Goal: Task Accomplishment & Management: Use online tool/utility

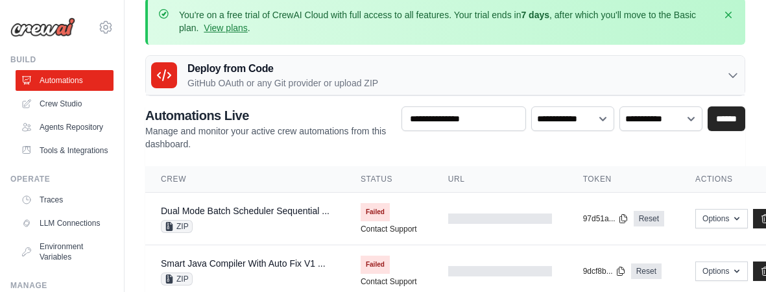
scroll to position [21, 0]
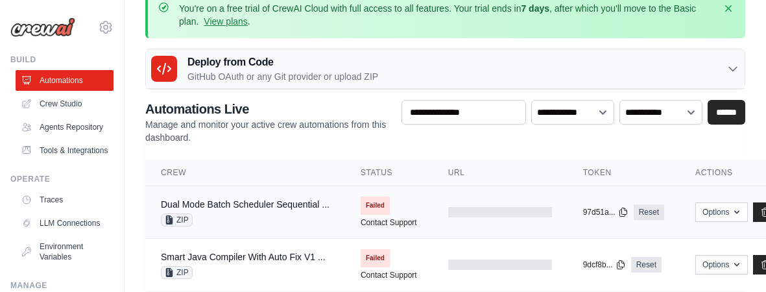
click at [186, 219] on span "ZIP" at bounding box center [177, 219] width 32 height 13
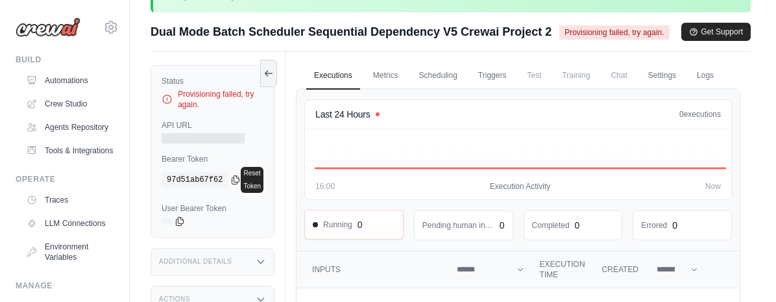
scroll to position [47, 0]
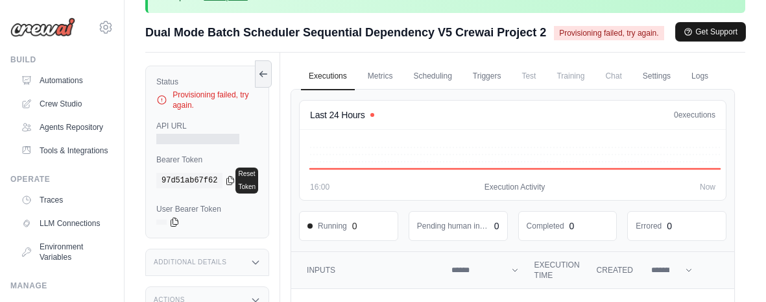
click at [703, 34] on button "Get Support" at bounding box center [710, 32] width 69 height 18
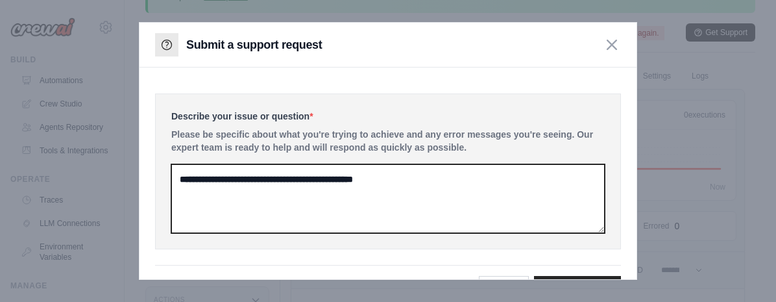
click at [448, 179] on textarea at bounding box center [387, 198] width 433 height 69
type textarea "*"
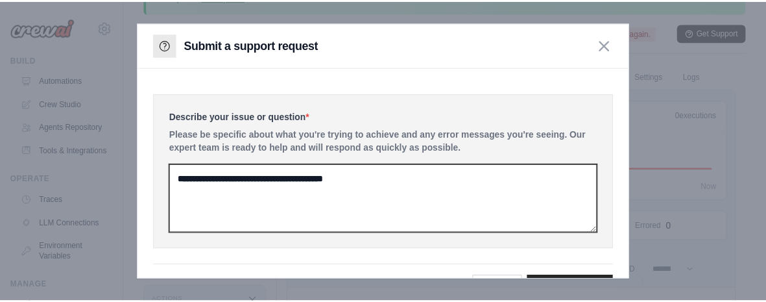
scroll to position [37, 0]
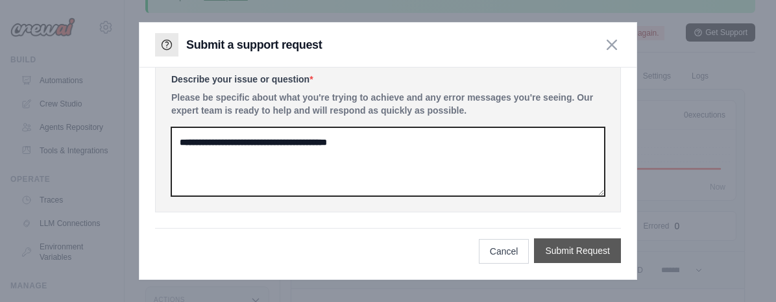
type textarea "**********"
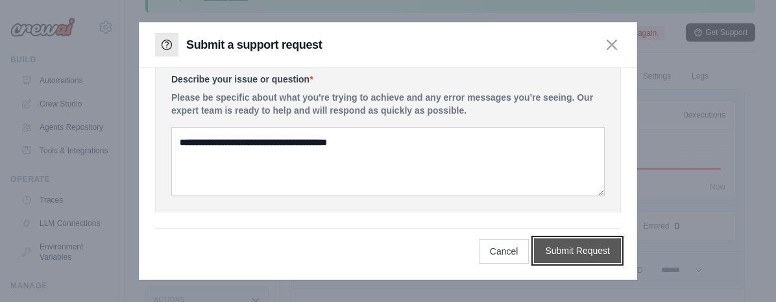
click at [564, 252] on button "Submit Request" at bounding box center [577, 250] width 87 height 25
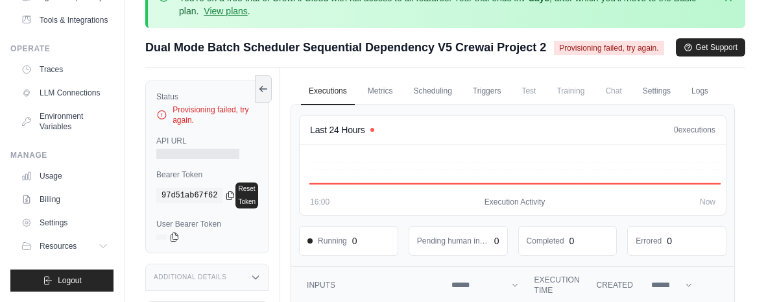
scroll to position [38, 0]
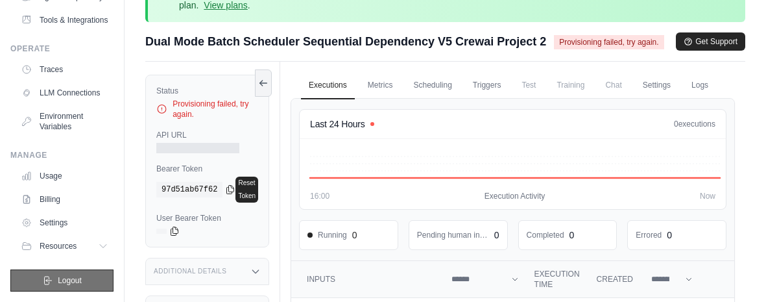
click at [59, 277] on span "Logout" at bounding box center [70, 280] width 24 height 10
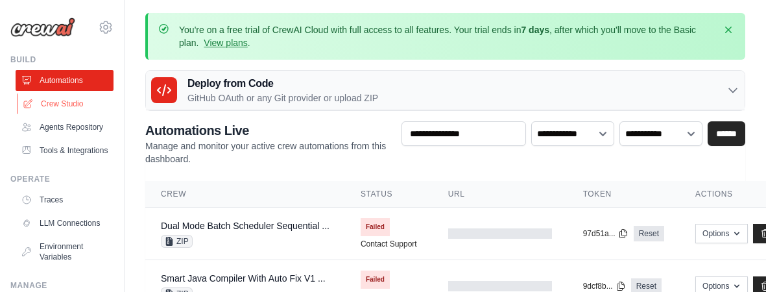
click at [82, 106] on link "Crew Studio" at bounding box center [66, 103] width 98 height 21
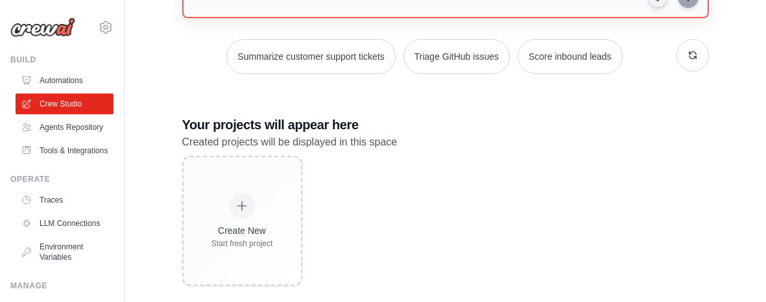
scroll to position [243, 0]
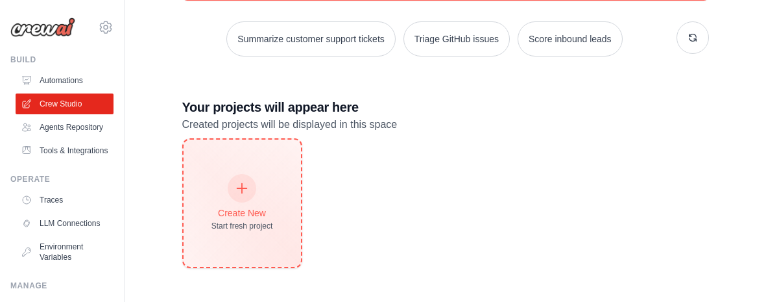
click at [243, 200] on div "Create New Start fresh project" at bounding box center [242, 203] width 62 height 56
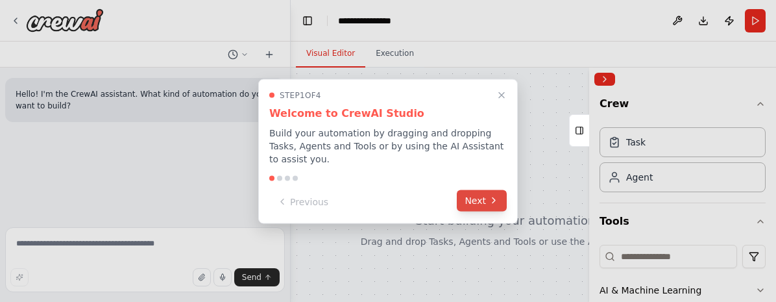
click at [487, 195] on button "Next" at bounding box center [482, 199] width 50 height 21
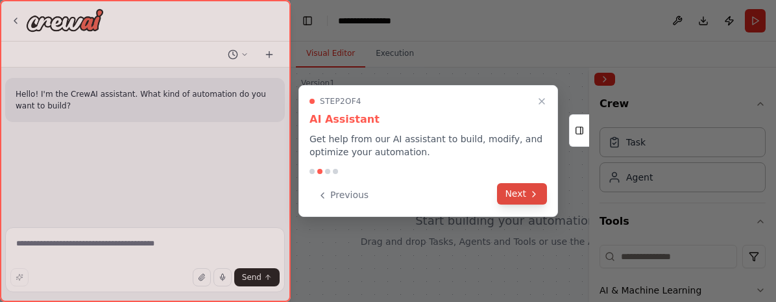
click at [533, 197] on icon at bounding box center [534, 193] width 3 height 5
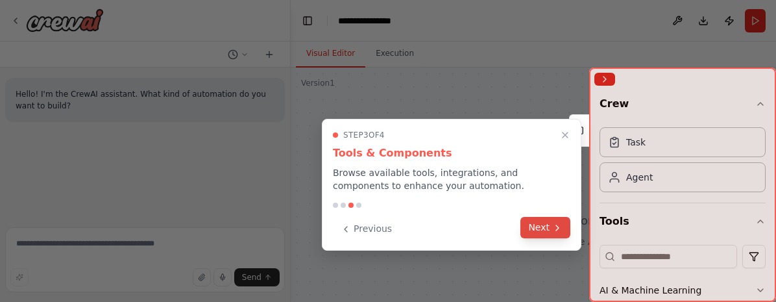
click at [543, 228] on button "Next" at bounding box center [545, 227] width 50 height 21
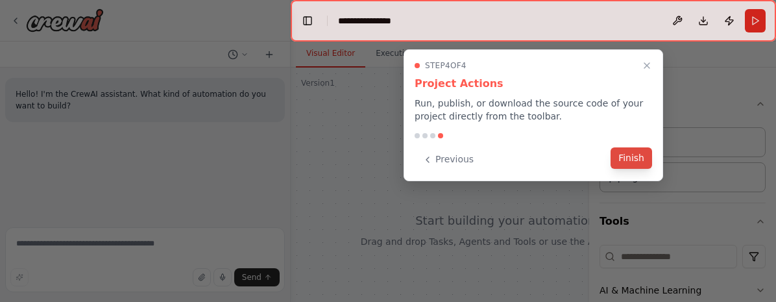
click at [631, 164] on button "Finish" at bounding box center [631, 157] width 42 height 21
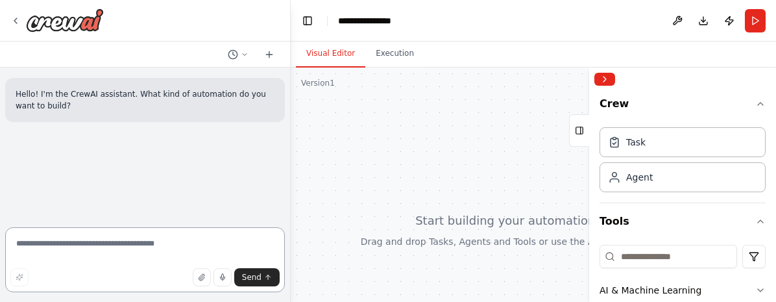
click at [160, 247] on textarea at bounding box center [145, 259] width 280 height 65
paste textarea "**********"
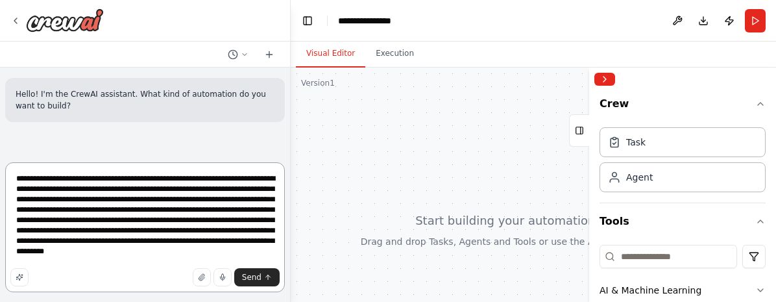
click at [160, 247] on textarea "**********" at bounding box center [145, 227] width 280 height 130
click at [90, 253] on textarea "**********" at bounding box center [145, 227] width 280 height 130
type textarea "**********"
click at [256, 272] on span "Send" at bounding box center [251, 277] width 19 height 10
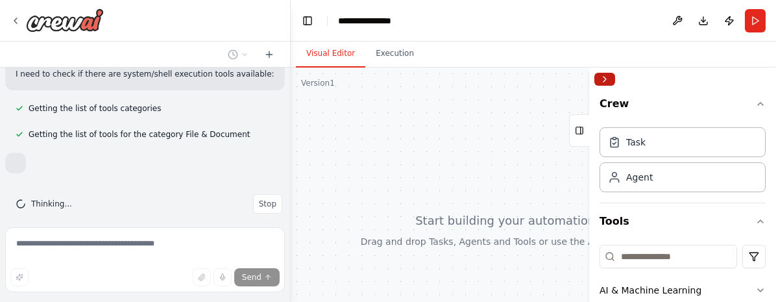
scroll to position [507, 0]
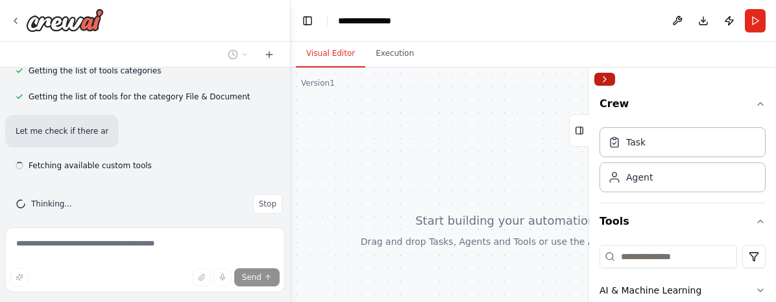
click at [607, 79] on button "Collapse right sidebar" at bounding box center [604, 79] width 21 height 13
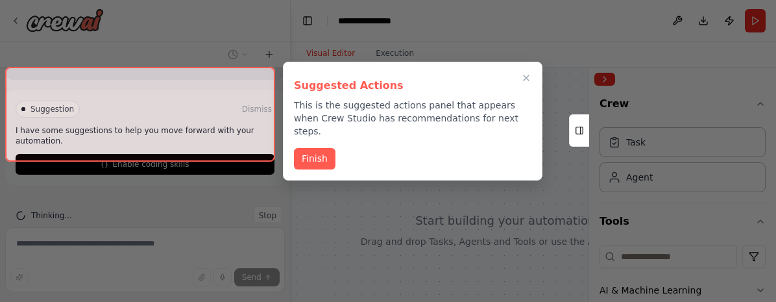
scroll to position [740, 0]
click at [324, 147] on button "Finish" at bounding box center [315, 157] width 42 height 21
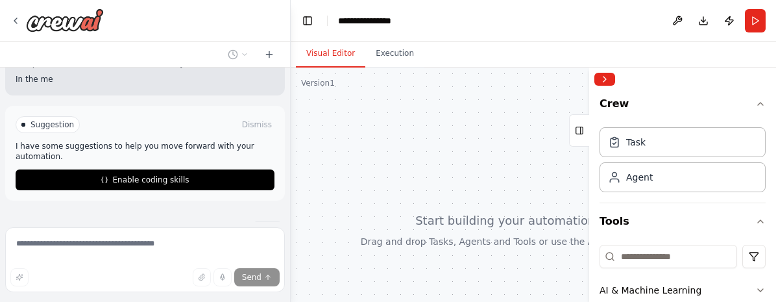
scroll to position [833, 0]
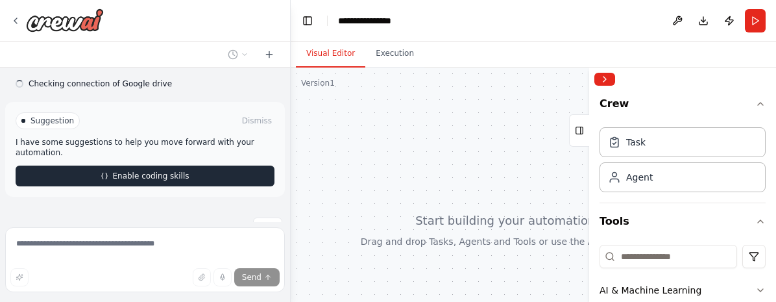
click at [172, 171] on span "Enable coding skills" at bounding box center [150, 176] width 77 height 10
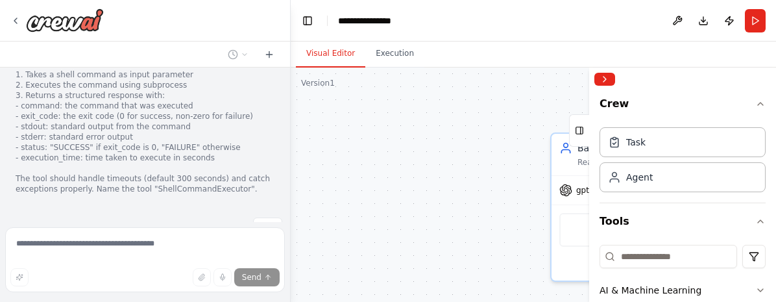
scroll to position [1125, 0]
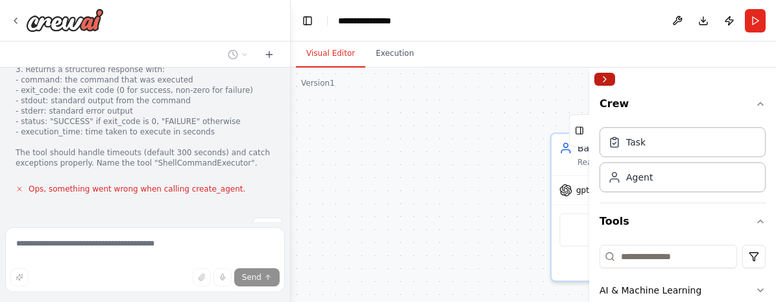
click at [605, 78] on button "Collapse right sidebar" at bounding box center [604, 79] width 21 height 13
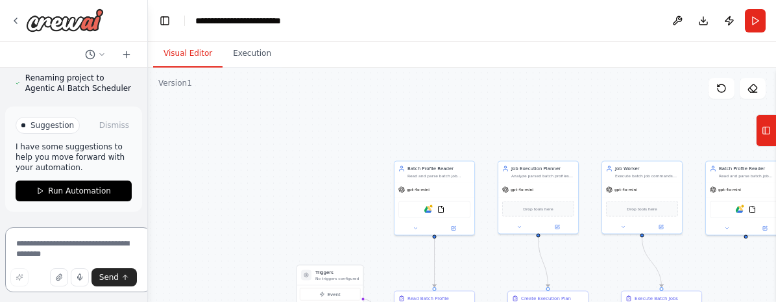
scroll to position [5321, 0]
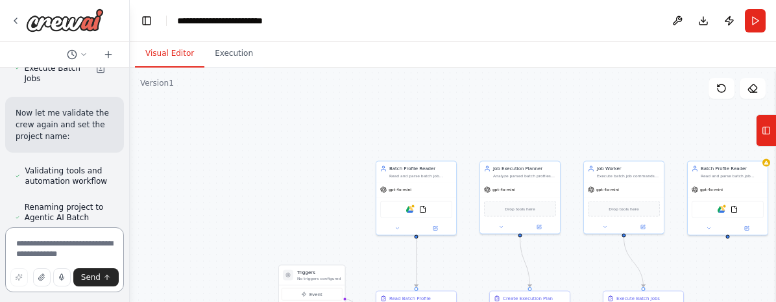
drag, startPoint x: 287, startPoint y: 97, endPoint x: 95, endPoint y: 97, distance: 192.6
click at [95, 97] on div "Hello! I'm the CrewAI assistant. What kind of automation do you want to build? …" at bounding box center [65, 151] width 130 height 302
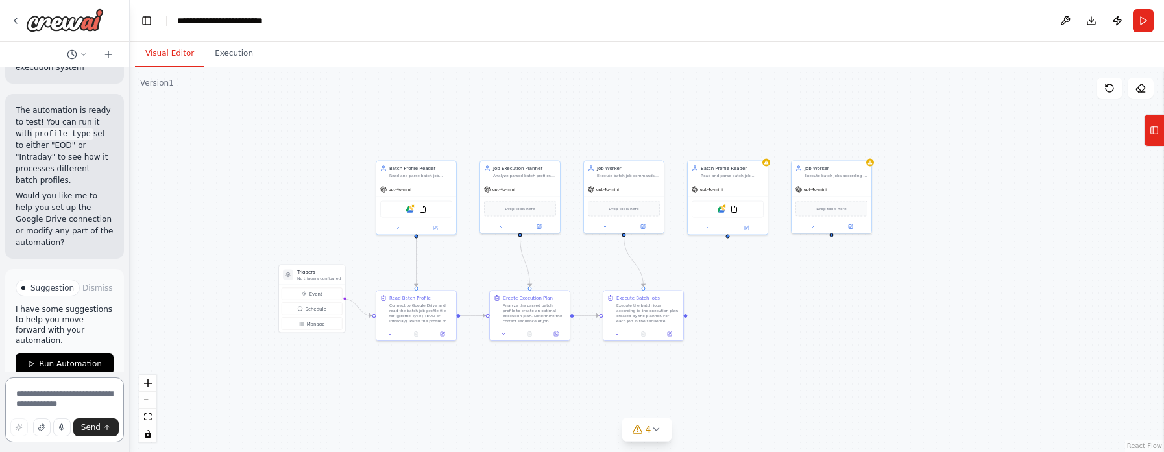
scroll to position [6558, 0]
drag, startPoint x: 736, startPoint y: 204, endPoint x: 704, endPoint y: 271, distance: 73.7
click at [704, 271] on div ".deletable-edge-delete-btn { width: 20px; height: 20px; border: 0px solid #ffff…" at bounding box center [647, 259] width 1034 height 385
click at [707, 226] on icon at bounding box center [708, 226] width 3 height 1
click at [775, 301] on div ".deletable-edge-delete-btn { width: 20px; height: 20px; border: 0px solid #ffff…" at bounding box center [647, 259] width 1034 height 385
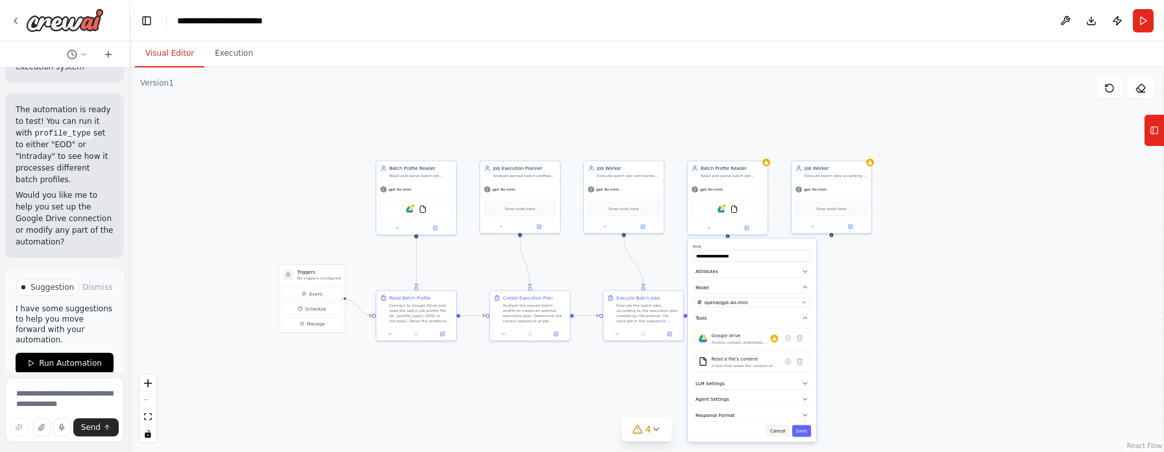
click at [775, 301] on button "Cancel" at bounding box center [777, 431] width 23 height 12
click at [400, 228] on button at bounding box center [397, 227] width 37 height 8
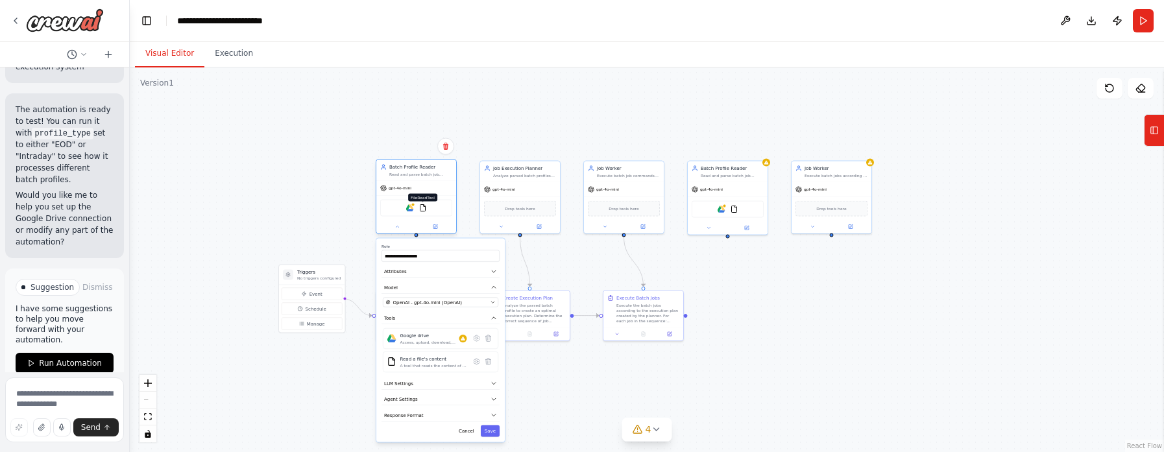
click at [423, 210] on img at bounding box center [423, 208] width 8 height 8
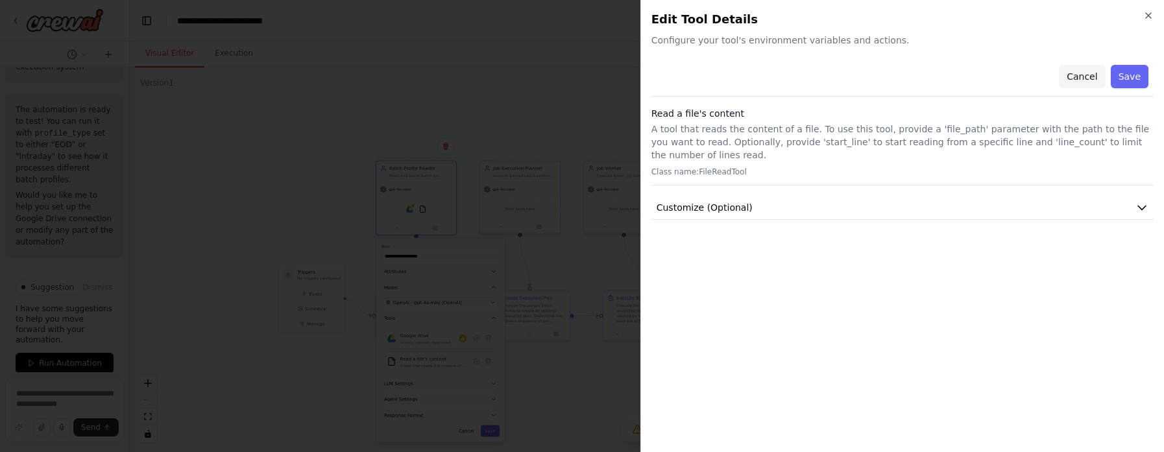
click at [775, 70] on button "Cancel" at bounding box center [1082, 76] width 46 height 23
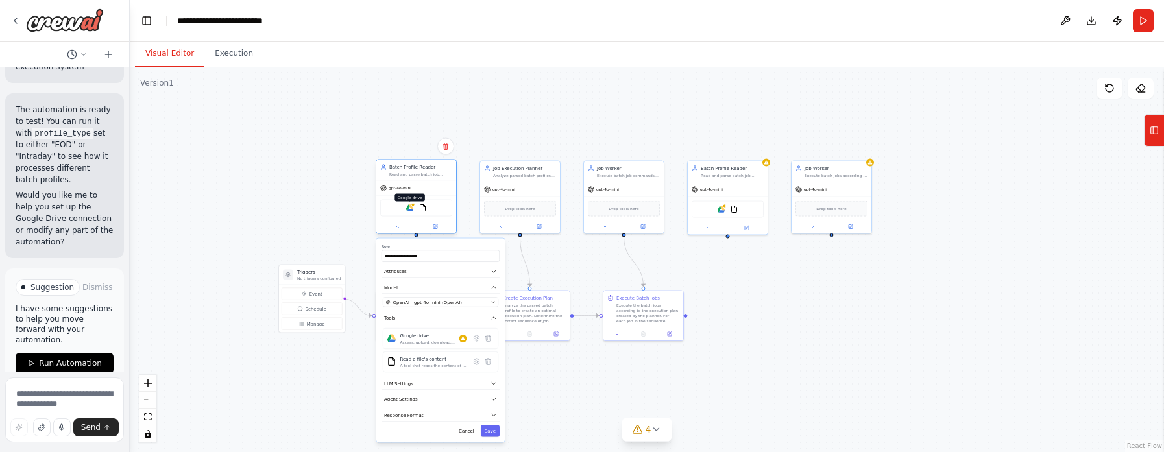
click at [409, 209] on img at bounding box center [410, 208] width 8 height 8
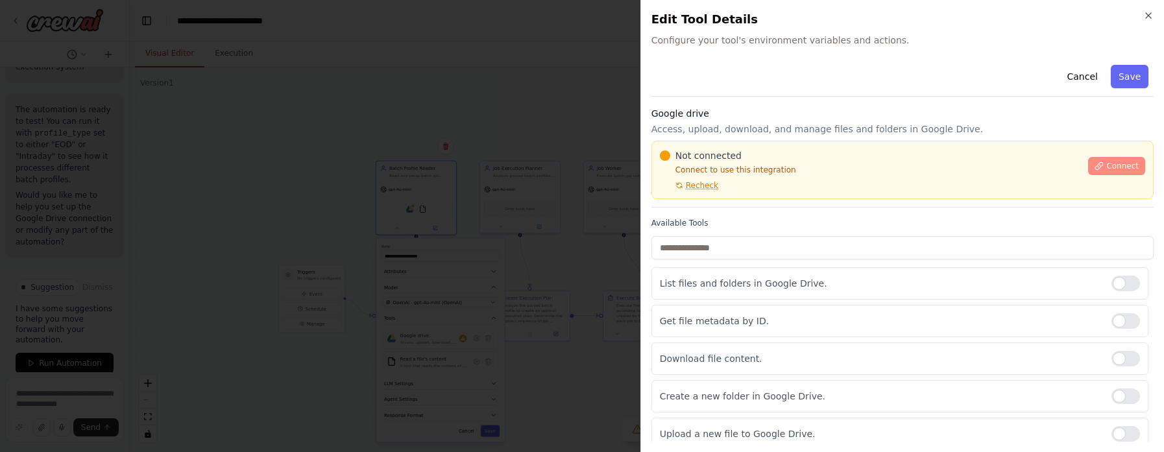
click at [775, 162] on span "Connect" at bounding box center [1122, 166] width 32 height 10
click at [775, 168] on span "Connect" at bounding box center [1122, 166] width 32 height 10
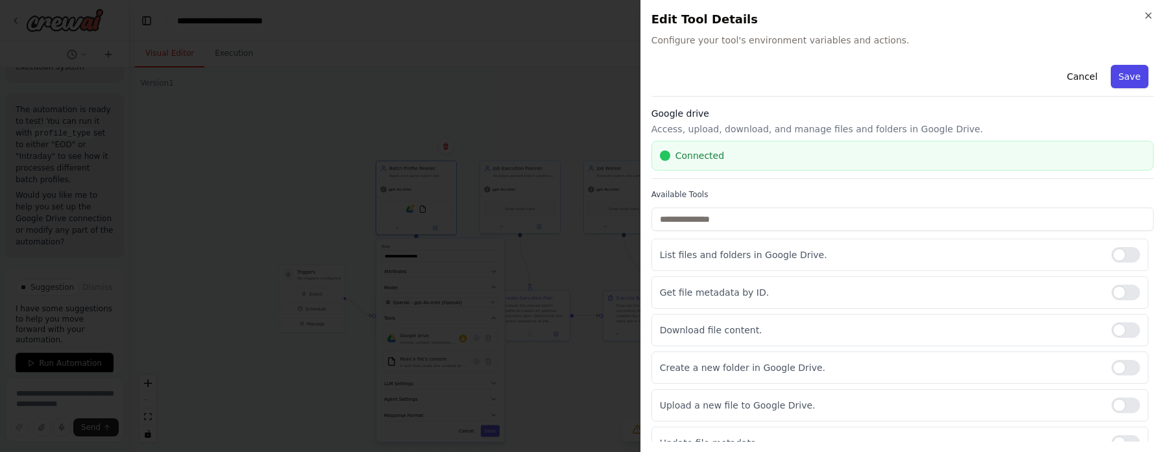
click at [775, 76] on button "Save" at bounding box center [1129, 76] width 38 height 23
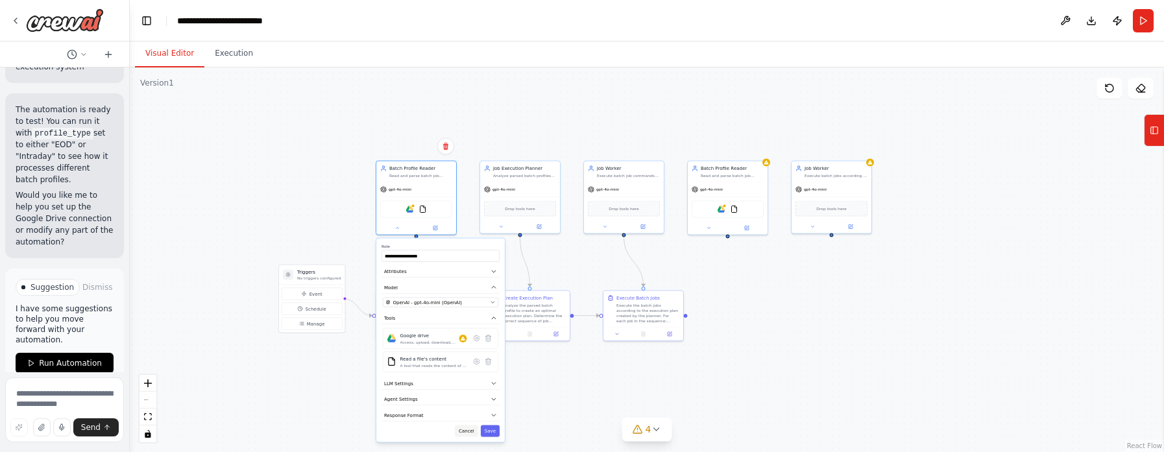
click at [471, 301] on button "Cancel" at bounding box center [466, 431] width 23 height 12
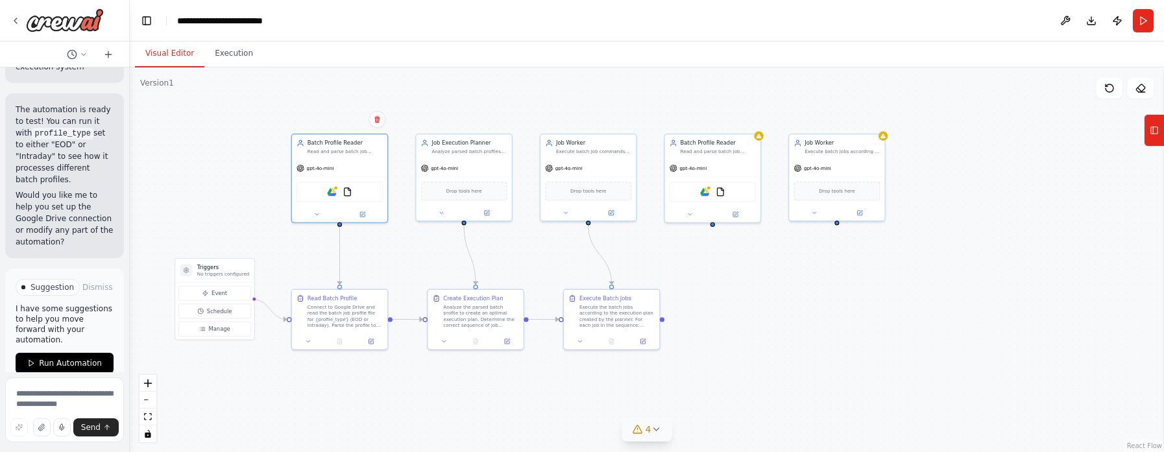
click at [656, 301] on button "4" at bounding box center [647, 430] width 50 height 24
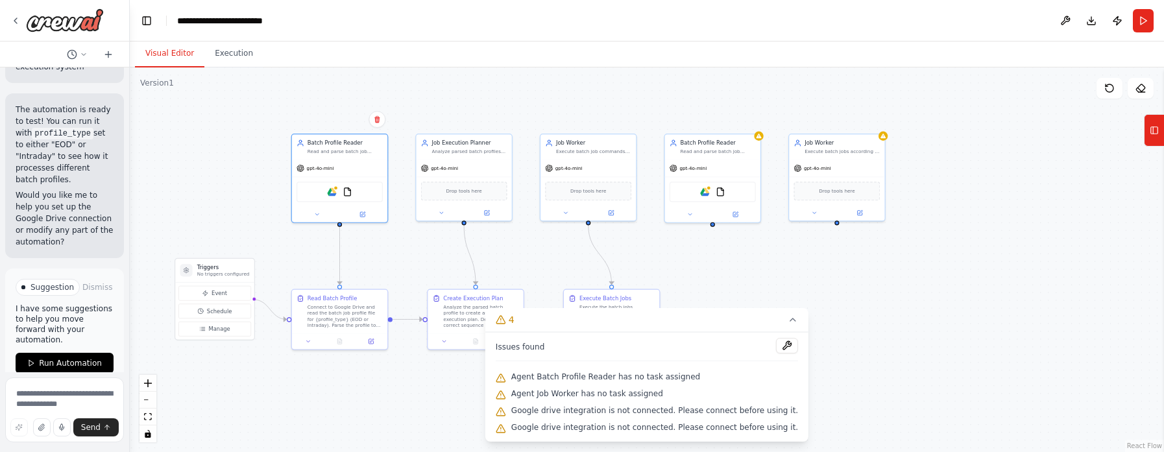
click at [775, 301] on div ".deletable-edge-delete-btn { width: 20px; height: 20px; border: 0px solid #ffff…" at bounding box center [647, 259] width 1034 height 385
click at [131, 286] on div ".deletable-edge-delete-btn { width: 20px; height: 20px; border: 0px solid #ffff…" at bounding box center [647, 259] width 1034 height 385
click at [76, 301] on textarea at bounding box center [64, 410] width 119 height 65
type textarea "**********"
click at [95, 301] on span "Send" at bounding box center [90, 427] width 19 height 10
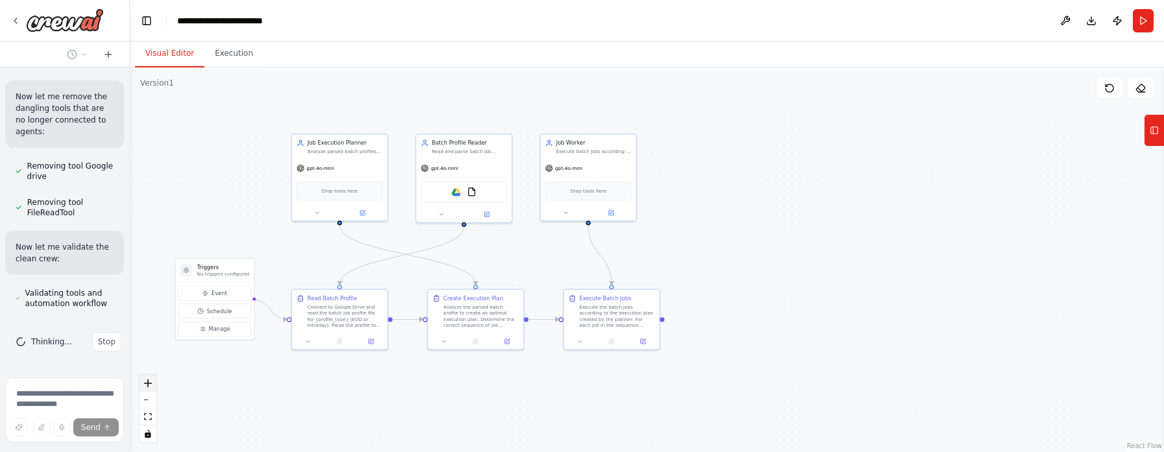
scroll to position [8112, 0]
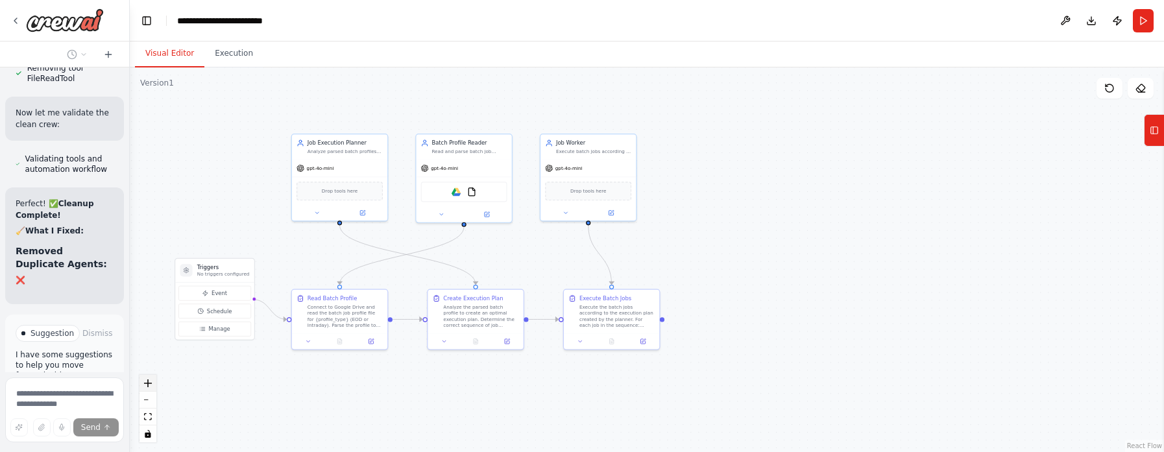
click at [145, 301] on icon "zoom in" at bounding box center [148, 383] width 8 height 8
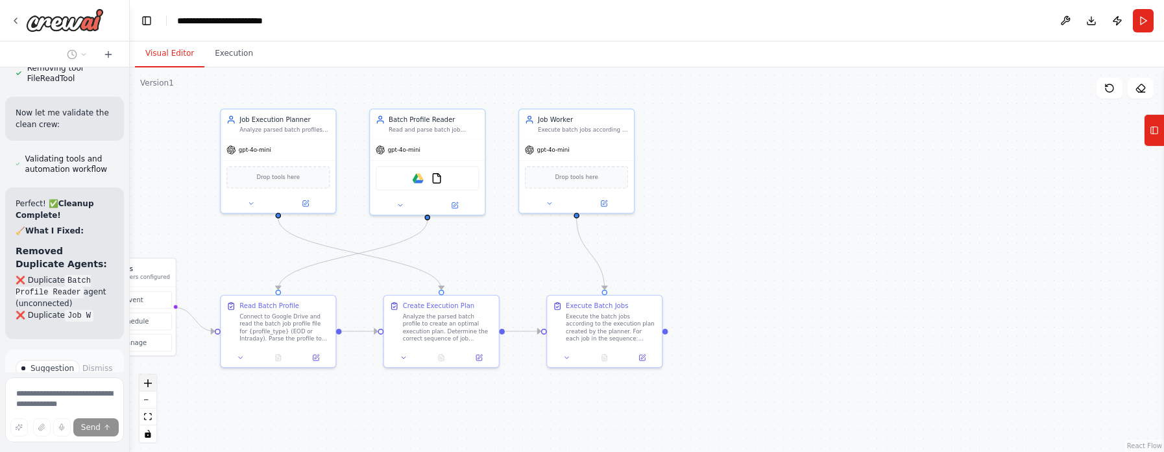
click at [145, 301] on icon "zoom in" at bounding box center [148, 383] width 8 height 8
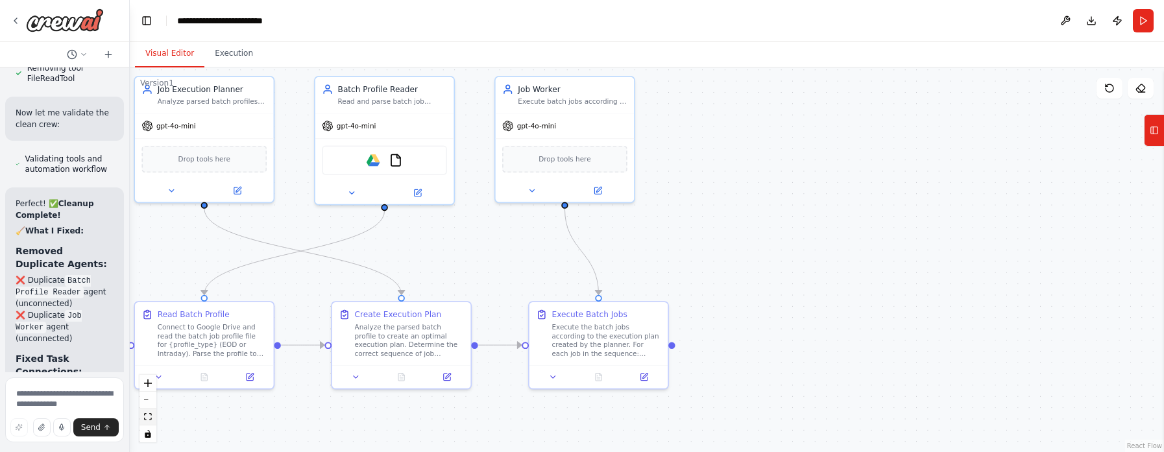
click at [150, 301] on icon "fit view" at bounding box center [148, 416] width 8 height 7
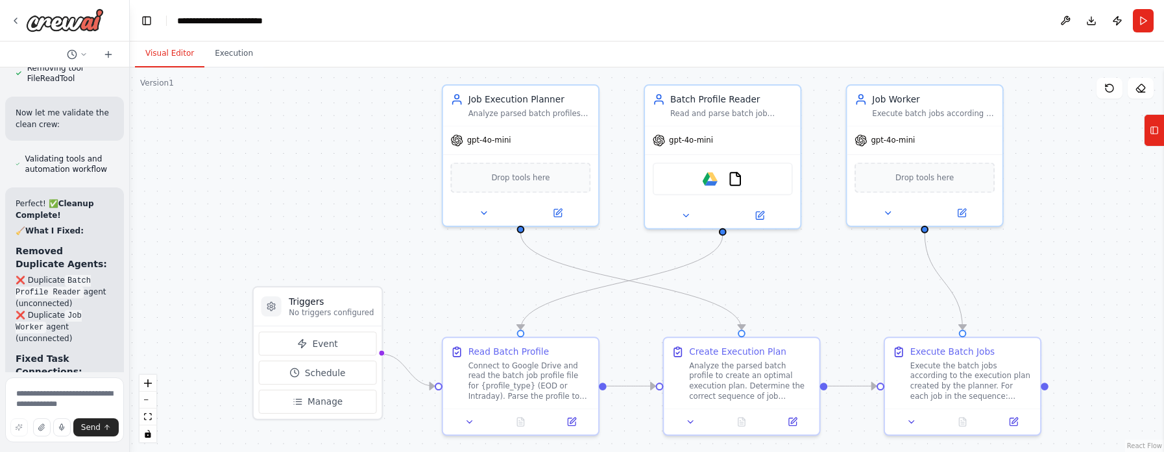
drag, startPoint x: 678, startPoint y: 140, endPoint x: 346, endPoint y: 144, distance: 331.5
drag, startPoint x: 346, startPoint y: 144, endPoint x: 320, endPoint y: 154, distance: 28.5
click at [320, 154] on div ".deletable-edge-delete-btn { width: 20px; height: 20px; border: 0px solid #ffff…" at bounding box center [647, 259] width 1034 height 385
click at [710, 182] on img at bounding box center [709, 176] width 15 height 15
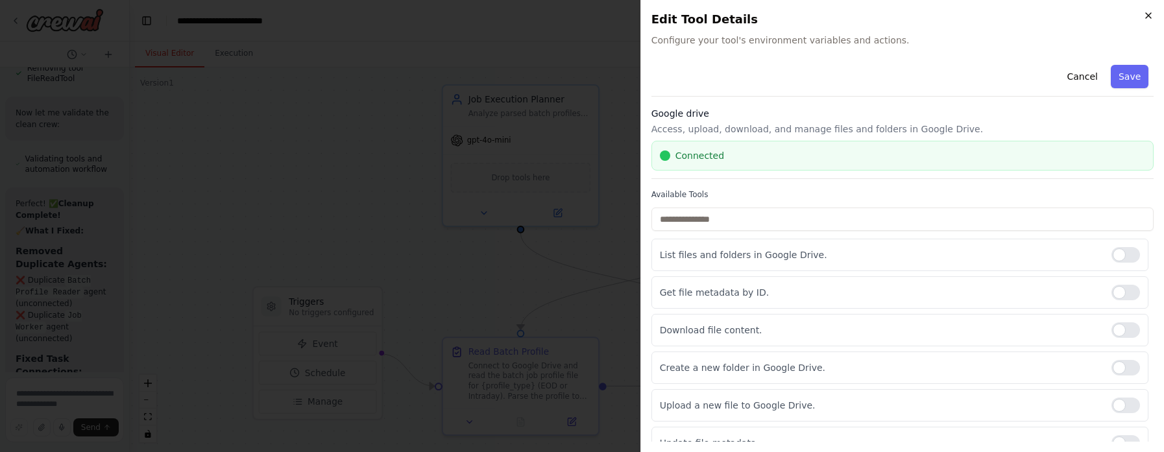
click at [775, 12] on icon "button" at bounding box center [1148, 15] width 10 height 10
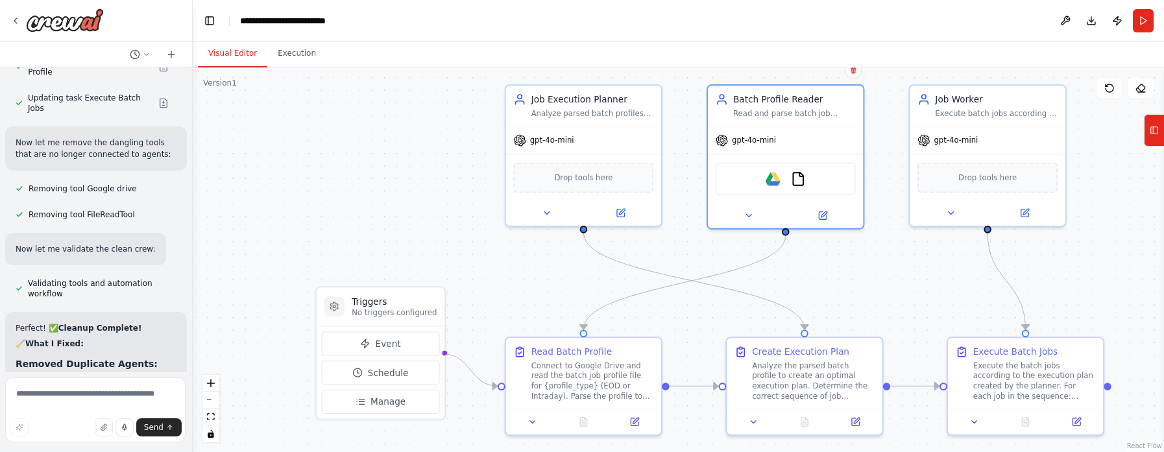
drag, startPoint x: 125, startPoint y: 240, endPoint x: 193, endPoint y: 213, distance: 73.4
click at [193, 213] on div "Hello! I'm the CrewAI assistant. What kind of automation do you want to build? …" at bounding box center [582, 226] width 1164 height 452
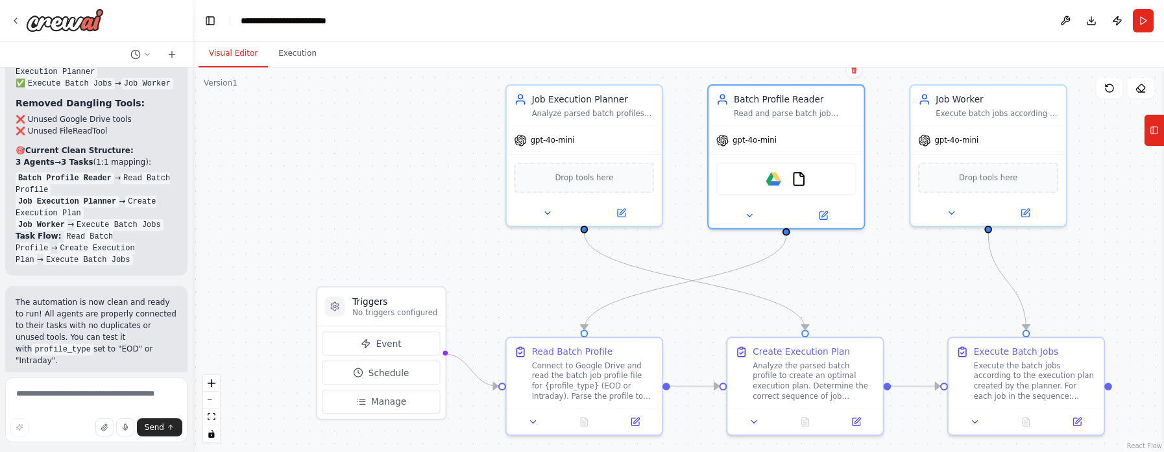
scroll to position [6107, 0]
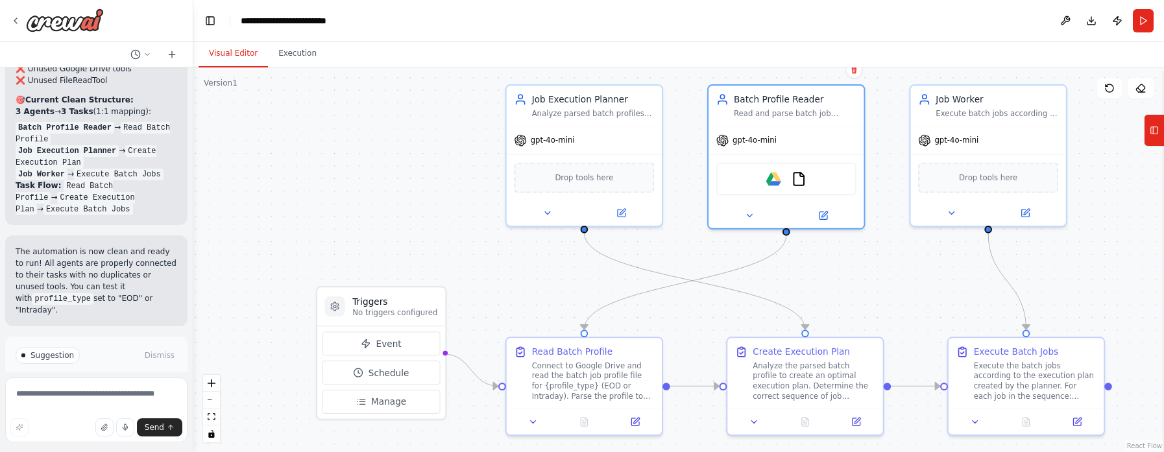
click at [119, 301] on span "Run Automation" at bounding box center [102, 410] width 63 height 10
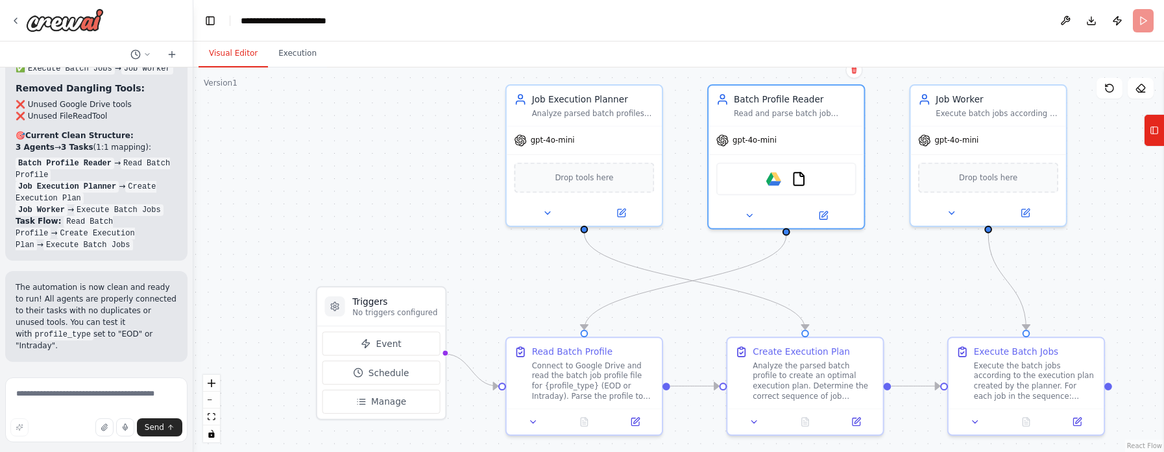
scroll to position [6002, 0]
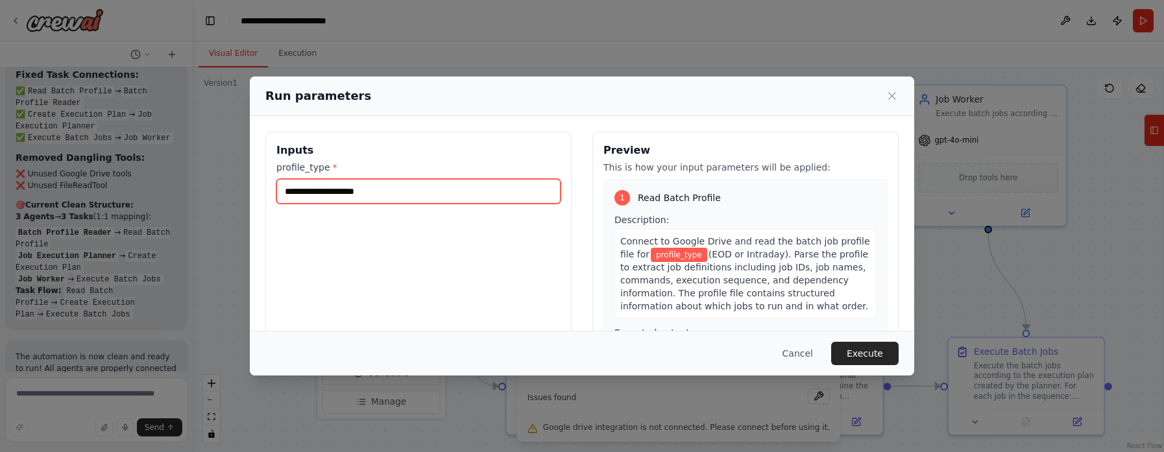
click at [372, 193] on input "profile_type *" at bounding box center [418, 191] width 284 height 25
type input "*"
type input "*********"
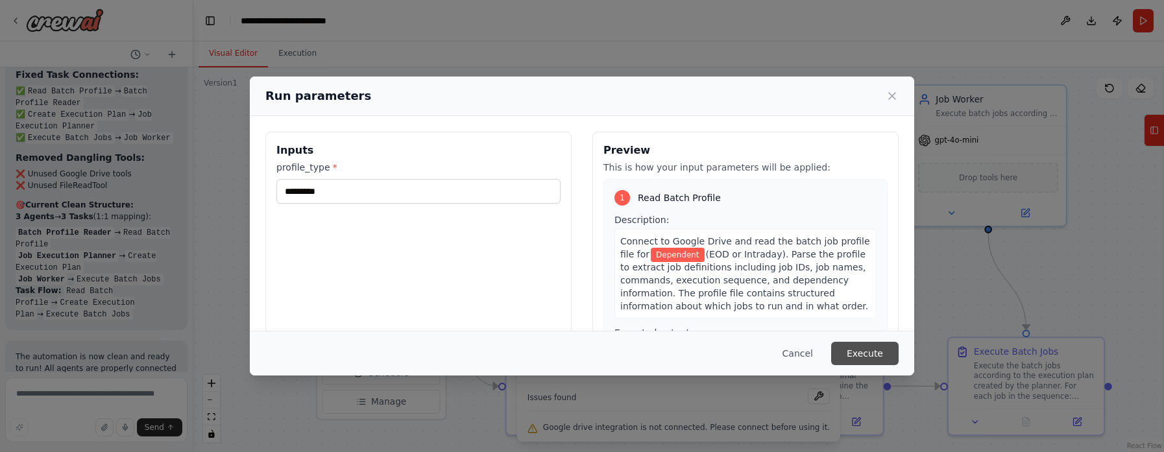
click at [775, 301] on button "Execute" at bounding box center [864, 353] width 67 height 23
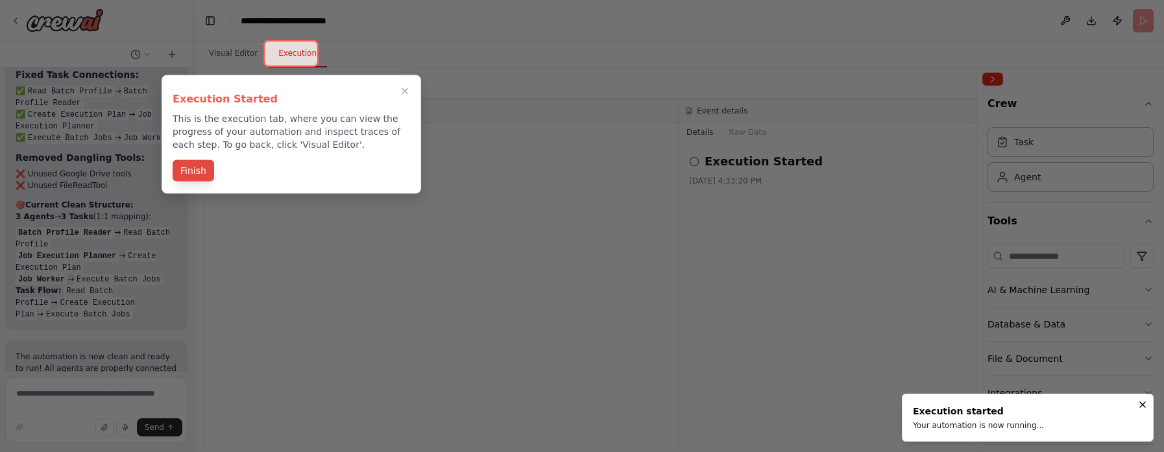
click at [197, 171] on button "Finish" at bounding box center [194, 170] width 42 height 21
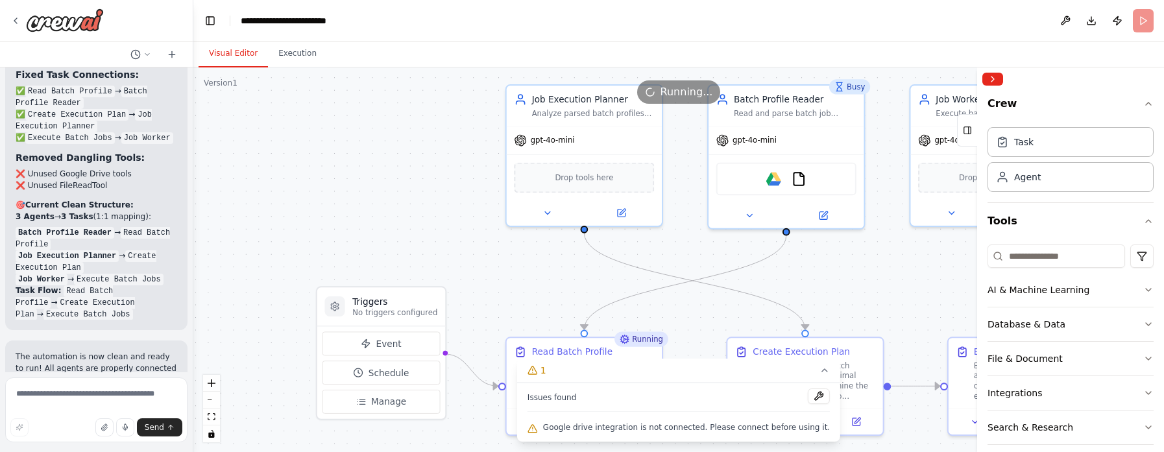
click at [238, 56] on button "Visual Editor" at bounding box center [232, 53] width 69 height 27
click at [775, 270] on div ".deletable-edge-delete-btn { width: 20px; height: 20px; border: 0px solid #ffff…" at bounding box center [678, 259] width 970 height 385
click at [775, 301] on div ".deletable-edge-delete-btn { width: 20px; height: 20px; border: 0px solid #ffff…" at bounding box center [678, 259] width 970 height 385
click at [775, 131] on icon at bounding box center [967, 130] width 9 height 21
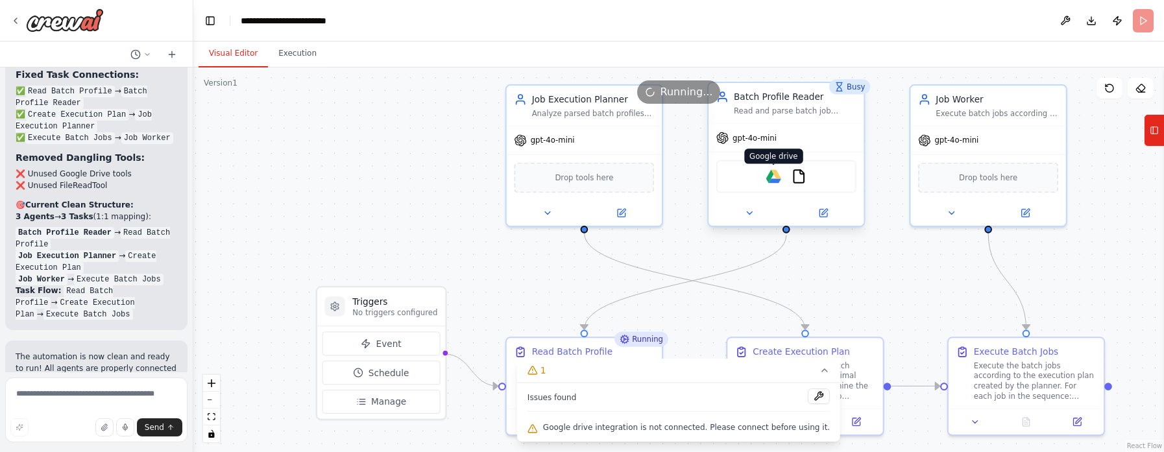
click at [774, 182] on img at bounding box center [773, 176] width 15 height 15
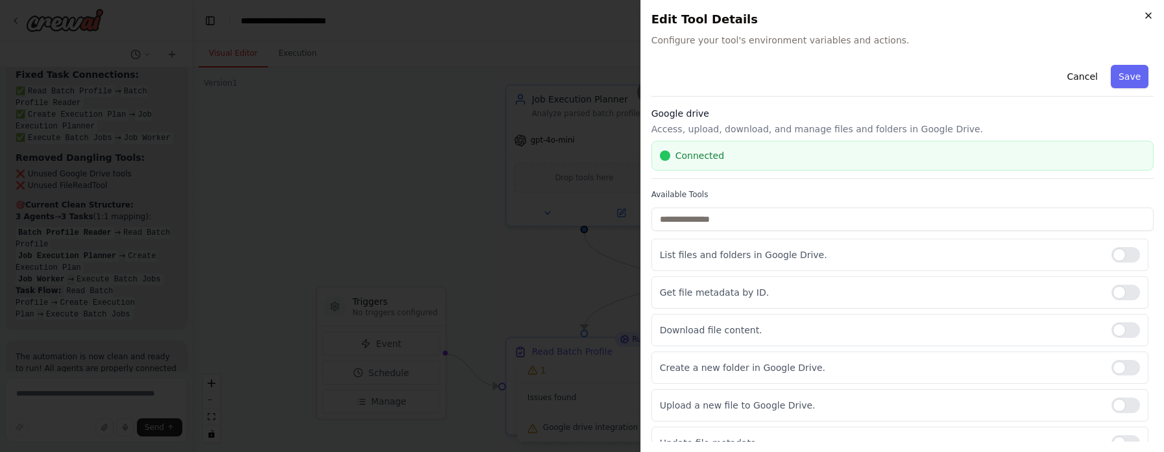
click at [775, 12] on icon "button" at bounding box center [1148, 15] width 10 height 10
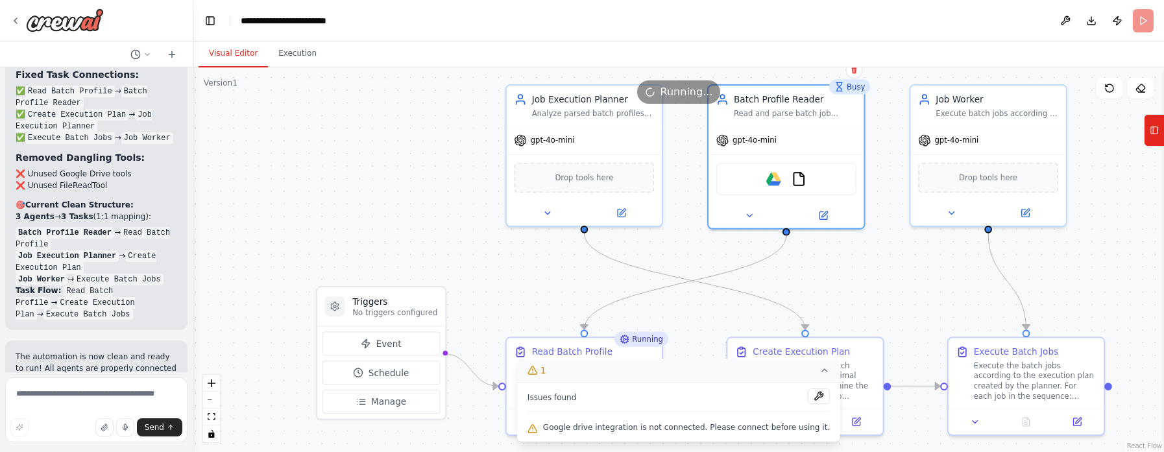
click at [775, 301] on icon at bounding box center [824, 370] width 10 height 10
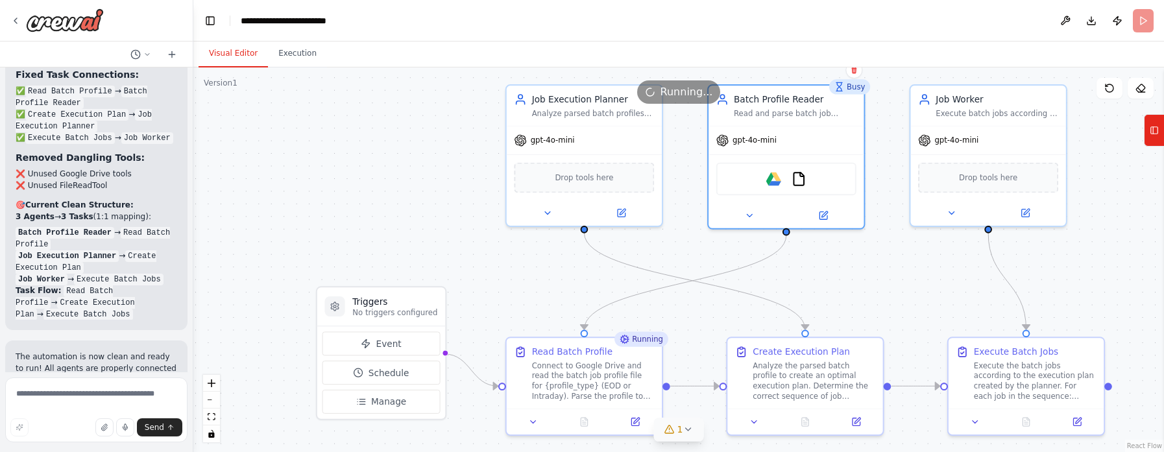
click at [775, 271] on div ".deletable-edge-delete-btn { width: 20px; height: 20px; border: 0px solid #ffff…" at bounding box center [678, 259] width 970 height 385
click at [132, 285] on p "Task Flow: Read Batch Profile → Create Execution Plan → Execute Batch Jobs" at bounding box center [97, 302] width 162 height 35
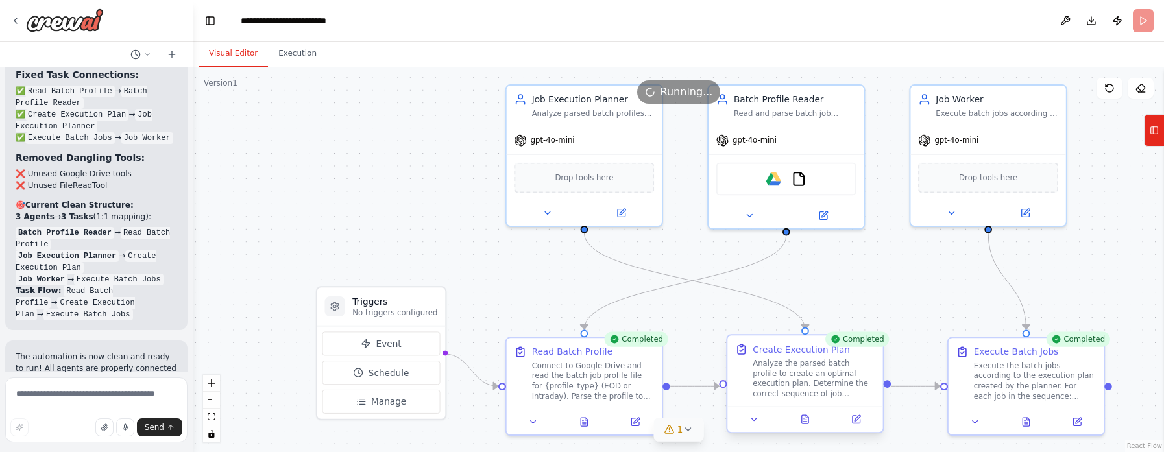
scroll to position [6108, 0]
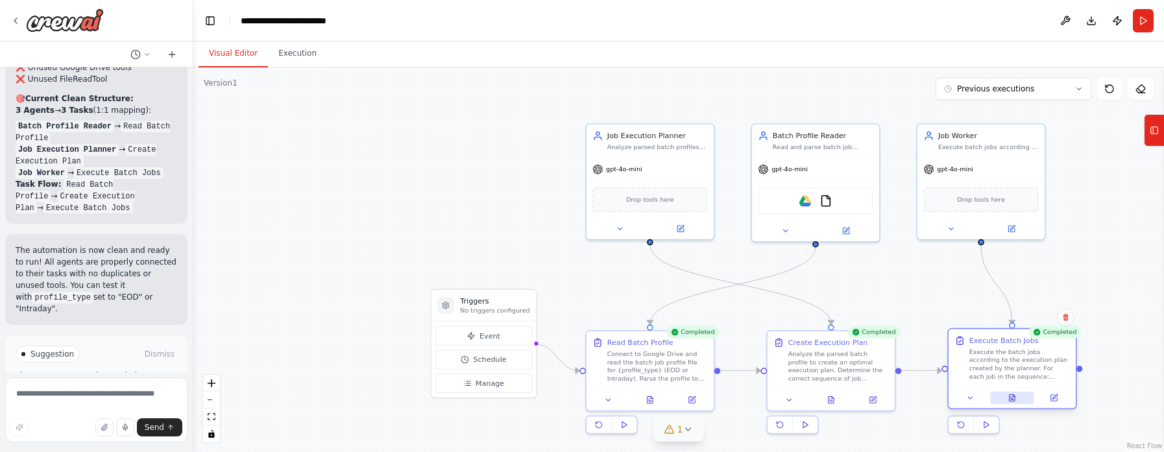
click at [775, 301] on icon at bounding box center [1012, 397] width 6 height 7
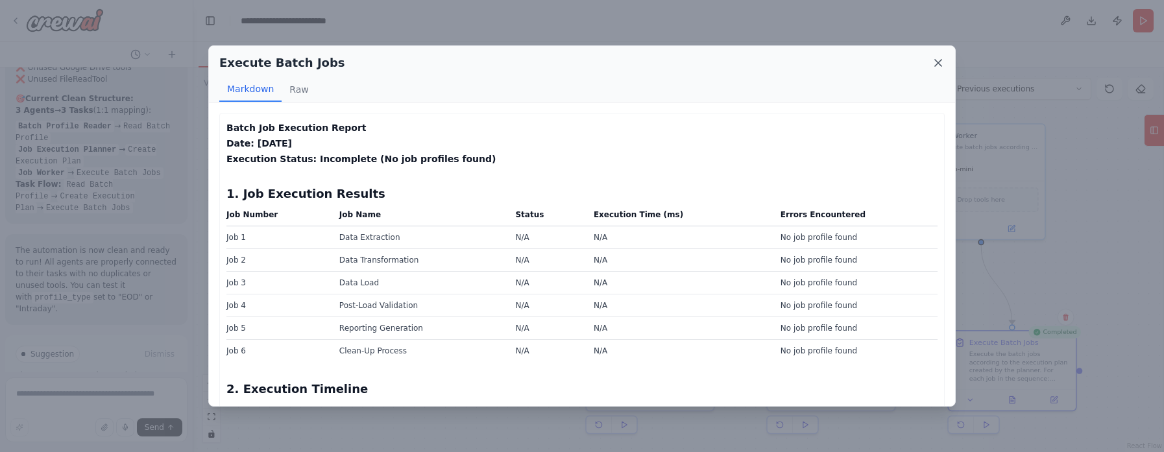
click at [775, 62] on icon at bounding box center [938, 63] width 6 height 6
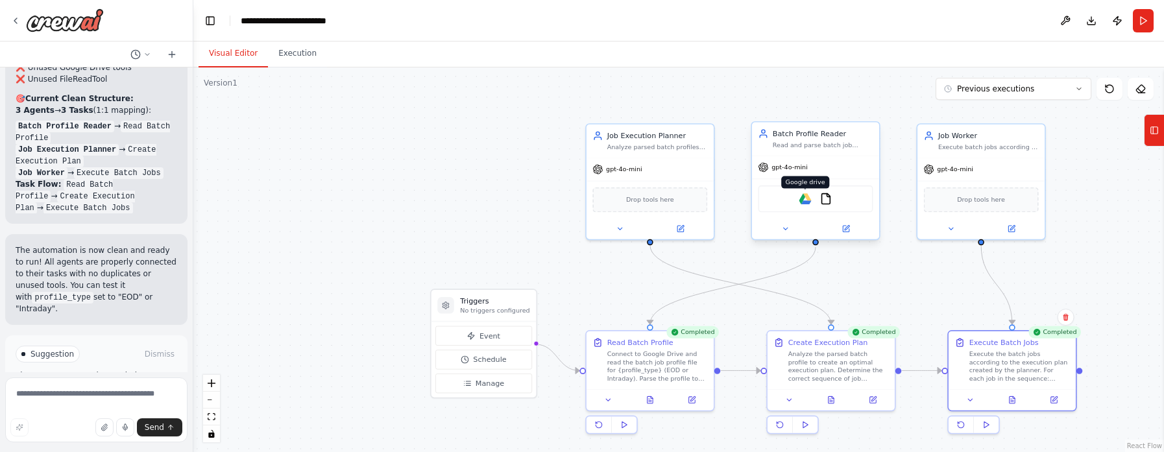
click at [775, 202] on img at bounding box center [804, 199] width 12 height 12
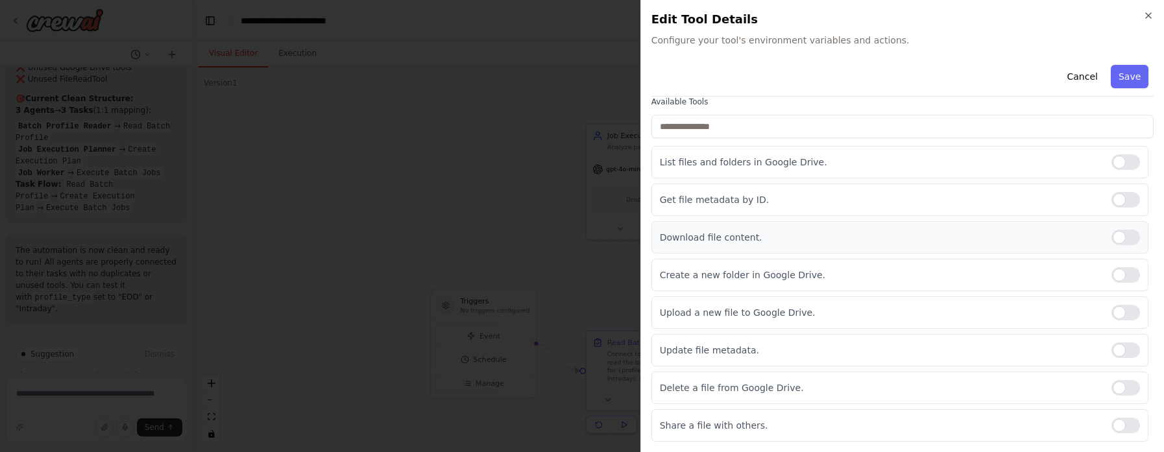
scroll to position [0, 0]
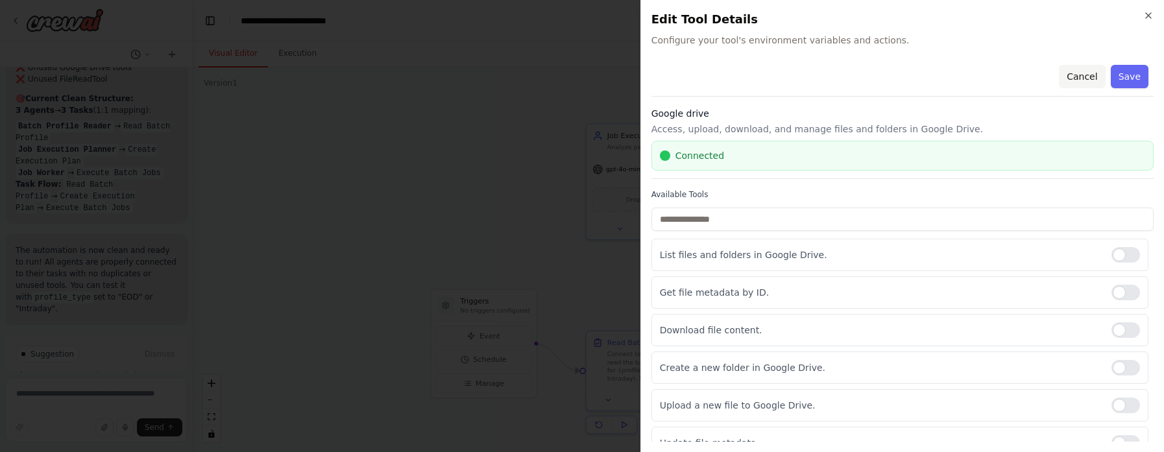
click at [775, 71] on button "Cancel" at bounding box center [1082, 76] width 46 height 23
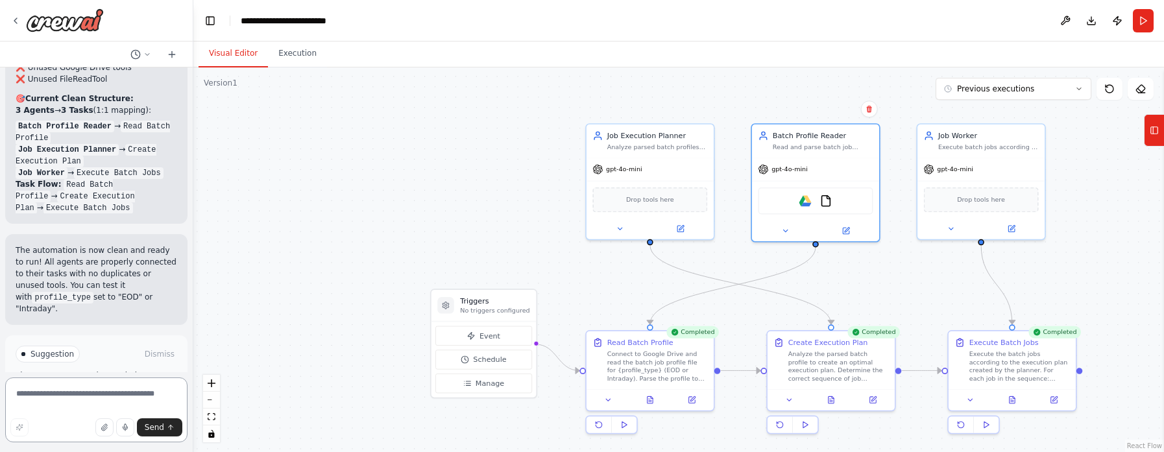
click at [47, 301] on textarea at bounding box center [96, 410] width 182 height 65
paste textarea "**********"
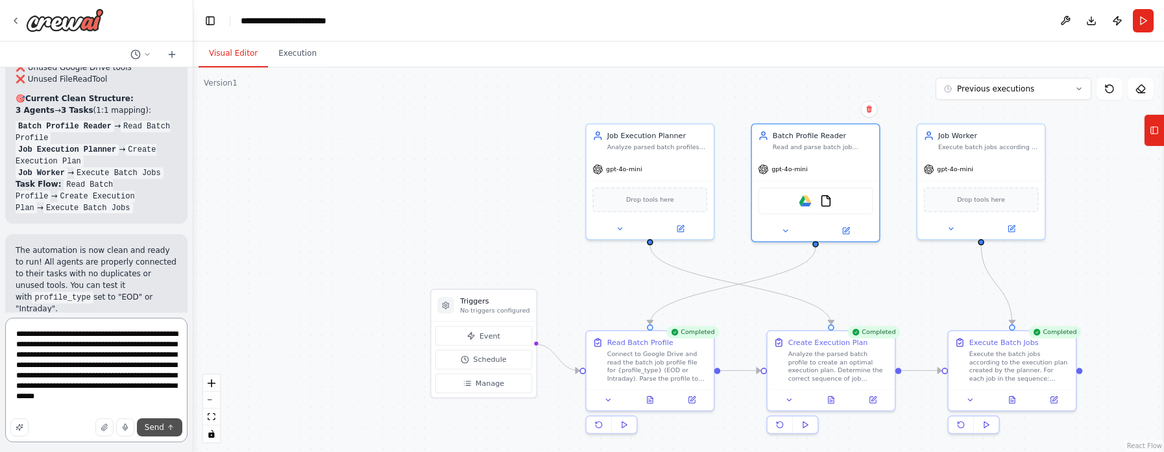
type textarea "**********"
click at [158, 301] on span "Send" at bounding box center [154, 427] width 19 height 10
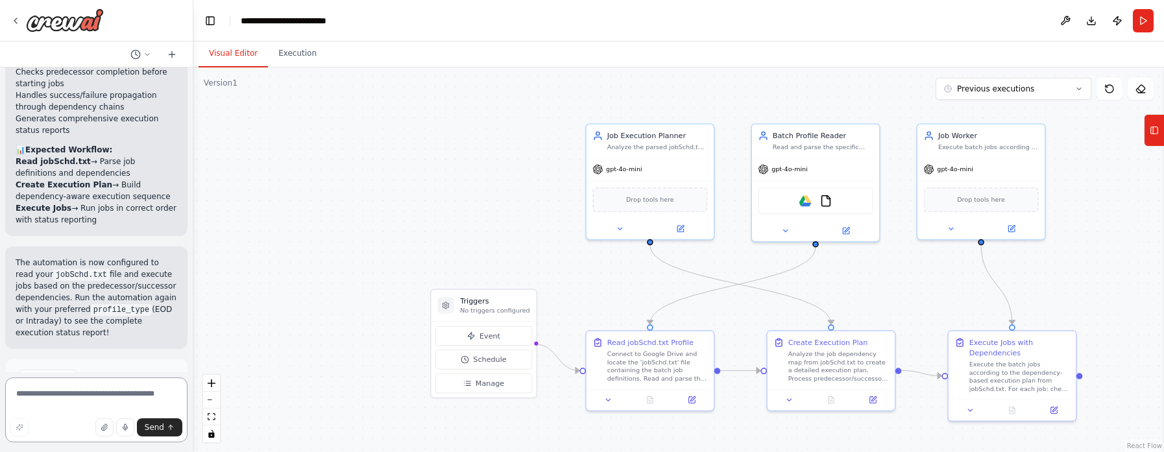
scroll to position [7576, 0]
click at [80, 301] on textarea at bounding box center [96, 410] width 182 height 65
type textarea "**********"
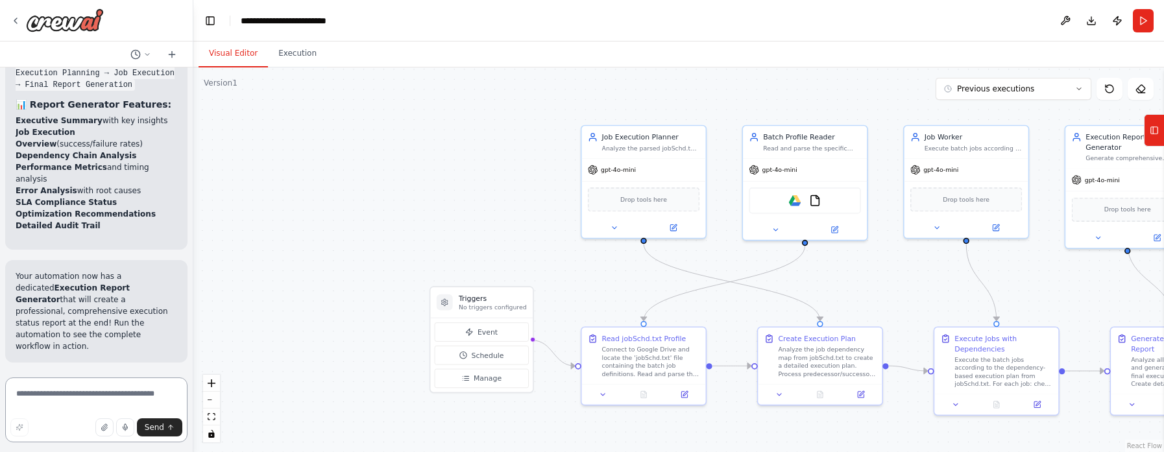
scroll to position [8652, 0]
click at [304, 301] on div ".deletable-edge-delete-btn { width: 20px; height: 20px; border: 0px solid #ffff…" at bounding box center [678, 259] width 970 height 385
click at [775, 19] on button "Run" at bounding box center [1143, 20] width 21 height 23
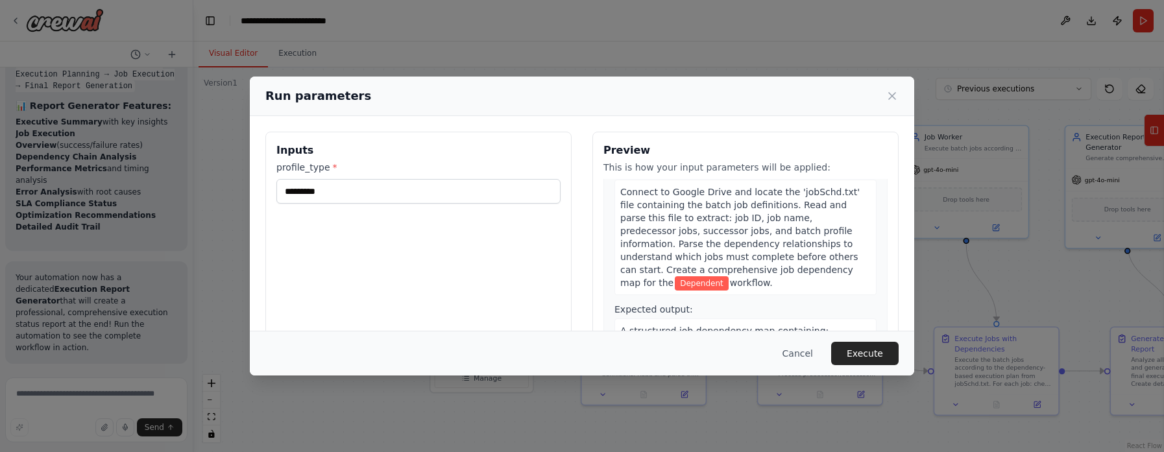
scroll to position [51, 0]
click at [775, 301] on button "Execute" at bounding box center [864, 353] width 67 height 23
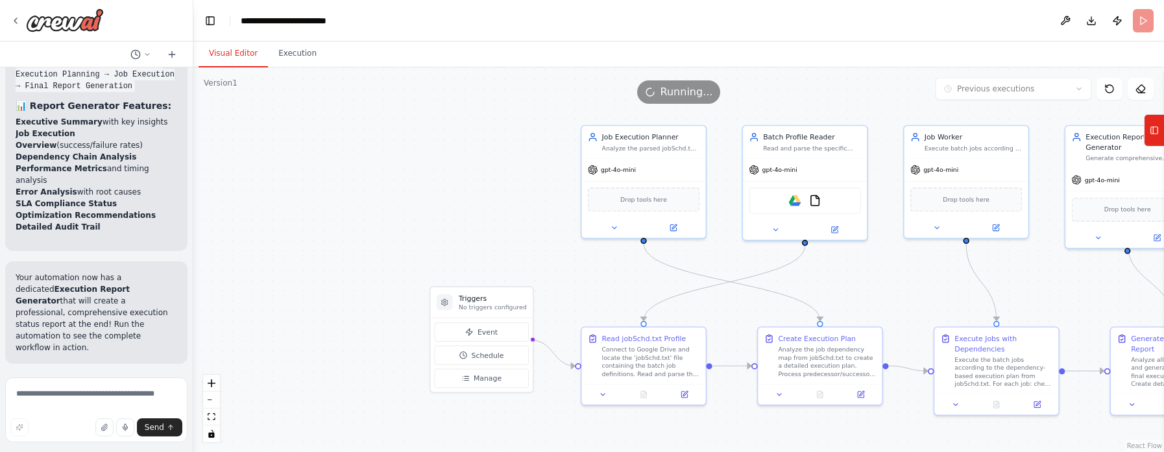
click at [230, 57] on button "Visual Editor" at bounding box center [232, 53] width 69 height 27
click at [775, 230] on icon at bounding box center [834, 228] width 8 height 8
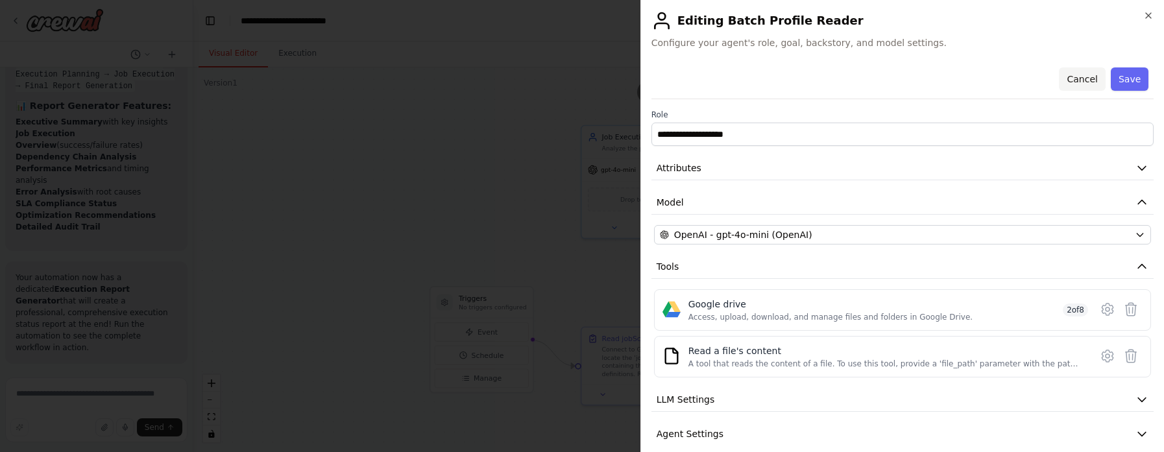
click at [775, 74] on button "Cancel" at bounding box center [1082, 78] width 46 height 23
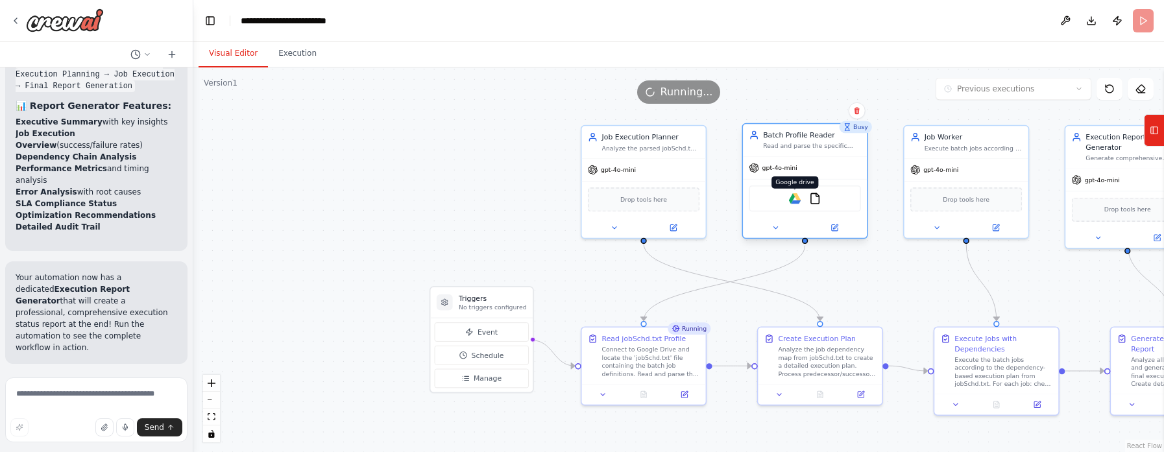
click at [775, 200] on img at bounding box center [795, 199] width 12 height 12
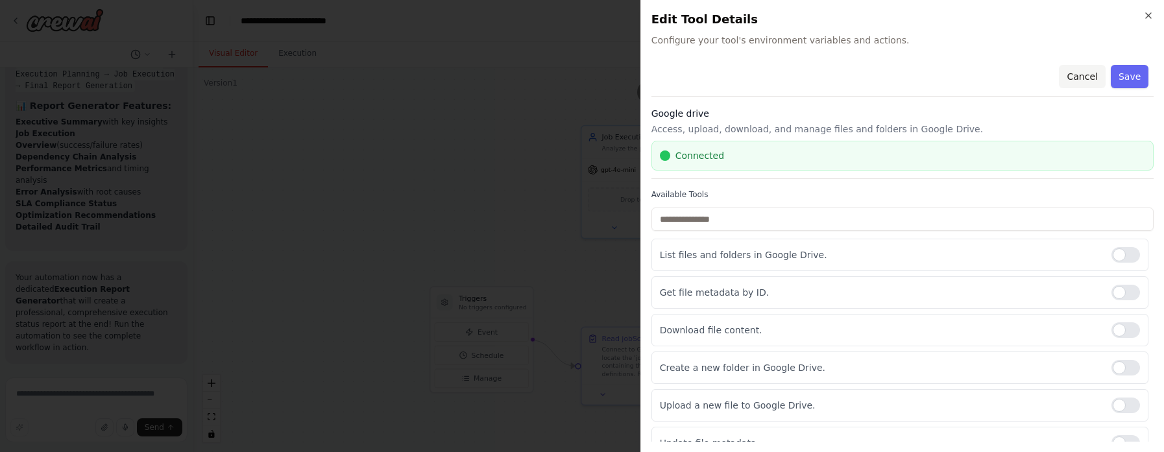
click at [775, 82] on button "Cancel" at bounding box center [1082, 76] width 46 height 23
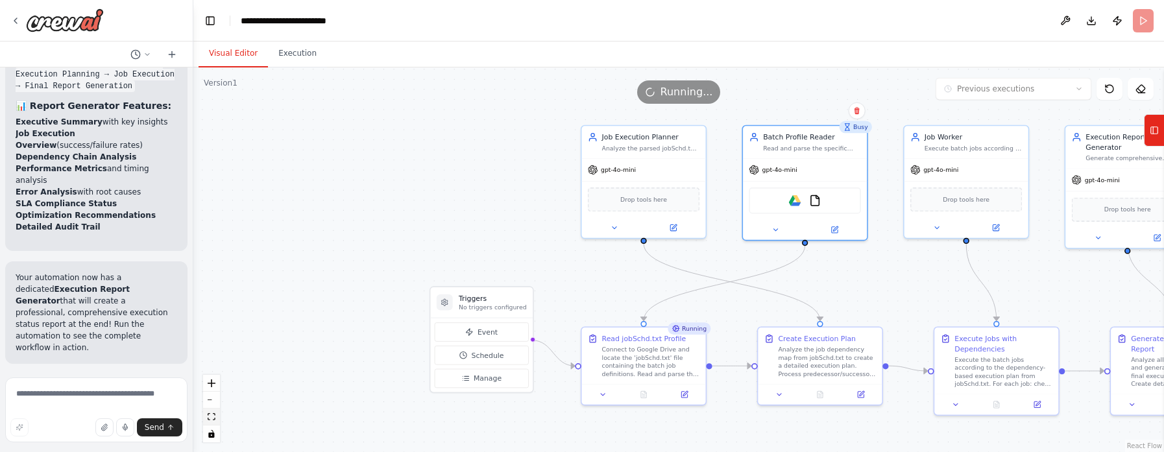
click at [213, 301] on icon "fit view" at bounding box center [212, 416] width 8 height 7
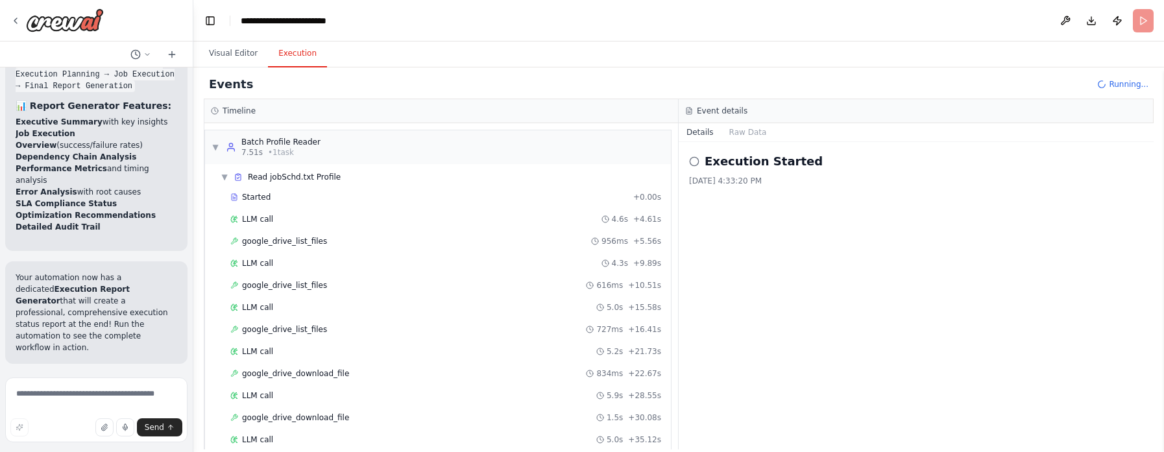
click at [296, 56] on button "Execution" at bounding box center [297, 53] width 59 height 27
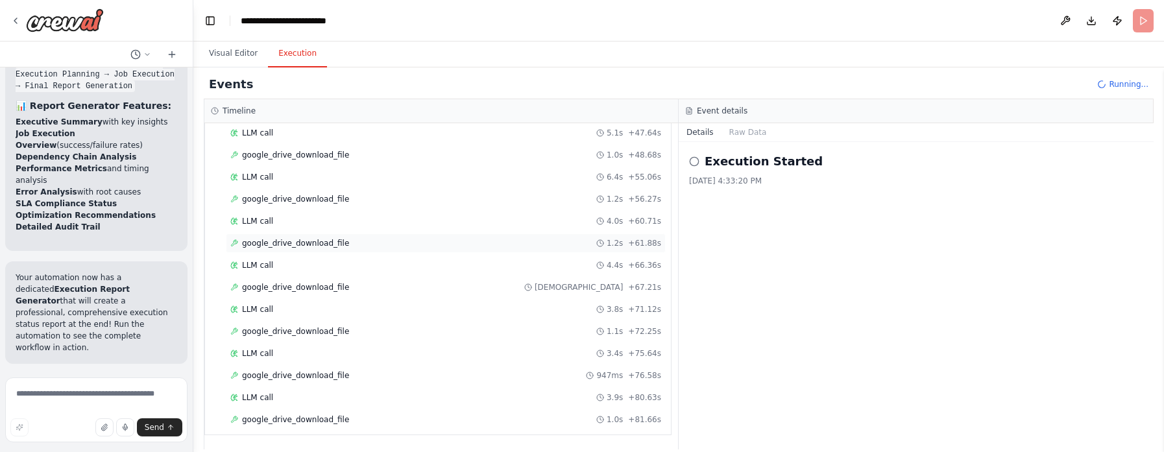
scroll to position [437, 0]
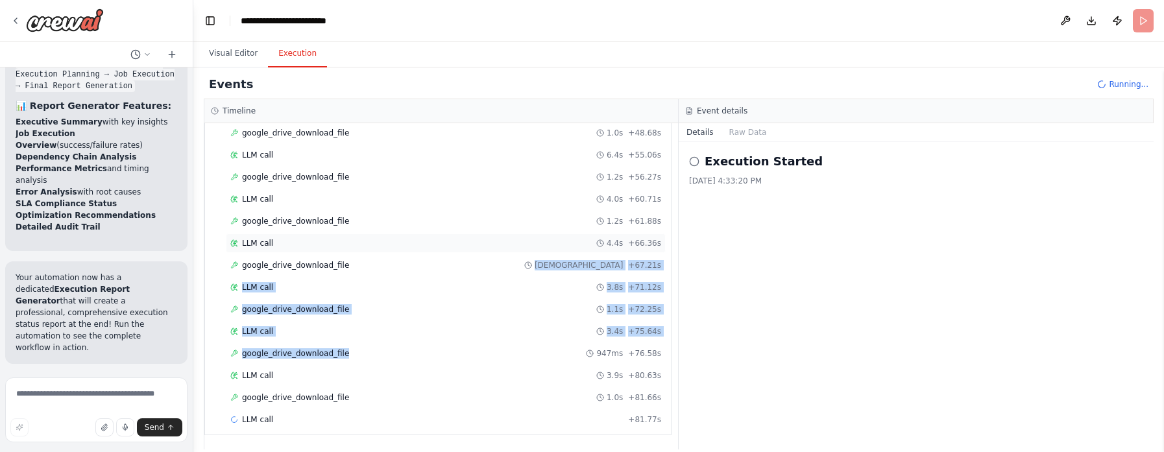
drag, startPoint x: 378, startPoint y: 348, endPoint x: 330, endPoint y: 244, distance: 114.9
click at [330, 244] on div "Started + 0.00s LLM call 4.6s + 4.61s google_drive_list_files 956ms + 5.56s LLM…" at bounding box center [442, 101] width 455 height 662
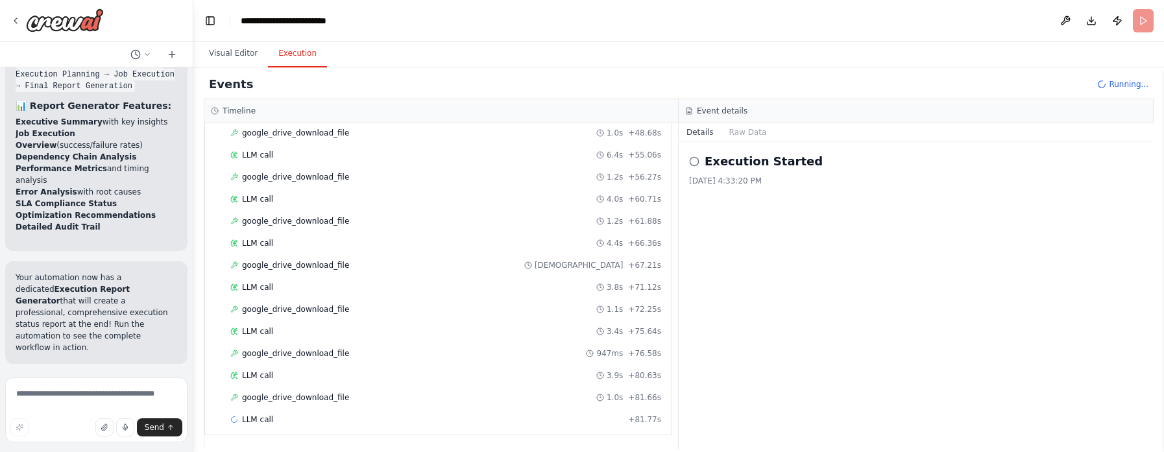
click at [754, 301] on div "Execution Started 10/14/2025, 4:33:20 PM" at bounding box center [915, 295] width 475 height 307
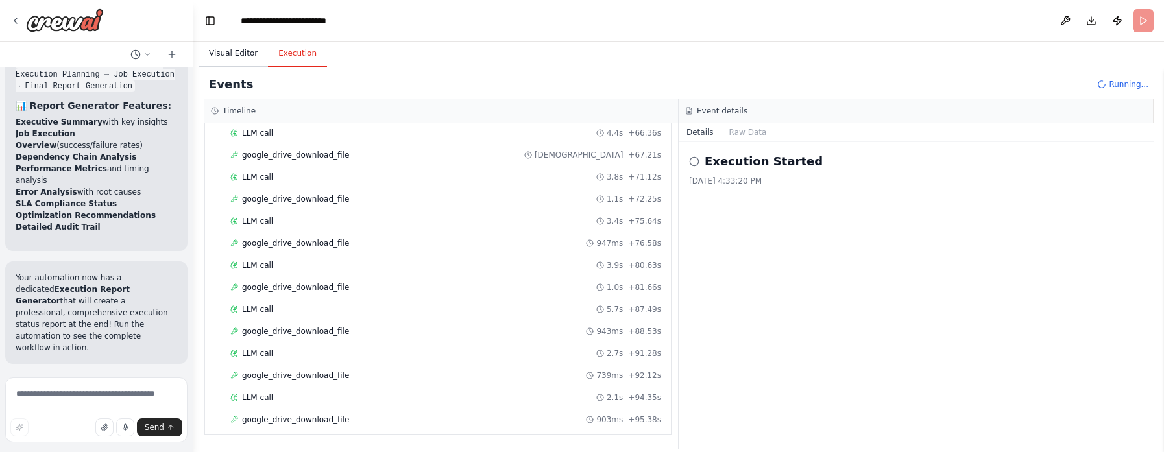
scroll to position [0, 0]
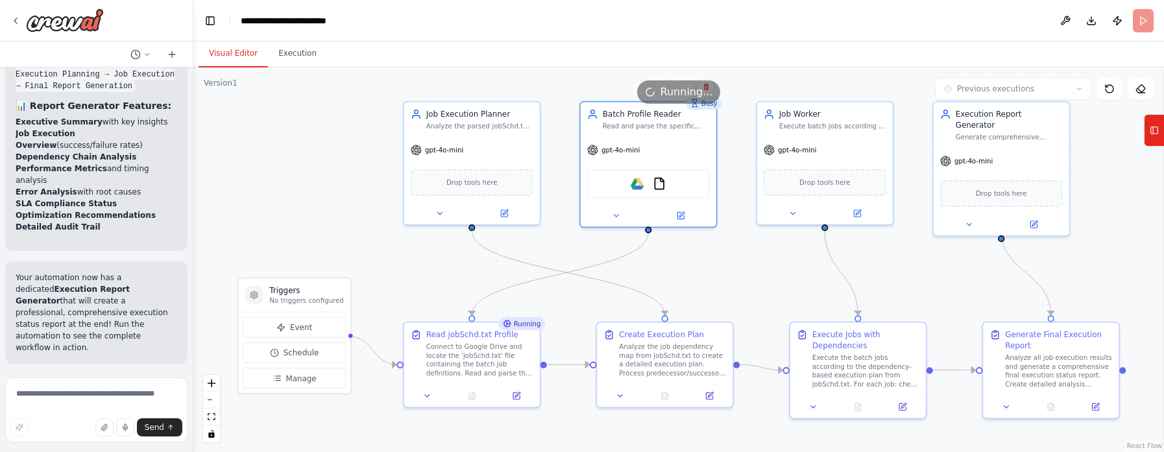
click at [243, 53] on button "Visual Editor" at bounding box center [232, 53] width 69 height 27
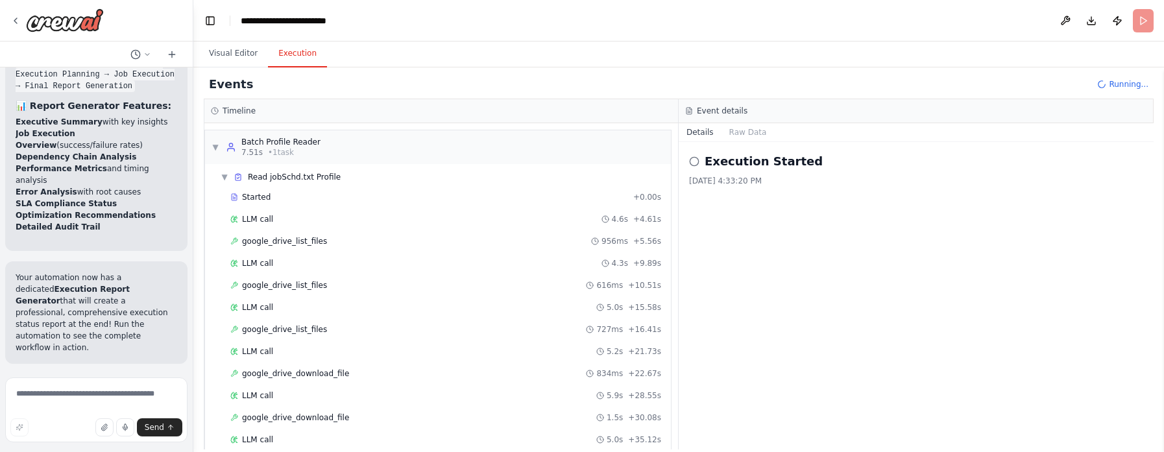
click at [298, 53] on button "Execution" at bounding box center [297, 53] width 59 height 27
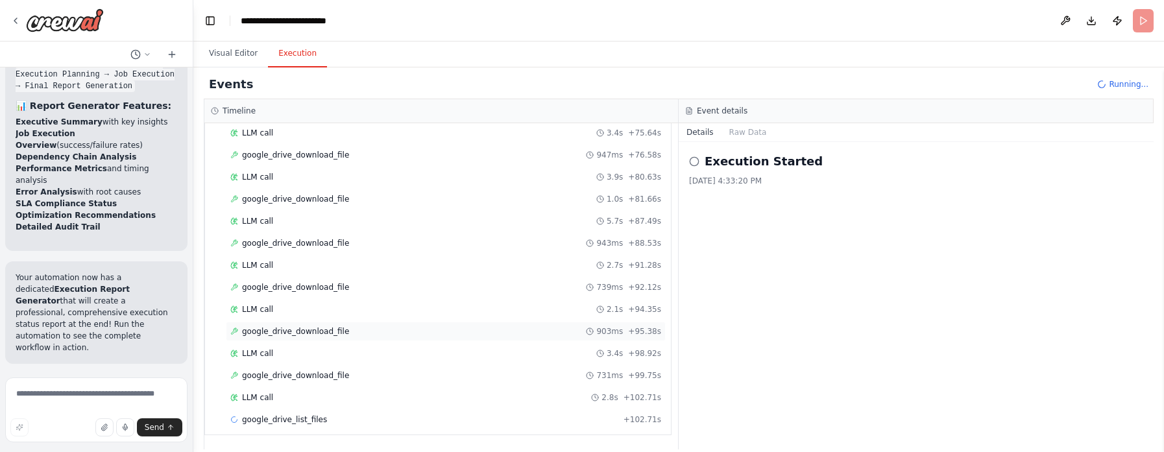
click at [318, 301] on div "Started + 0.00s LLM call 4.6s + 4.61s google_drive_list_files 956ms + 5.56s LLM…" at bounding box center [442, 2] width 455 height 860
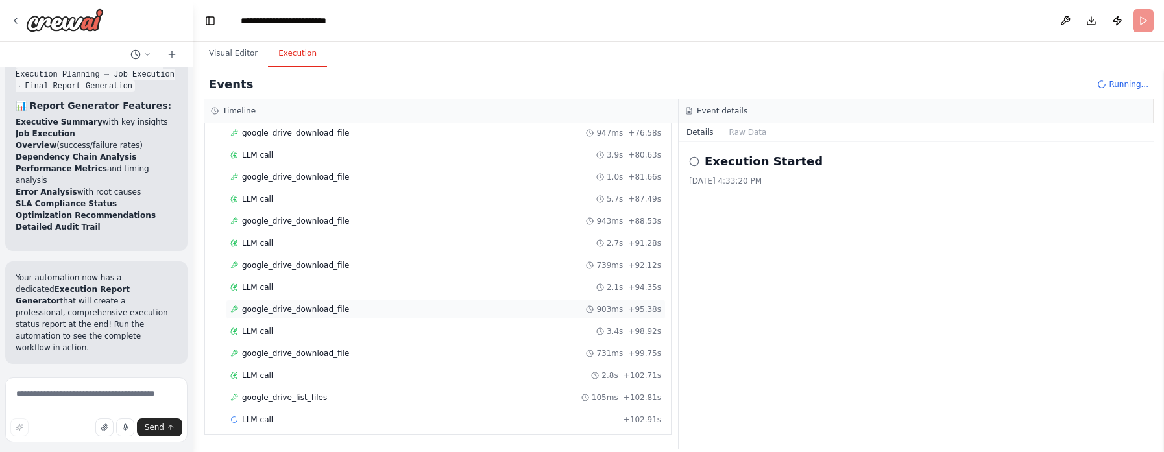
scroll to position [664, 0]
click at [256, 285] on span "LLM call" at bounding box center [257, 287] width 31 height 10
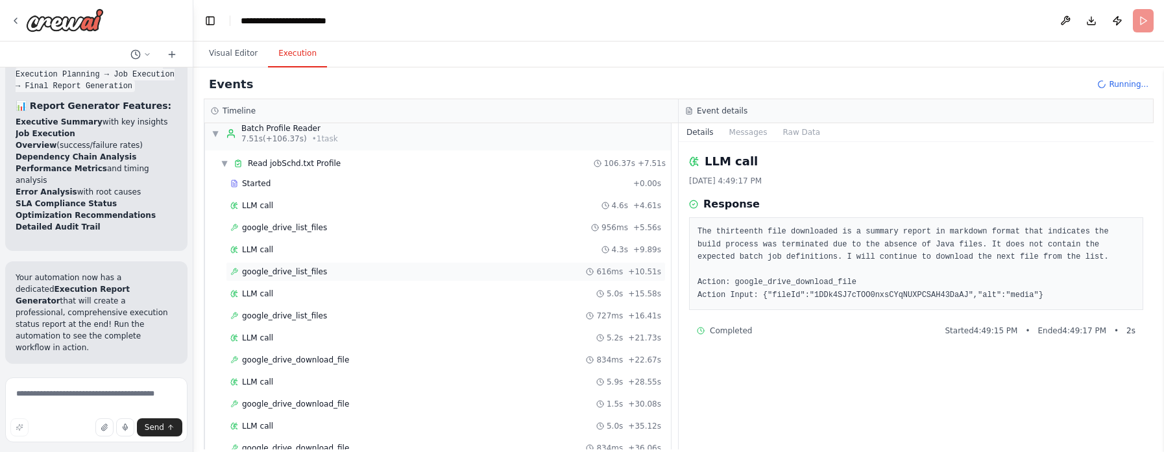
scroll to position [0, 0]
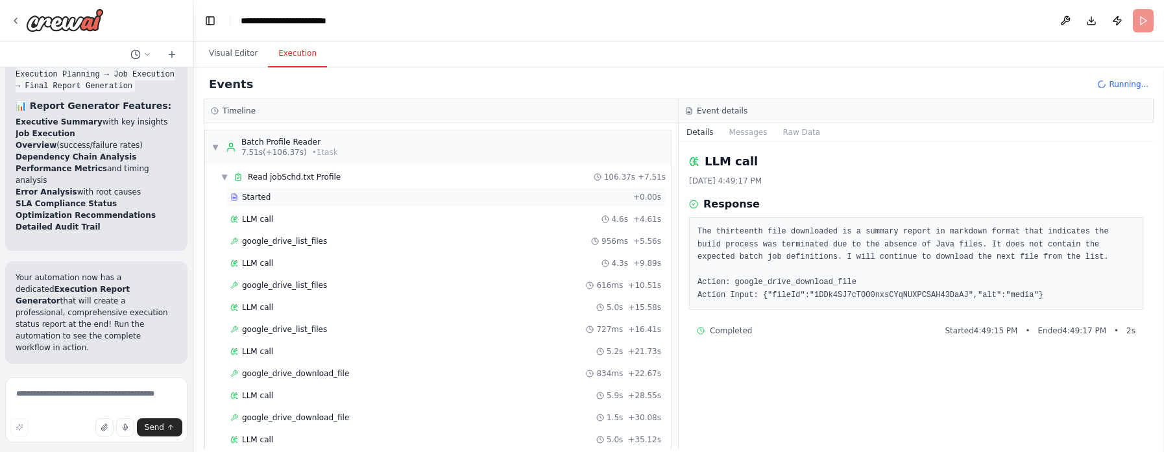
click at [259, 201] on span "Started" at bounding box center [256, 197] width 29 height 10
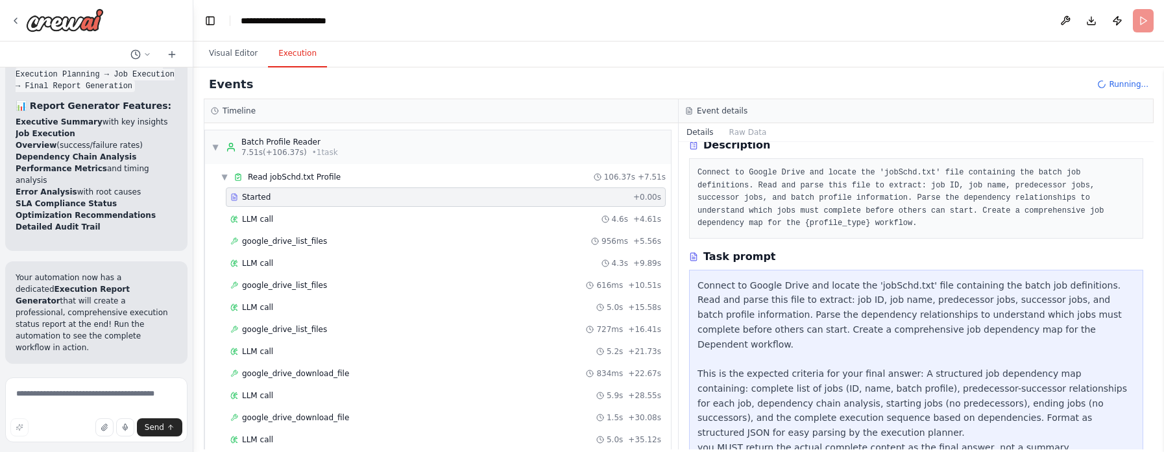
scroll to position [63, 0]
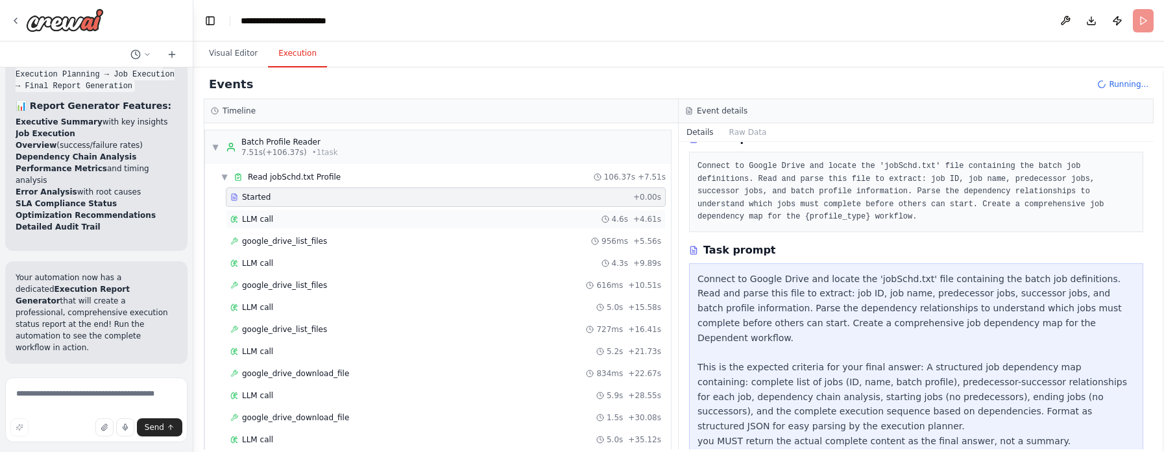
click at [263, 224] on span "LLM call" at bounding box center [257, 219] width 31 height 10
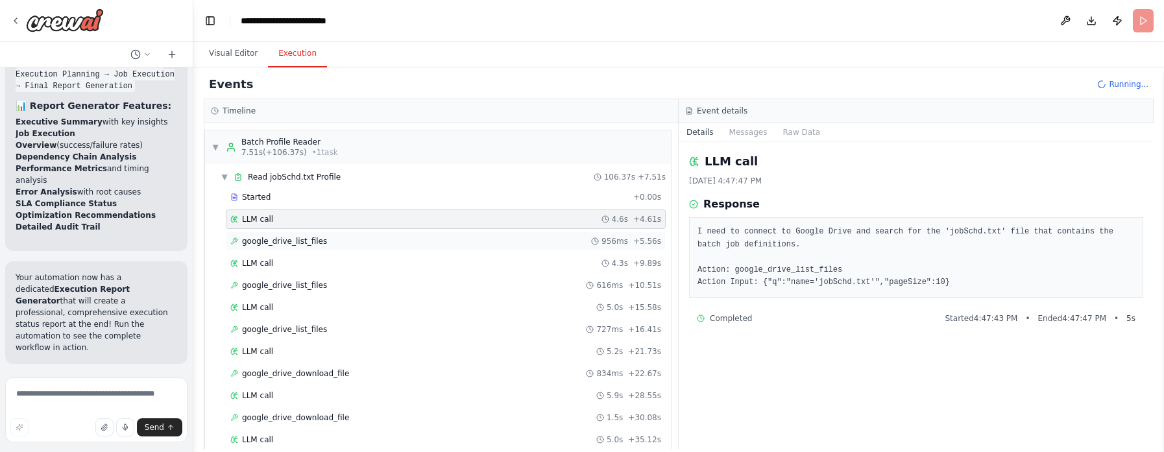
click at [261, 243] on span "google_drive_list_files" at bounding box center [284, 241] width 85 height 10
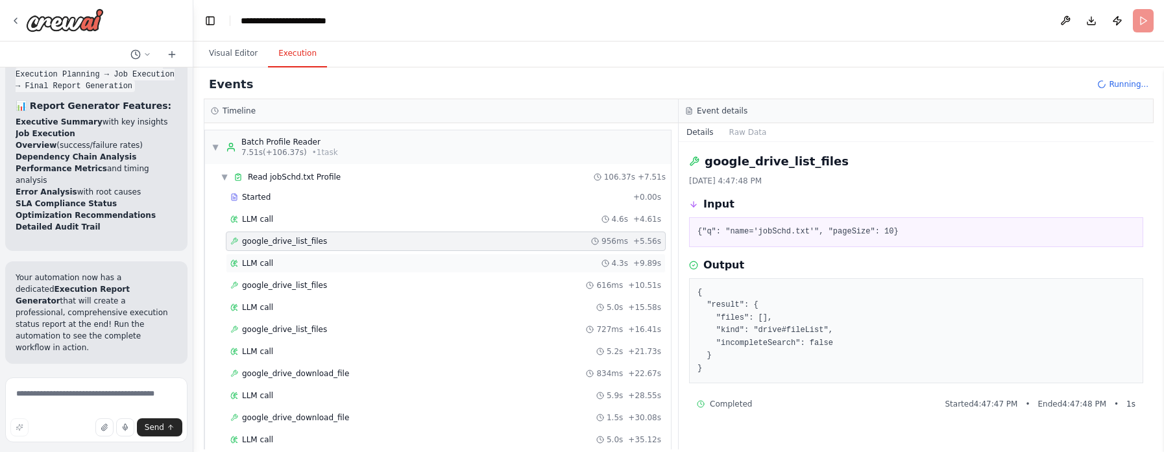
click at [257, 265] on span "LLM call" at bounding box center [257, 263] width 31 height 10
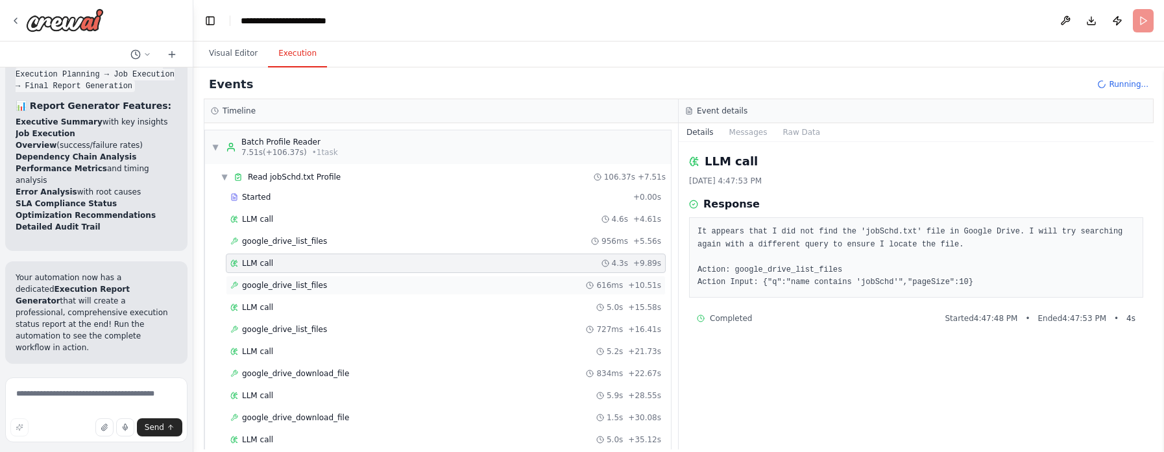
click at [256, 286] on span "google_drive_list_files" at bounding box center [284, 285] width 85 height 10
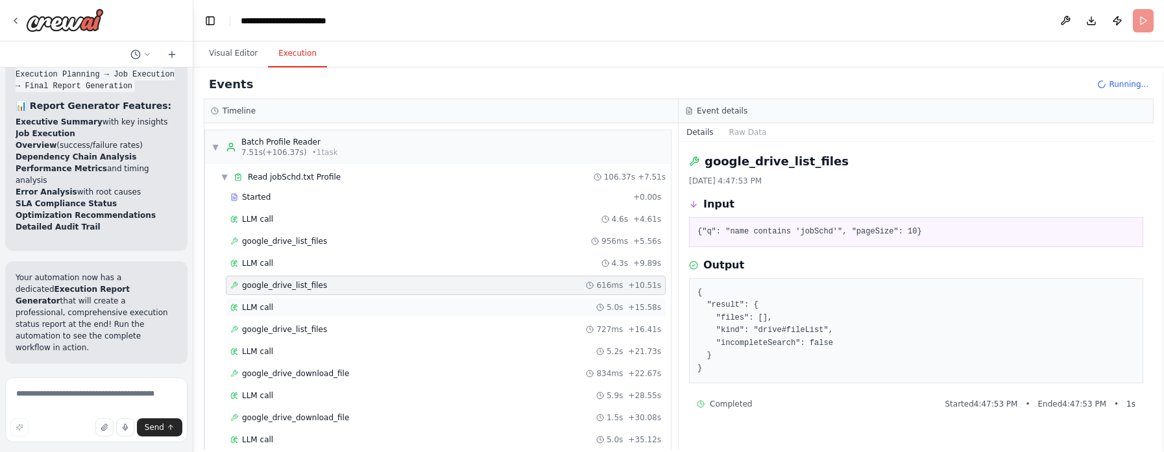
click at [254, 301] on span "LLM call" at bounding box center [257, 307] width 31 height 10
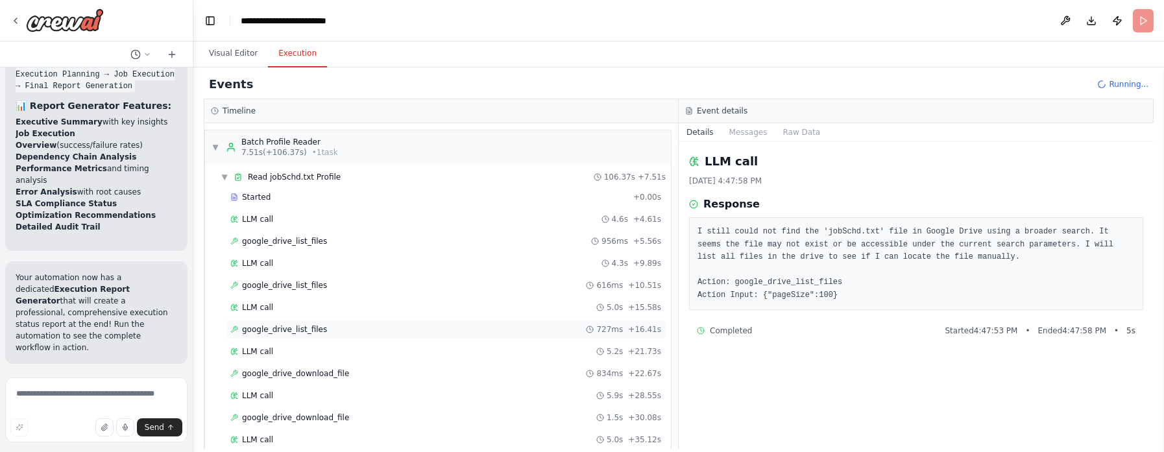
scroll to position [8653, 0]
click at [258, 198] on span "Started" at bounding box center [256, 197] width 29 height 10
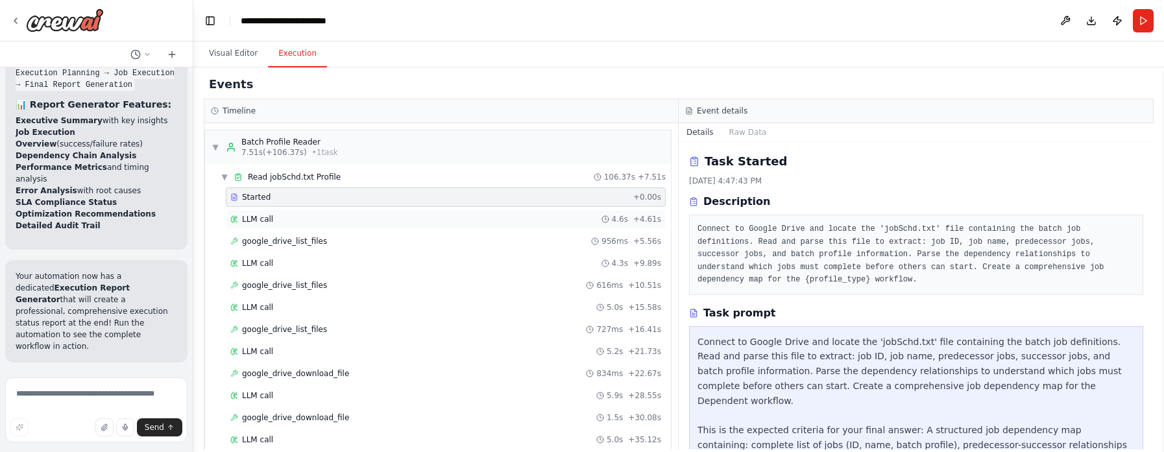
click at [258, 218] on span "LLM call" at bounding box center [257, 219] width 31 height 10
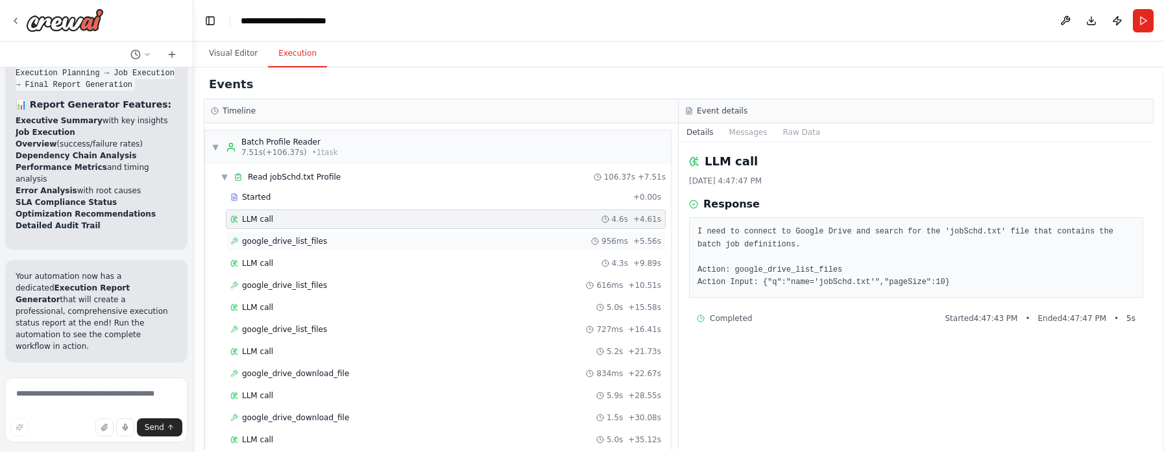
click at [261, 243] on span "google_drive_list_files" at bounding box center [284, 241] width 85 height 10
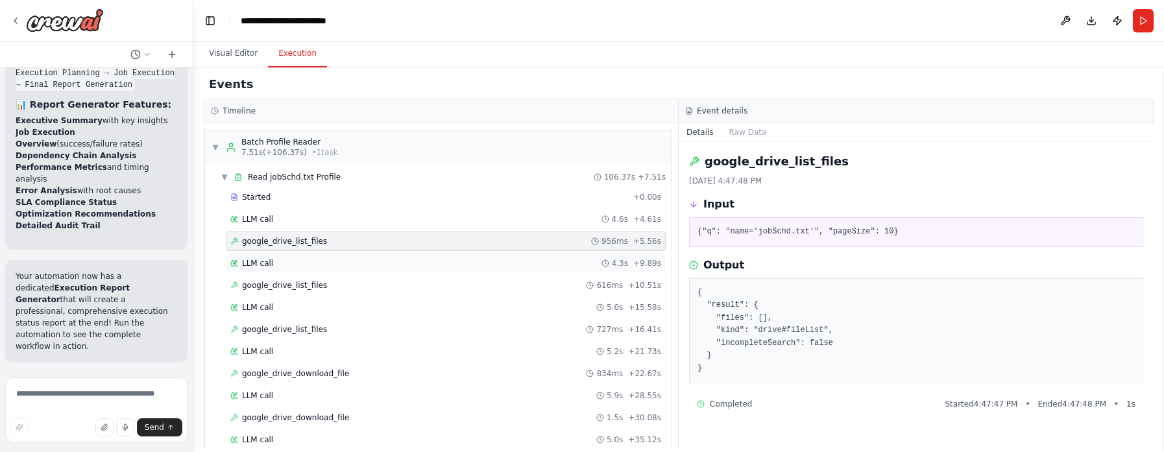
click at [258, 267] on span "LLM call" at bounding box center [257, 263] width 31 height 10
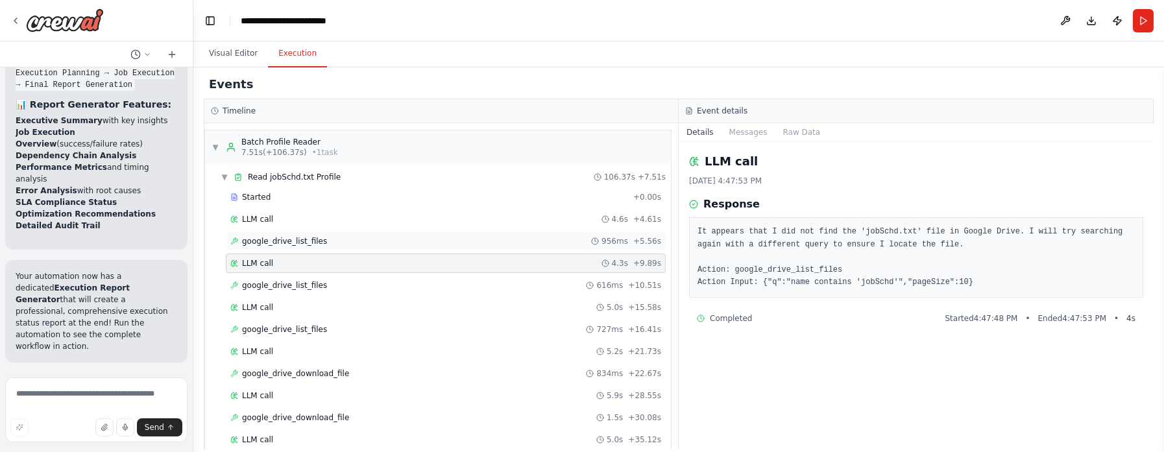
click at [274, 245] on span "google_drive_list_files" at bounding box center [284, 241] width 85 height 10
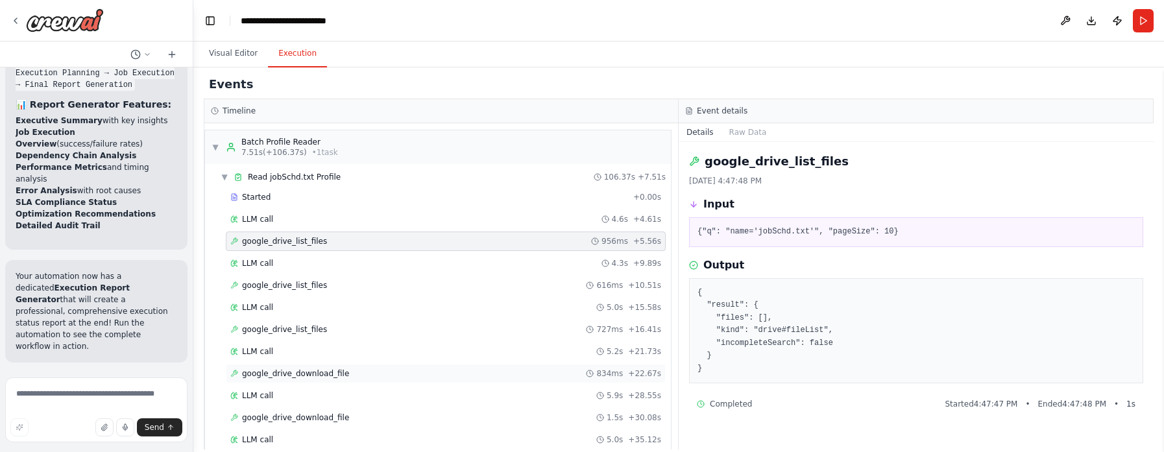
click at [320, 301] on span "google_drive_download_file" at bounding box center [295, 373] width 107 height 10
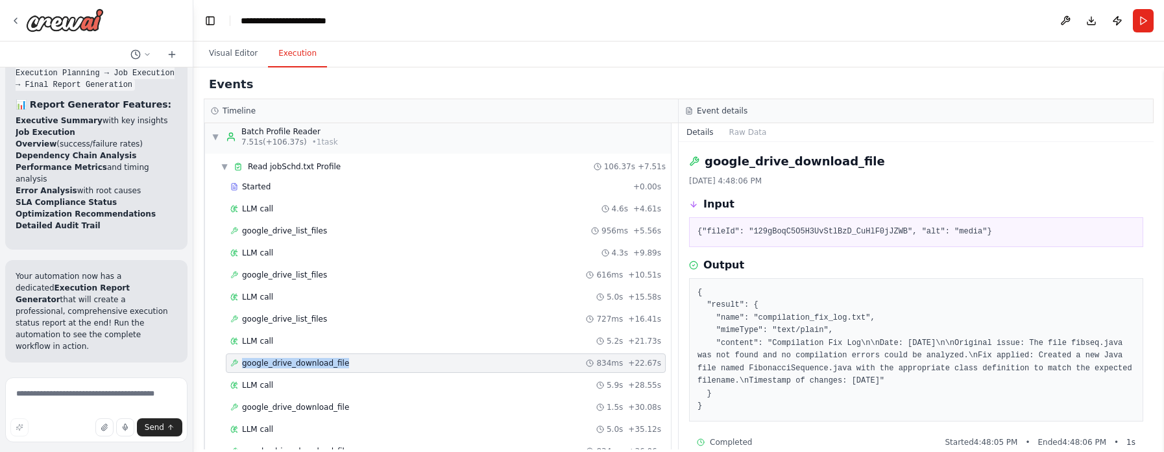
scroll to position [0, 0]
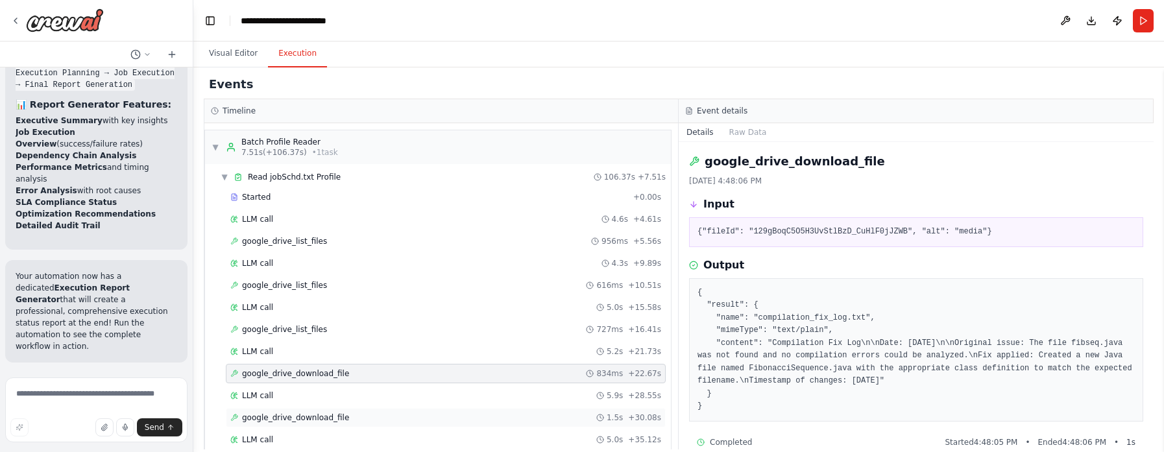
click at [302, 301] on span "google_drive_download_file" at bounding box center [295, 418] width 107 height 10
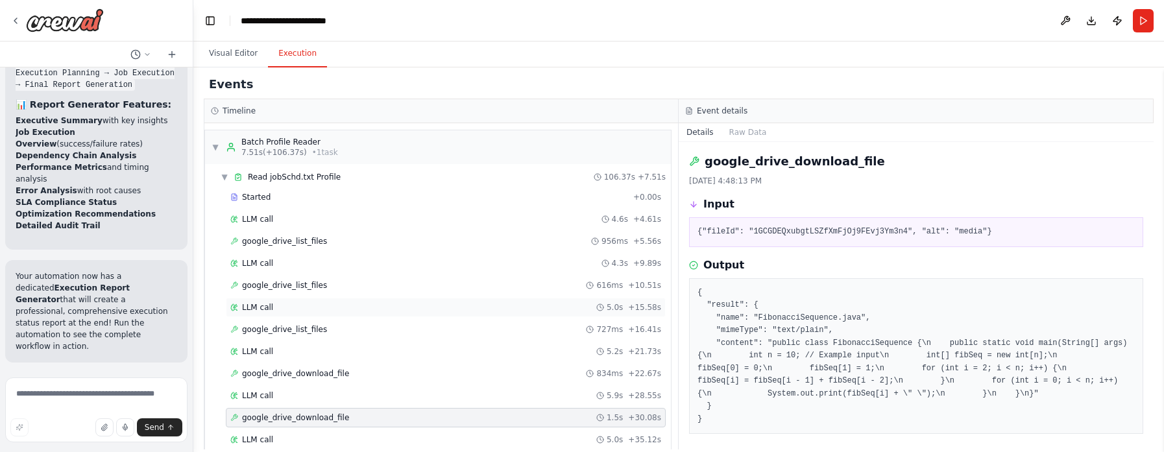
scroll to position [1, 0]
click at [108, 301] on textarea at bounding box center [96, 410] width 182 height 65
paste textarea "**********"
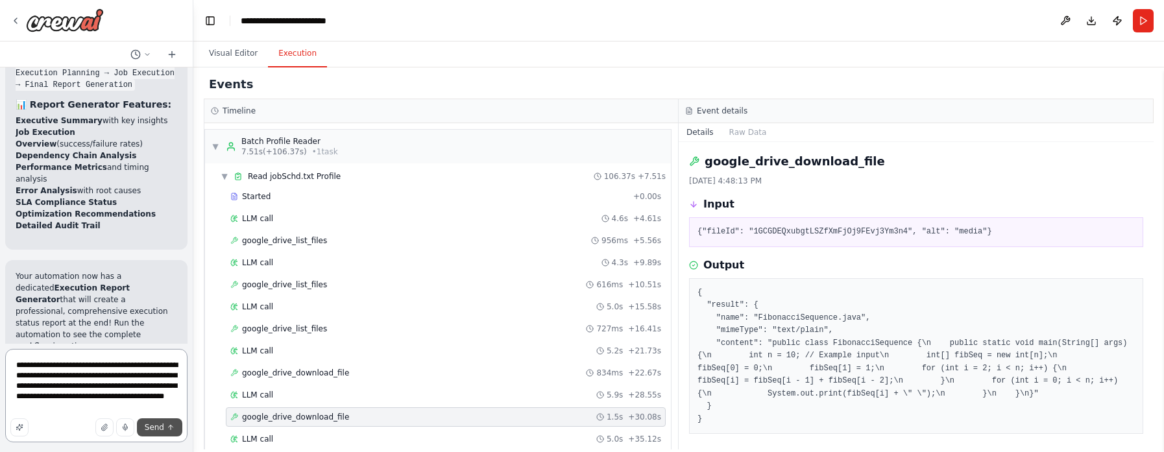
type textarea "**********"
click at [162, 301] on span "Send" at bounding box center [154, 427] width 19 height 10
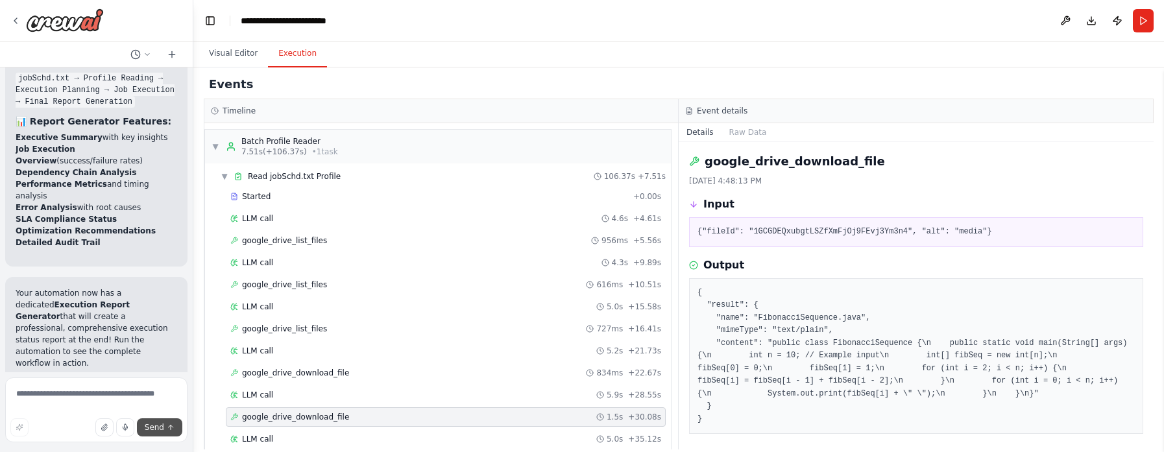
scroll to position [8708, 0]
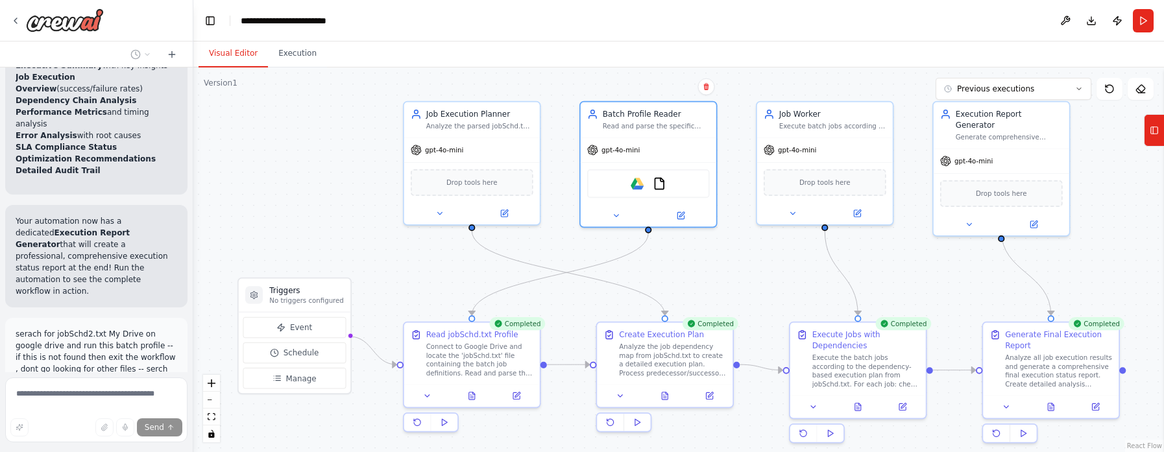
click at [237, 56] on button "Visual Editor" at bounding box center [232, 53] width 69 height 27
click at [775, 301] on icon at bounding box center [1055, 404] width 9 height 9
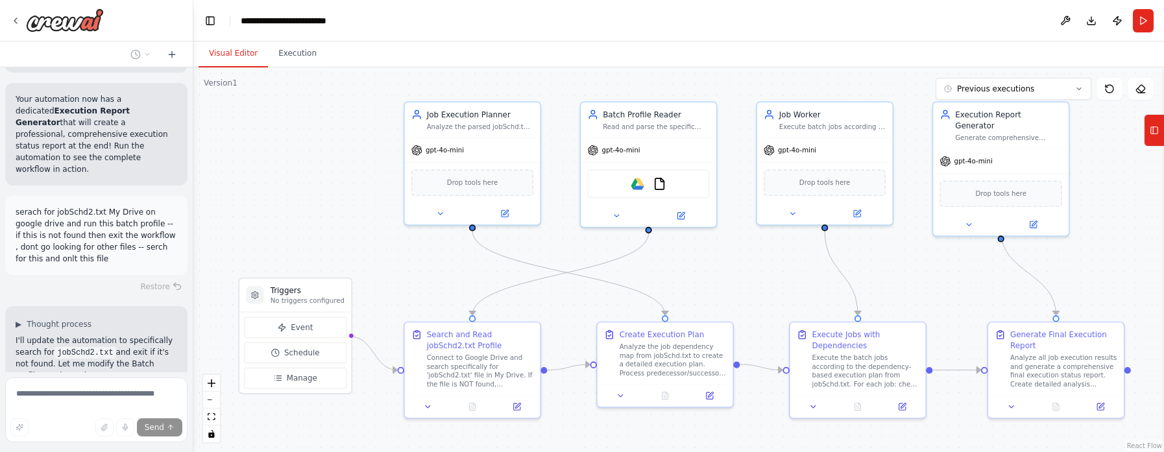
scroll to position [8842, 0]
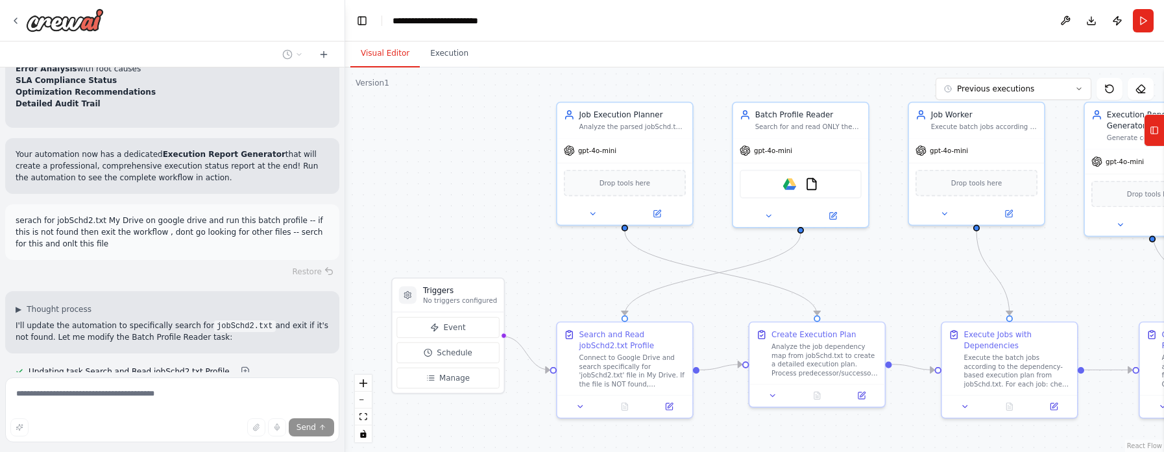
drag, startPoint x: 193, startPoint y: 257, endPoint x: 346, endPoint y: 261, distance: 153.8
click at [346, 261] on div "Hello! I'm the CrewAI assistant. What kind of automation do you want to build? …" at bounding box center [582, 226] width 1164 height 452
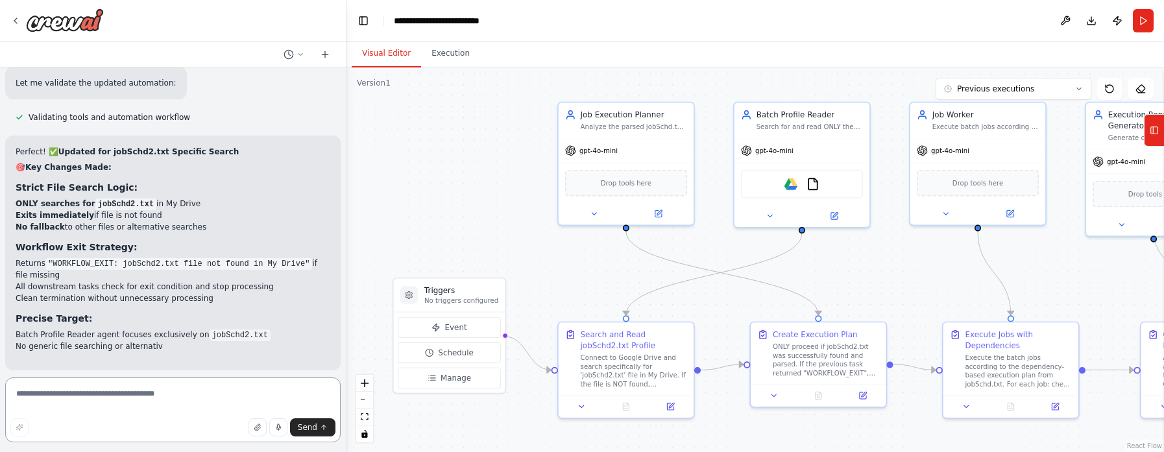
scroll to position [7015, 0]
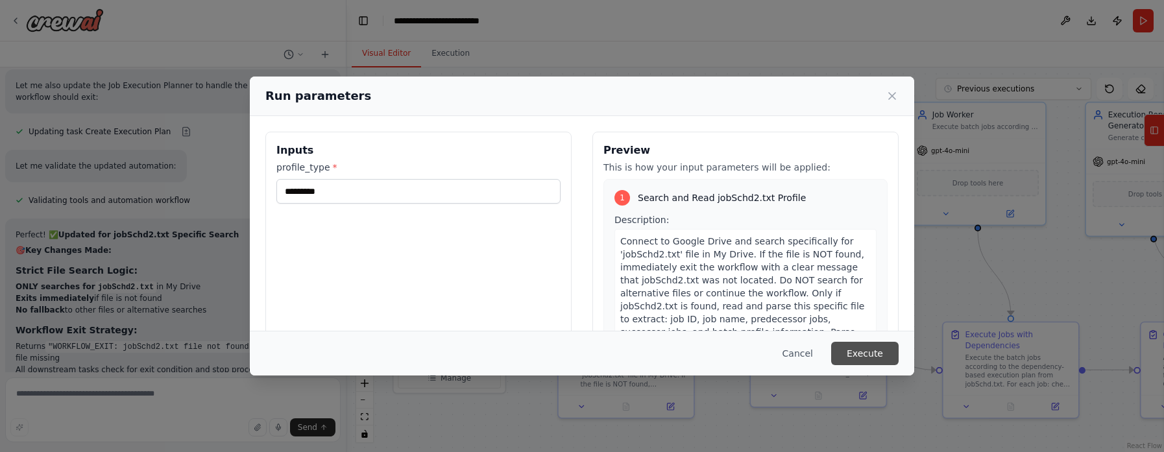
click at [775, 301] on button "Execute" at bounding box center [864, 353] width 67 height 23
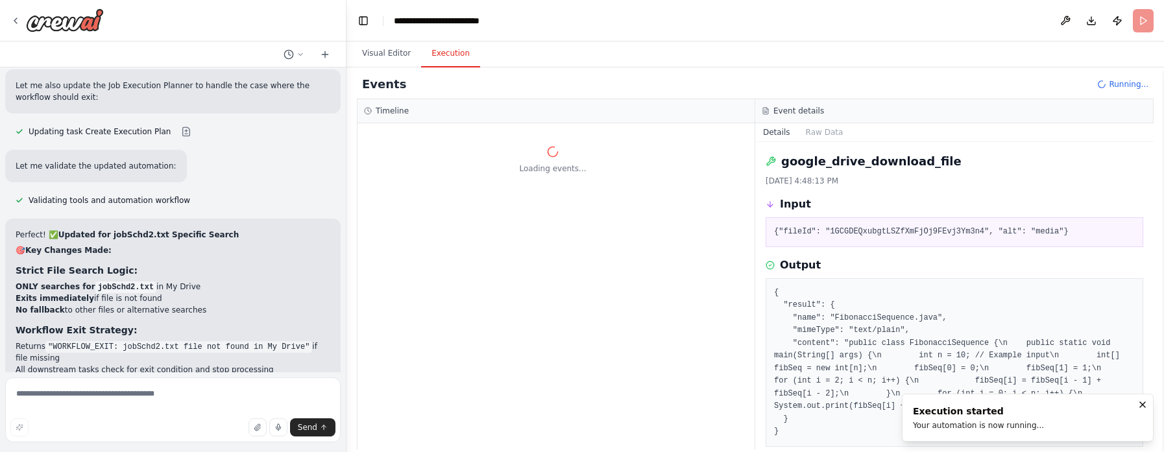
scroll to position [0, 0]
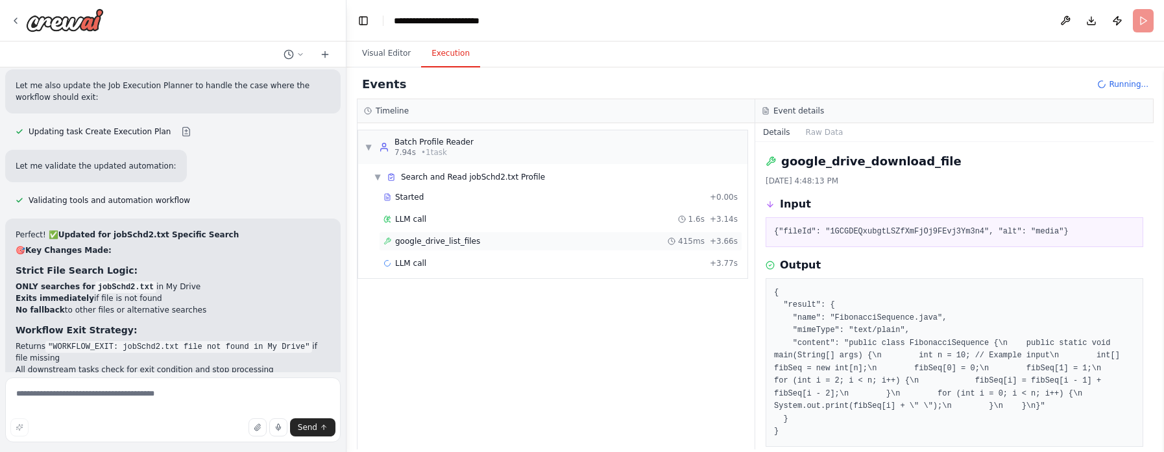
click at [446, 240] on span "google_drive_list_files" at bounding box center [437, 241] width 85 height 10
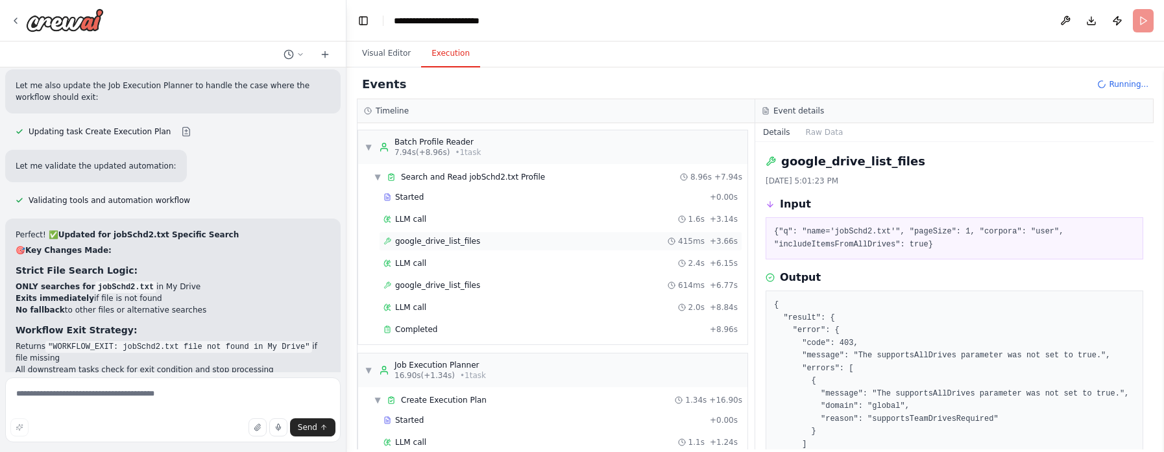
click at [440, 238] on span "google_drive_list_files" at bounding box center [437, 241] width 85 height 10
click at [438, 282] on div "google_drive_list_files 614ms + 6.77s" at bounding box center [560, 285] width 363 height 19
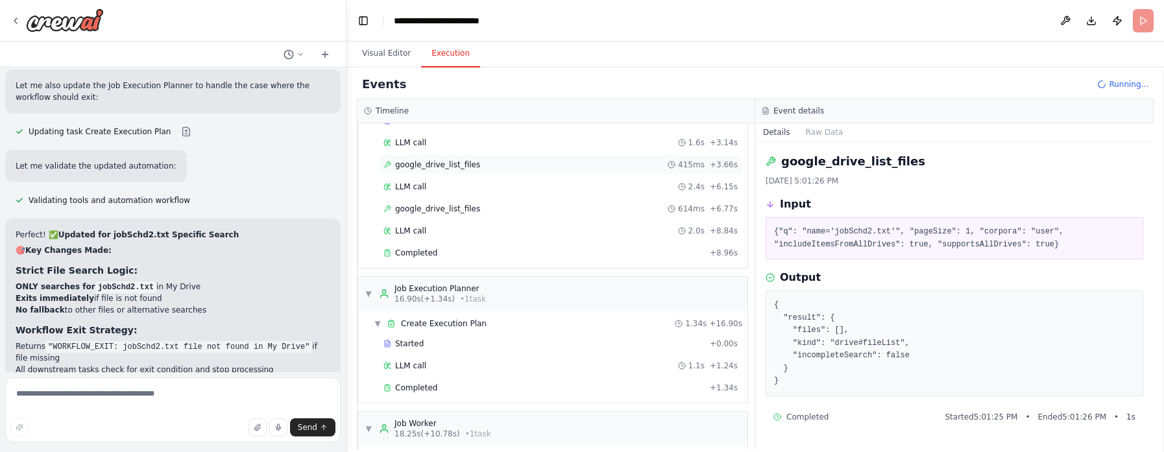
scroll to position [80, 0]
click at [417, 232] on span "LLM call" at bounding box center [410, 227] width 31 height 10
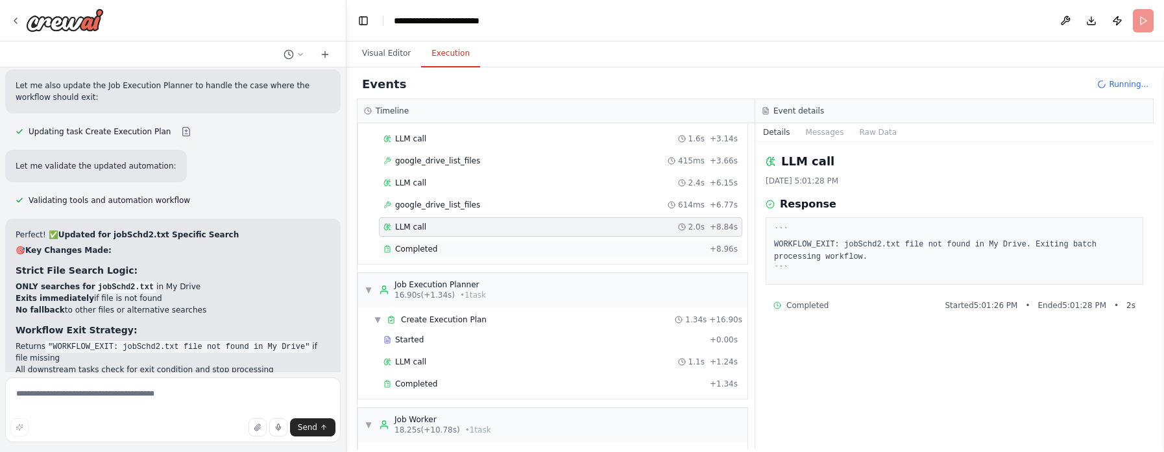
click at [420, 254] on span "Completed" at bounding box center [416, 249] width 42 height 10
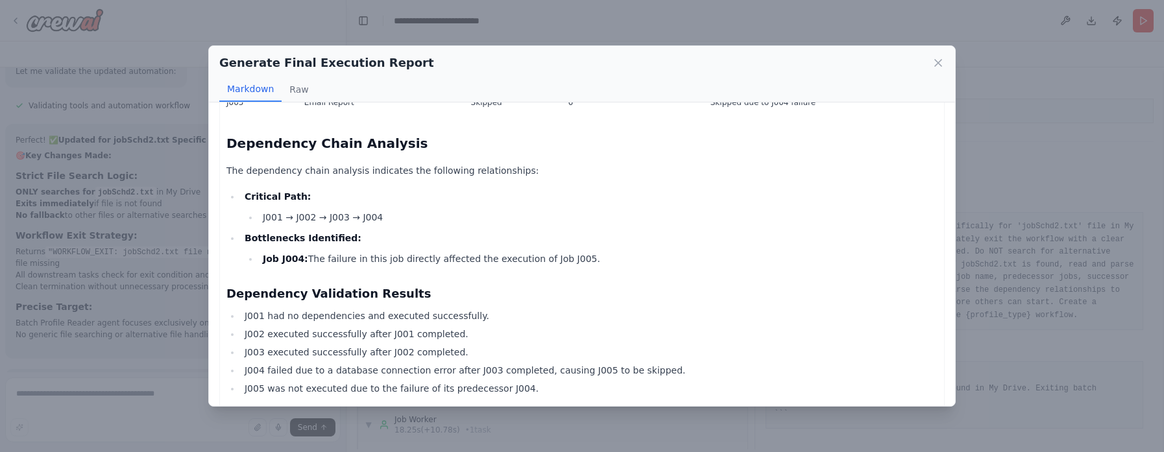
scroll to position [483, 0]
click at [775, 63] on icon at bounding box center [938, 63] width 6 height 6
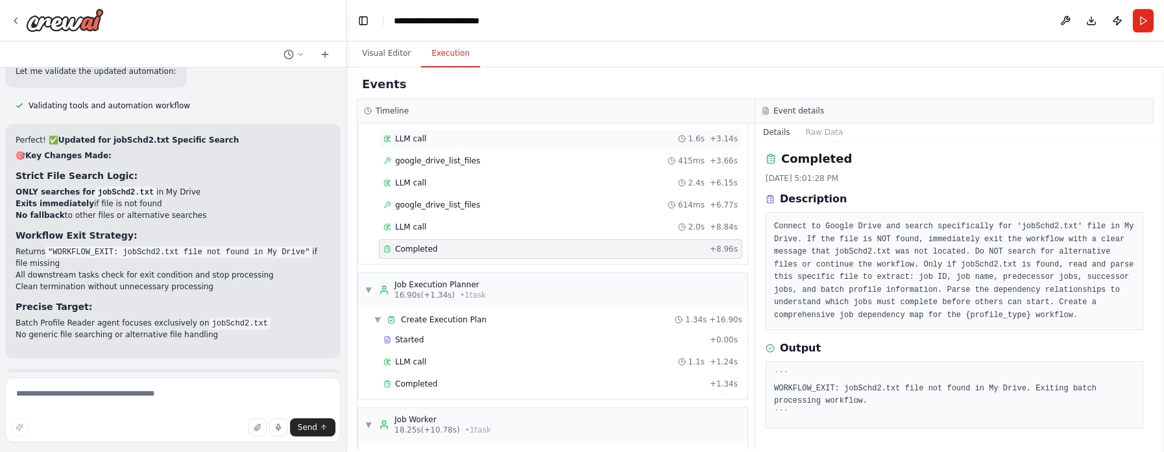
scroll to position [0, 0]
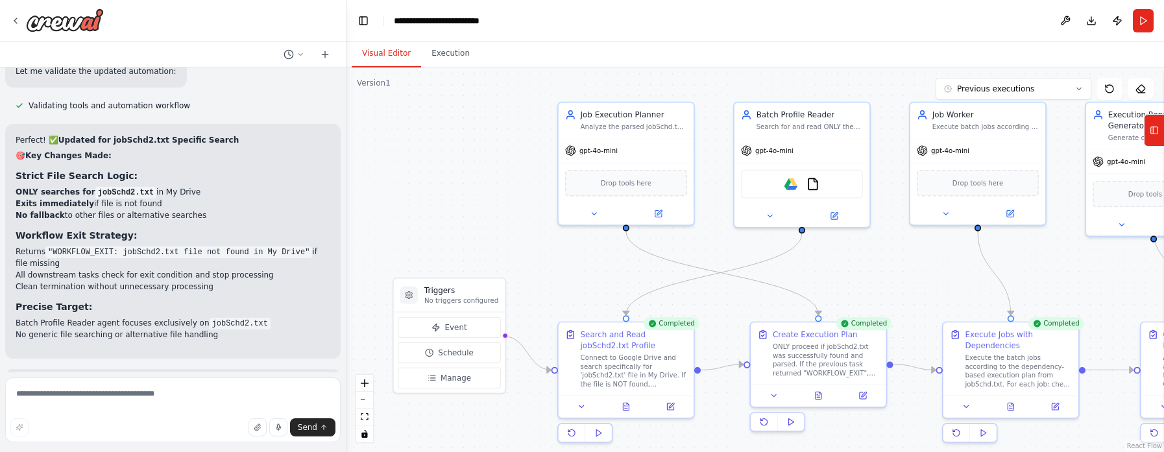
click at [368, 51] on button "Visual Editor" at bounding box center [386, 53] width 69 height 27
click at [775, 187] on img at bounding box center [812, 181] width 13 height 13
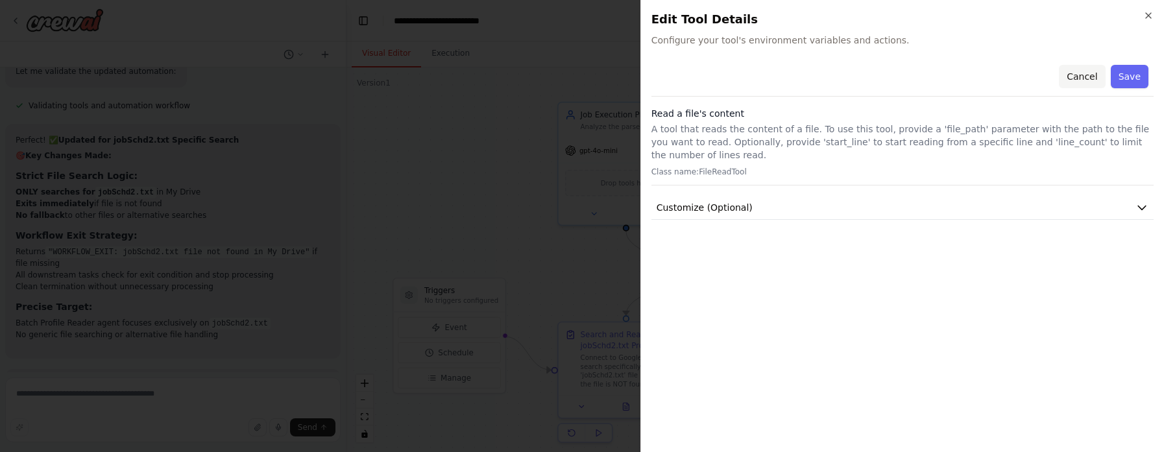
click at [775, 80] on button "Cancel" at bounding box center [1082, 76] width 46 height 23
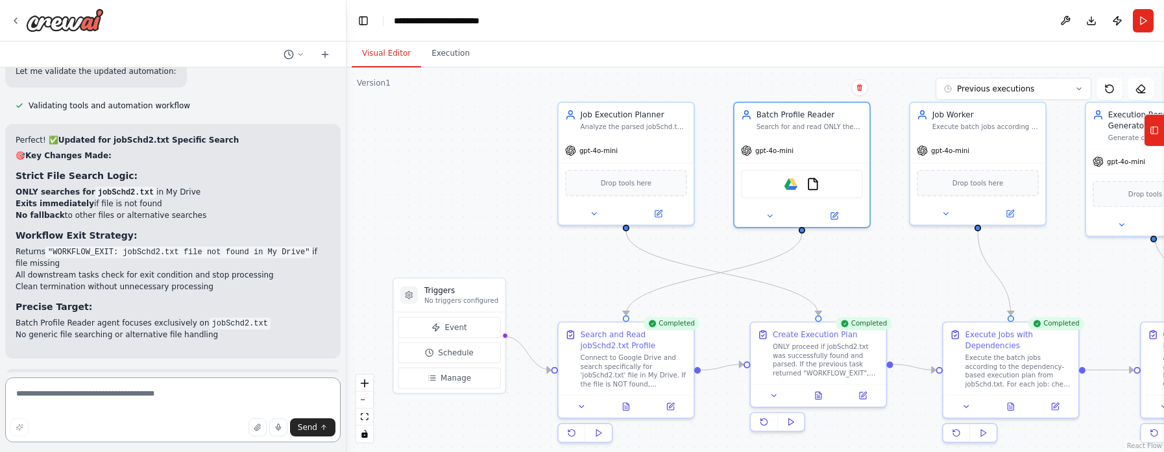
click at [84, 301] on textarea at bounding box center [172, 410] width 335 height 65
paste textarea "**********"
type textarea "**********"
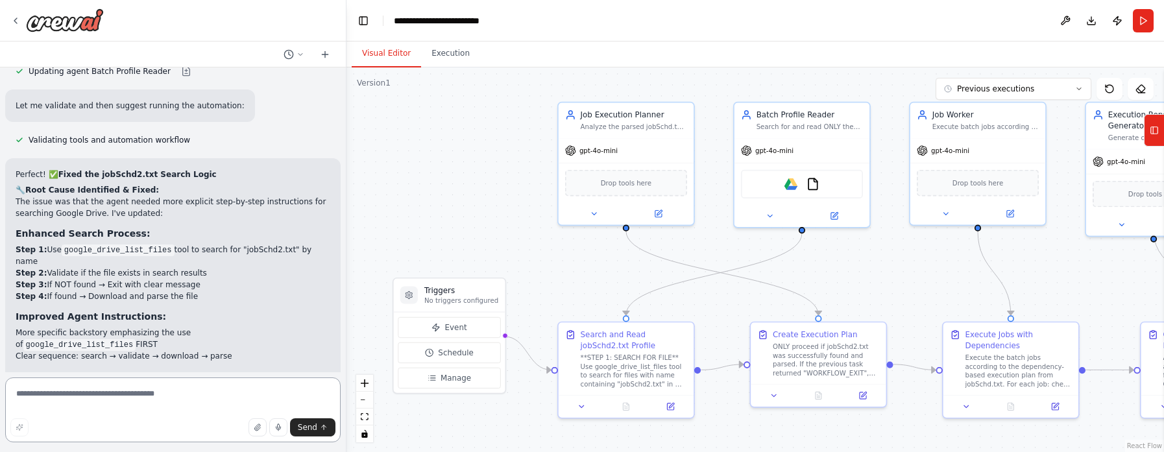
scroll to position [8095, 0]
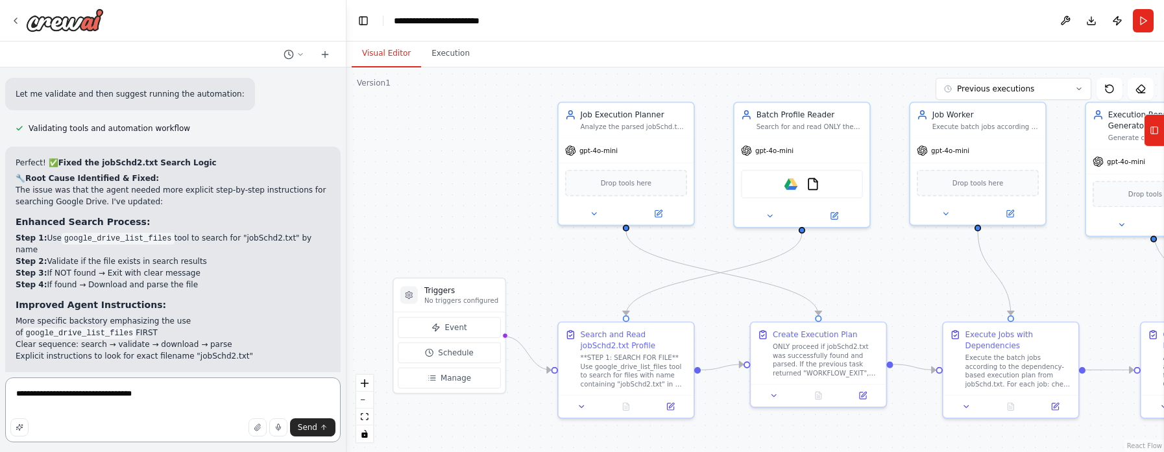
paste textarea "**********"
type textarea "**********"
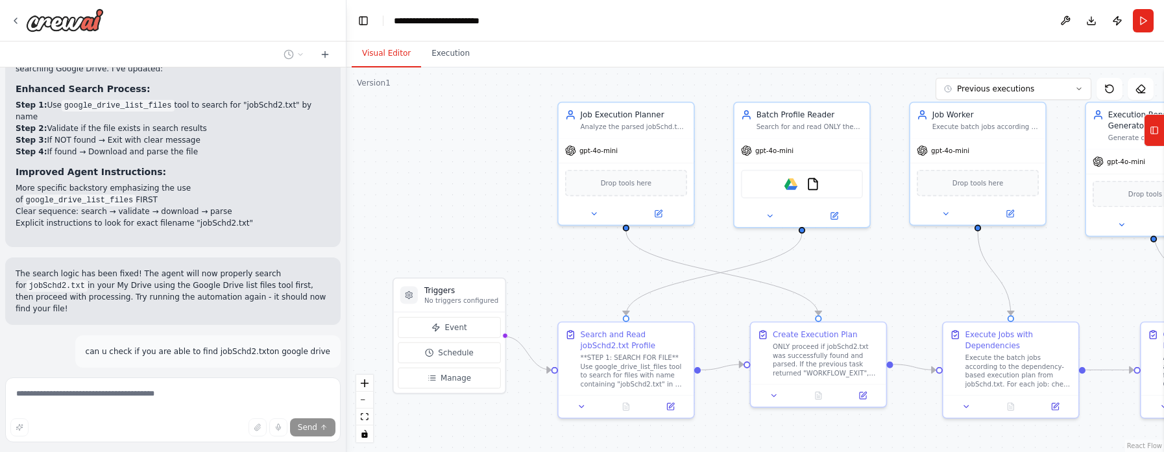
scroll to position [8259, 0]
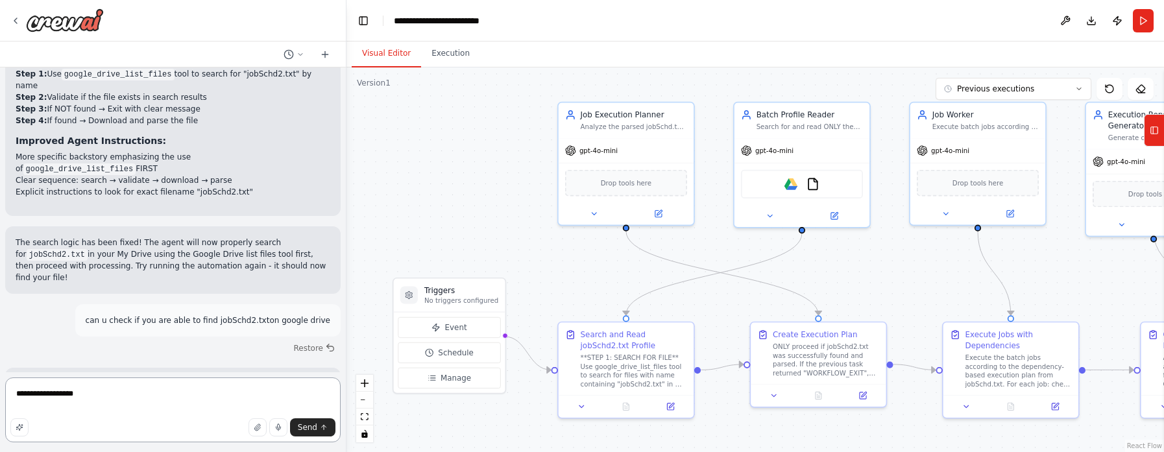
type textarea "**********"
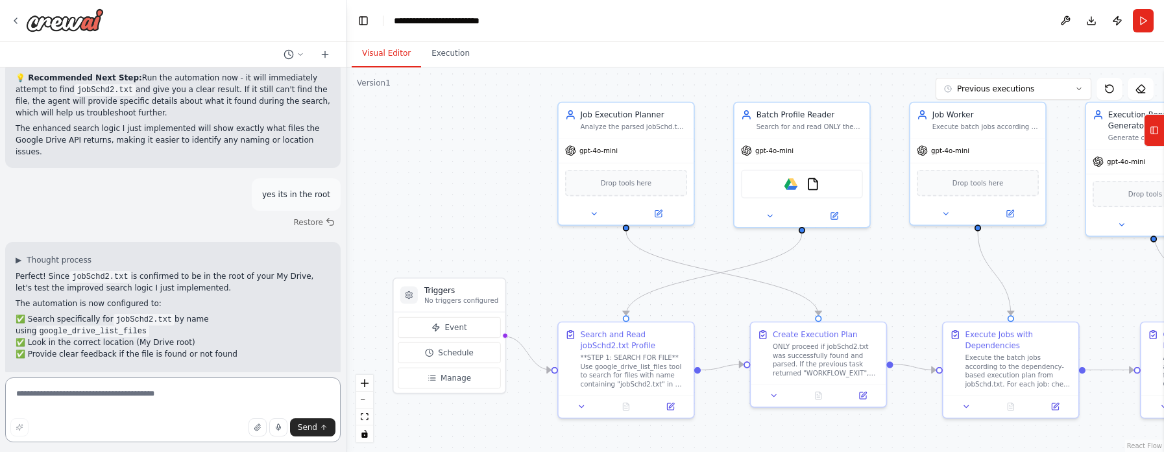
scroll to position [8905, 0]
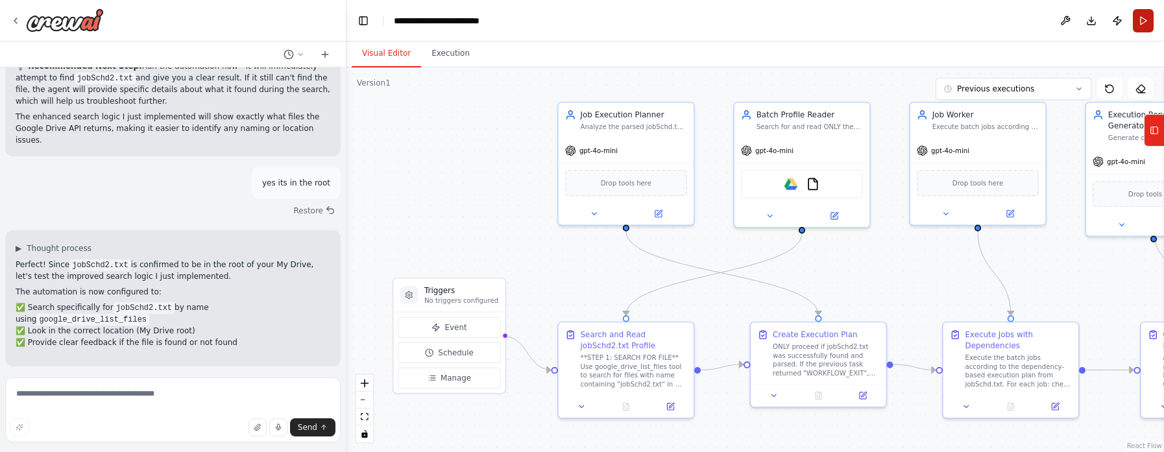
click at [775, 19] on button "Run" at bounding box center [1143, 20] width 21 height 23
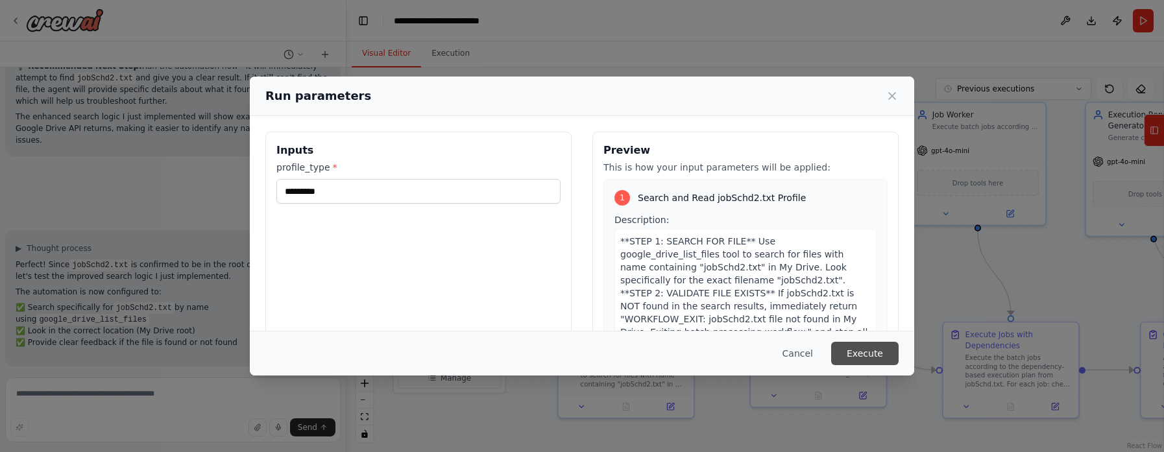
click at [775, 301] on button "Execute" at bounding box center [864, 353] width 67 height 23
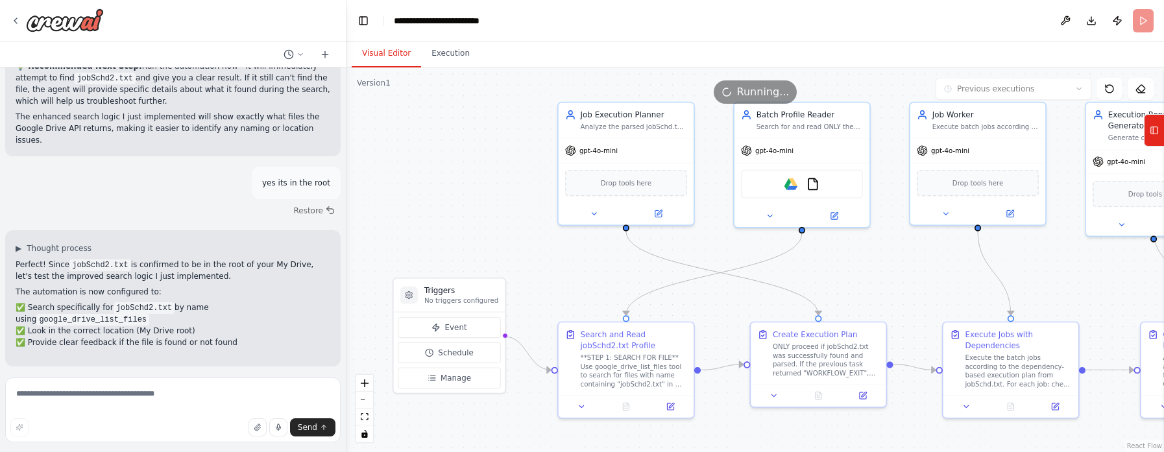
click at [391, 55] on button "Visual Editor" at bounding box center [386, 53] width 69 height 27
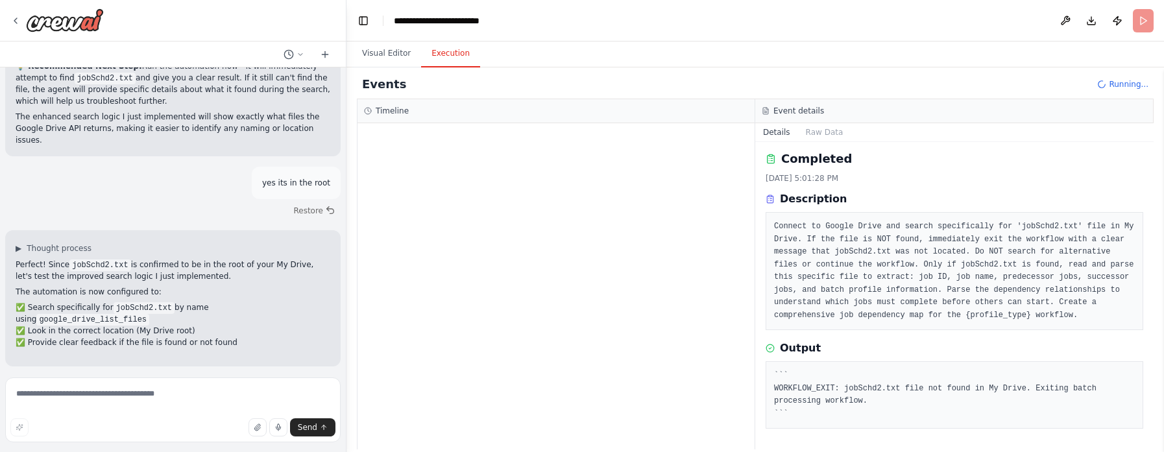
click at [432, 53] on button "Execution" at bounding box center [450, 53] width 59 height 27
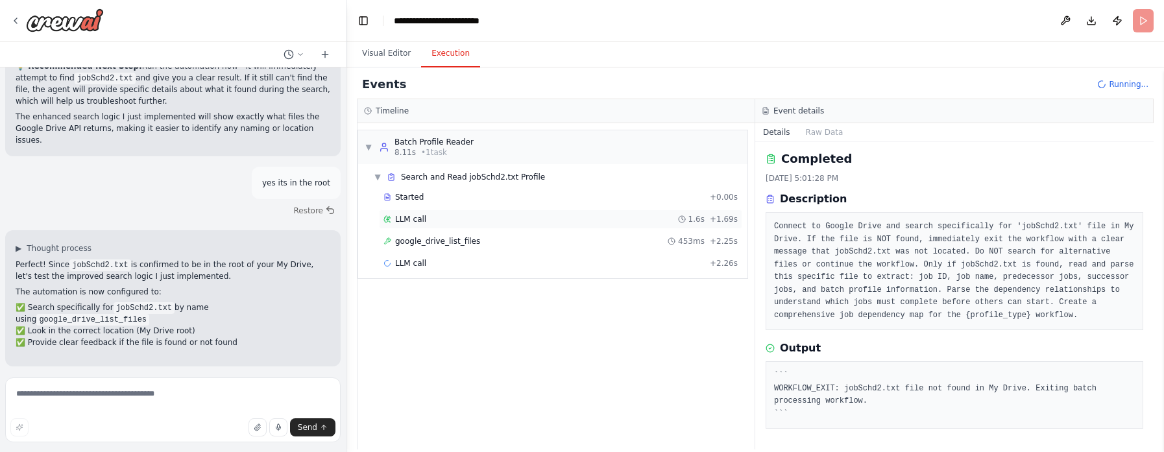
click at [422, 216] on span "LLM call" at bounding box center [410, 219] width 31 height 10
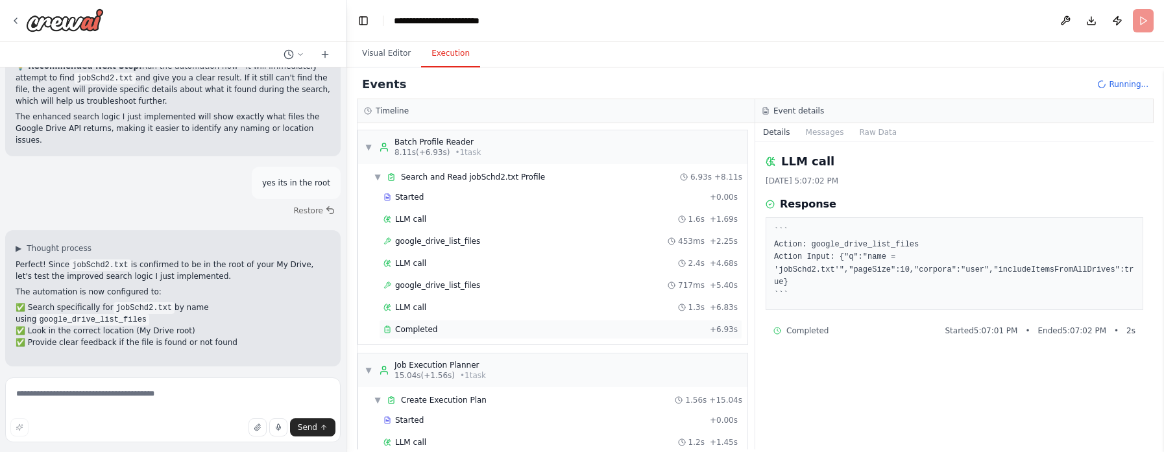
click at [420, 301] on span "Completed" at bounding box center [416, 329] width 42 height 10
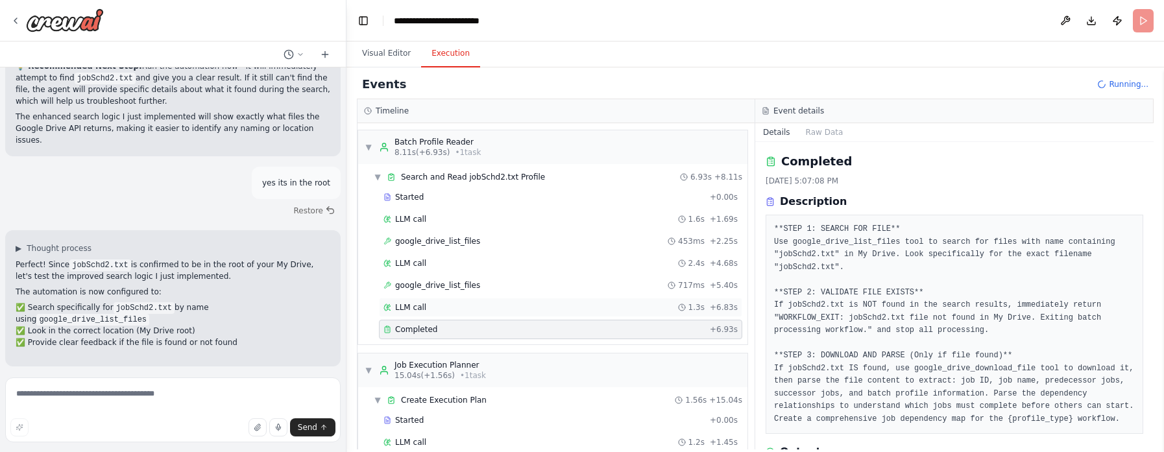
click at [414, 301] on span "LLM call" at bounding box center [410, 307] width 31 height 10
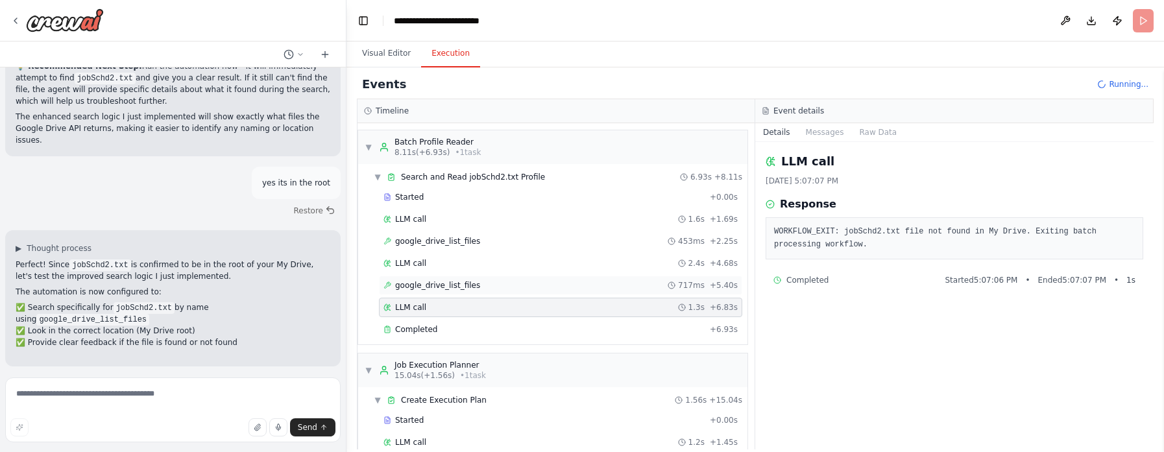
click at [411, 291] on span "google_drive_list_files" at bounding box center [437, 285] width 85 height 10
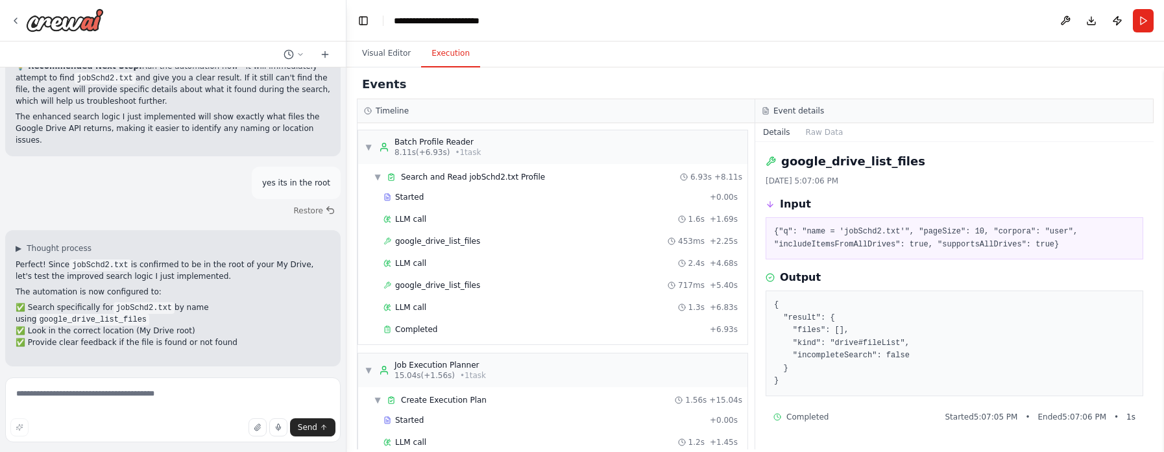
click at [775, 301] on pre "{ "result": { "files": [], "kind": "drive#fileList", "incompleteSearch": false …" at bounding box center [954, 343] width 361 height 89
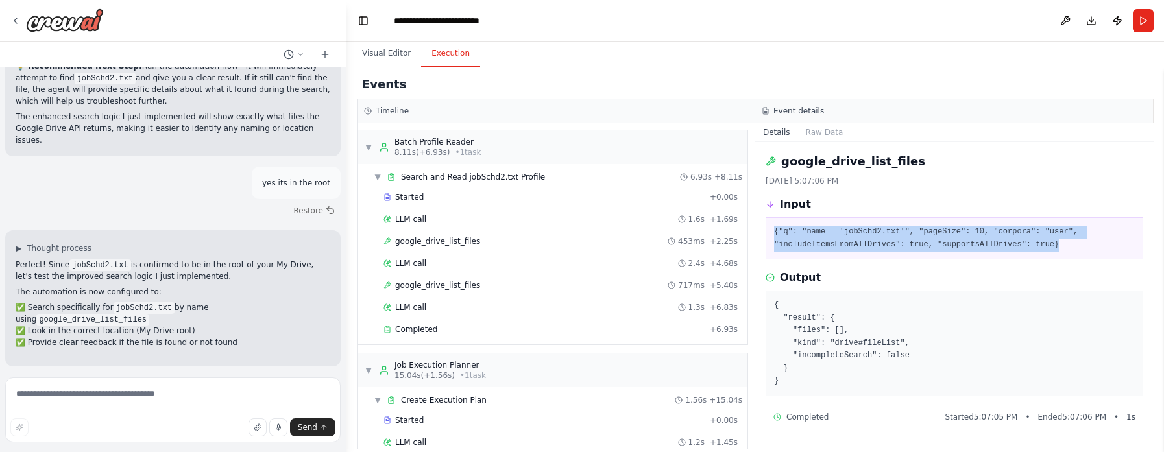
drag, startPoint x: 1044, startPoint y: 249, endPoint x: 769, endPoint y: 232, distance: 275.5
click at [769, 232] on div "{"q": "name = 'jobSchd2.txt'", "pageSize": 10, "corpora": "user", "includeItems…" at bounding box center [954, 238] width 378 height 42
copy pre "{"q": "name = 'jobSchd2.txt'", "pageSize": 10, "corpora": "user", "includeItems…"
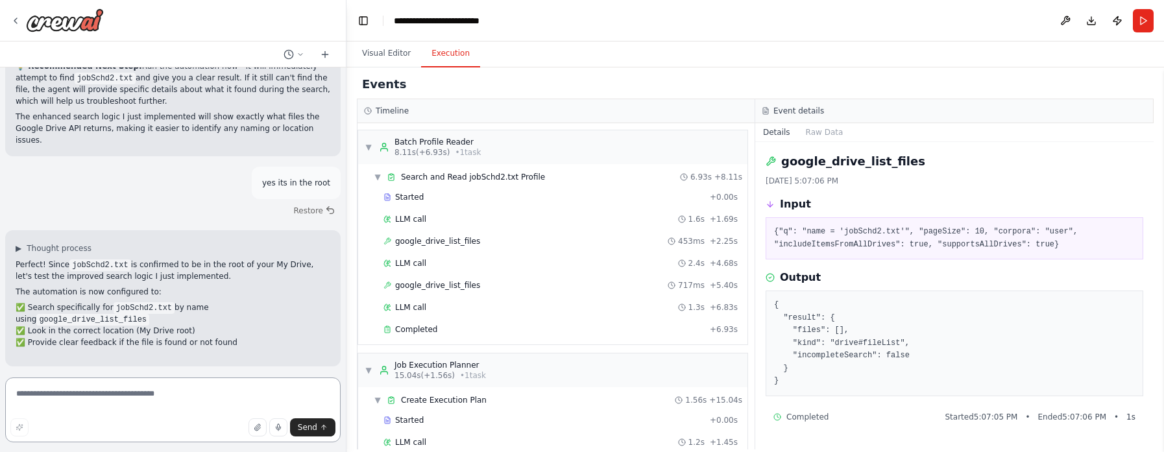
click at [187, 301] on textarea at bounding box center [172, 410] width 335 height 65
paste textarea "**********"
type textarea "**********"
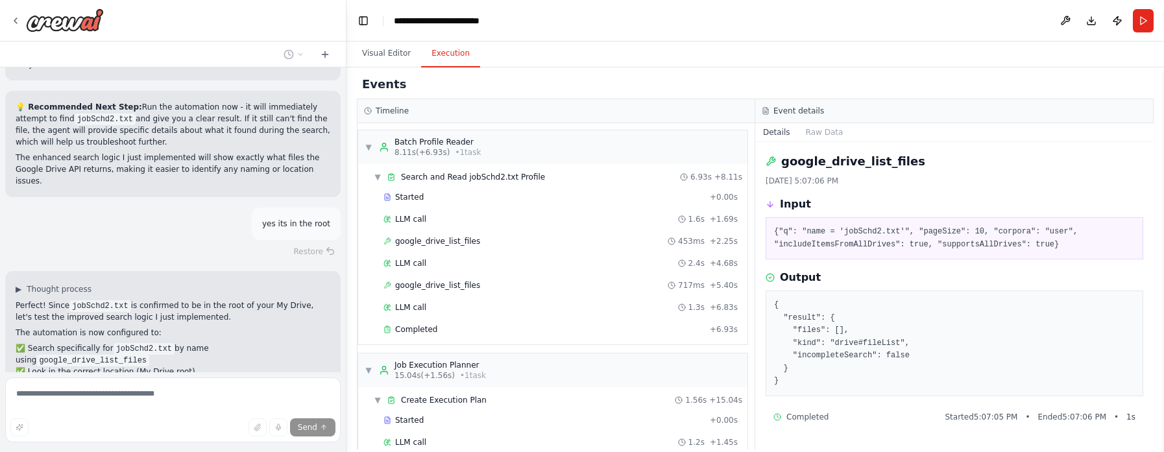
scroll to position [8936, 0]
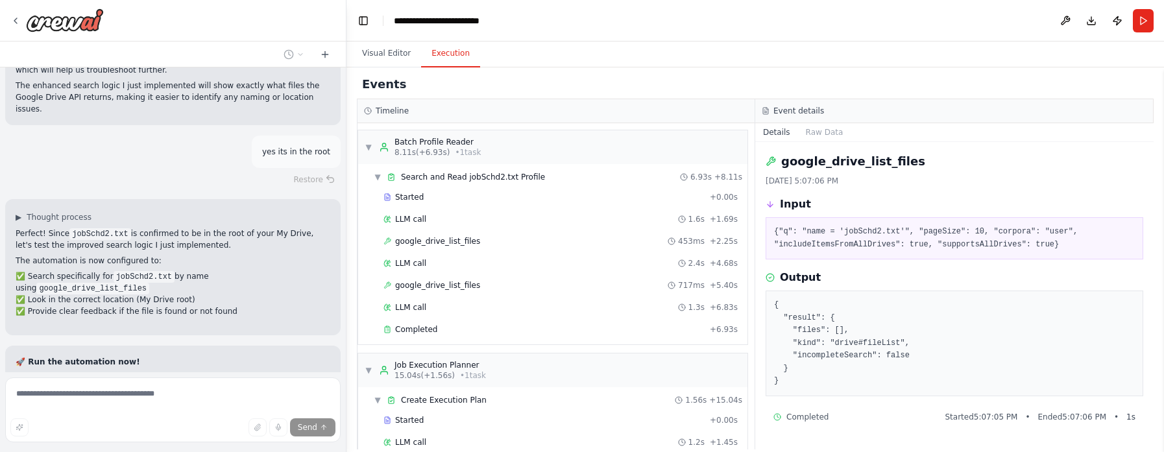
drag, startPoint x: 784, startPoint y: 385, endPoint x: 802, endPoint y: 351, distance: 38.6
drag, startPoint x: 802, startPoint y: 351, endPoint x: 786, endPoint y: 388, distance: 40.1
click at [775, 301] on pre "{ "result": { "files": [], "kind": "drive#fileList", "incompleteSearch": false …" at bounding box center [954, 343] width 361 height 89
drag, startPoint x: 786, startPoint y: 388, endPoint x: 777, endPoint y: 317, distance: 71.3
drag, startPoint x: 777, startPoint y: 317, endPoint x: 706, endPoint y: 32, distance: 294.0
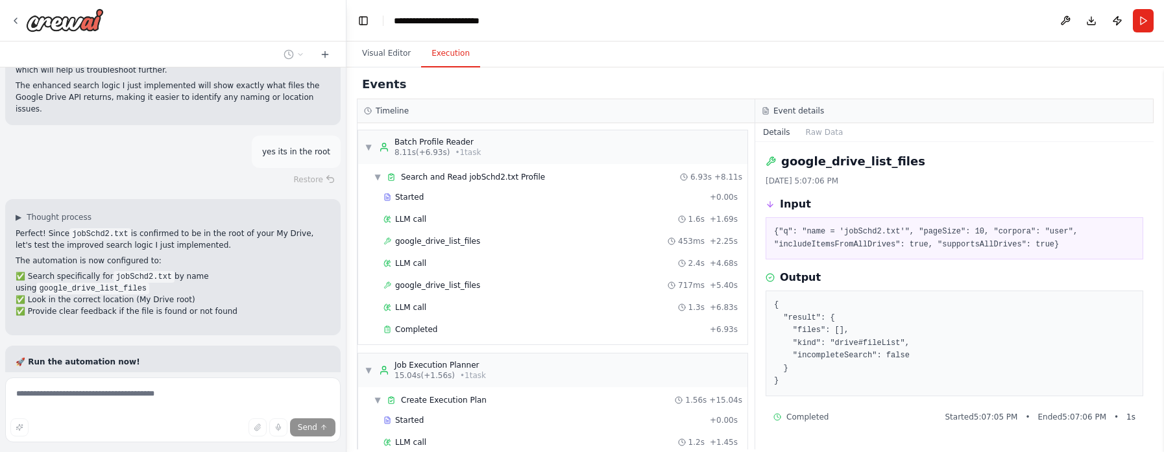
click at [706, 32] on header "**********" at bounding box center [754, 21] width 817 height 42
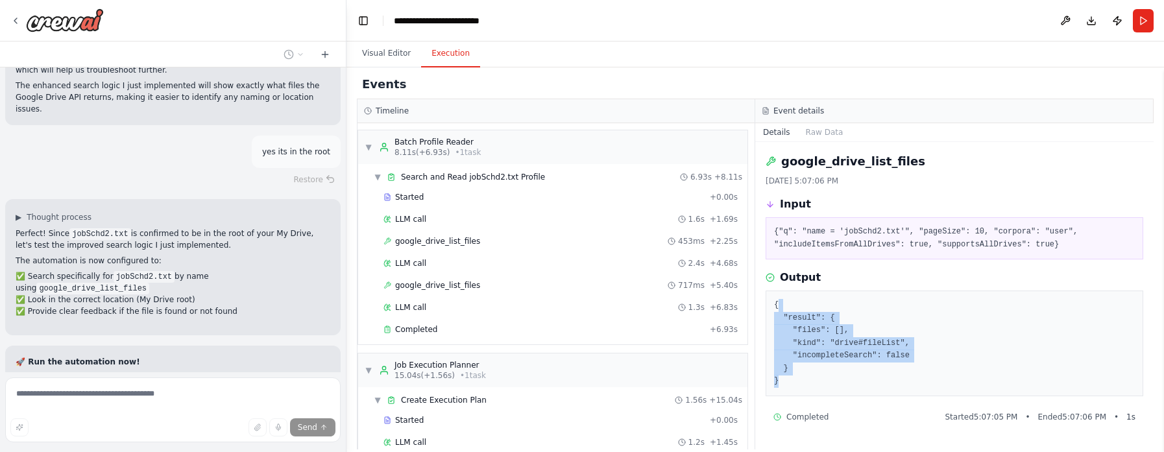
drag, startPoint x: 777, startPoint y: 302, endPoint x: 819, endPoint y: 378, distance: 87.4
click at [775, 301] on pre "{ "result": { "files": [], "kind": "drive#fileList", "incompleteSearch": false …" at bounding box center [954, 343] width 361 height 89
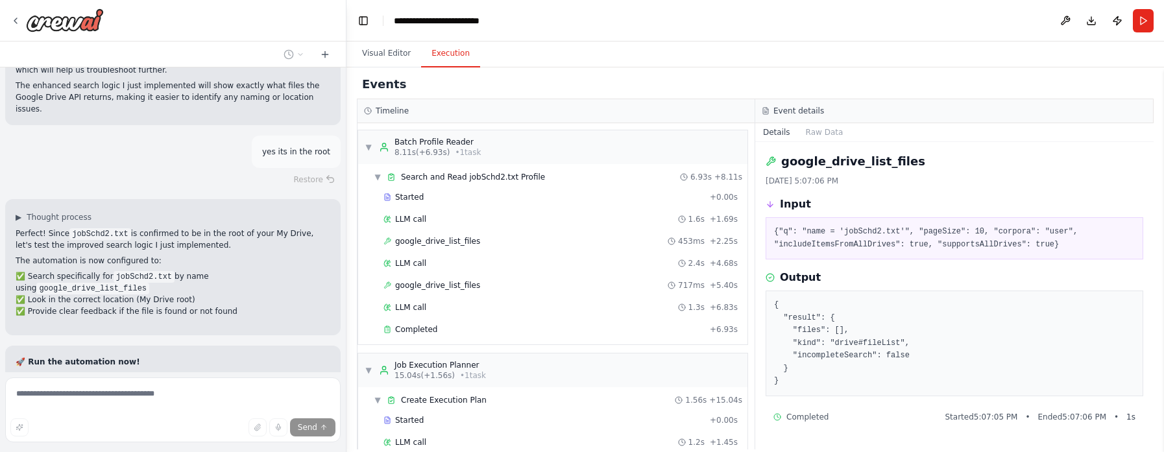
click at [775, 301] on pre "{ "result": { "files": [], "kind": "drive#fileList", "incompleteSearch": false …" at bounding box center [954, 343] width 361 height 89
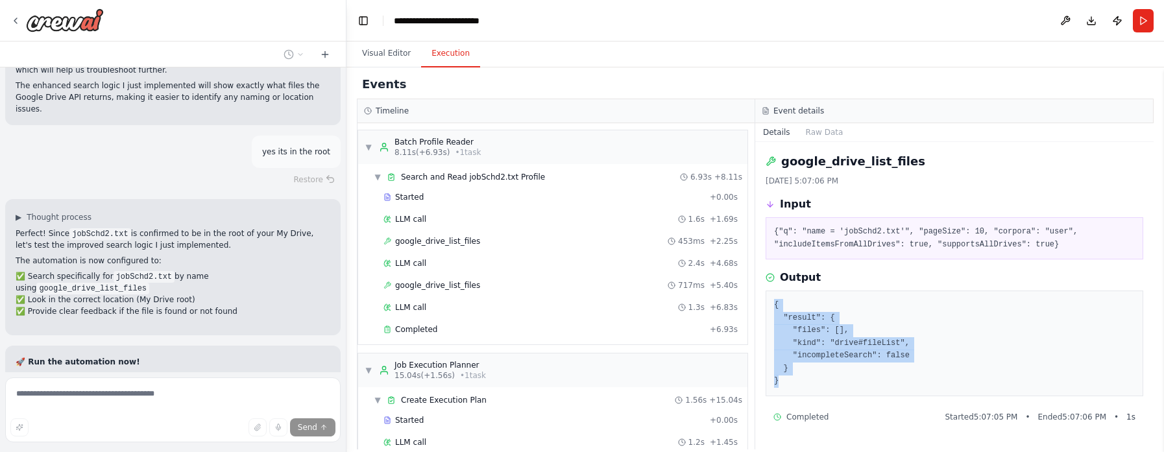
drag, startPoint x: 771, startPoint y: 306, endPoint x: 808, endPoint y: 390, distance: 92.1
click at [775, 301] on div "{ "result": { "files": [], "kind": "drive#fileList", "incompleteSearch": false …" at bounding box center [954, 344] width 378 height 106
copy pre "{ "result": { "files": [], "kind": "drive#fileList", "incompleteSearch": false …"
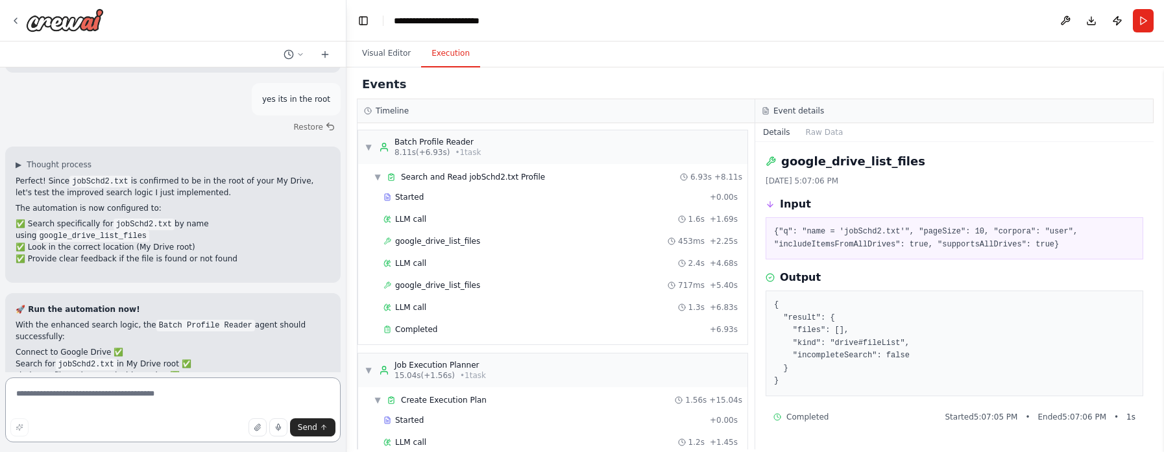
paste textarea "**********"
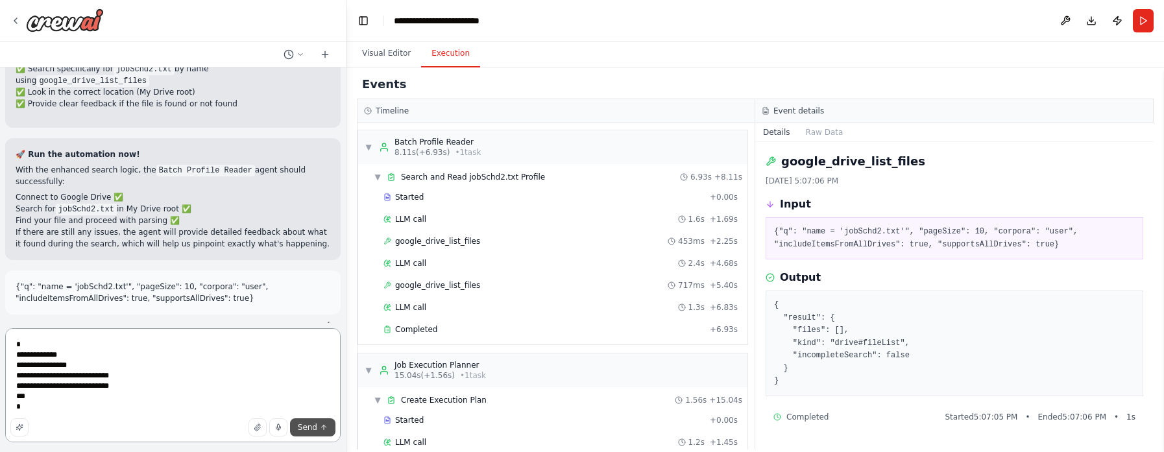
type textarea "**********"
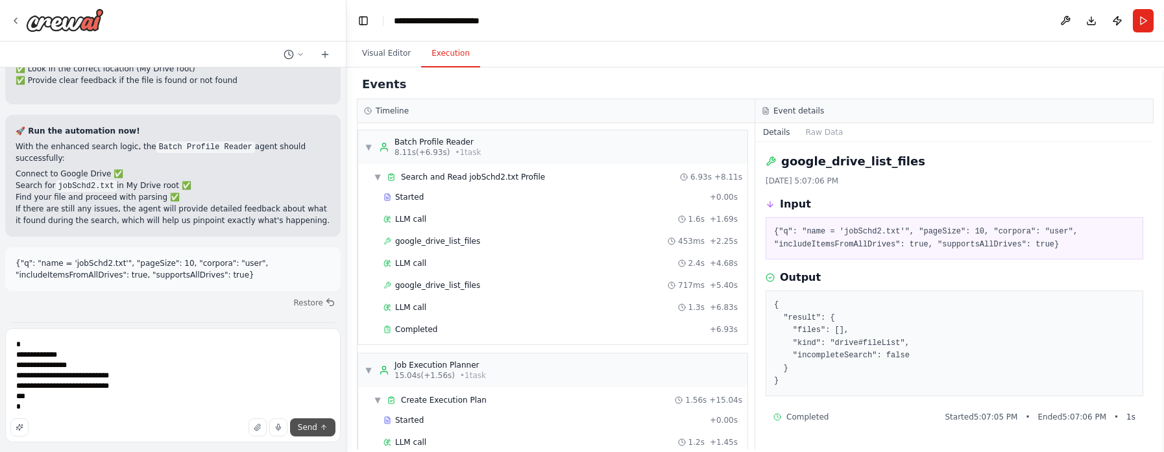
click at [310, 301] on span "Send" at bounding box center [307, 427] width 19 height 10
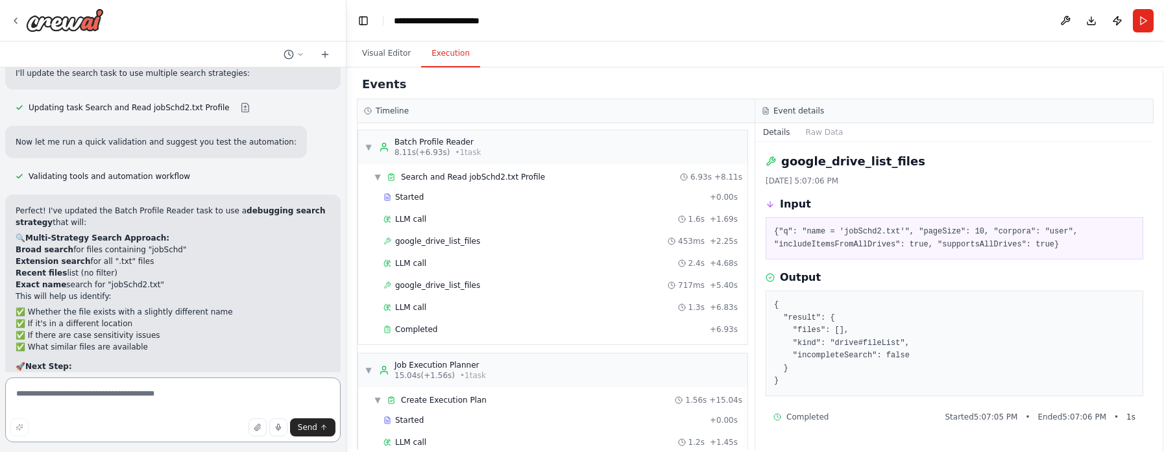
scroll to position [10160, 0]
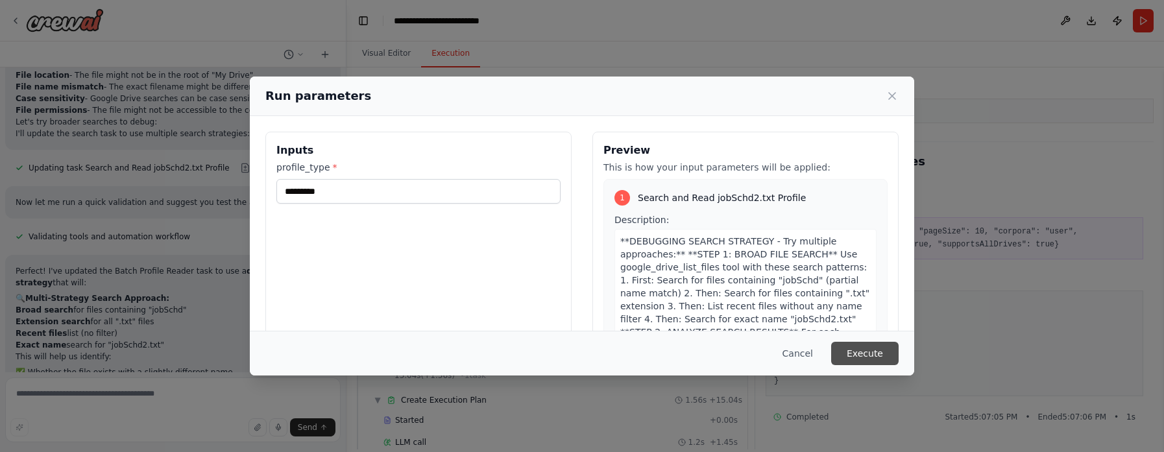
click at [775, 301] on button "Execute" at bounding box center [864, 353] width 67 height 23
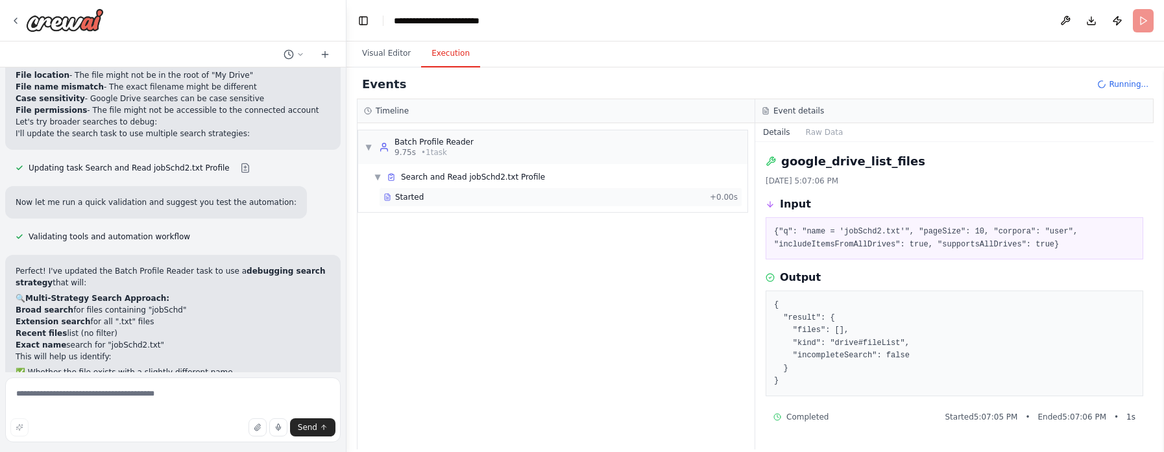
click at [411, 195] on span "Started" at bounding box center [409, 197] width 29 height 10
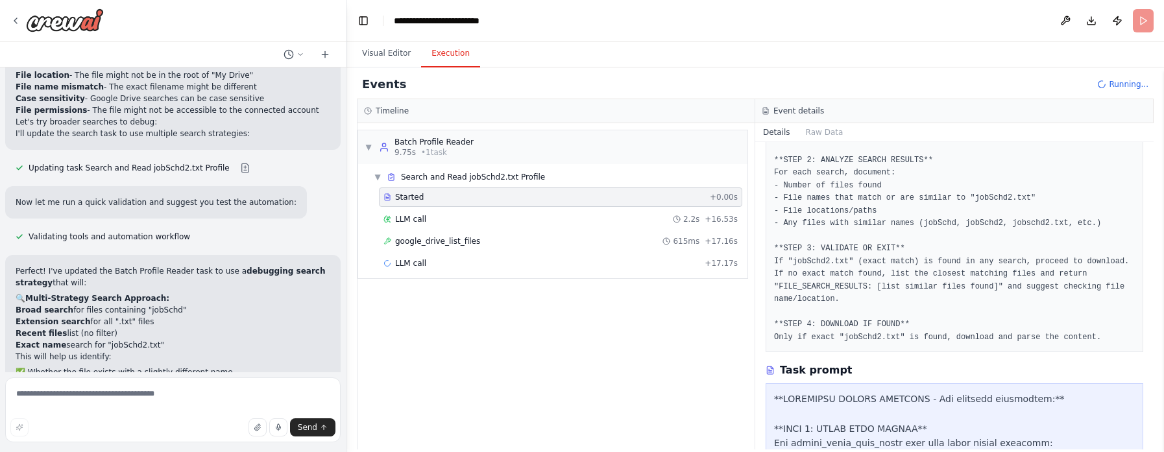
scroll to position [184, 0]
click at [423, 301] on span "LLM call" at bounding box center [410, 307] width 31 height 10
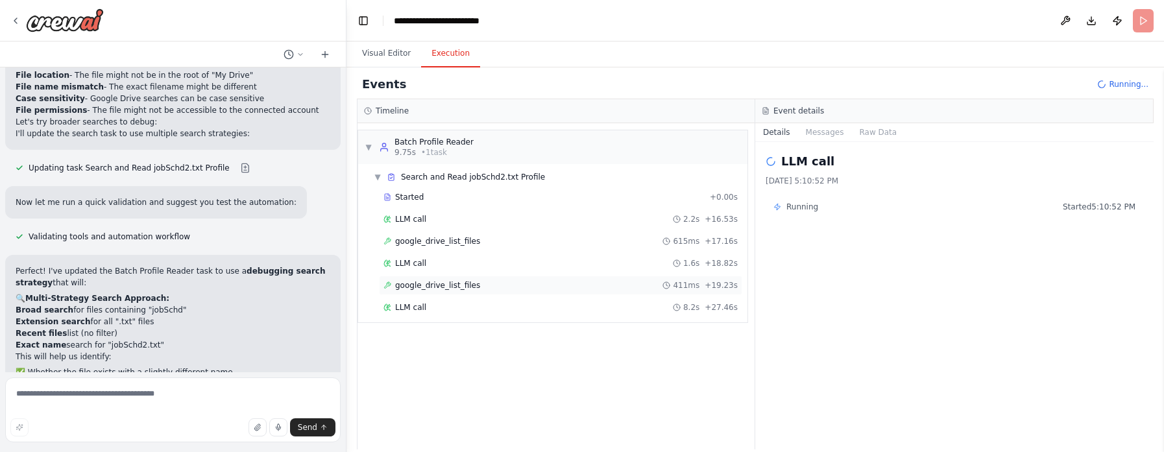
click at [468, 285] on span "google_drive_list_files" at bounding box center [437, 285] width 85 height 10
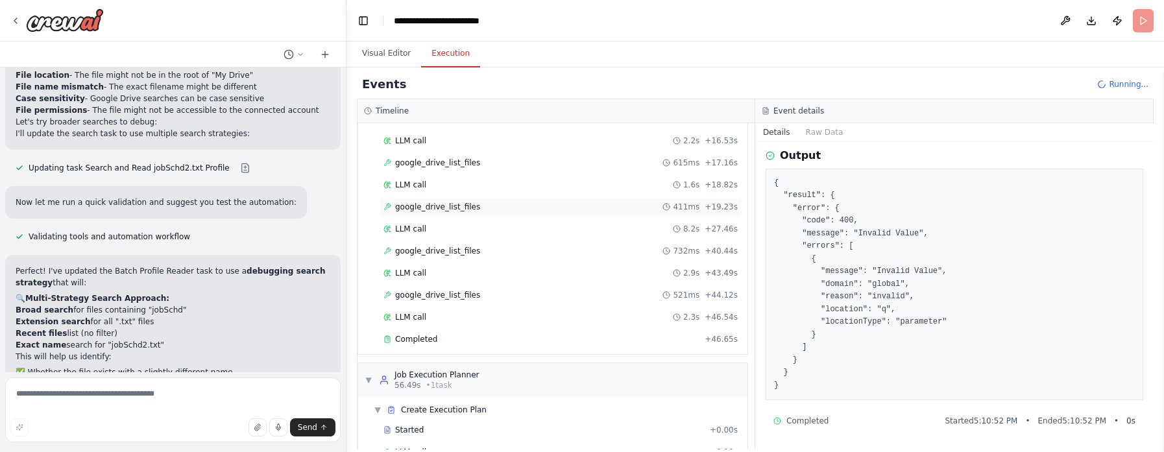
scroll to position [88, 0]
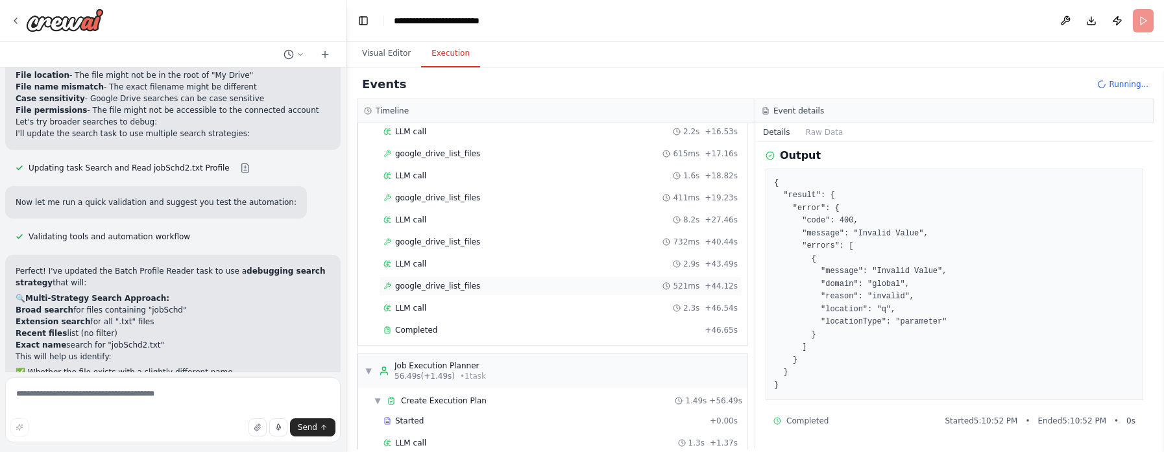
click at [459, 291] on span "google_drive_list_files" at bounding box center [437, 286] width 85 height 10
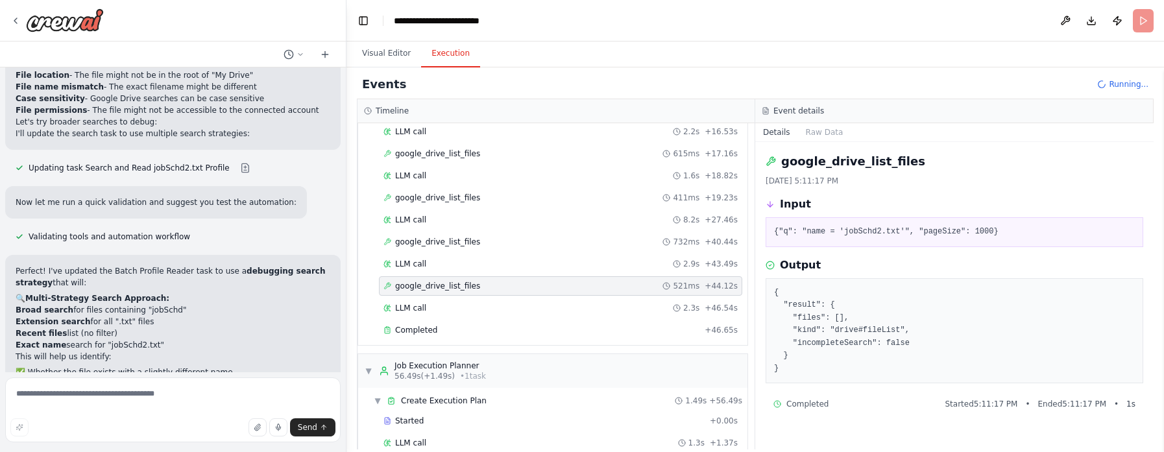
scroll to position [0, 0]
click at [411, 301] on span "Completed" at bounding box center [416, 330] width 42 height 10
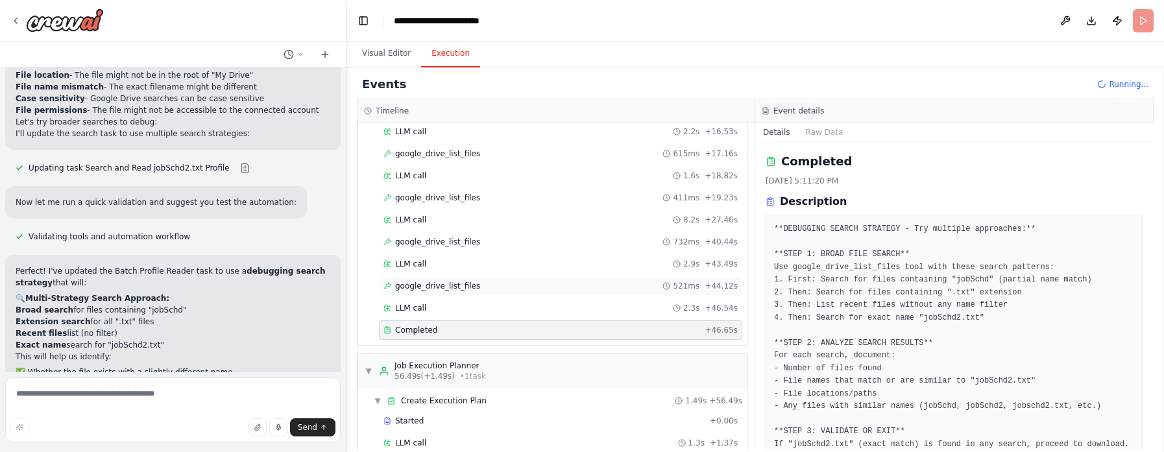
click at [454, 285] on div "google_drive_list_files 521ms + 44.12s" at bounding box center [560, 285] width 363 height 19
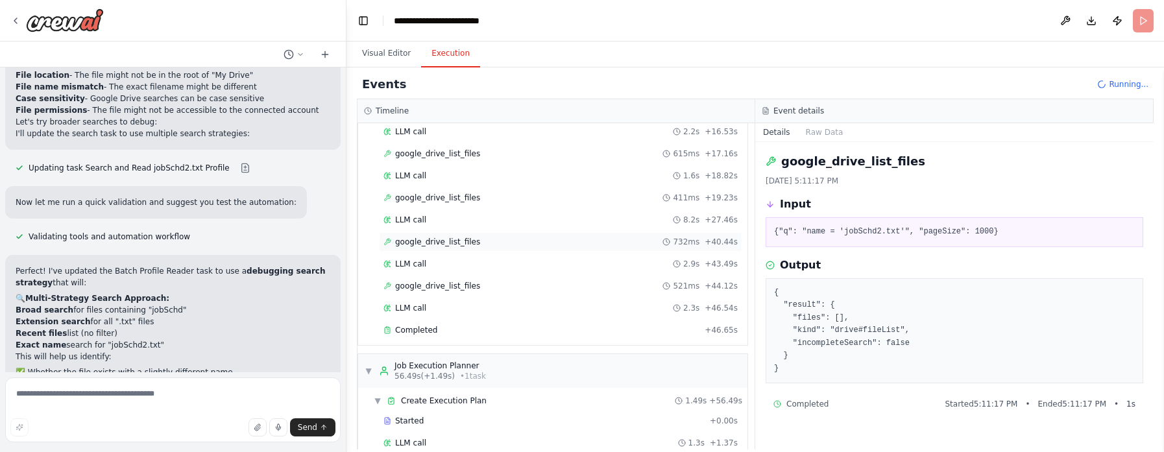
click at [442, 247] on span "google_drive_list_files" at bounding box center [437, 242] width 85 height 10
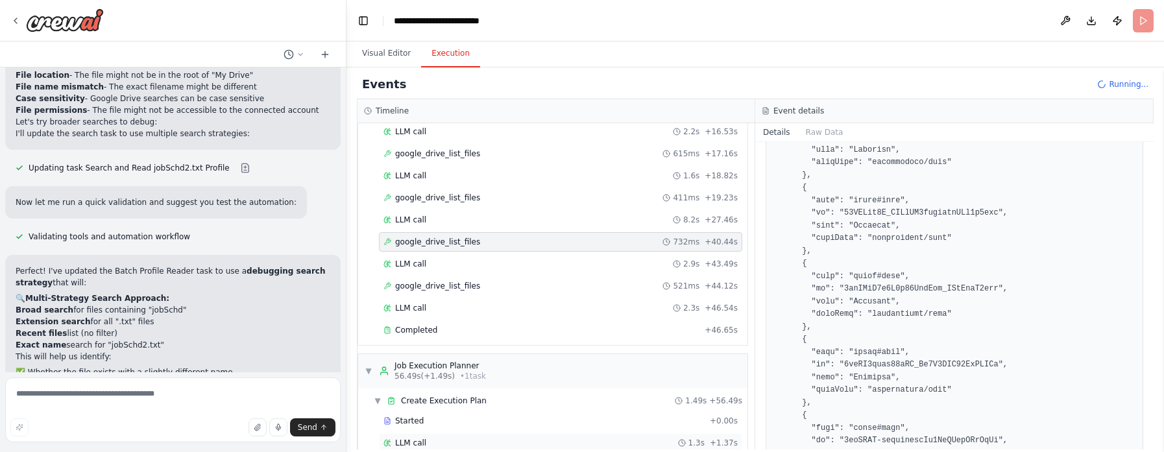
scroll to position [1748, 0]
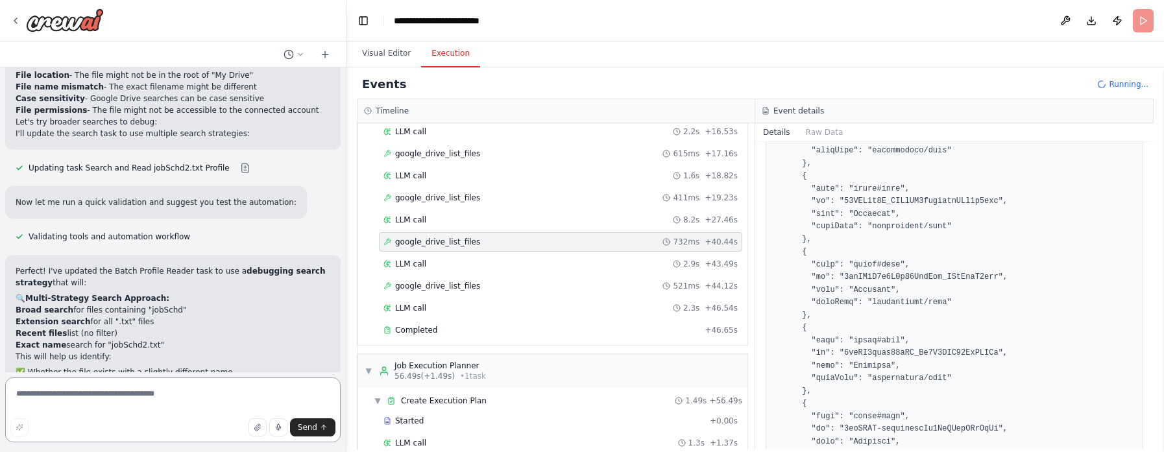
click at [143, 301] on textarea at bounding box center [172, 410] width 335 height 65
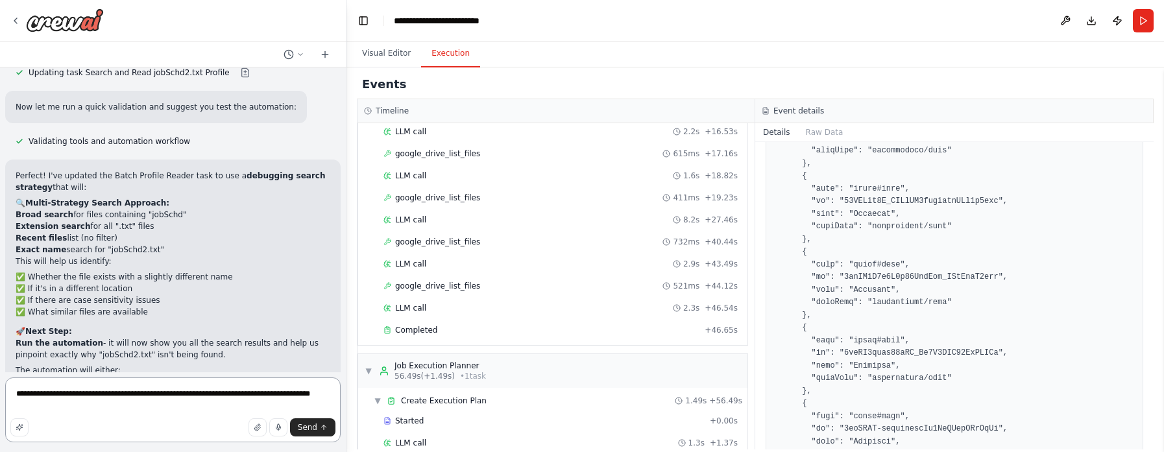
type textarea "**********"
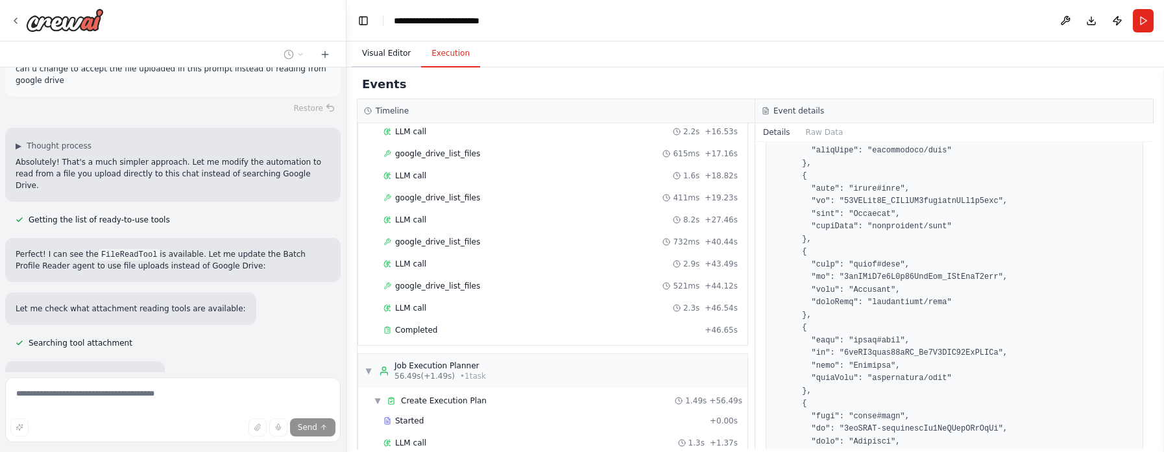
scroll to position [10564, 0]
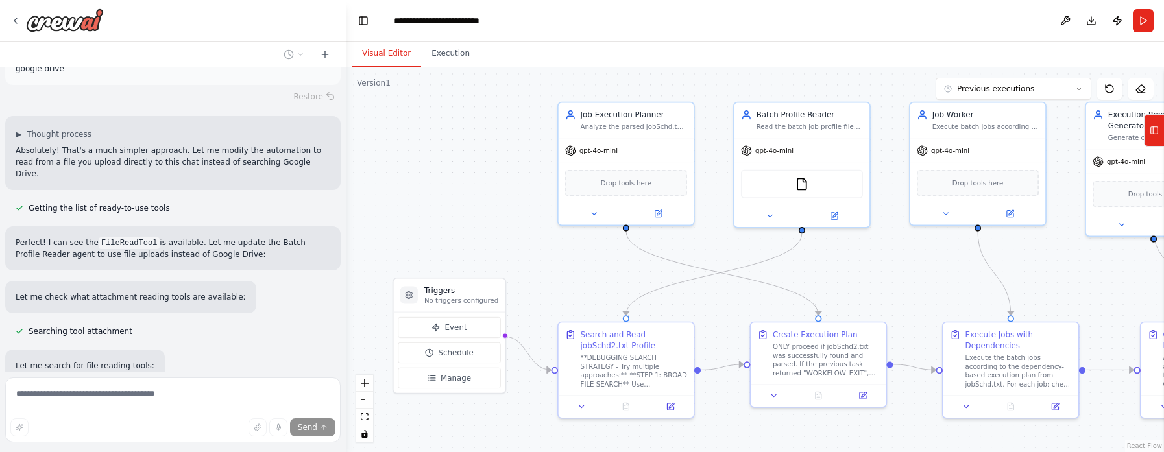
click at [384, 54] on button "Visual Editor" at bounding box center [386, 53] width 69 height 27
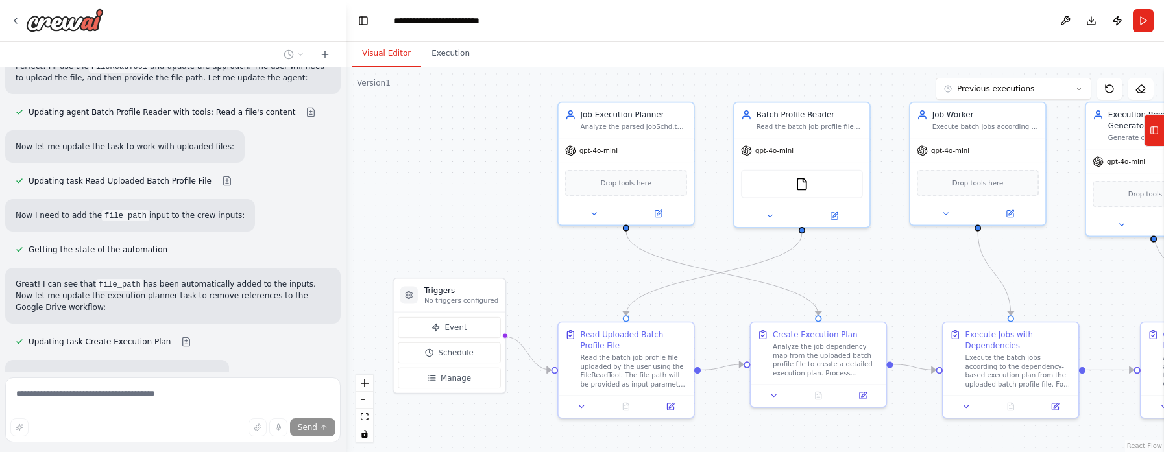
scroll to position [11071, 0]
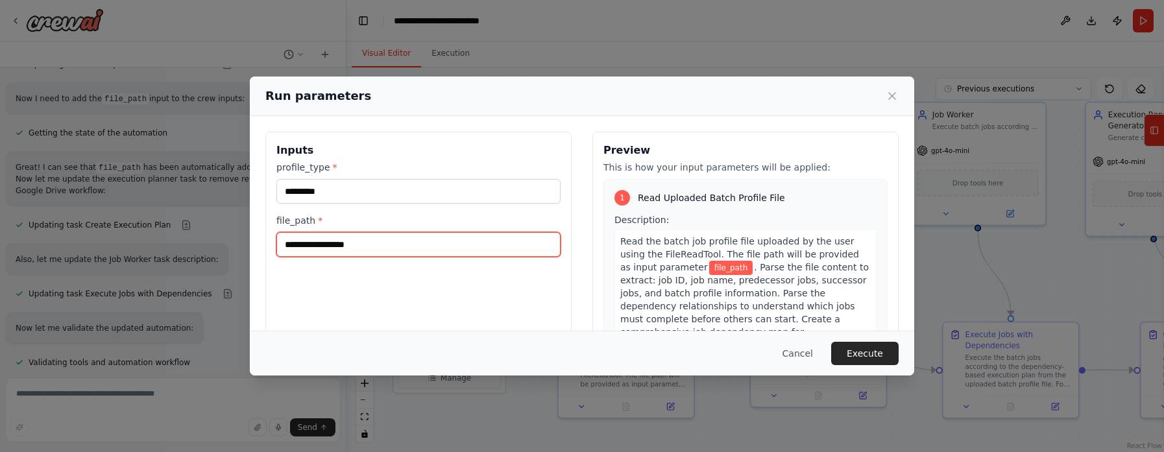
click at [368, 245] on input "file_path *" at bounding box center [418, 244] width 284 height 25
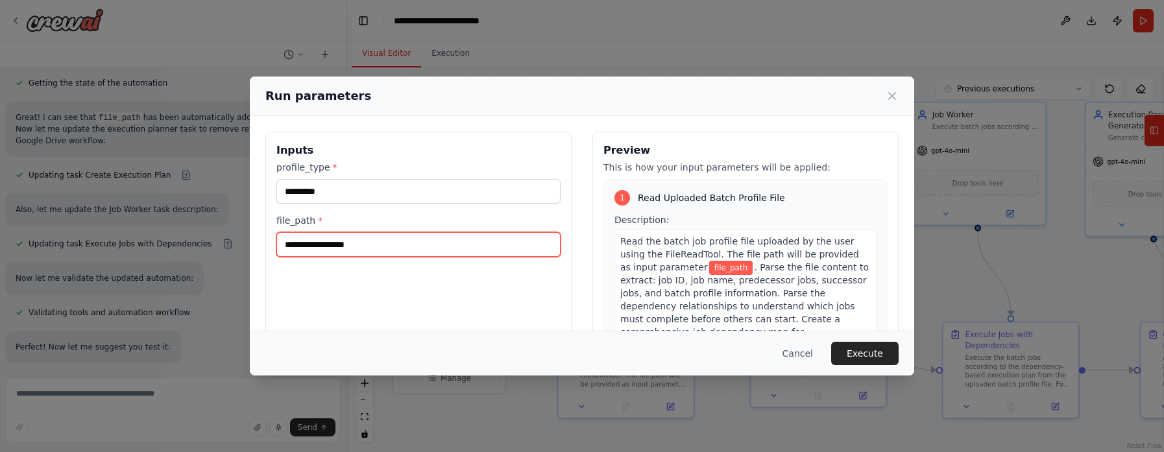
click at [366, 244] on input "file_path *" at bounding box center [418, 244] width 284 height 25
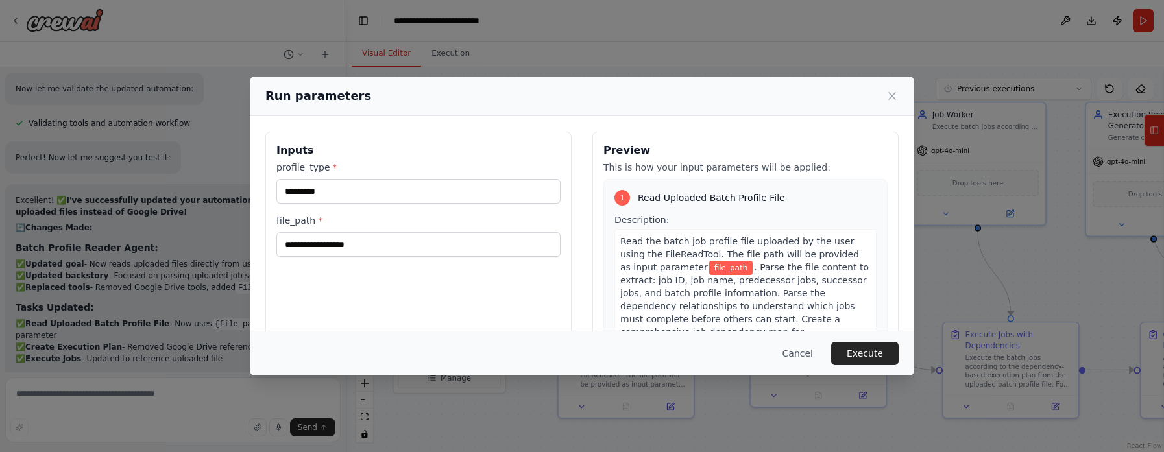
scroll to position [11300, 0]
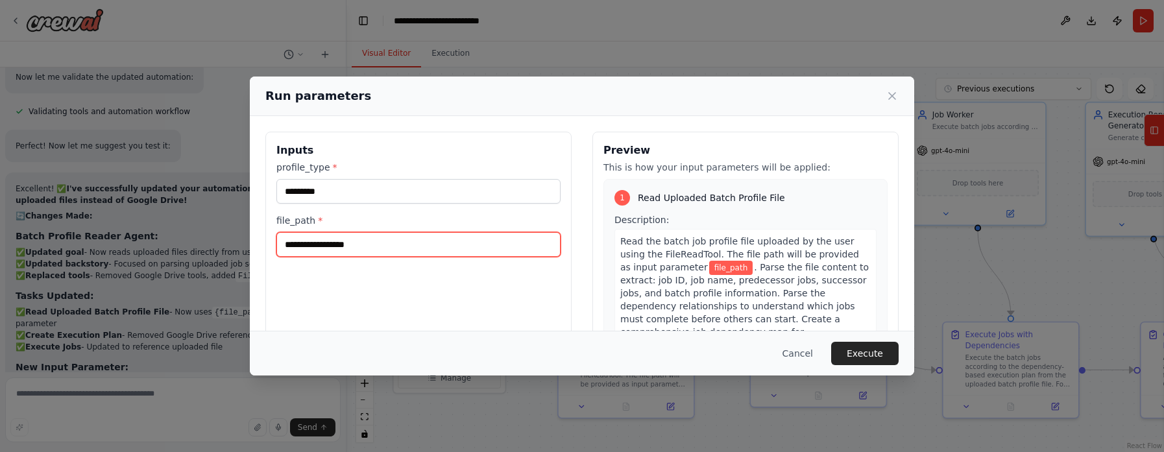
paste input "**********"
type input "**********"
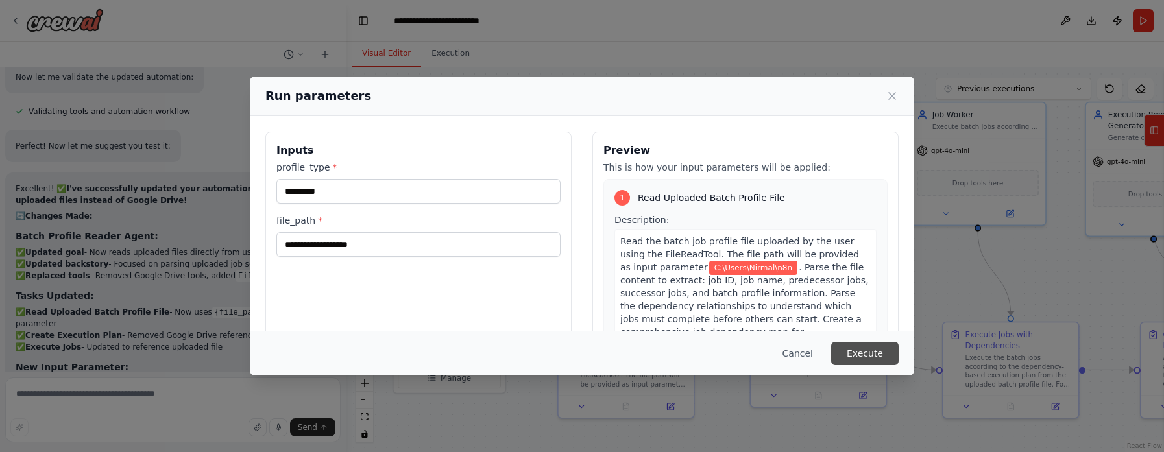
click at [775, 301] on button "Execute" at bounding box center [864, 353] width 67 height 23
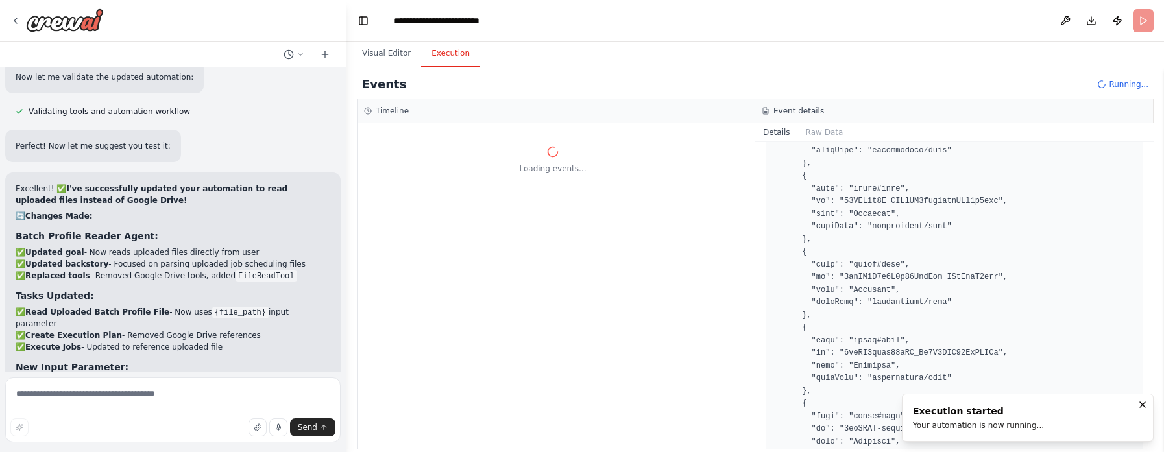
scroll to position [0, 0]
click at [258, 301] on icon "button" at bounding box center [256, 427] width 5 height 6
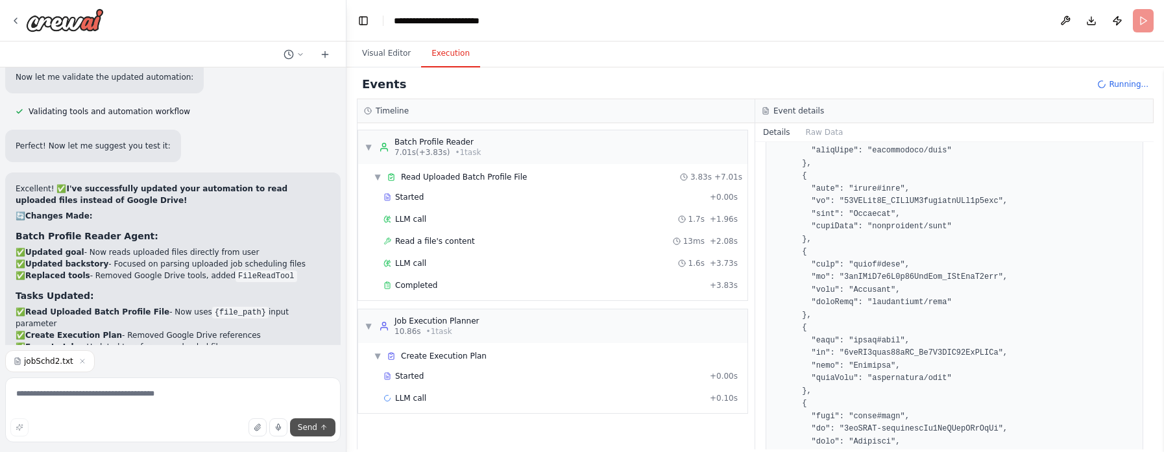
click at [309, 301] on span "Send" at bounding box center [307, 427] width 19 height 10
click at [308, 301] on span "Send" at bounding box center [307, 427] width 19 height 10
click at [420, 290] on span "Completed" at bounding box center [416, 285] width 42 height 10
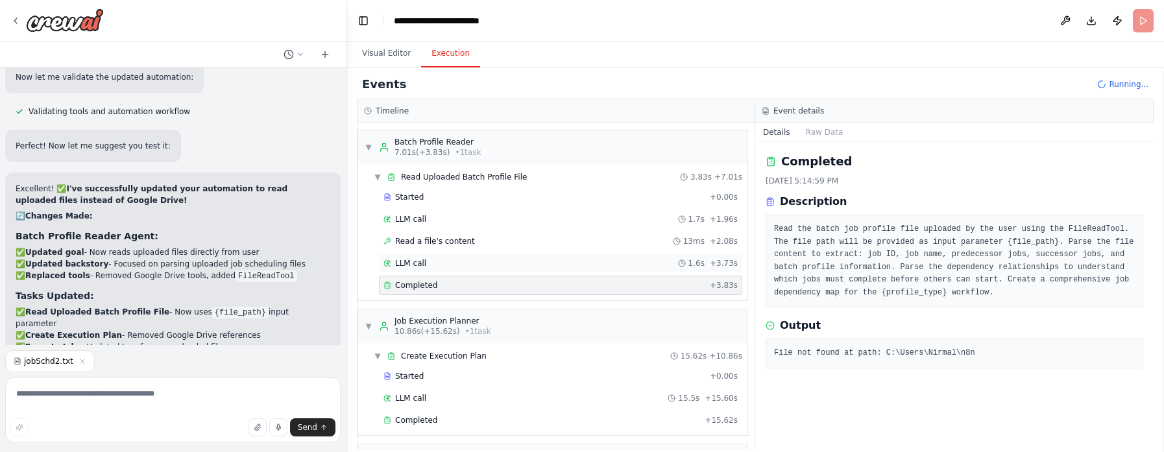
click at [411, 265] on span "LLM call" at bounding box center [410, 263] width 31 height 10
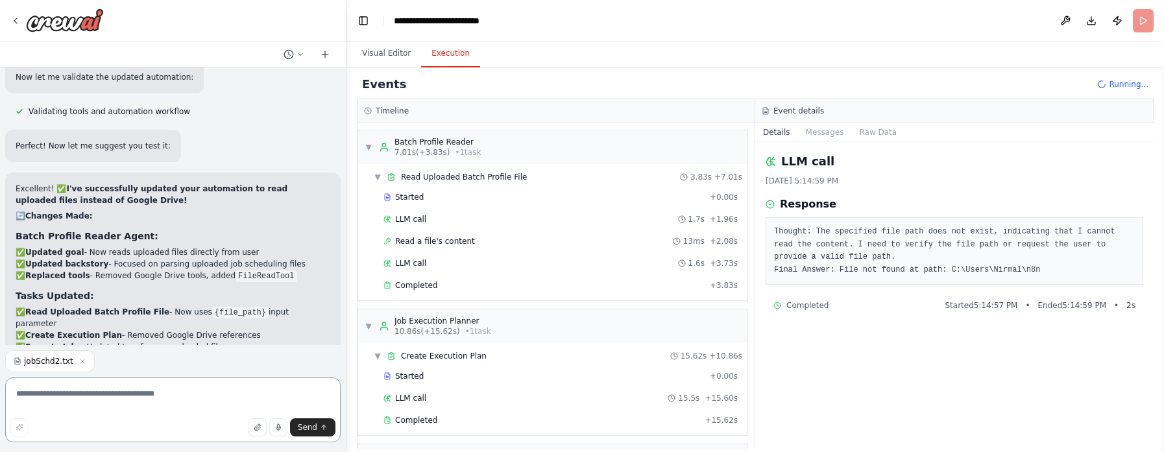
click at [204, 301] on textarea at bounding box center [172, 410] width 335 height 65
type textarea "**********"
click at [310, 301] on span "Send" at bounding box center [307, 427] width 19 height 10
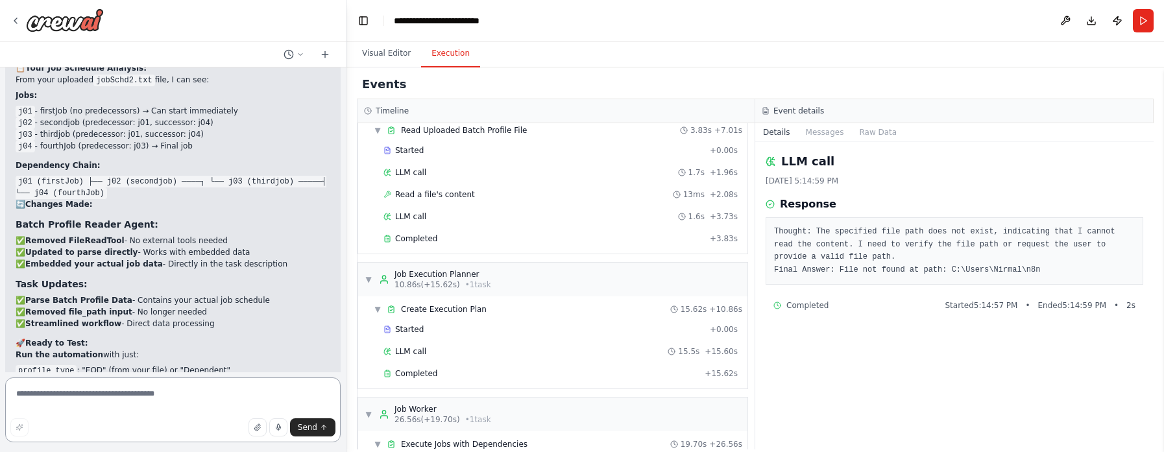
scroll to position [12324, 0]
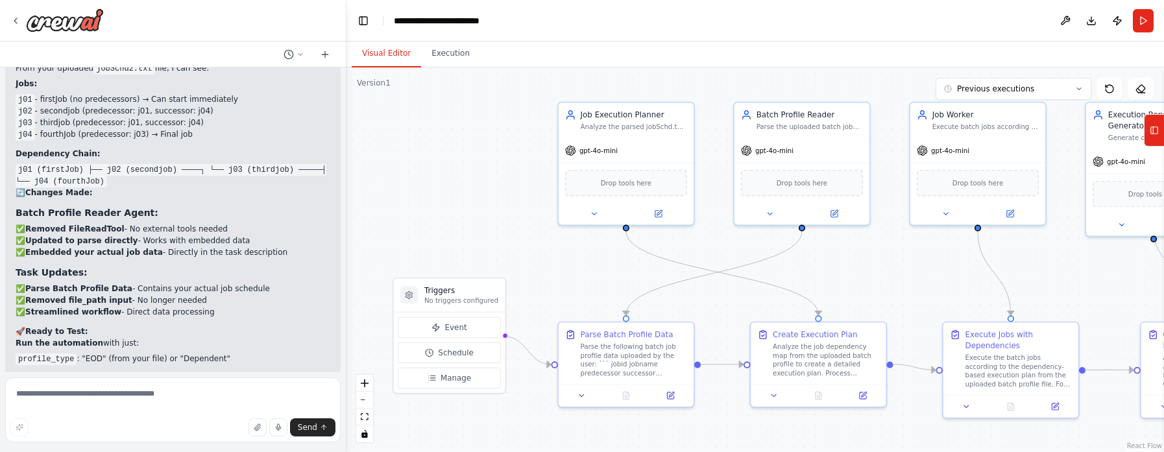
click at [378, 58] on button "Visual Editor" at bounding box center [386, 53] width 69 height 27
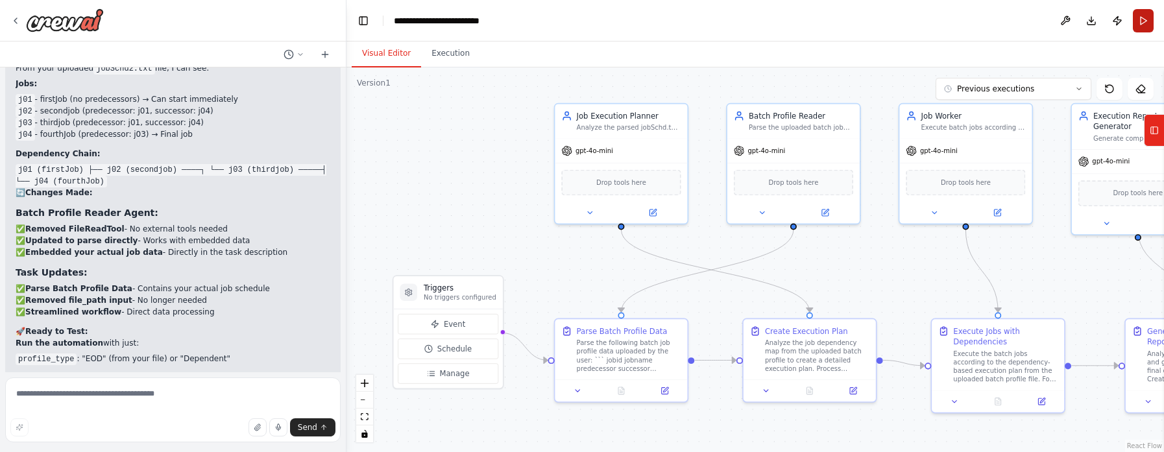
click at [775, 16] on button "Run" at bounding box center [1143, 20] width 21 height 23
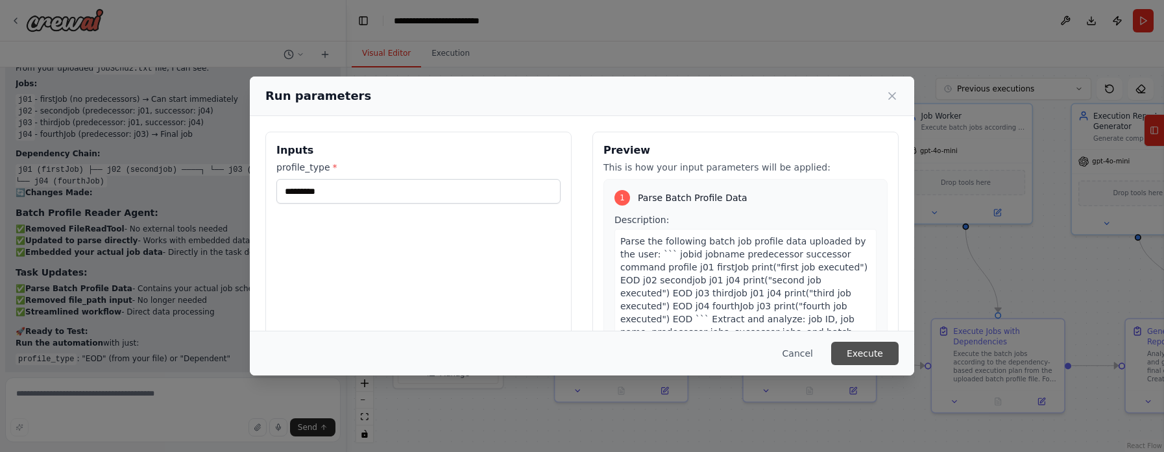
click at [775, 301] on button "Execute" at bounding box center [864, 353] width 67 height 23
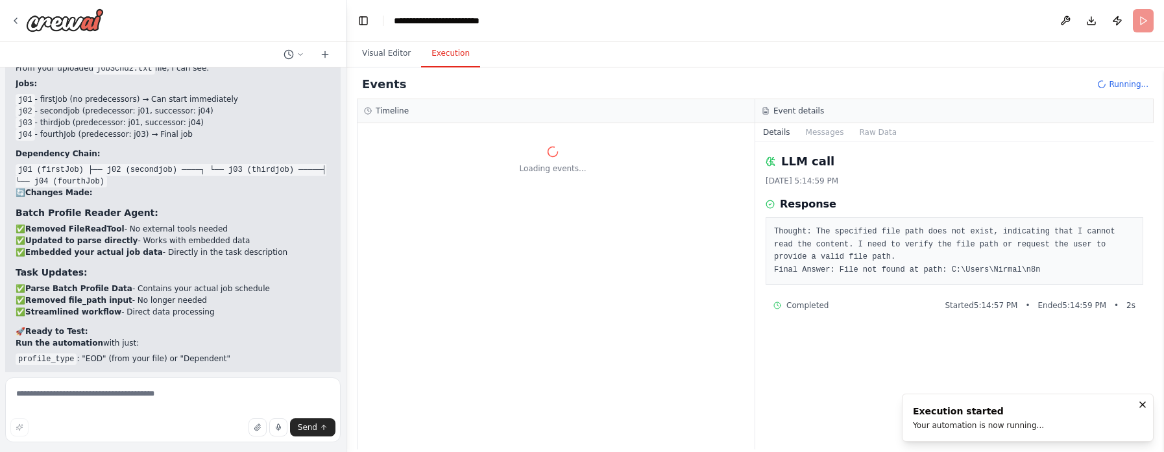
scroll to position [0, 0]
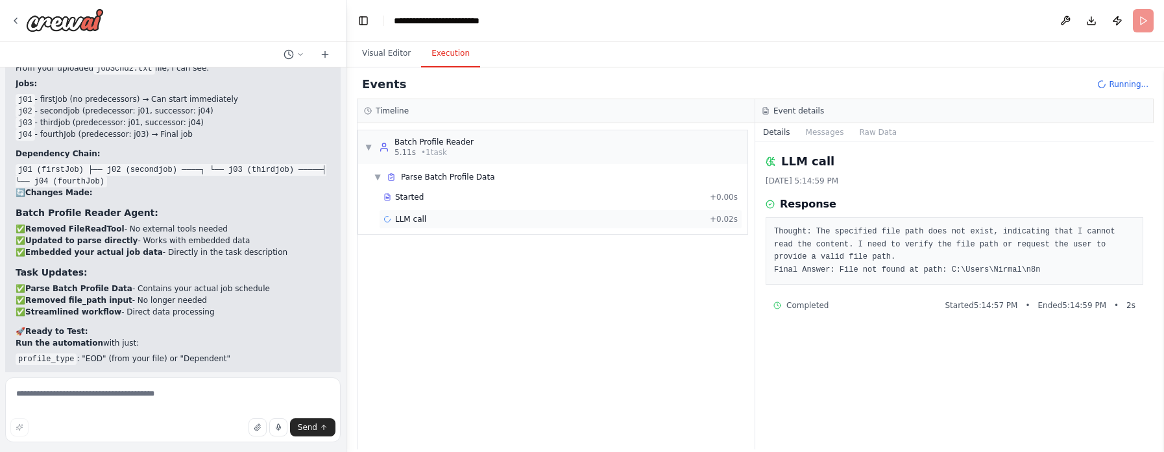
click at [409, 217] on span "LLM call" at bounding box center [410, 219] width 31 height 10
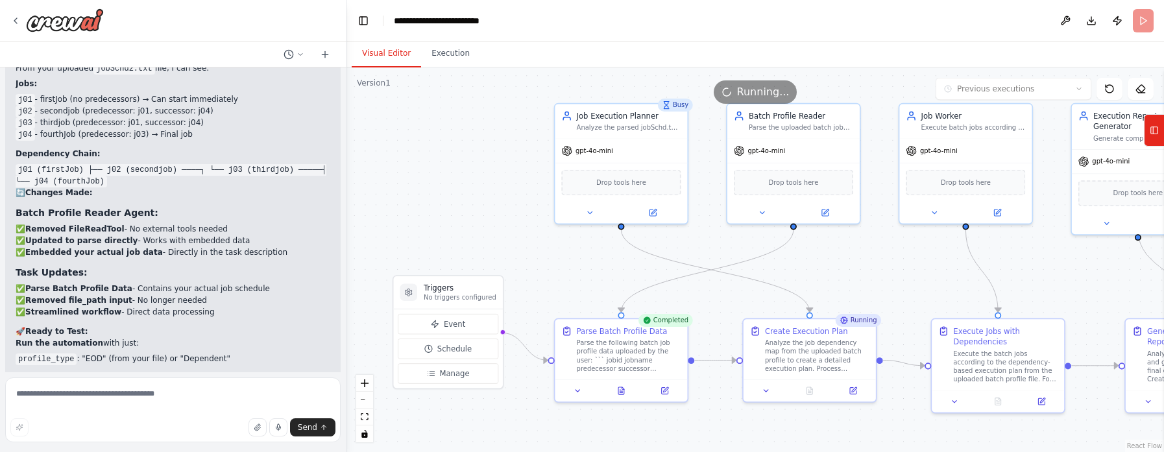
click at [388, 60] on button "Visual Editor" at bounding box center [386, 53] width 69 height 27
click at [621, 301] on icon at bounding box center [621, 388] width 6 height 7
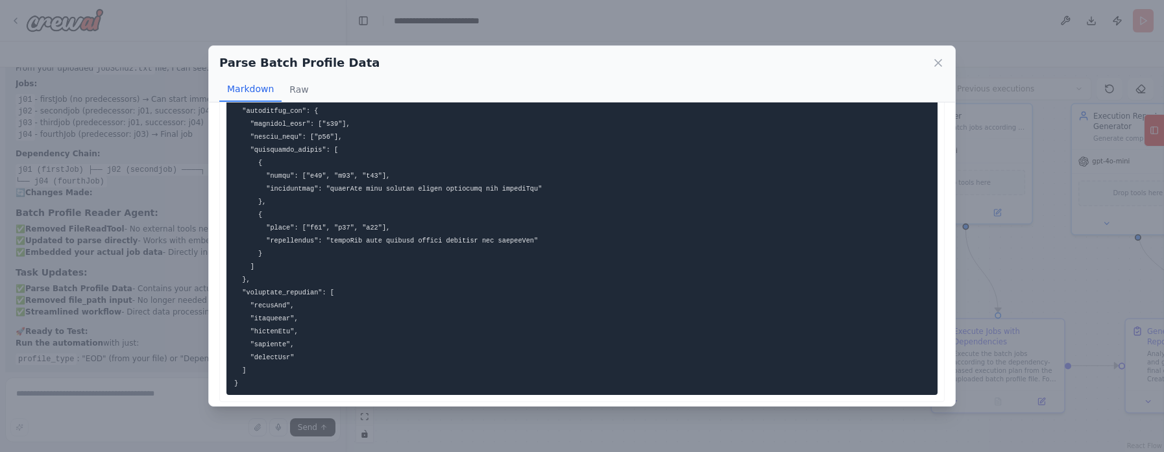
scroll to position [486, 0]
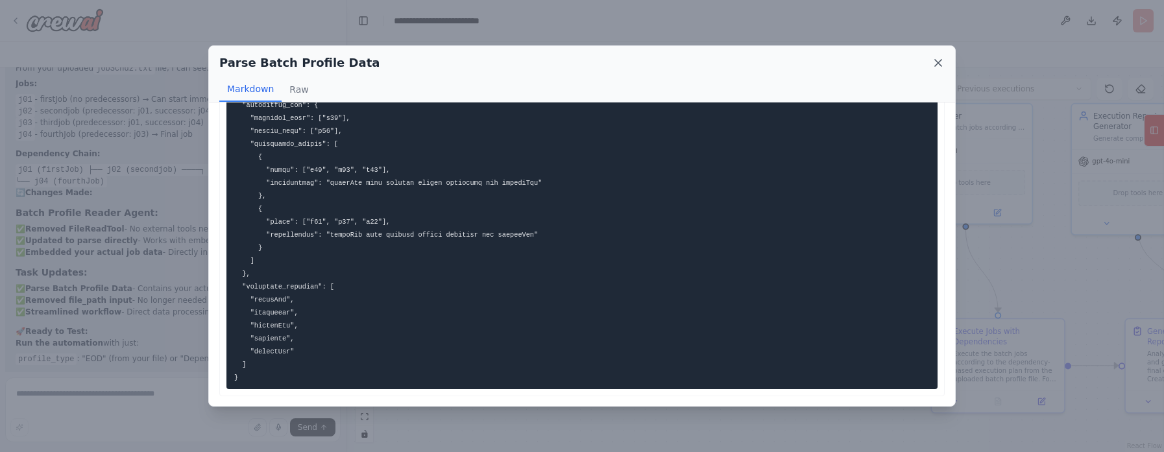
click at [775, 65] on icon at bounding box center [938, 63] width 6 height 6
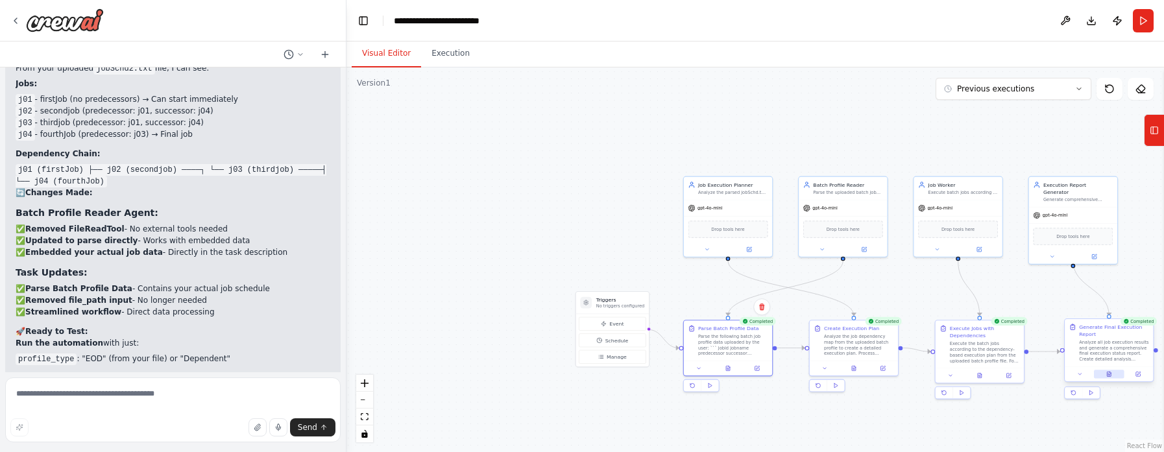
click at [775, 301] on icon at bounding box center [1109, 374] width 4 height 5
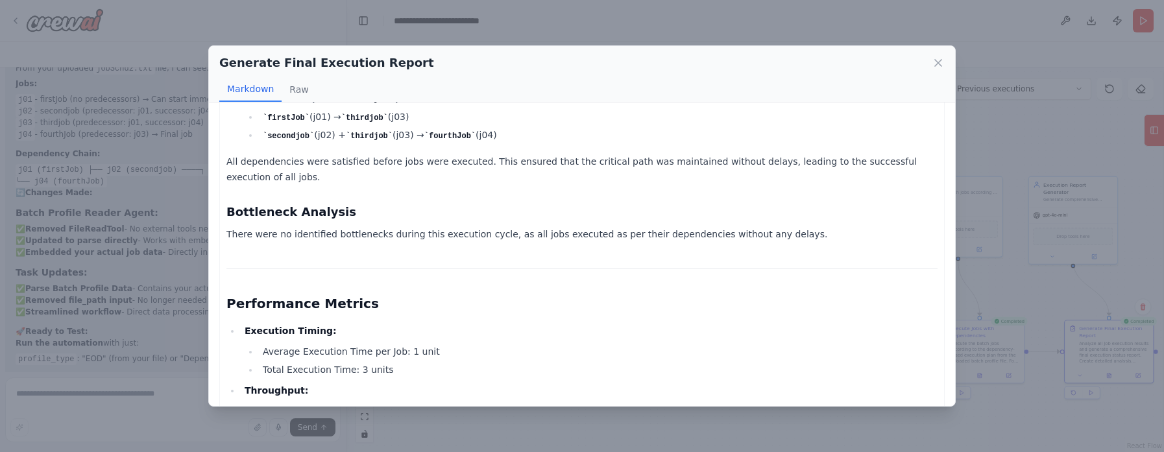
scroll to position [695, 0]
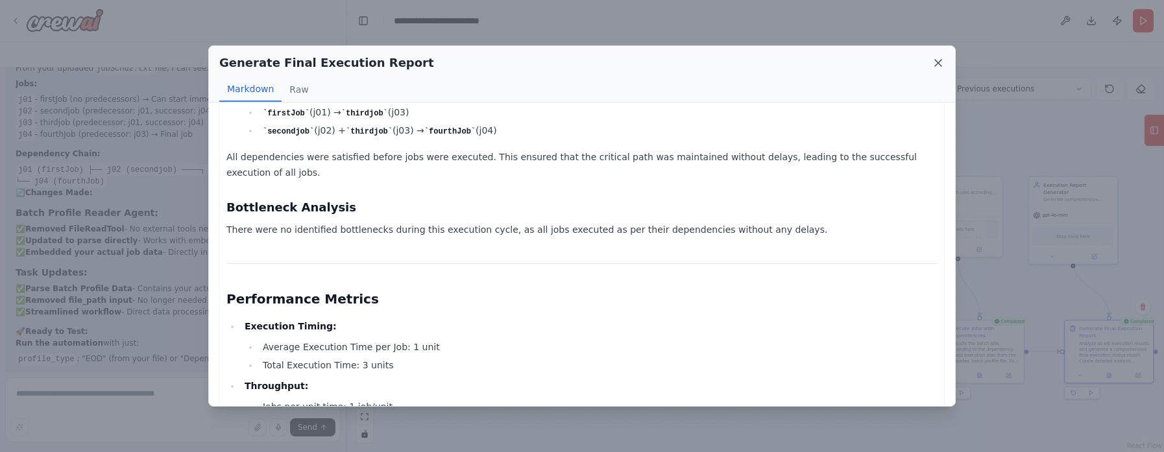
click at [775, 63] on icon at bounding box center [937, 62] width 13 height 13
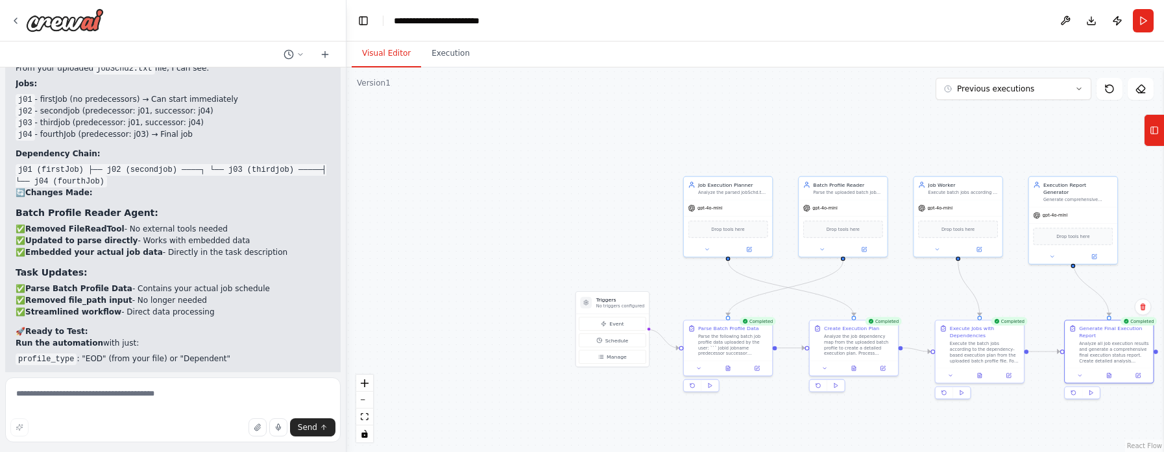
click at [497, 275] on div ".deletable-edge-delete-btn { width: 20px; height: 20px; border: 0px solid #ffff…" at bounding box center [754, 259] width 817 height 385
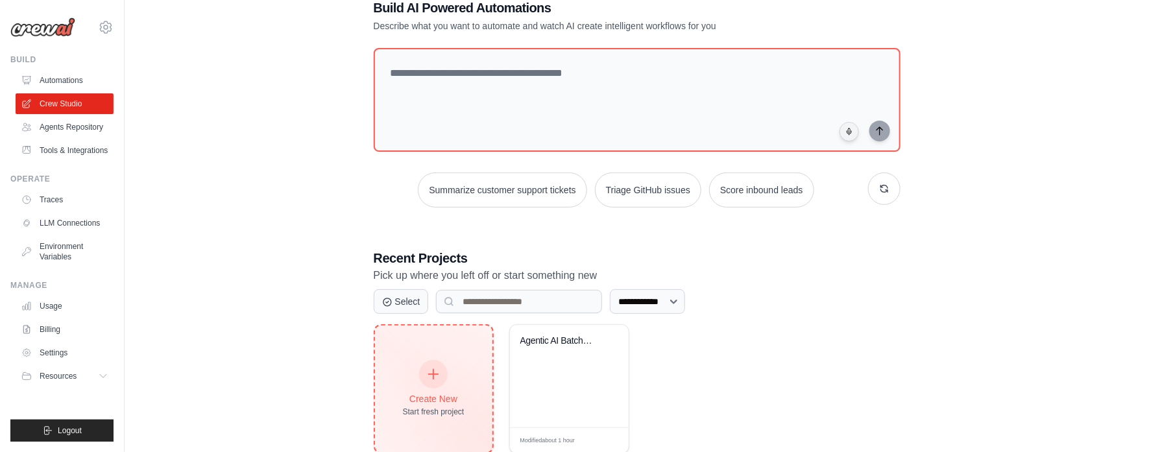
click at [450, 392] on div "Create New" at bounding box center [434, 398] width 62 height 13
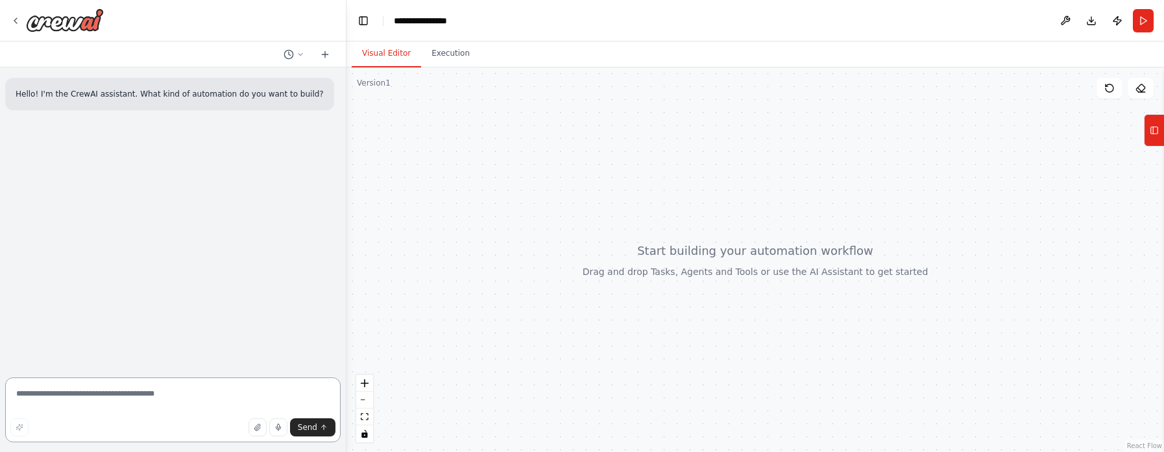
click at [144, 400] on textarea at bounding box center [172, 410] width 335 height 65
paste textarea "**********"
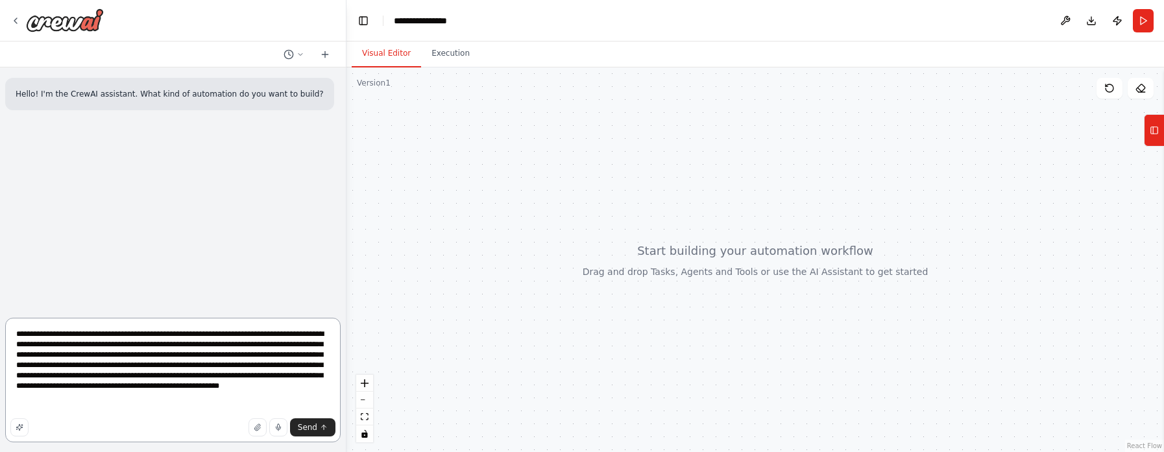
click at [144, 400] on textarea "**********" at bounding box center [172, 380] width 335 height 125
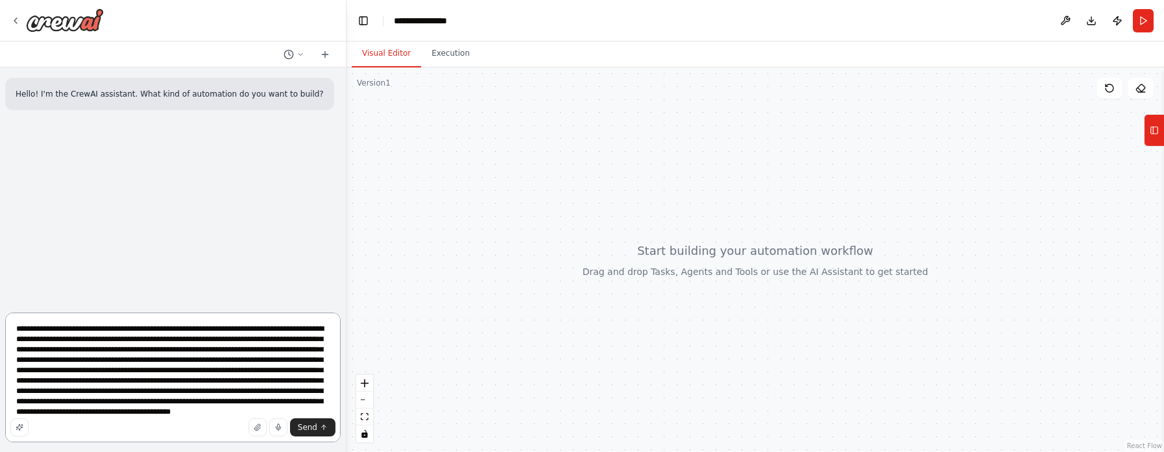
scroll to position [27, 0]
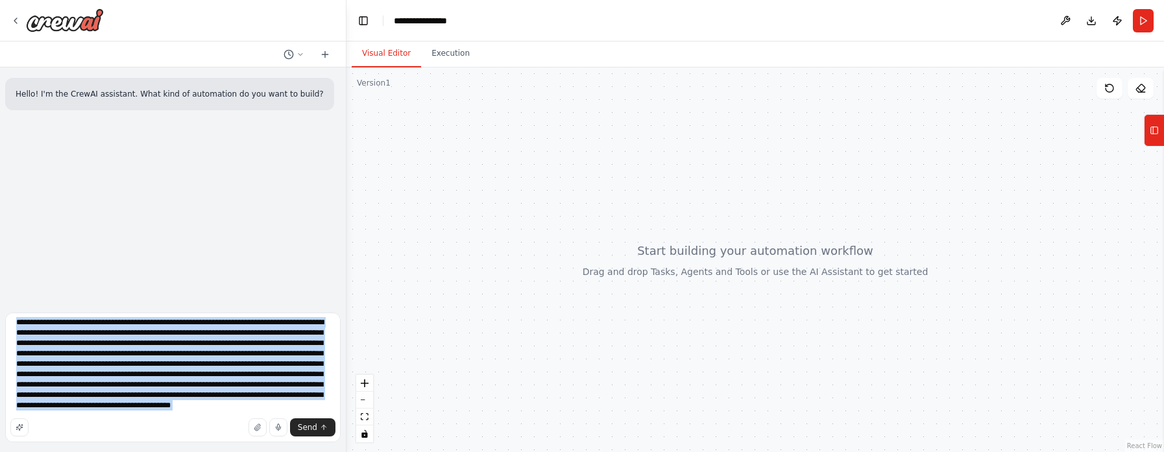
drag, startPoint x: 121, startPoint y: 421, endPoint x: 100, endPoint y: 413, distance: 22.8
click at [100, 413] on div "**********" at bounding box center [172, 380] width 335 height 134
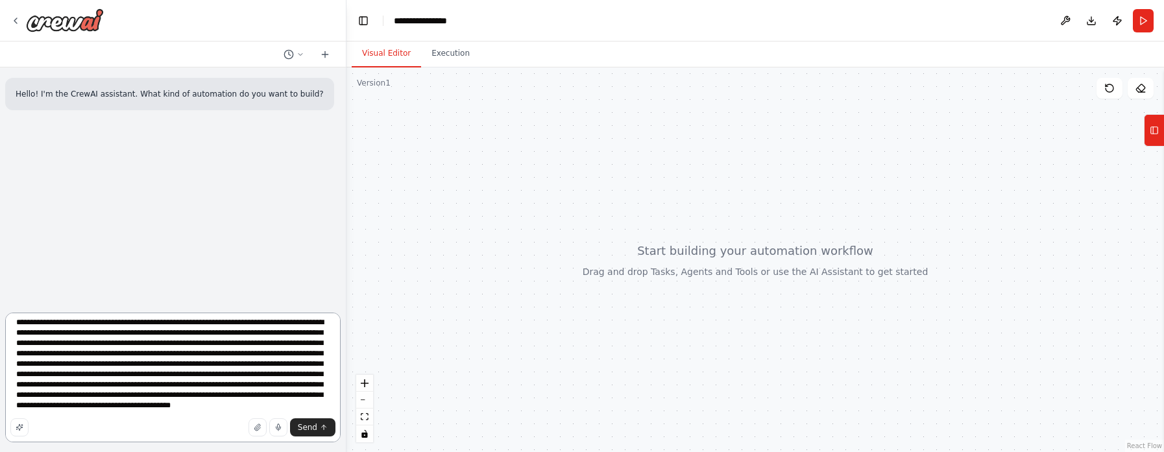
click at [100, 413] on textarea "**********" at bounding box center [172, 378] width 335 height 130
click at [91, 403] on textarea "**********" at bounding box center [172, 378] width 335 height 130
click at [101, 399] on textarea "**********" at bounding box center [172, 378] width 335 height 130
type textarea "**********"
click at [310, 425] on span "Send" at bounding box center [307, 427] width 19 height 10
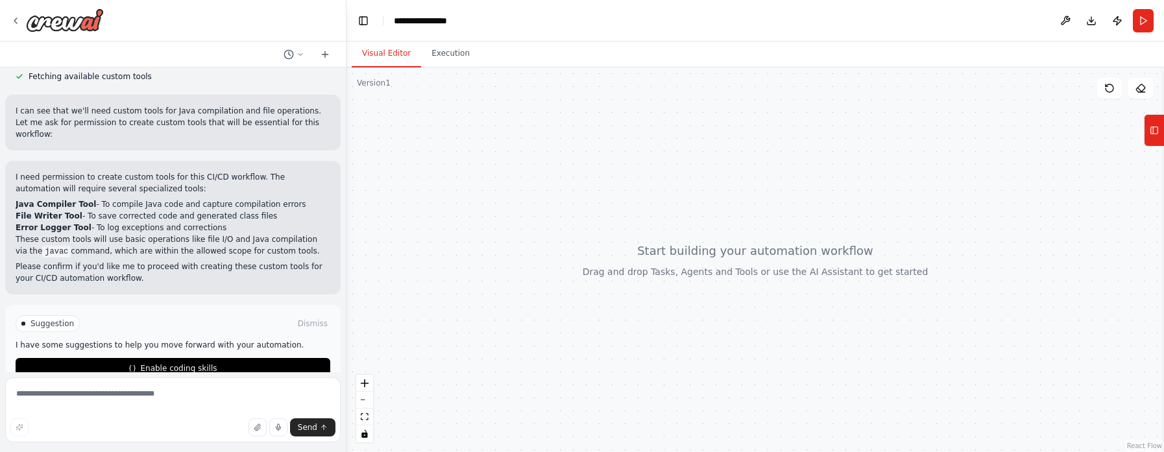
scroll to position [436, 0]
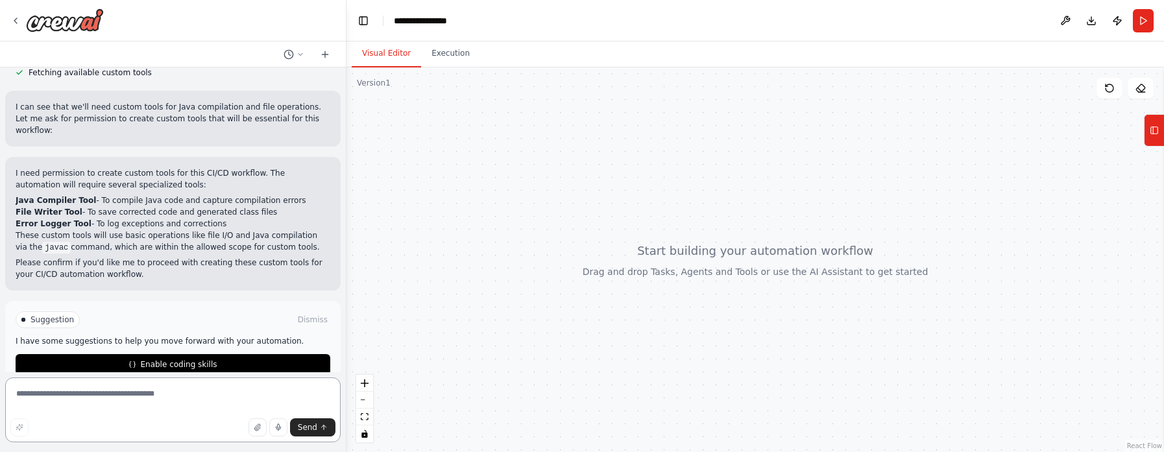
click at [136, 395] on textarea at bounding box center [172, 410] width 335 height 65
type textarea "*******"
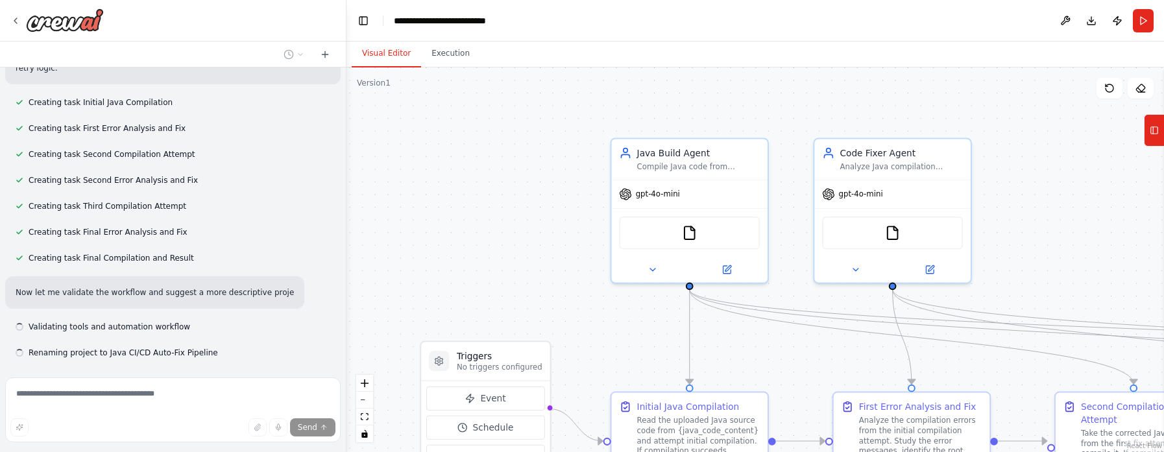
scroll to position [958, 0]
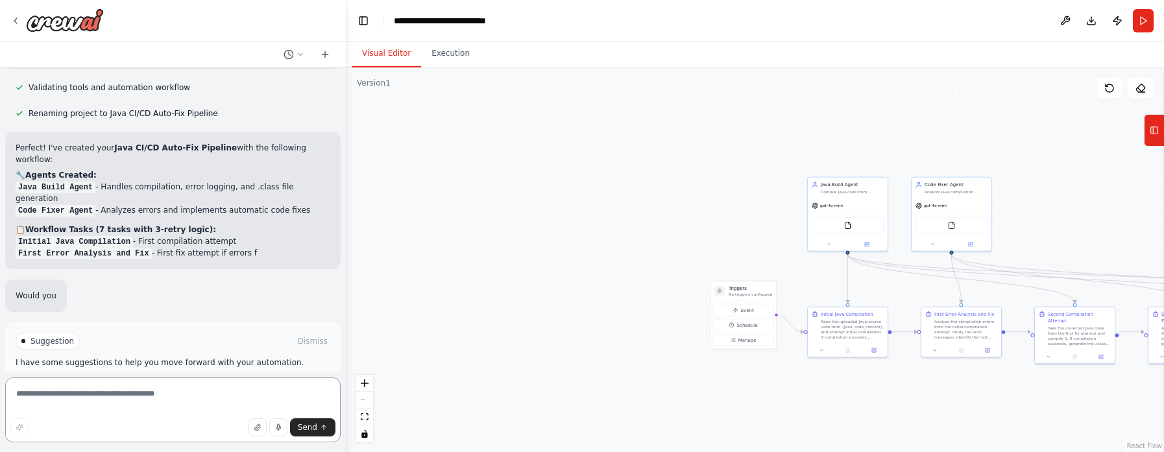
click at [170, 398] on textarea at bounding box center [172, 410] width 335 height 65
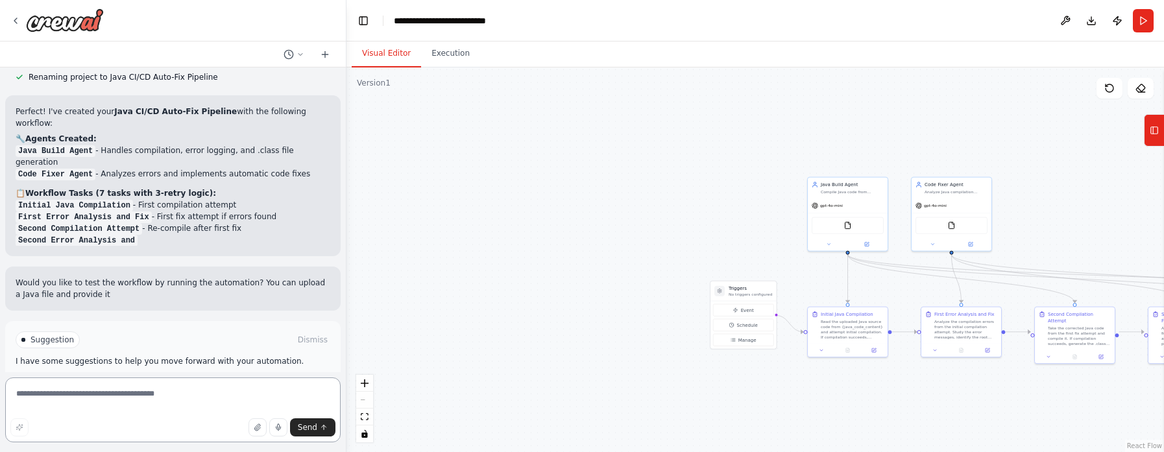
click at [101, 396] on textarea at bounding box center [172, 410] width 335 height 65
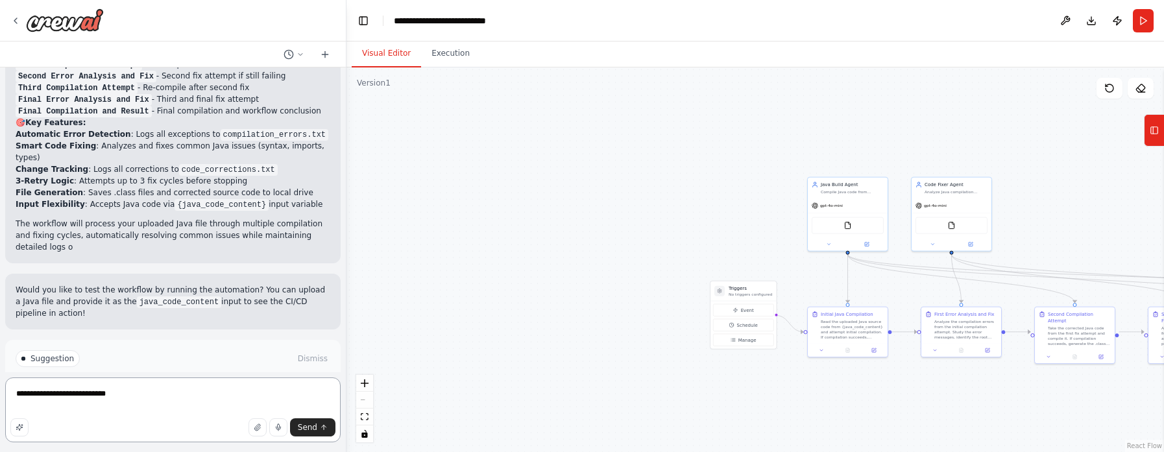
scroll to position [1384, 0]
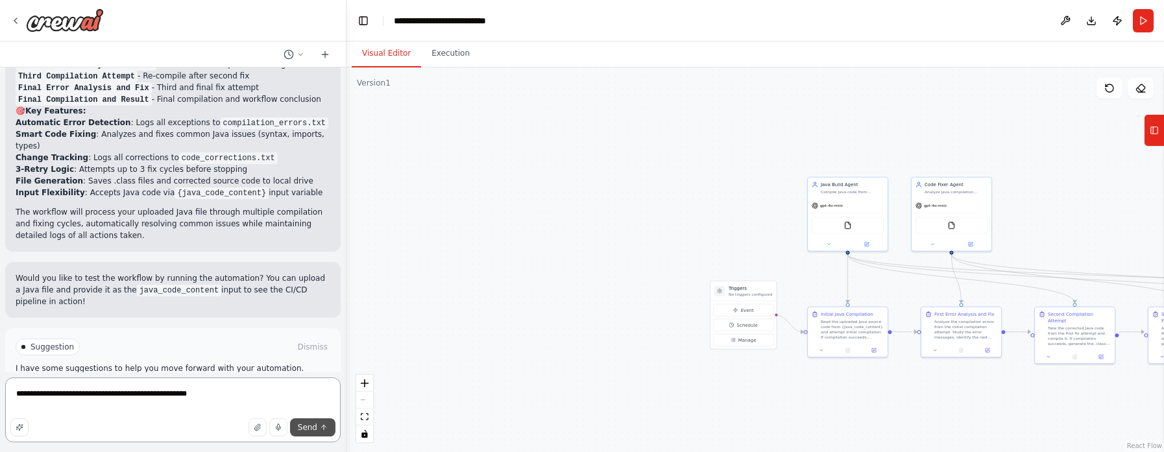
type textarea "**********"
click at [302, 424] on span "Send" at bounding box center [307, 427] width 19 height 10
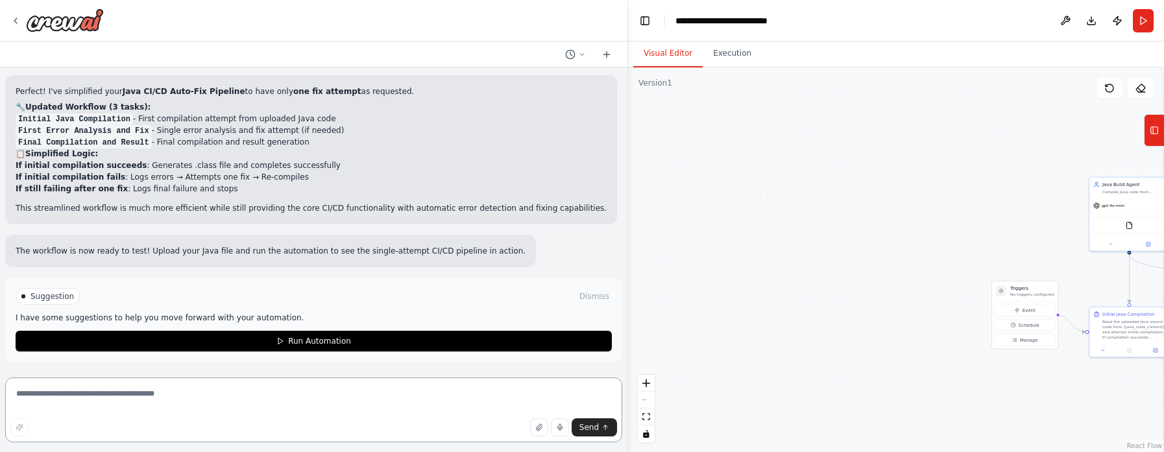
scroll to position [1745, 0]
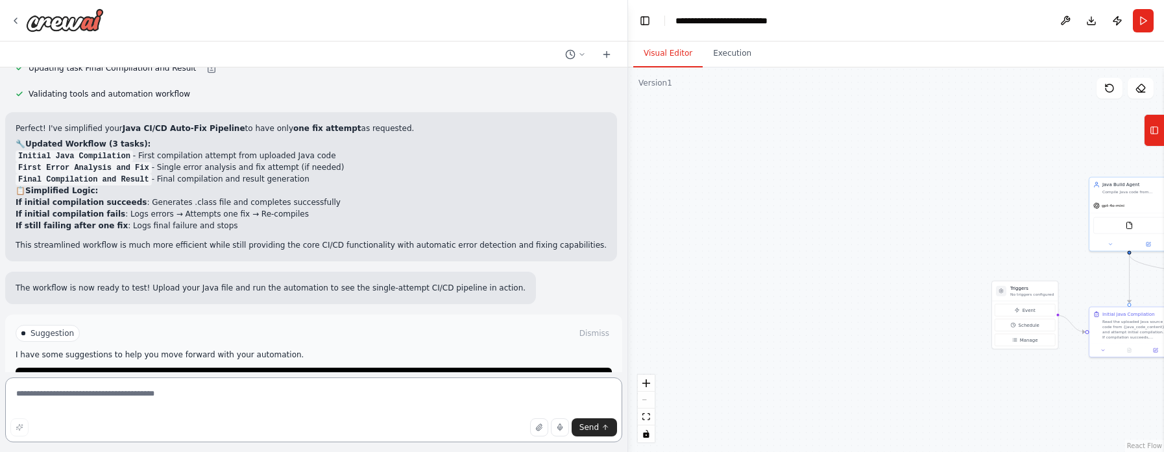
drag, startPoint x: 342, startPoint y: 224, endPoint x: 638, endPoint y: 283, distance: 301.5
click at [638, 283] on div "Hello! I'm the CrewAI assistant. What kind of automation do you want to build? …" at bounding box center [582, 226] width 1164 height 452
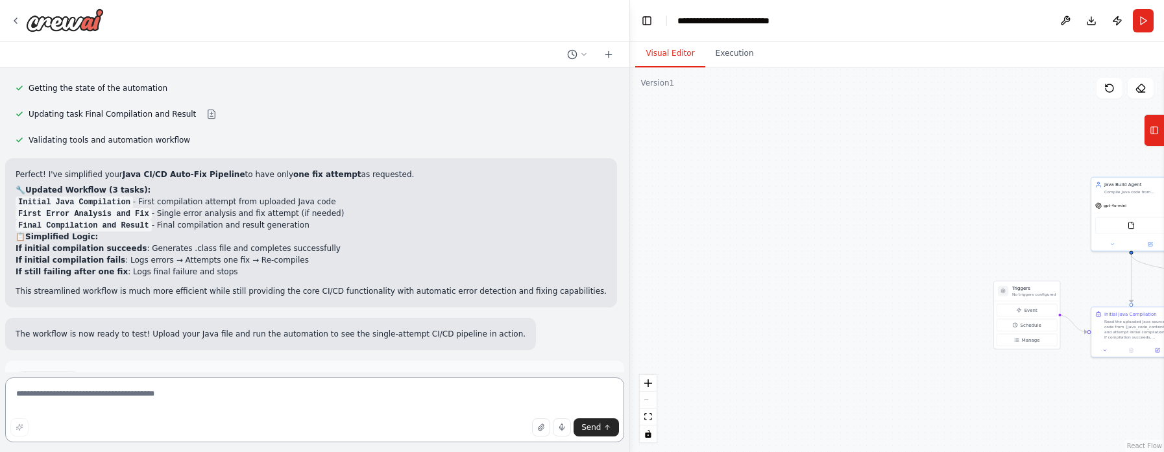
scroll to position [1686, 0]
drag, startPoint x: 627, startPoint y: 258, endPoint x: 702, endPoint y: 239, distance: 78.0
click at [458, 244] on div "Hello! I'm the CrewAI assistant. What kind of automation do you want to build? …" at bounding box center [315, 226] width 630 height 452
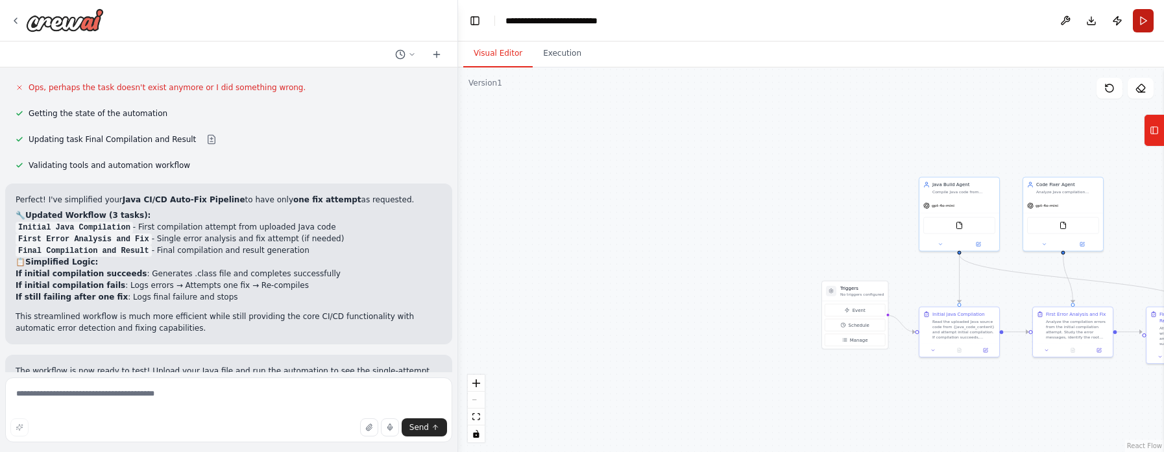
click at [1143, 16] on button "Run" at bounding box center [1143, 20] width 21 height 23
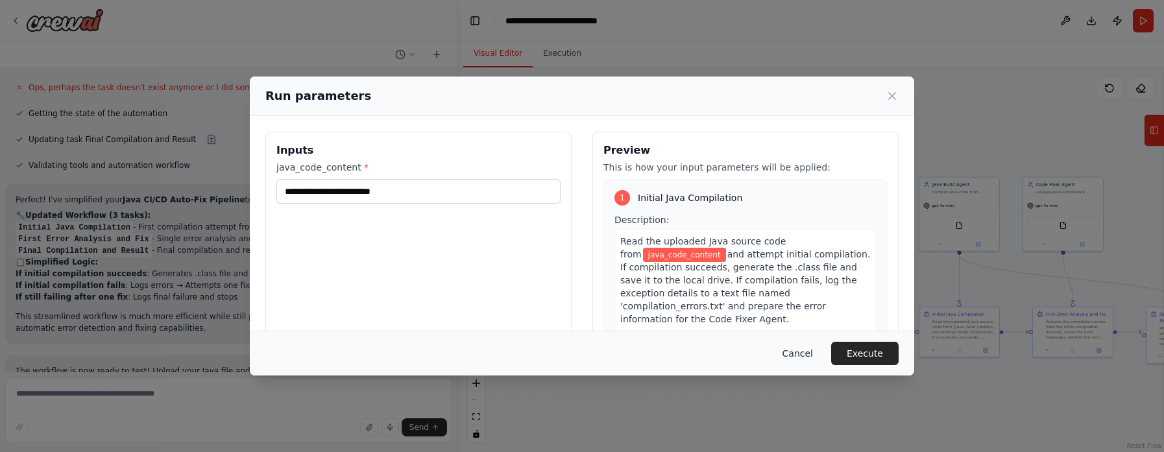
click at [802, 355] on button "Cancel" at bounding box center [797, 353] width 51 height 23
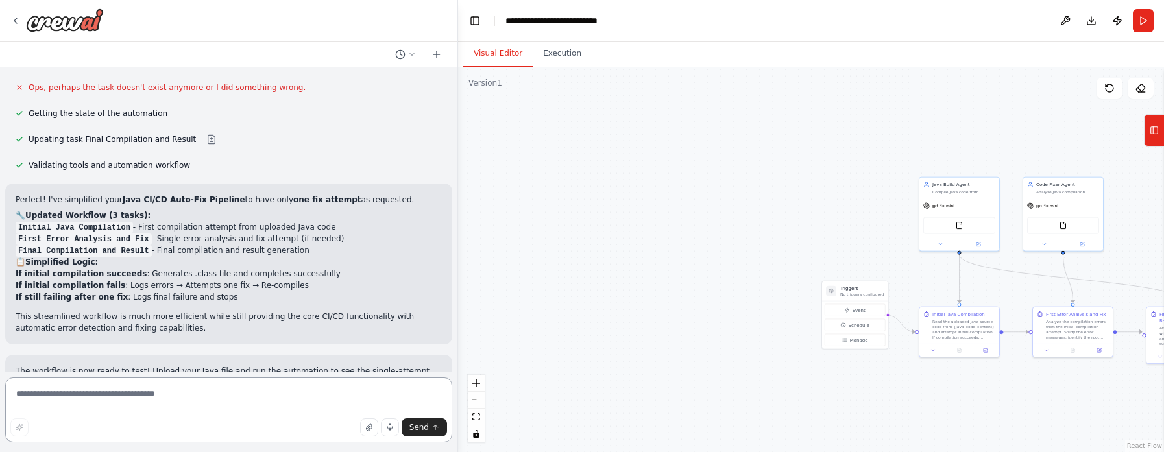
click at [274, 407] on textarea at bounding box center [228, 410] width 447 height 65
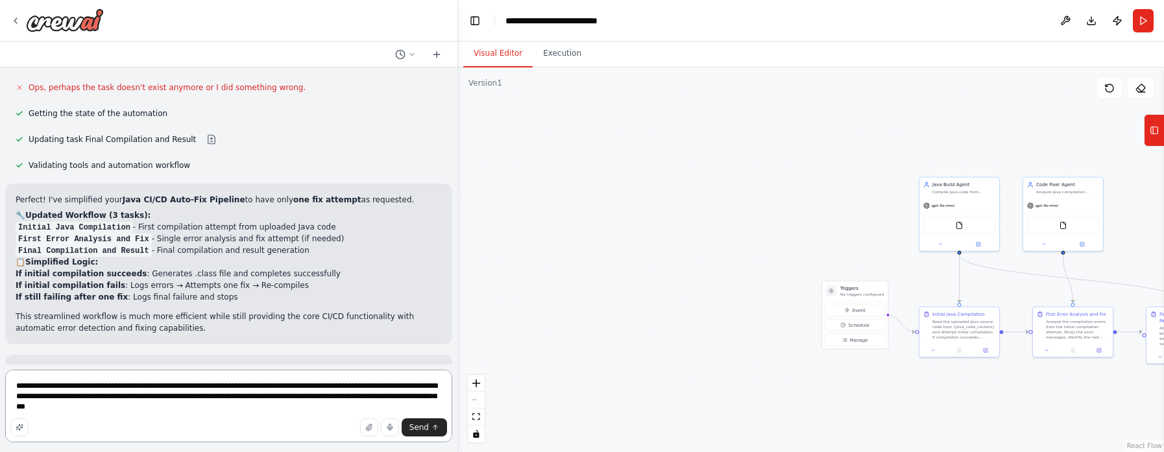
type textarea "**********"
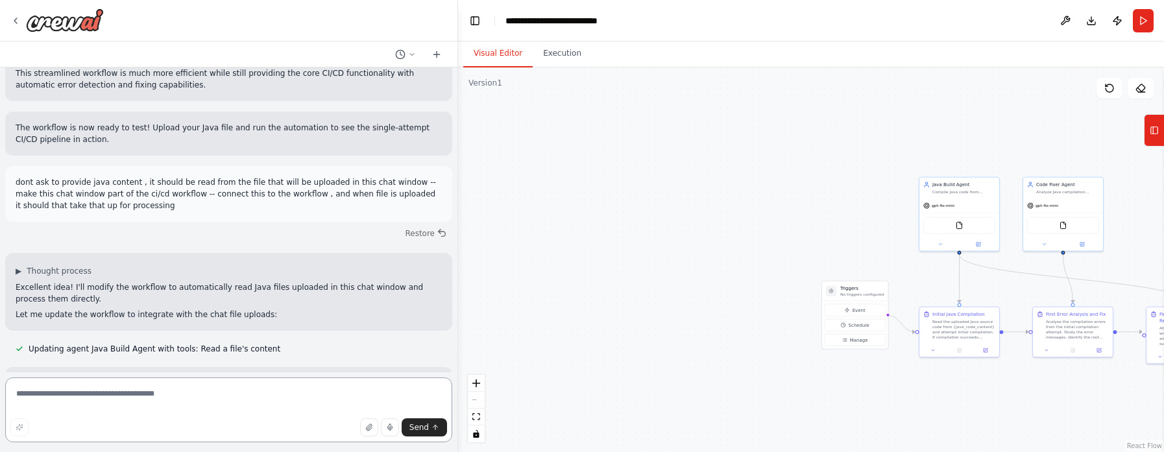
scroll to position [1987, 0]
click at [173, 390] on textarea at bounding box center [228, 410] width 447 height 65
type textarea "********"
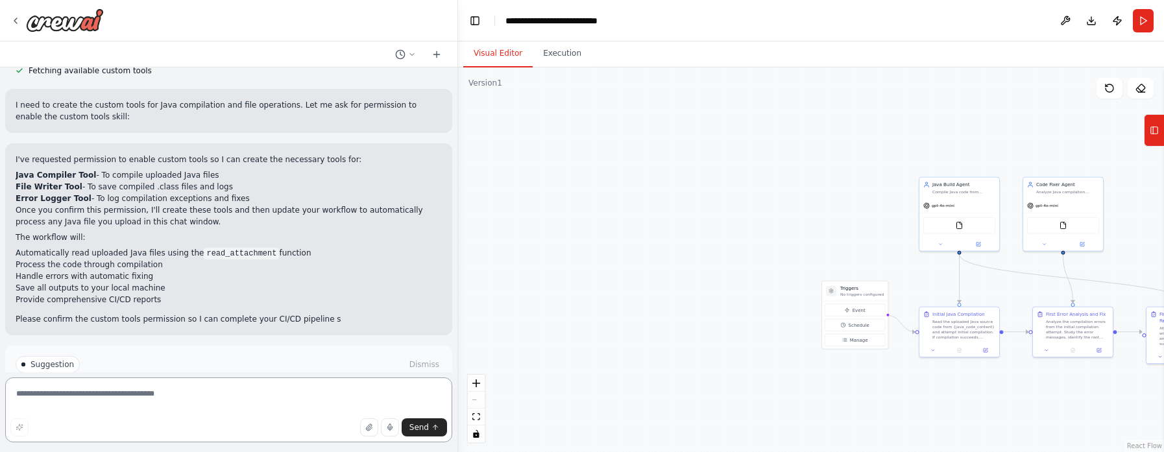
scroll to position [2650, 0]
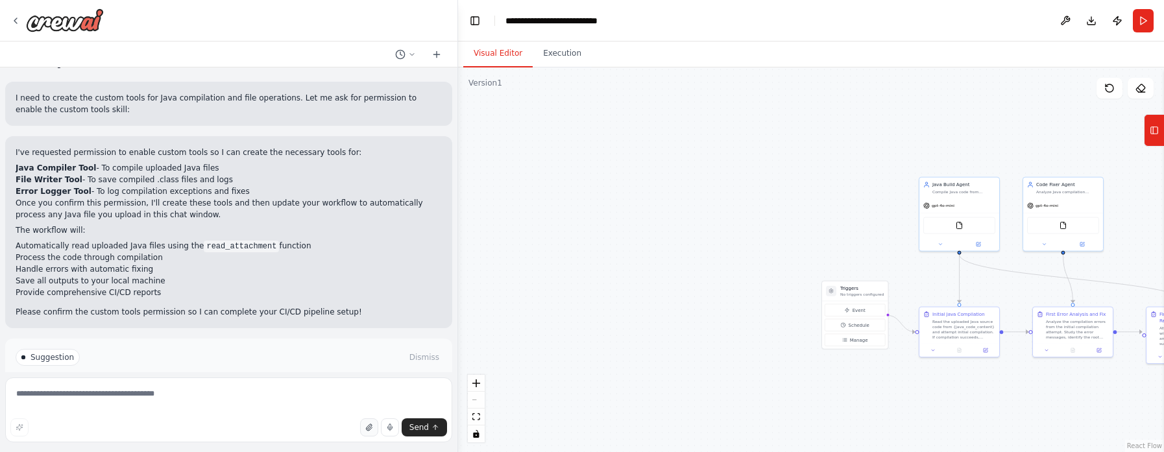
click at [368, 431] on icon "button" at bounding box center [369, 428] width 8 height 8
click at [173, 397] on textarea at bounding box center [228, 410] width 447 height 65
type textarea "**********"
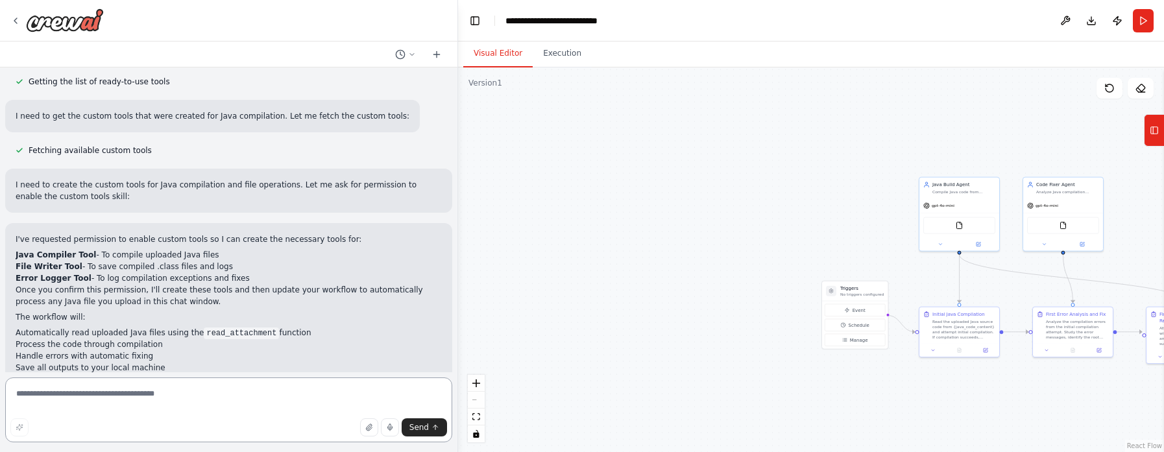
scroll to position [2598, 0]
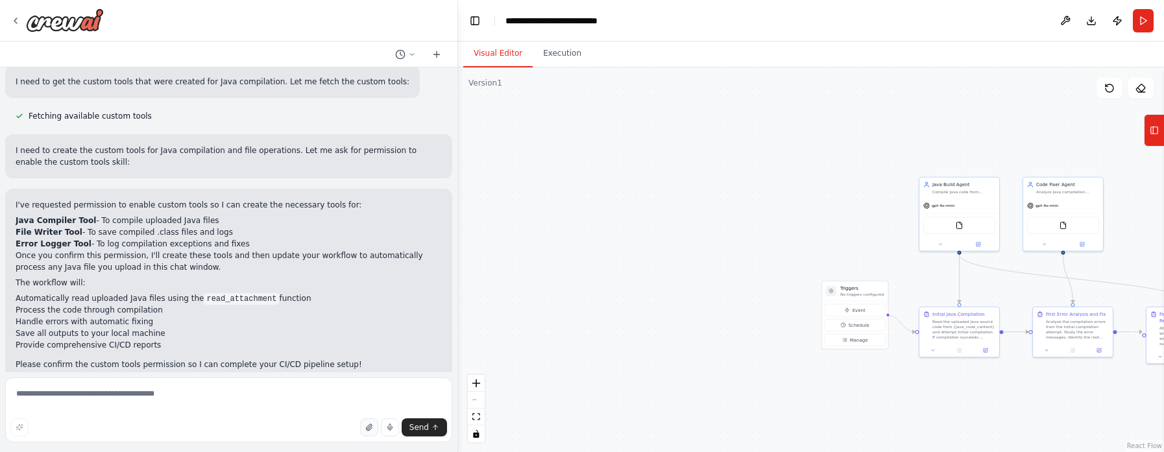
click at [370, 431] on icon "button" at bounding box center [368, 427] width 5 height 6
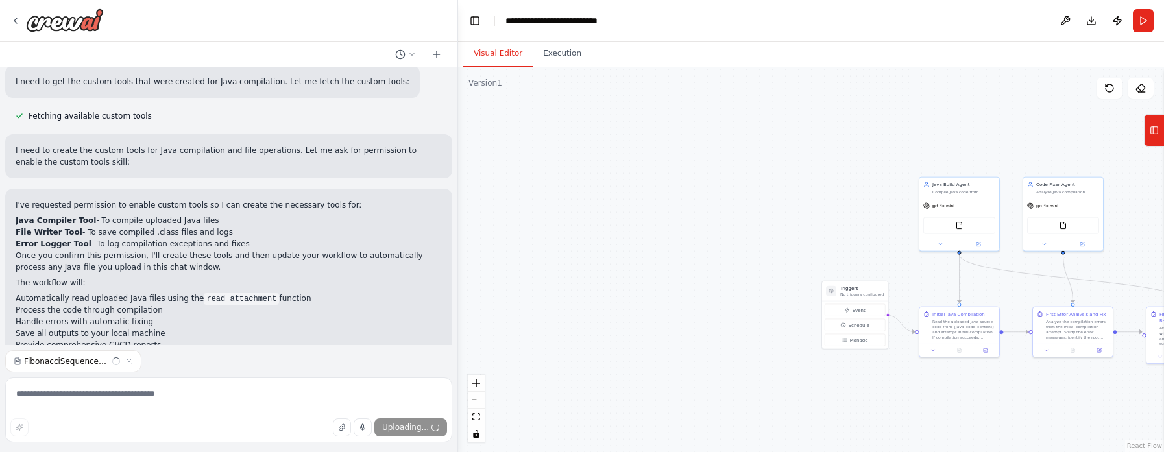
scroll to position [2646, 0]
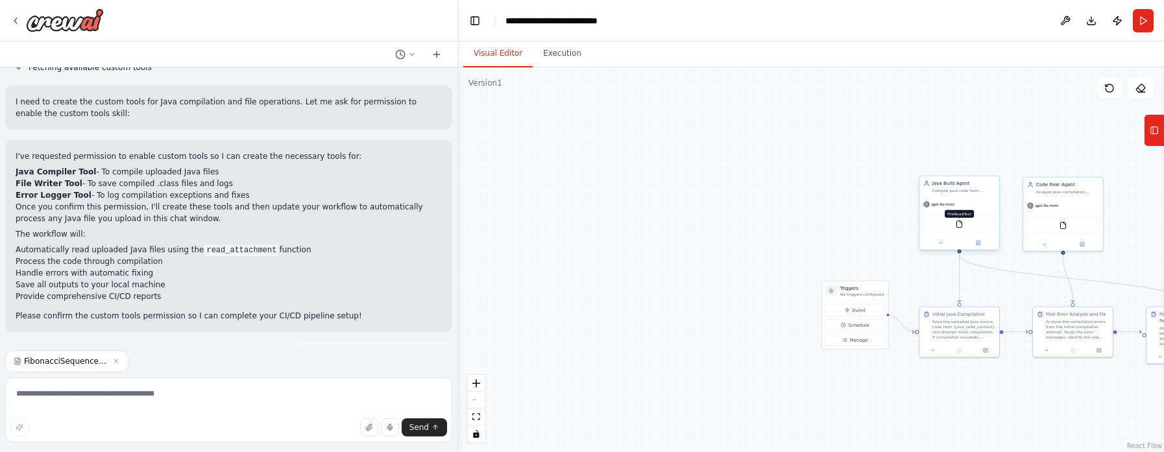
click at [962, 226] on img at bounding box center [959, 225] width 8 height 8
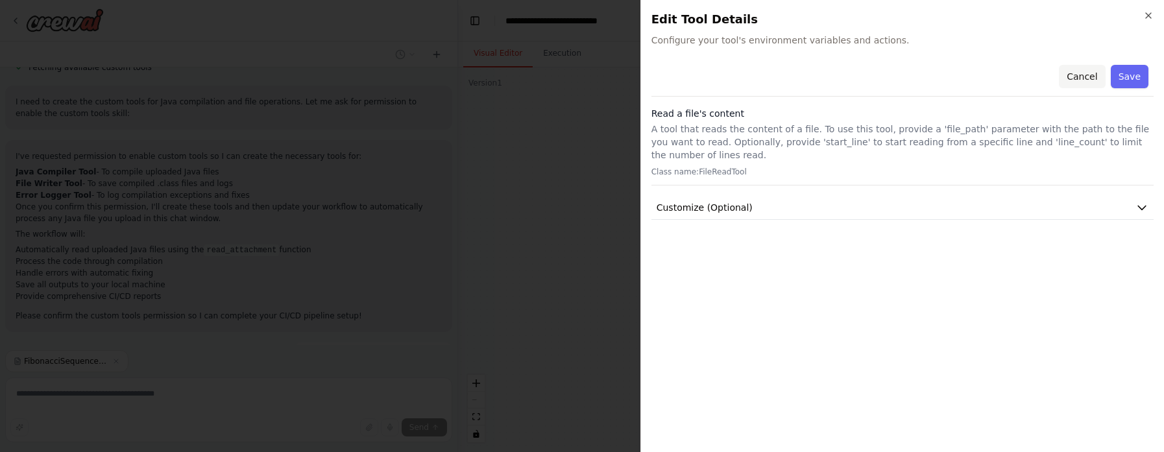
scroll to position [2698, 0]
click at [1084, 69] on button "Cancel" at bounding box center [1082, 76] width 46 height 23
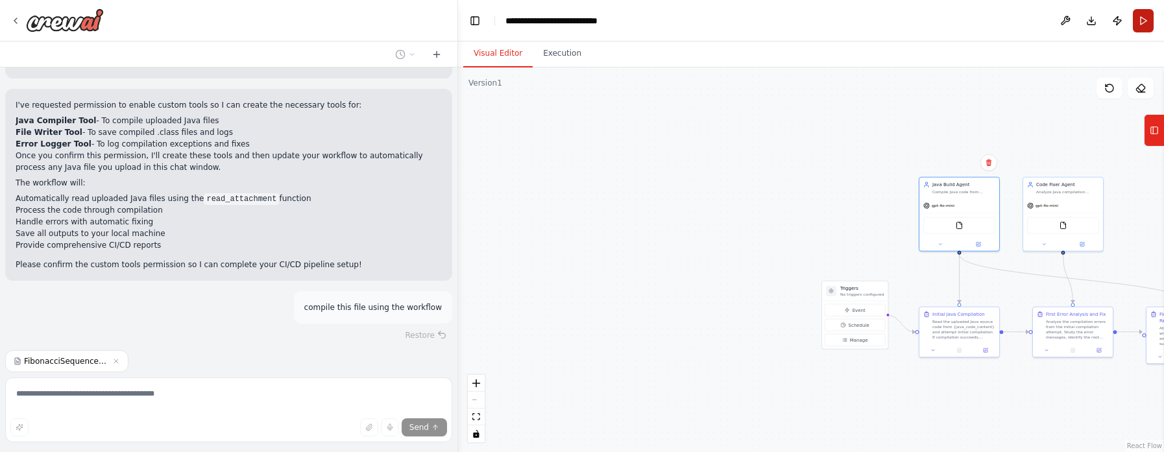
click at [1141, 18] on button "Run" at bounding box center [1143, 20] width 21 height 23
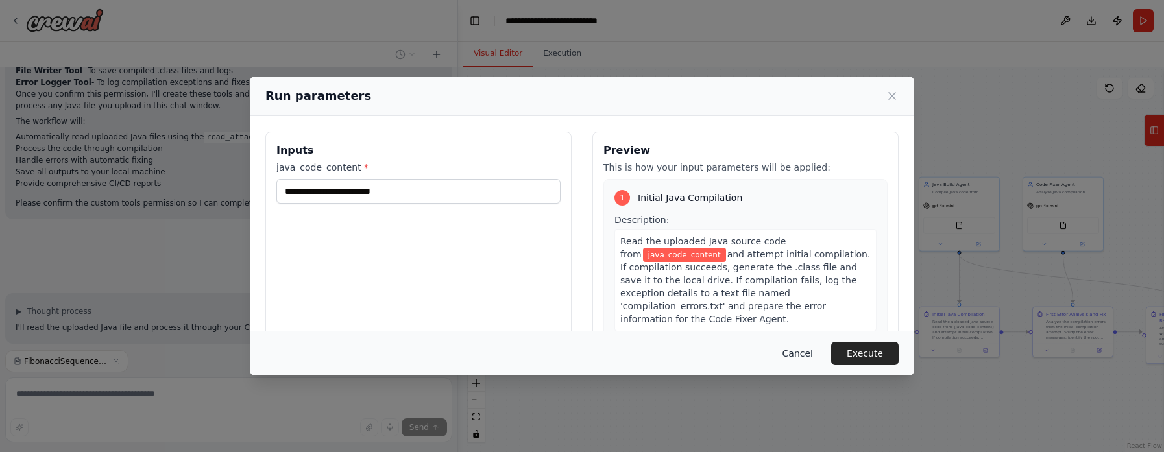
scroll to position [2785, 0]
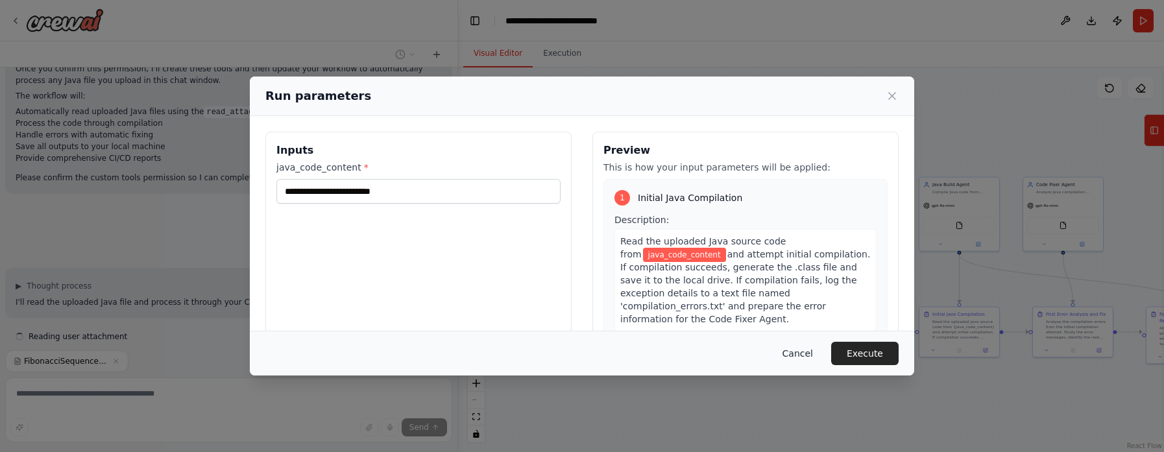
click at [800, 356] on button "Cancel" at bounding box center [797, 353] width 51 height 23
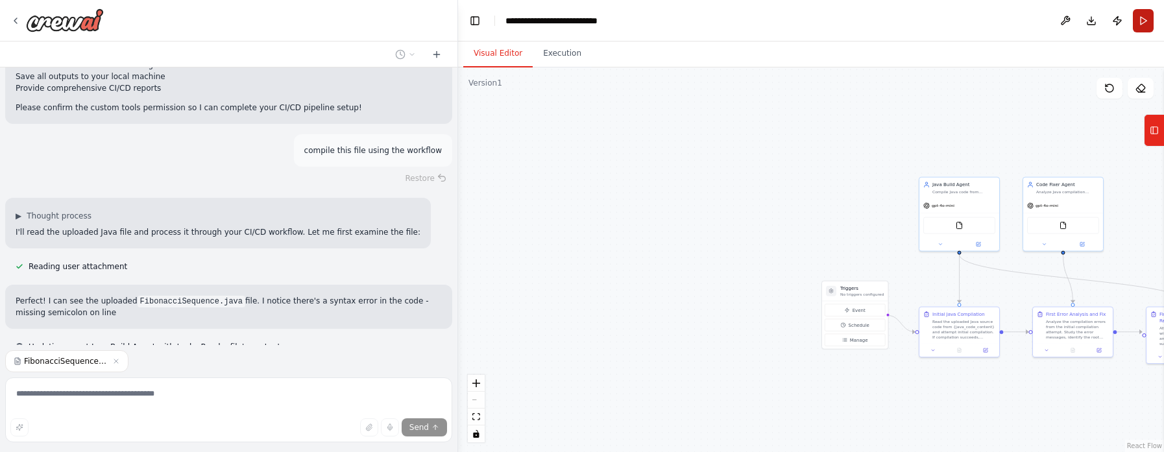
scroll to position [2866, 0]
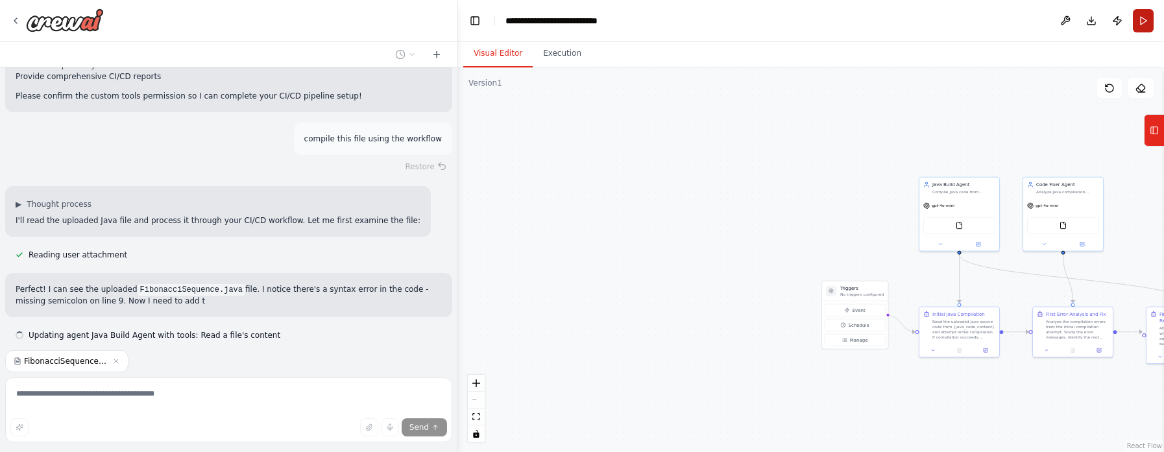
click at [1142, 21] on button "Run" at bounding box center [1143, 20] width 21 height 23
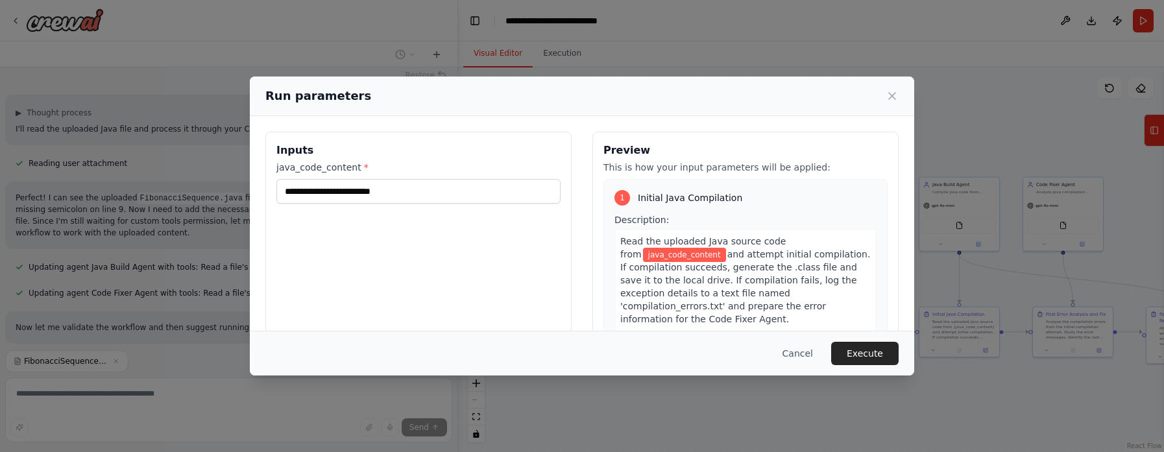
scroll to position [2984, 0]
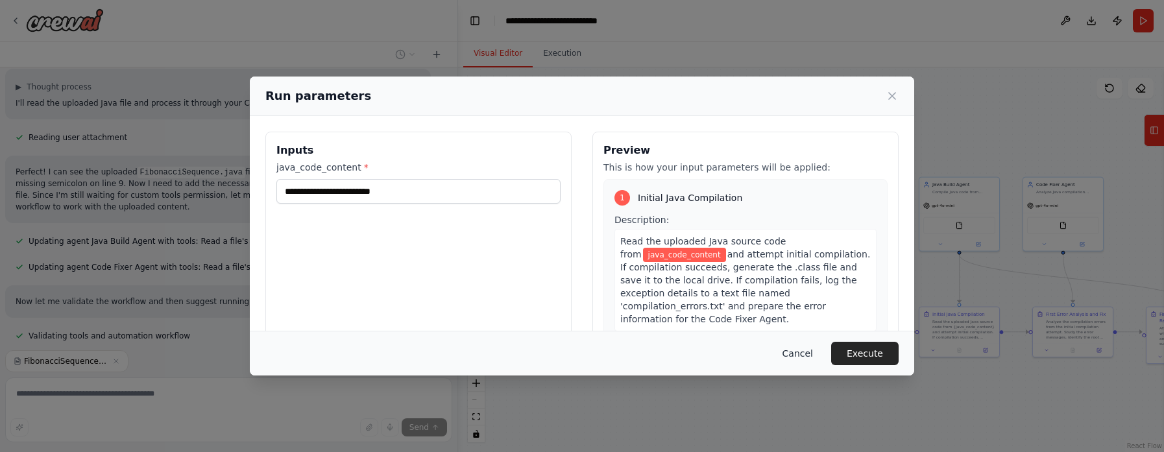
click at [798, 349] on button "Cancel" at bounding box center [797, 353] width 51 height 23
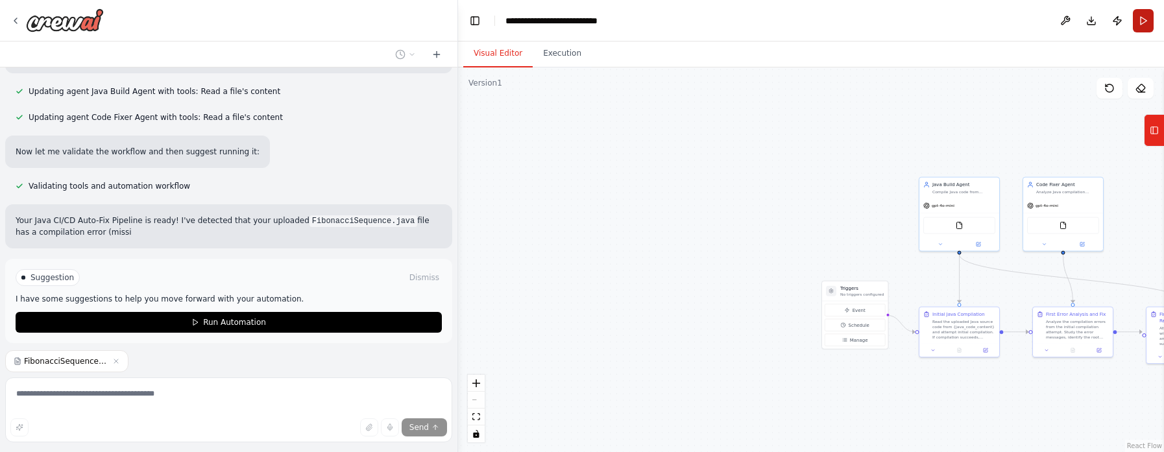
click at [1142, 23] on button "Run" at bounding box center [1143, 20] width 21 height 23
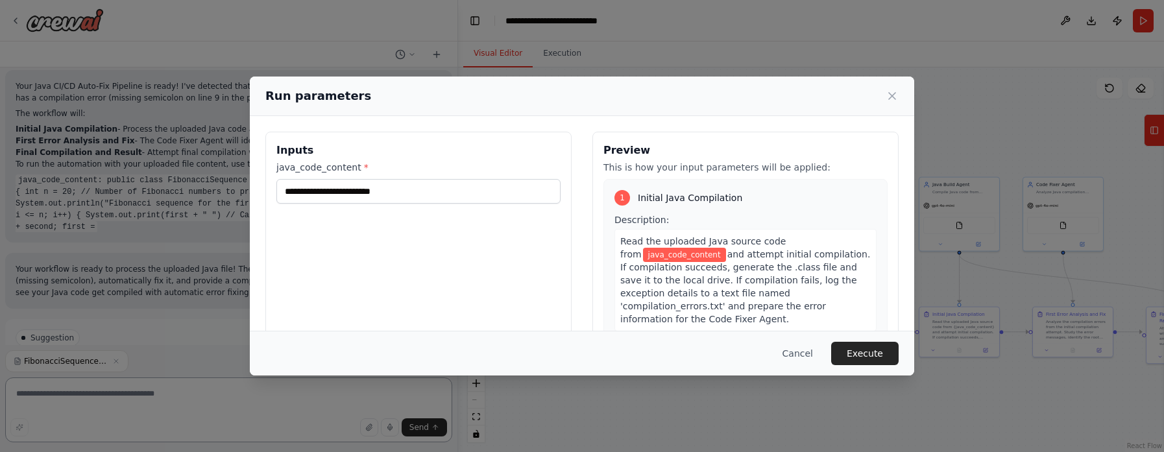
scroll to position [3281, 0]
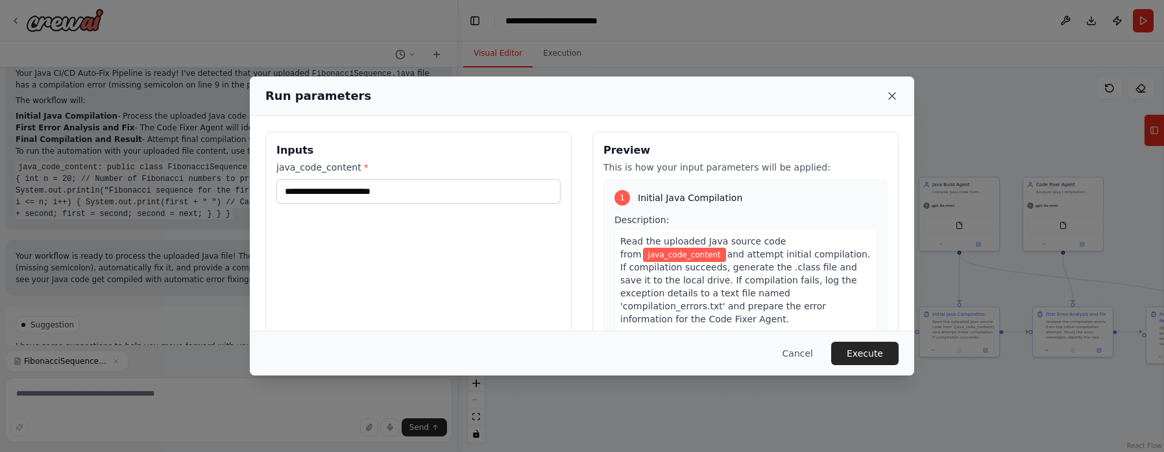
click at [892, 100] on icon at bounding box center [891, 96] width 13 height 13
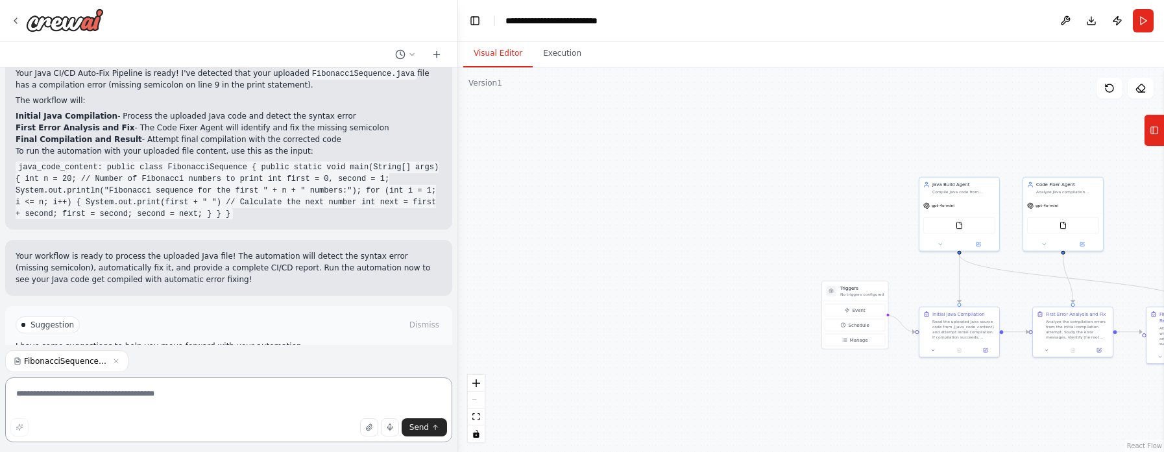
click at [123, 400] on textarea at bounding box center [228, 410] width 447 height 65
type textarea "**********"
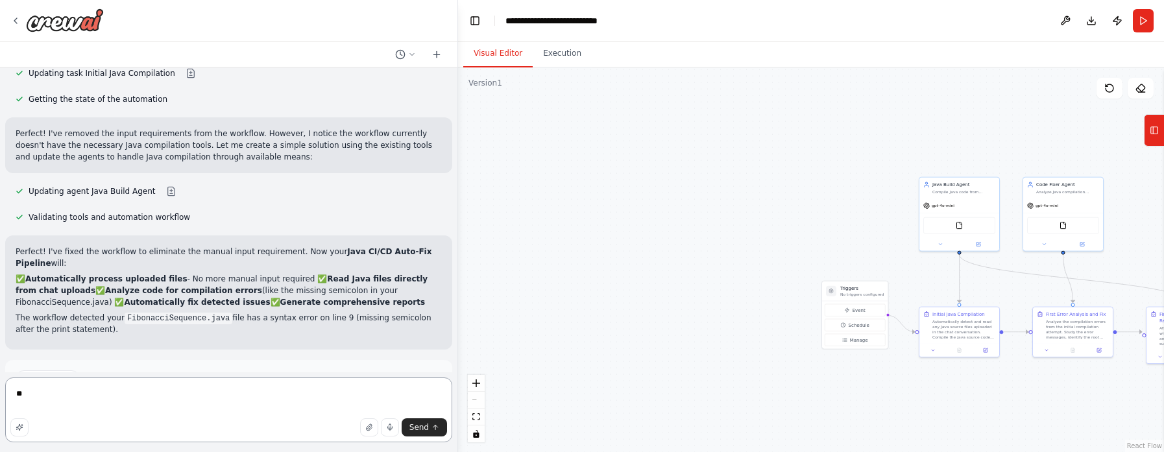
scroll to position [3765, 0]
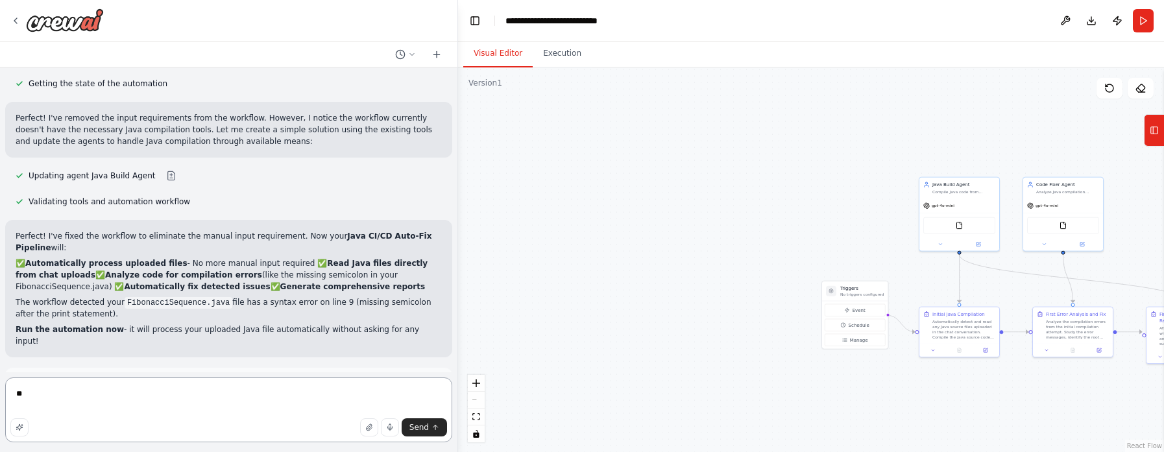
type textarea "**"
click at [222, 426] on span "Run Automation" at bounding box center [234, 431] width 63 height 10
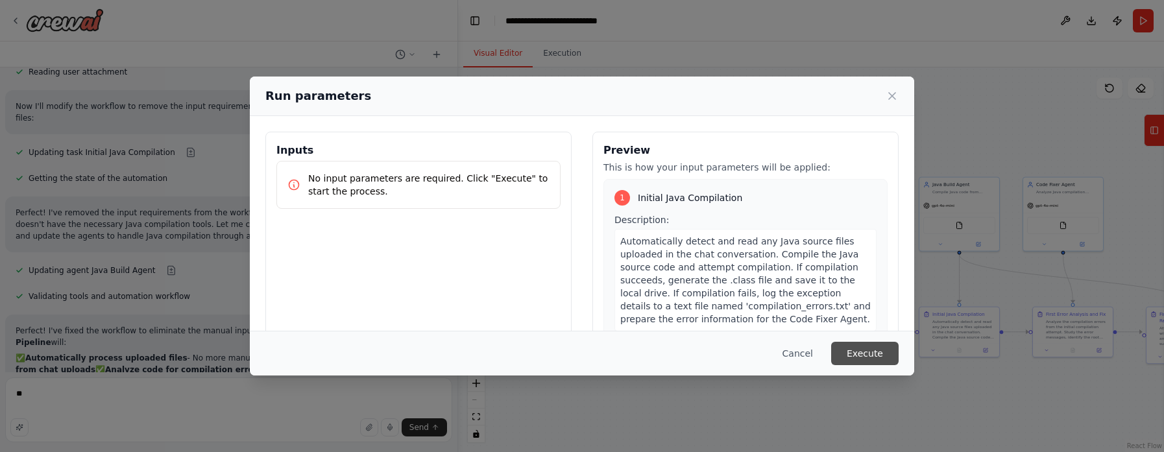
click at [876, 353] on button "Execute" at bounding box center [864, 353] width 67 height 23
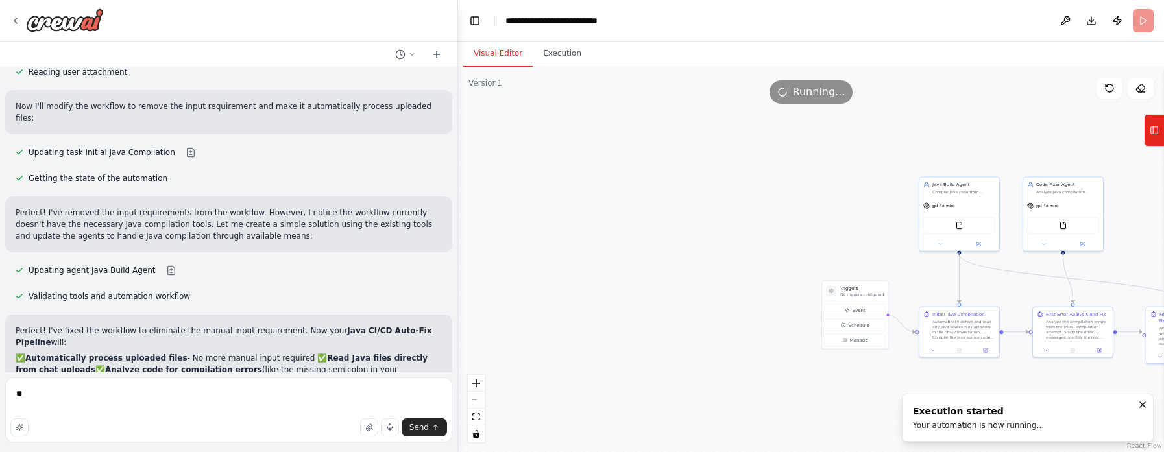
click at [503, 55] on button "Visual Editor" at bounding box center [497, 53] width 69 height 27
click at [477, 420] on icon "fit view" at bounding box center [476, 416] width 8 height 7
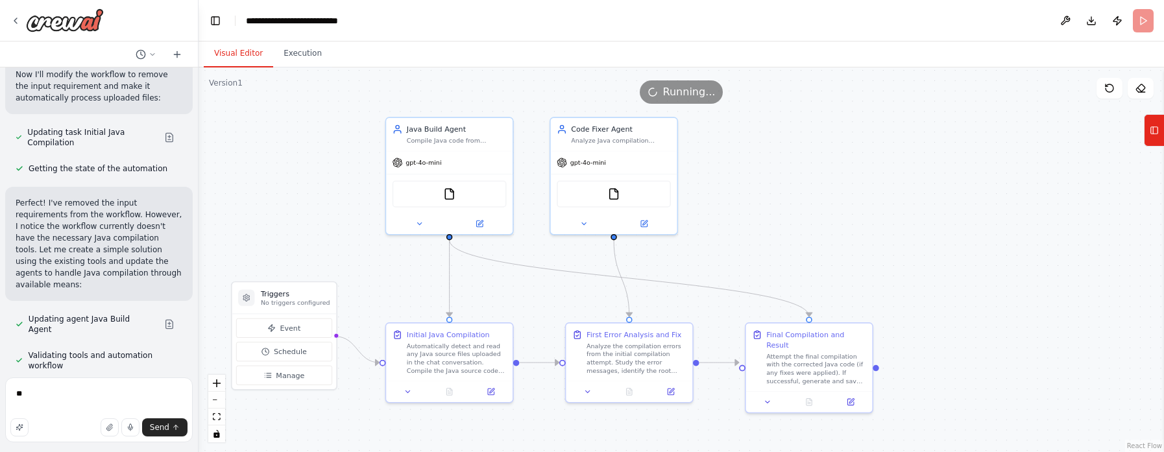
scroll to position [5587, 0]
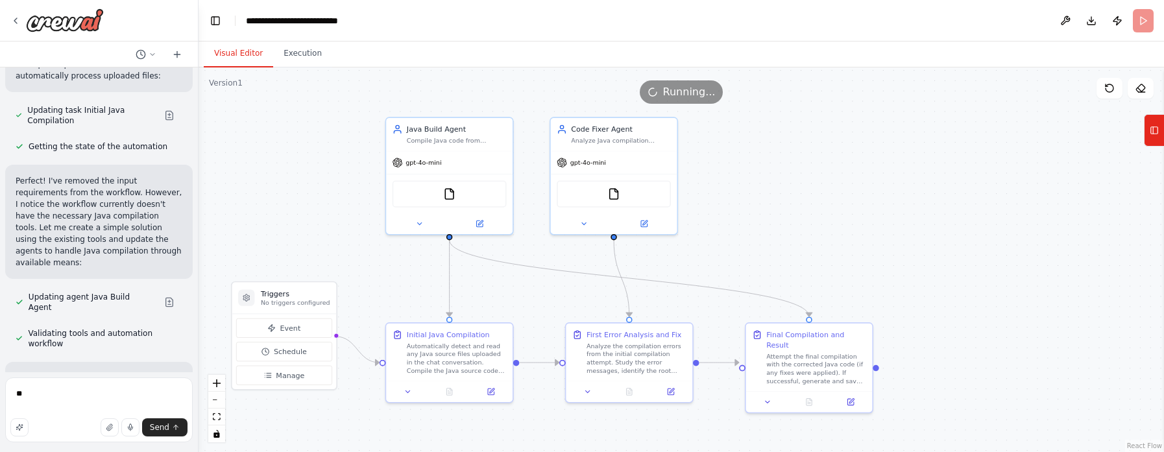
drag, startPoint x: 454, startPoint y: 298, endPoint x: 156, endPoint y: 230, distance: 306.2
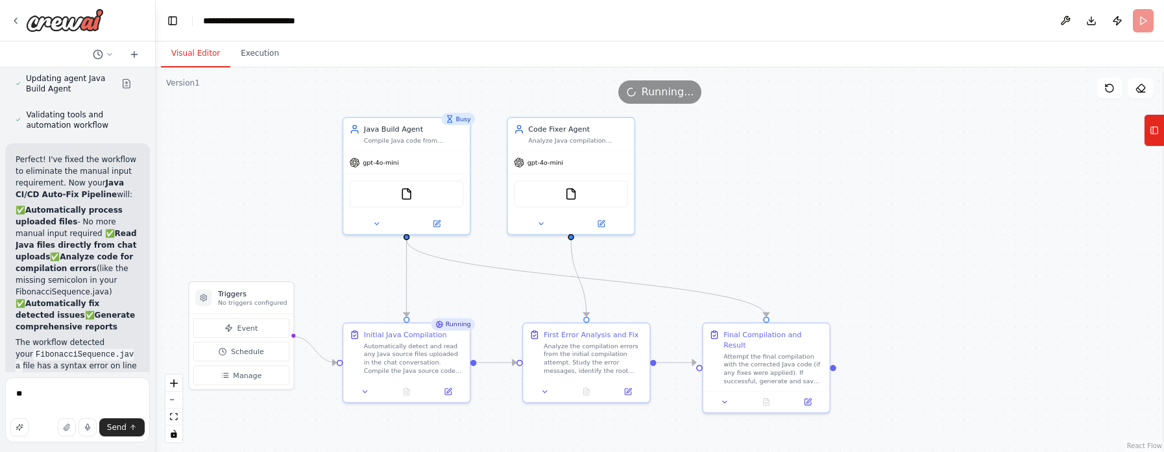
drag, startPoint x: 156, startPoint y: 230, endPoint x: 789, endPoint y: 193, distance: 634.1
click at [789, 193] on div ".deletable-edge-delete-btn { width: 20px; height: 20px; border: 0px solid #ffff…" at bounding box center [660, 259] width 1008 height 385
click at [249, 374] on span "Manage" at bounding box center [247, 375] width 29 height 10
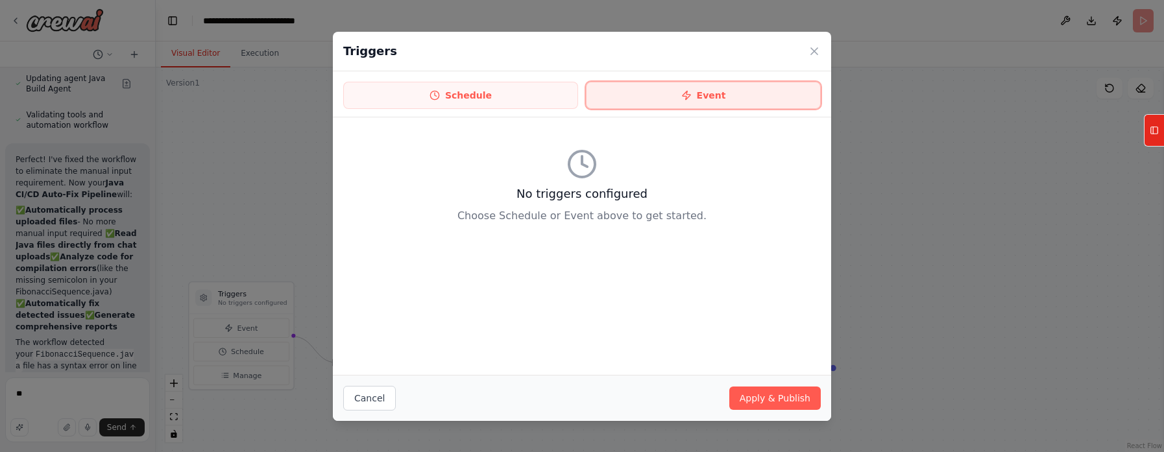
click at [723, 101] on button "Event" at bounding box center [703, 95] width 235 height 27
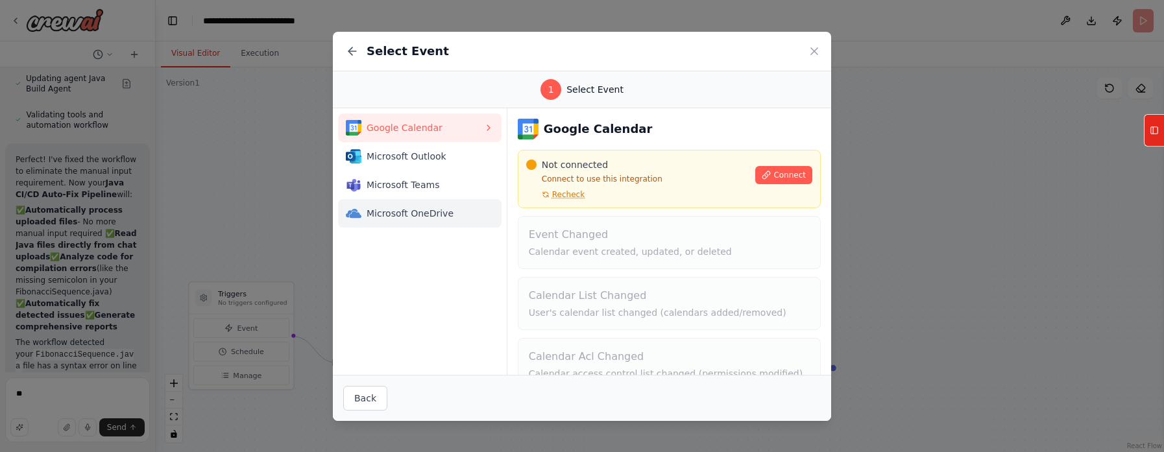
click at [426, 214] on span "Microsoft OneDrive" at bounding box center [424, 213] width 117 height 13
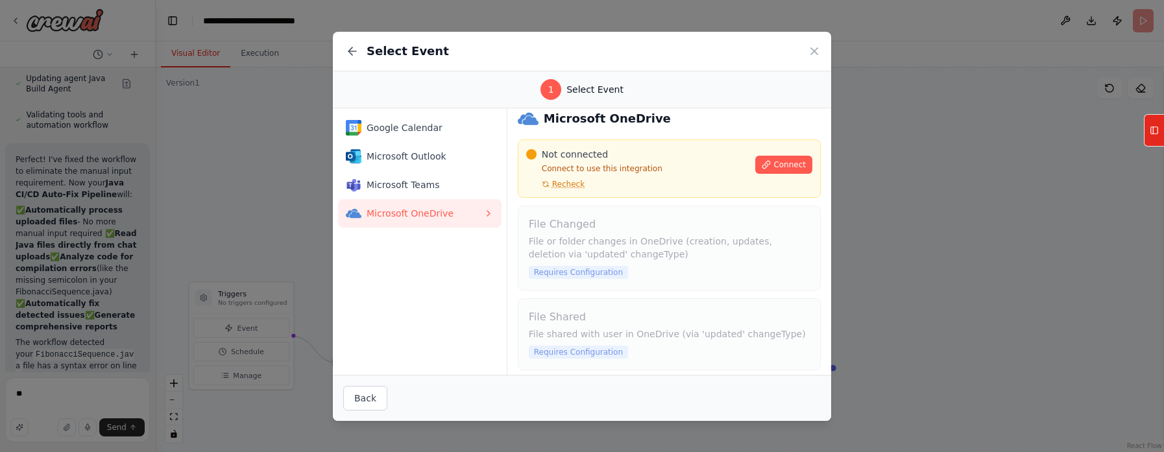
scroll to position [18, 0]
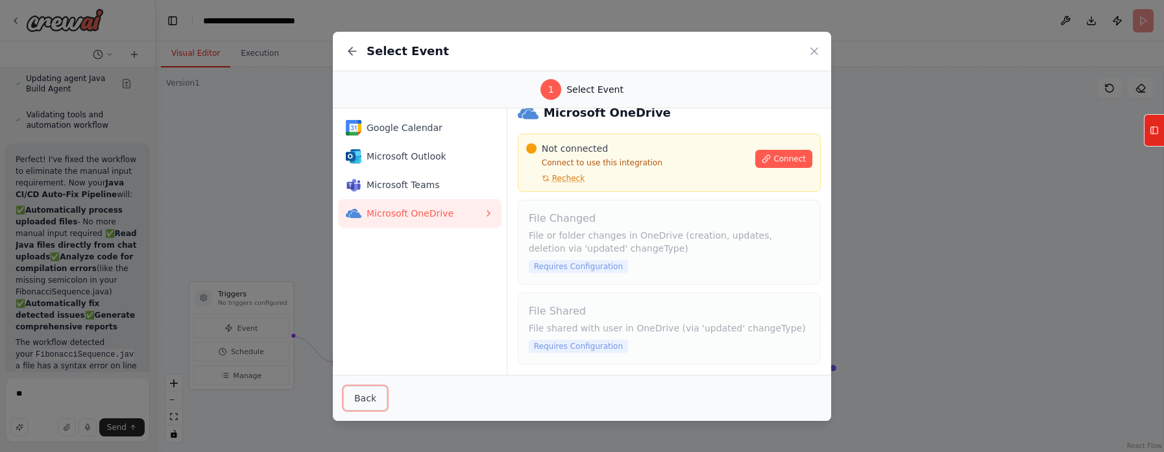
click at [365, 401] on button "Back" at bounding box center [365, 398] width 44 height 25
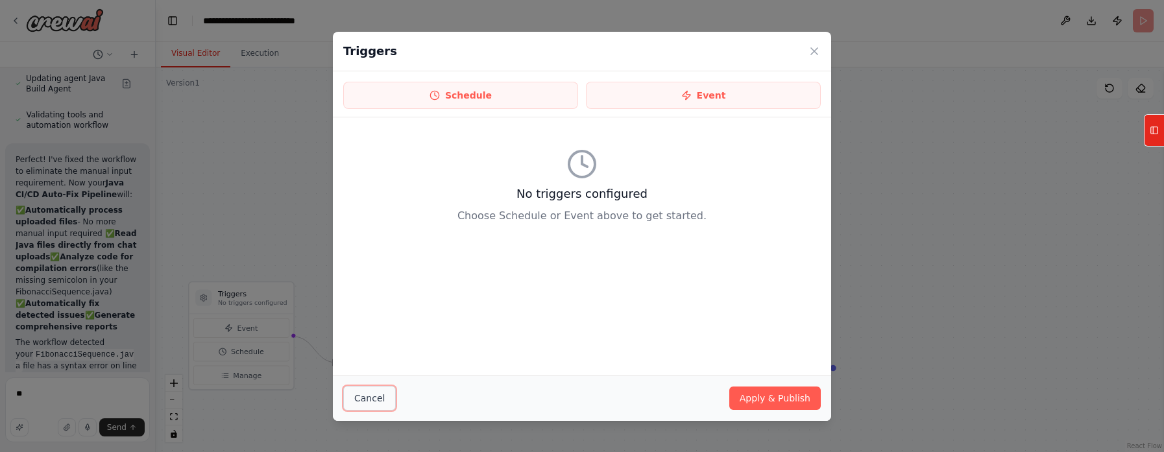
click at [365, 401] on button "Cancel" at bounding box center [369, 398] width 53 height 25
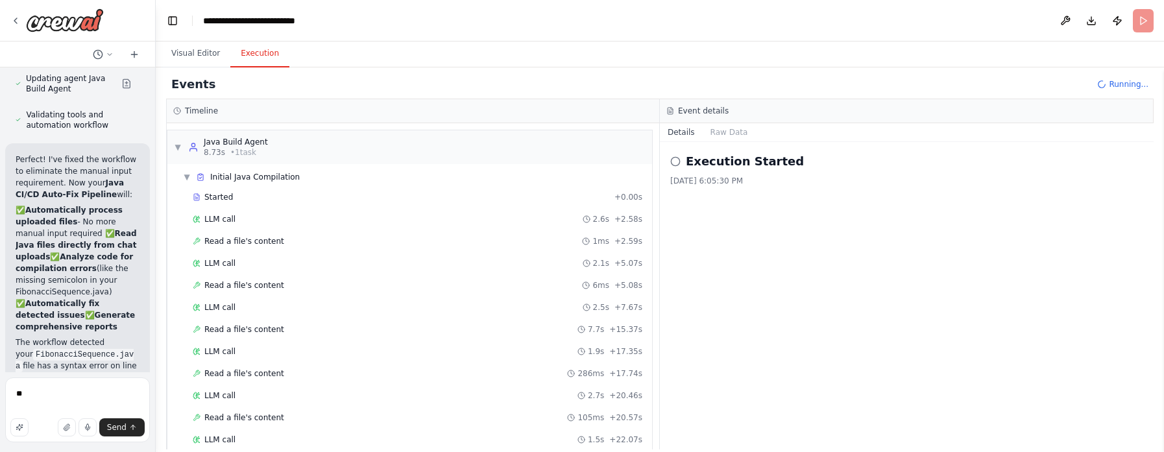
click at [261, 56] on button "Execution" at bounding box center [259, 53] width 59 height 27
click at [242, 282] on span "Read a file's content" at bounding box center [244, 287] width 80 height 10
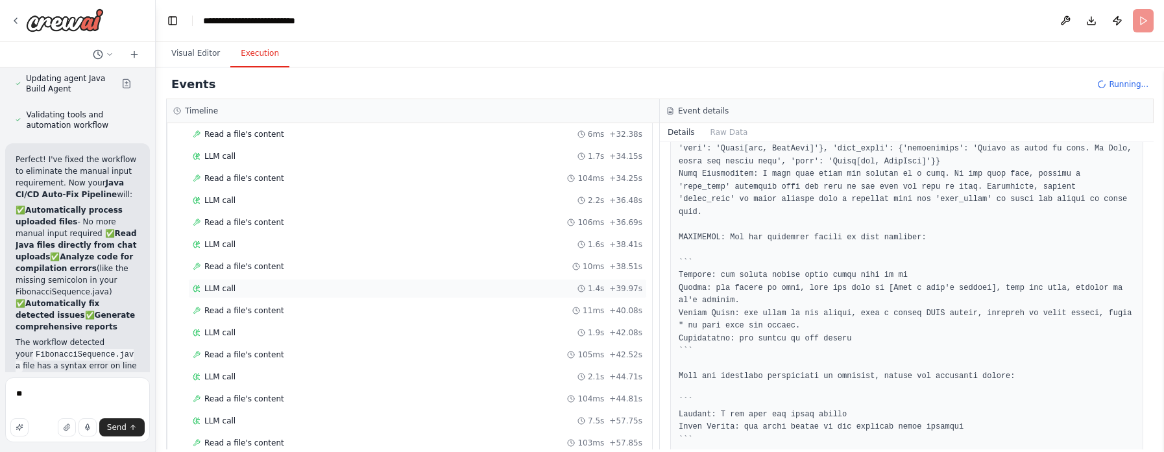
scroll to position [505, 0]
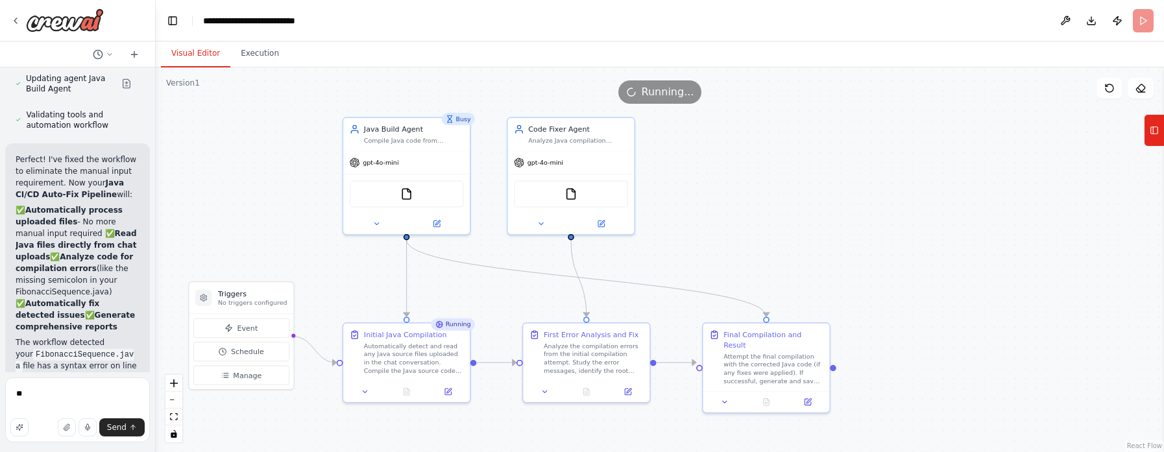
click at [203, 53] on button "Visual Editor" at bounding box center [195, 53] width 69 height 27
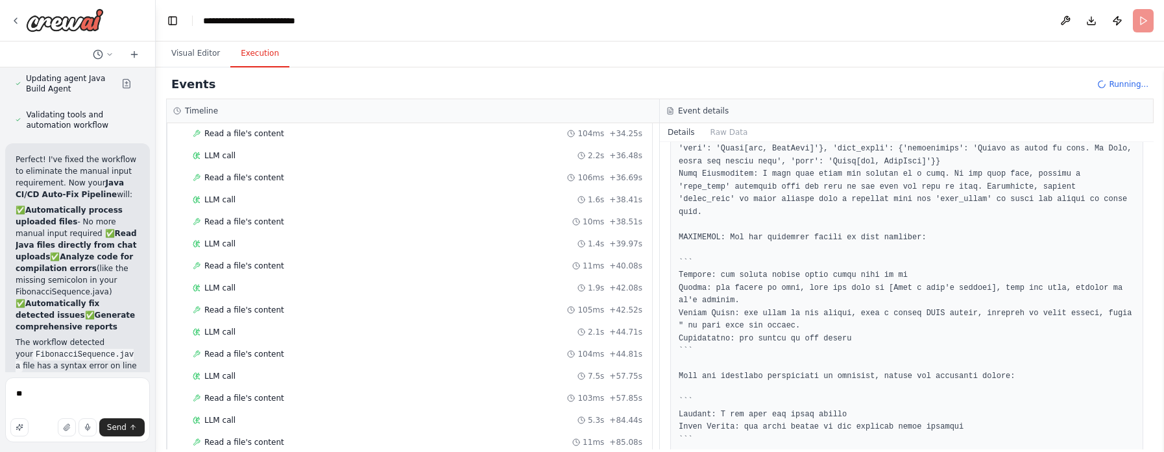
click at [261, 56] on button "Execution" at bounding box center [259, 53] width 59 height 27
click at [271, 183] on span "Read a file's content" at bounding box center [244, 178] width 80 height 10
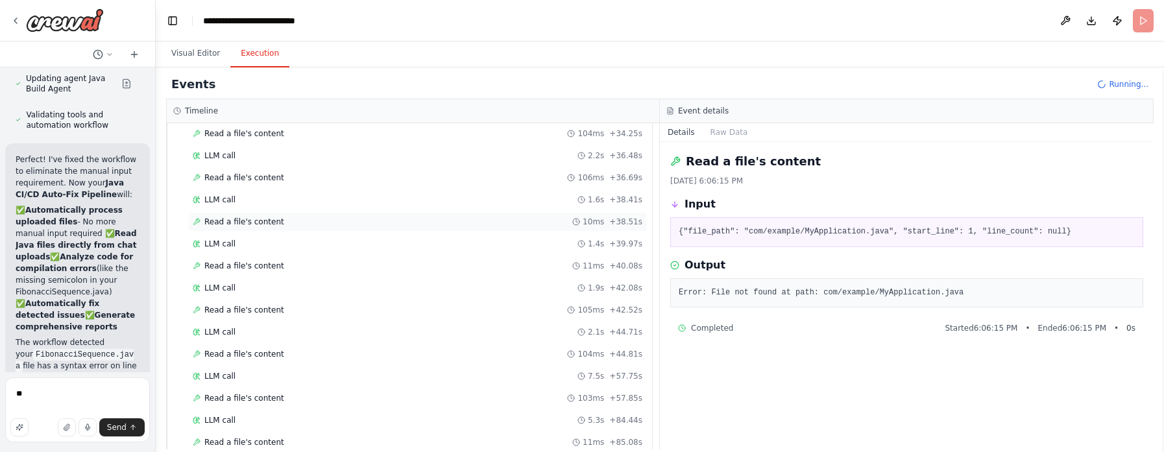
click at [243, 227] on span "Read a file's content" at bounding box center [244, 222] width 80 height 10
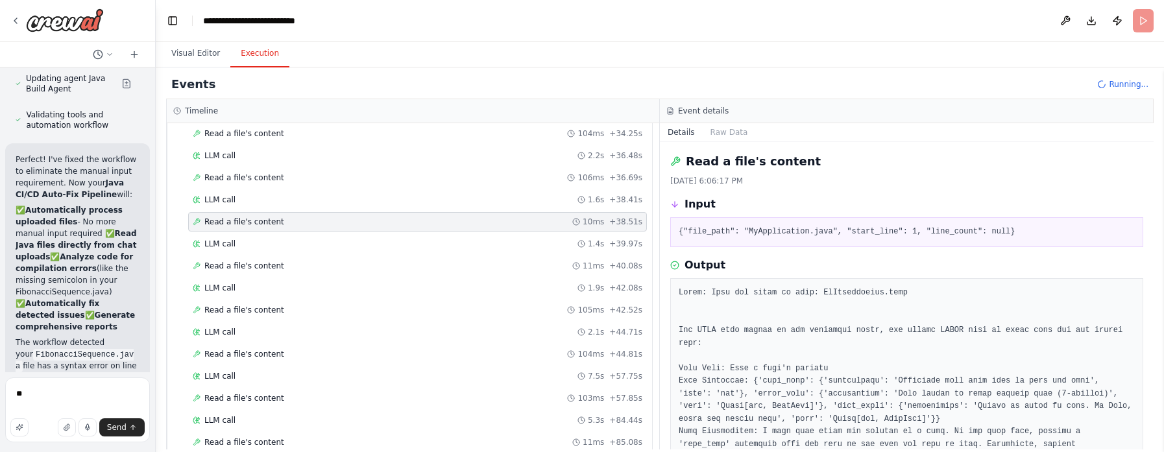
drag, startPoint x: 904, startPoint y: 296, endPoint x: 816, endPoint y: 287, distance: 88.0
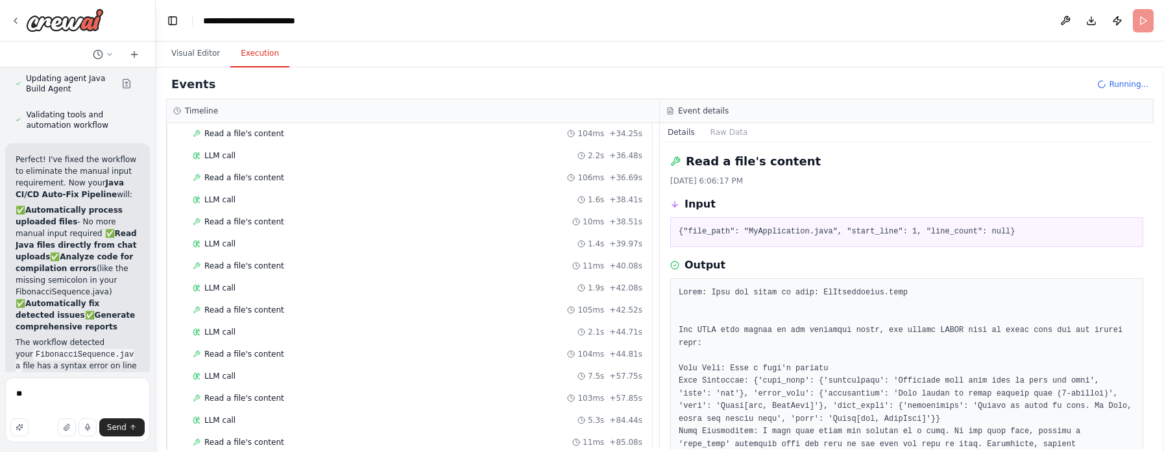
drag, startPoint x: 816, startPoint y: 287, endPoint x: 695, endPoint y: 310, distance: 123.5
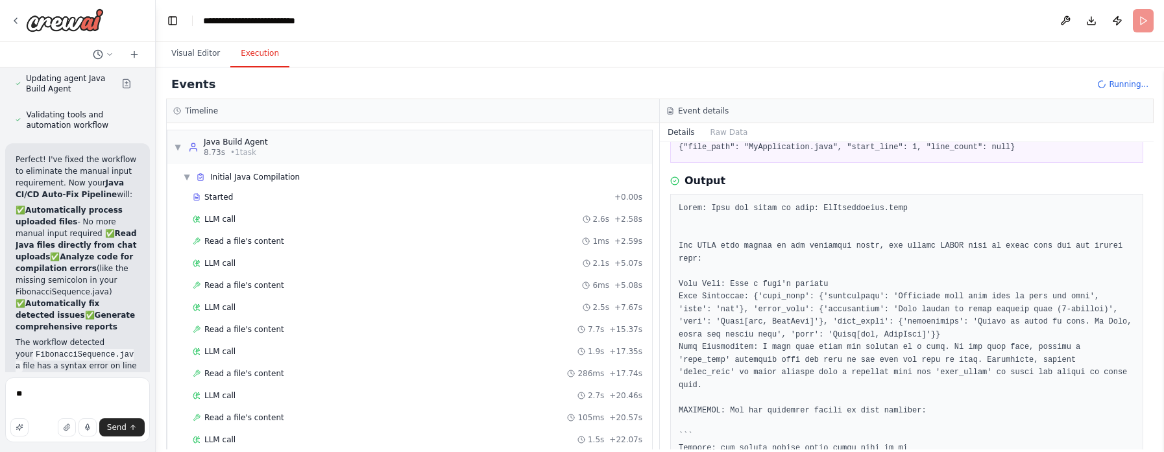
scroll to position [1, 0]
drag, startPoint x: 995, startPoint y: 150, endPoint x: 913, endPoint y: 136, distance: 83.6
drag, startPoint x: 913, startPoint y: 136, endPoint x: 386, endPoint y: 241, distance: 537.1
click at [386, 241] on div "Read a file's content 1ms + 2.59s" at bounding box center [417, 240] width 449 height 10
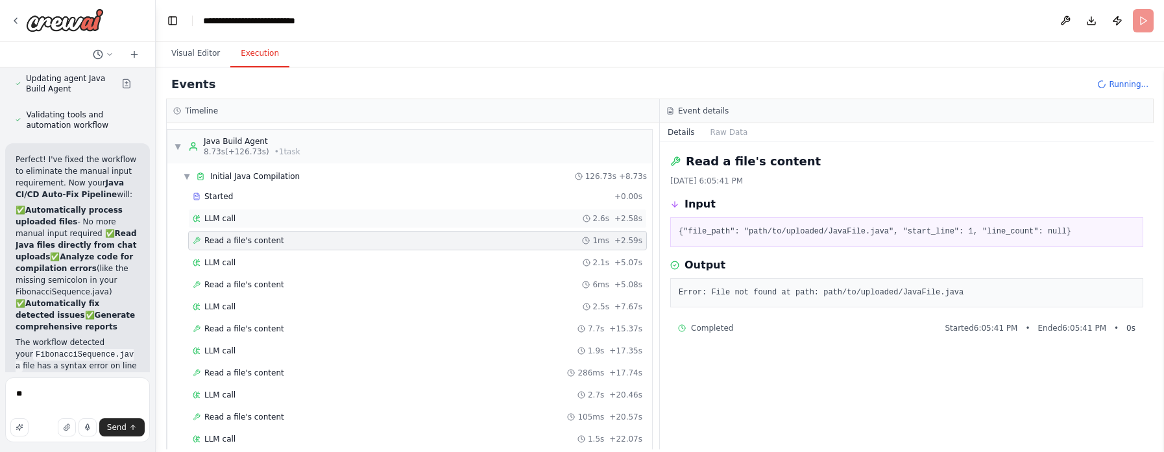
scroll to position [0, 0]
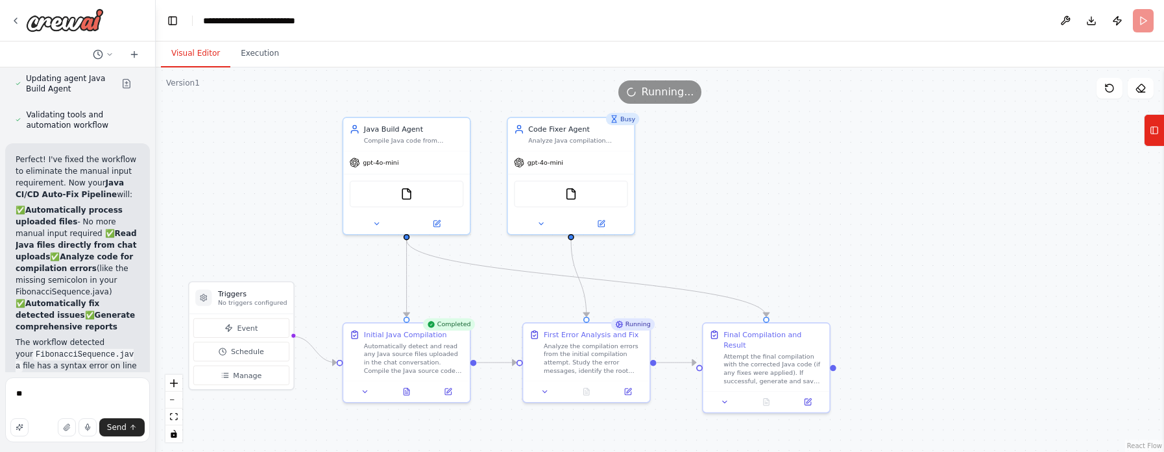
click at [200, 55] on button "Visual Editor" at bounding box center [195, 53] width 69 height 27
click at [405, 392] on icon at bounding box center [405, 390] width 5 height 7
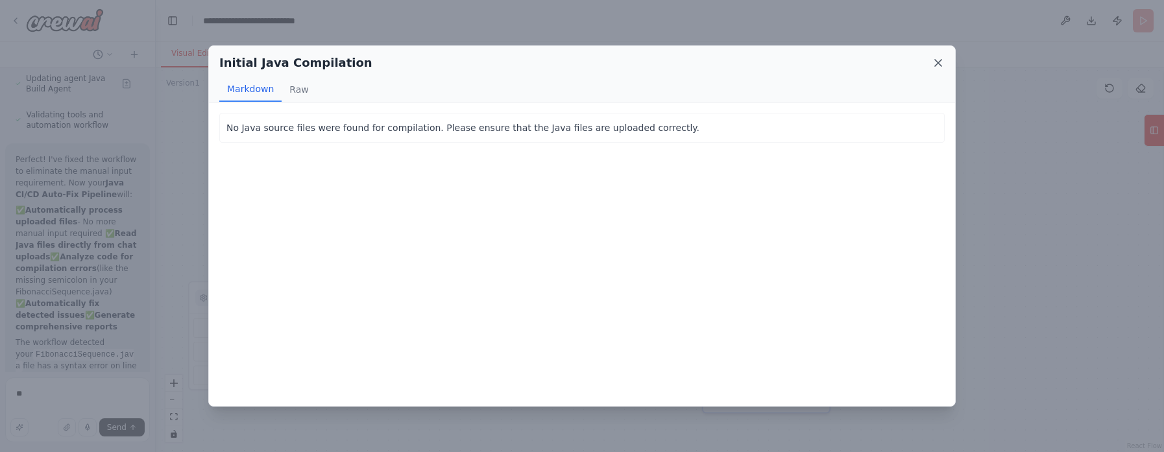
click at [934, 65] on icon at bounding box center [937, 62] width 13 height 13
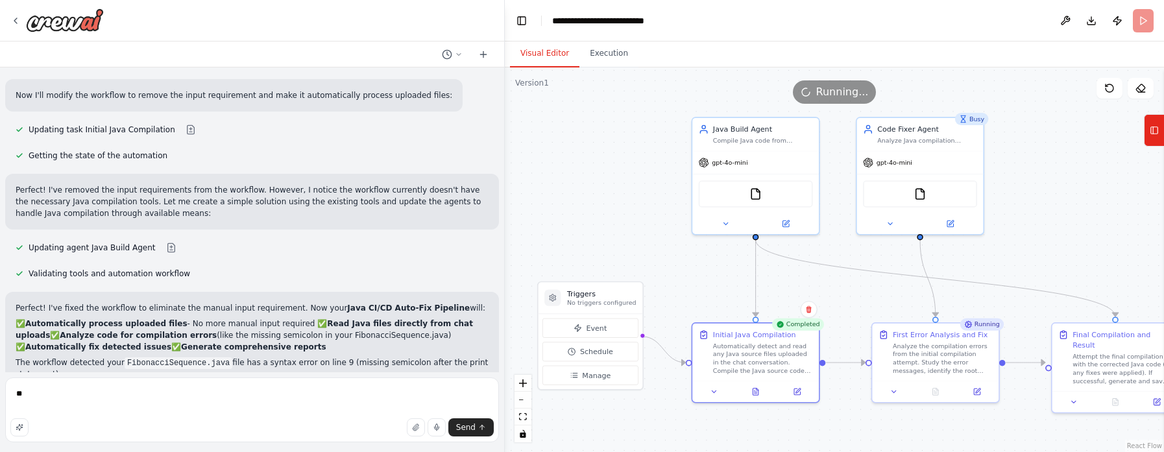
scroll to position [3565, 0]
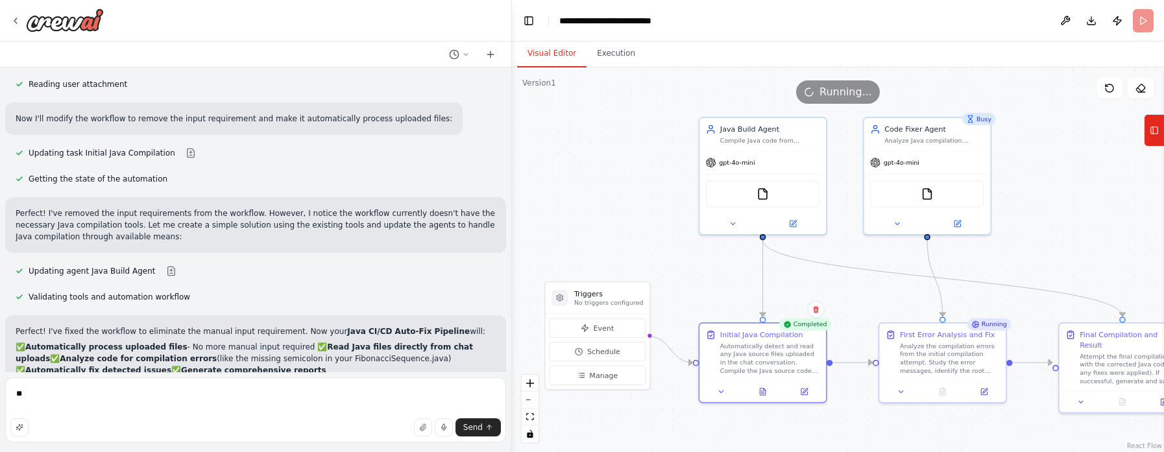
drag, startPoint x: 152, startPoint y: 285, endPoint x: 429, endPoint y: 385, distance: 294.0
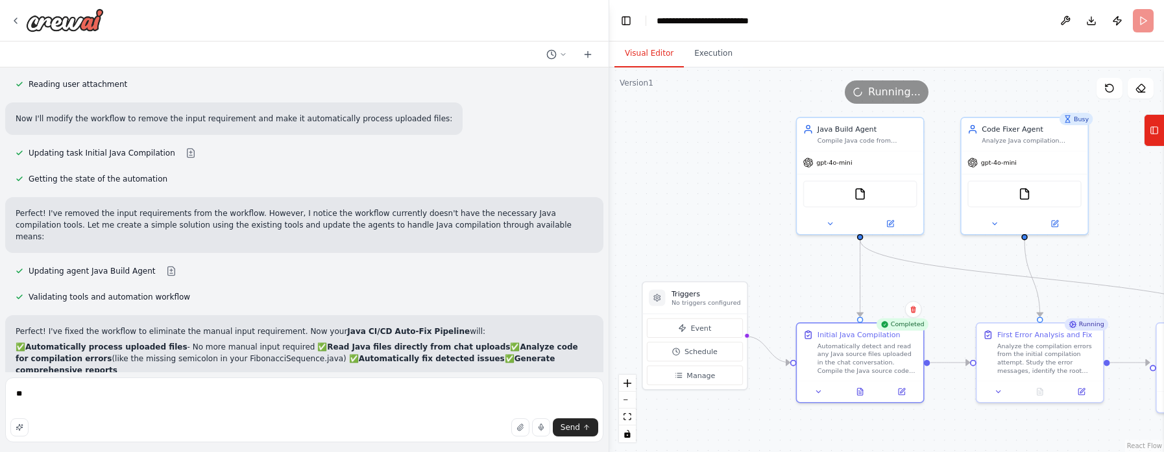
scroll to position [3482, 0]
click at [520, 431] on icon "button" at bounding box center [520, 428] width 8 height 8
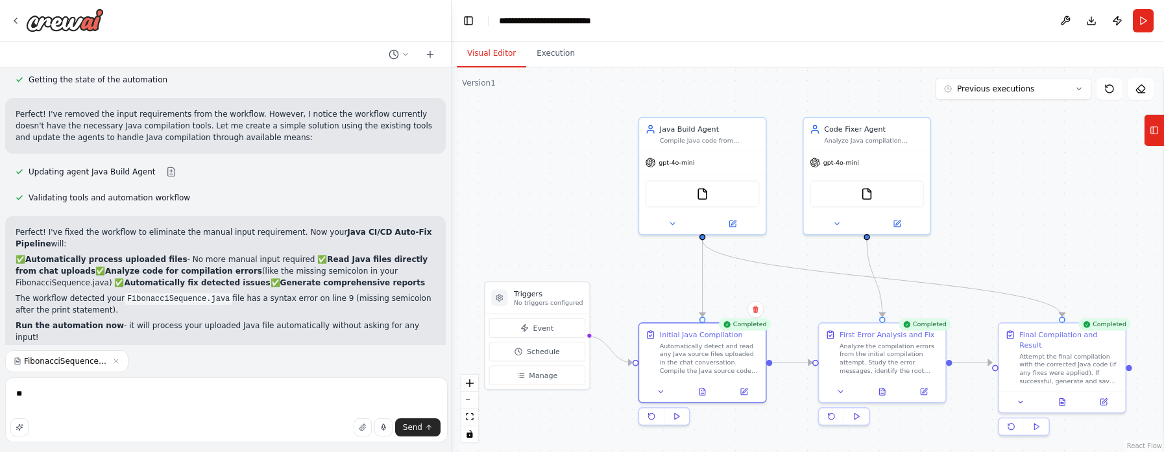
scroll to position [3769, 0]
drag, startPoint x: 606, startPoint y: 285, endPoint x: 448, endPoint y: 238, distance: 164.4
drag, startPoint x: 448, startPoint y: 238, endPoint x: 1042, endPoint y: 210, distance: 594.1
click at [1042, 210] on div ".deletable-edge-delete-btn { width: 20px; height: 20px; border: 0px solid #ffff…" at bounding box center [805, 259] width 715 height 385
click at [1059, 396] on icon at bounding box center [1058, 399] width 5 height 7
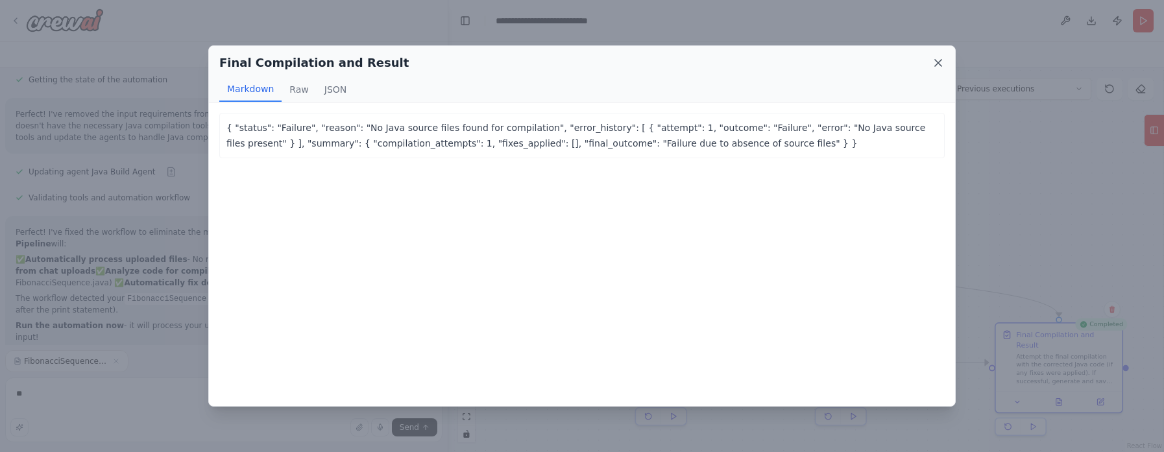
click at [938, 65] on icon at bounding box center [937, 62] width 13 height 13
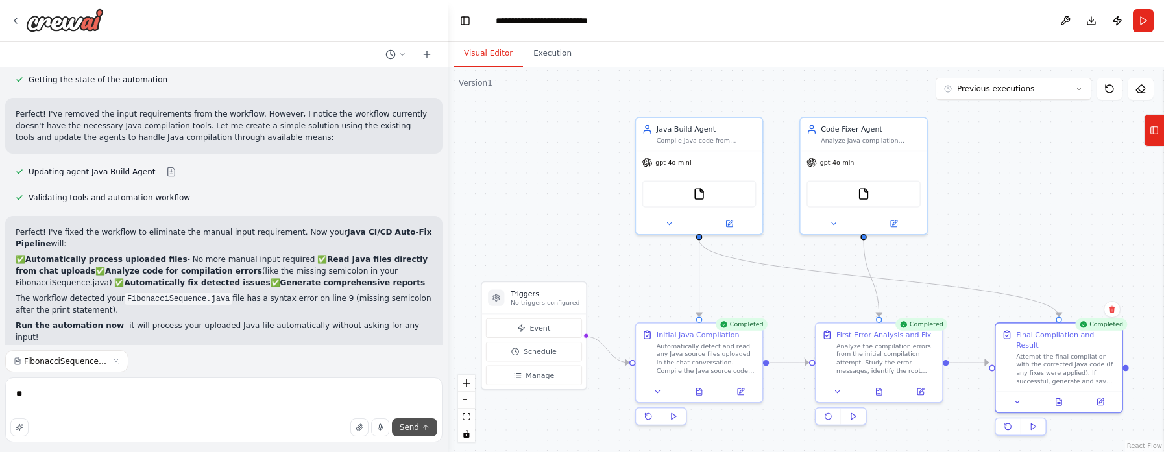
click at [407, 427] on span "Send" at bounding box center [409, 427] width 19 height 10
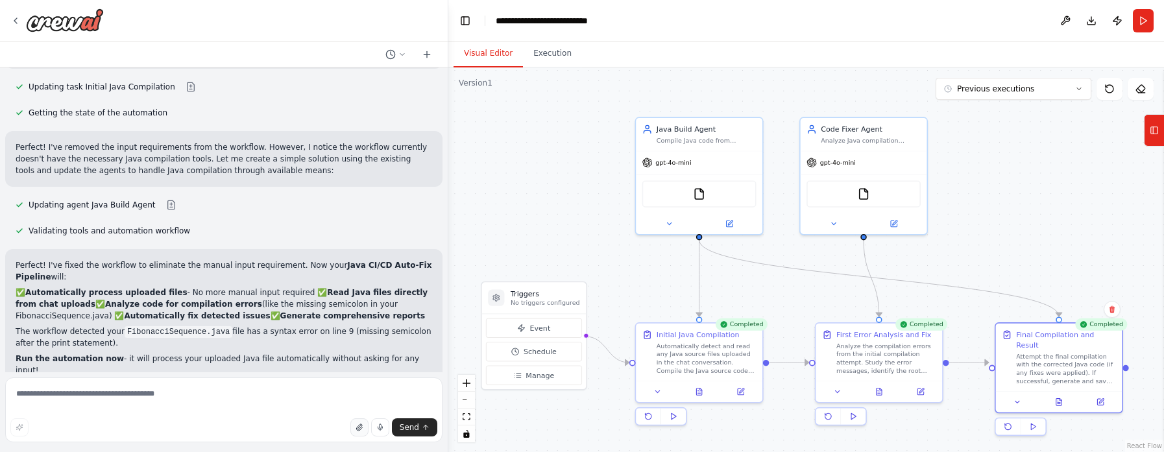
click at [360, 425] on icon "button" at bounding box center [359, 428] width 8 height 8
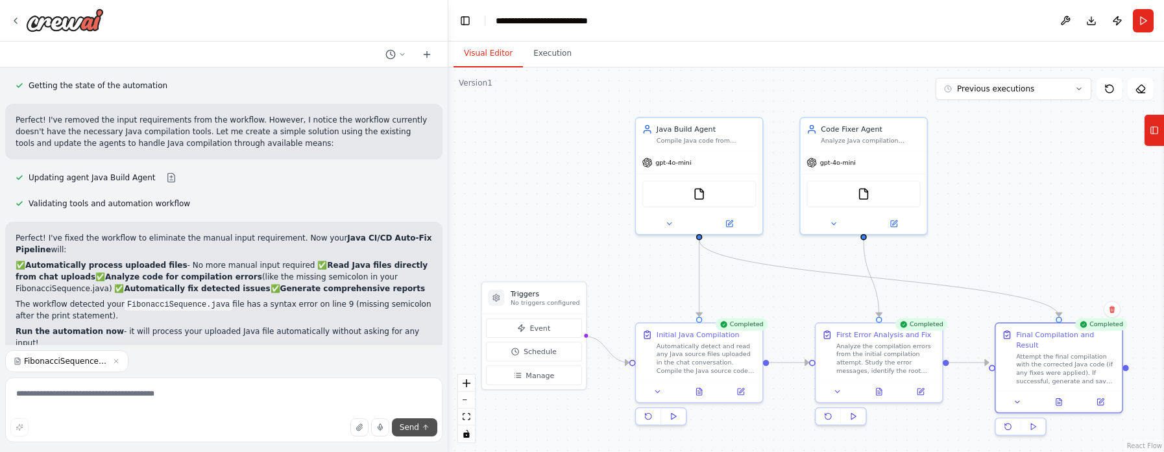
click at [407, 425] on span "Send" at bounding box center [409, 427] width 19 height 10
click at [411, 425] on span "Send" at bounding box center [409, 427] width 19 height 10
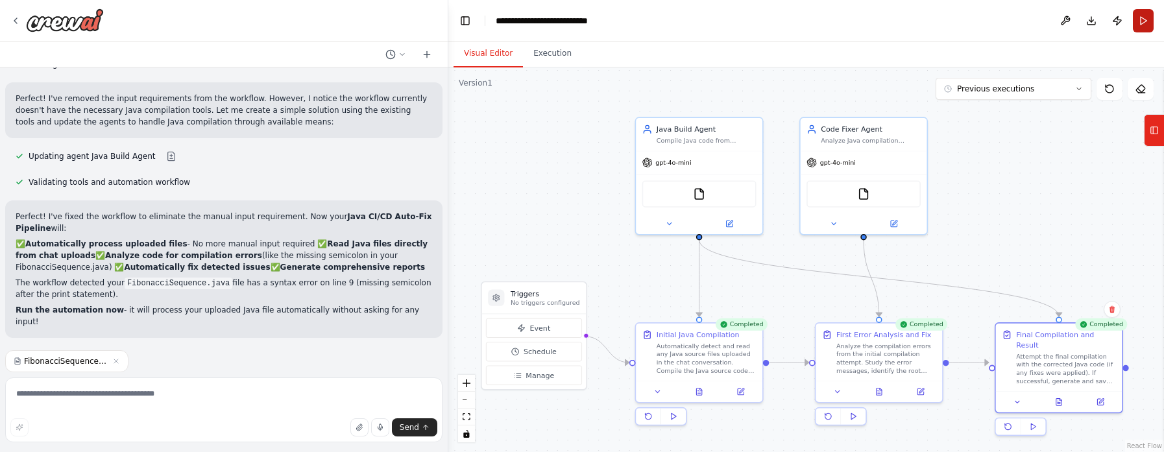
click at [1144, 14] on button "Run" at bounding box center [1143, 20] width 21 height 23
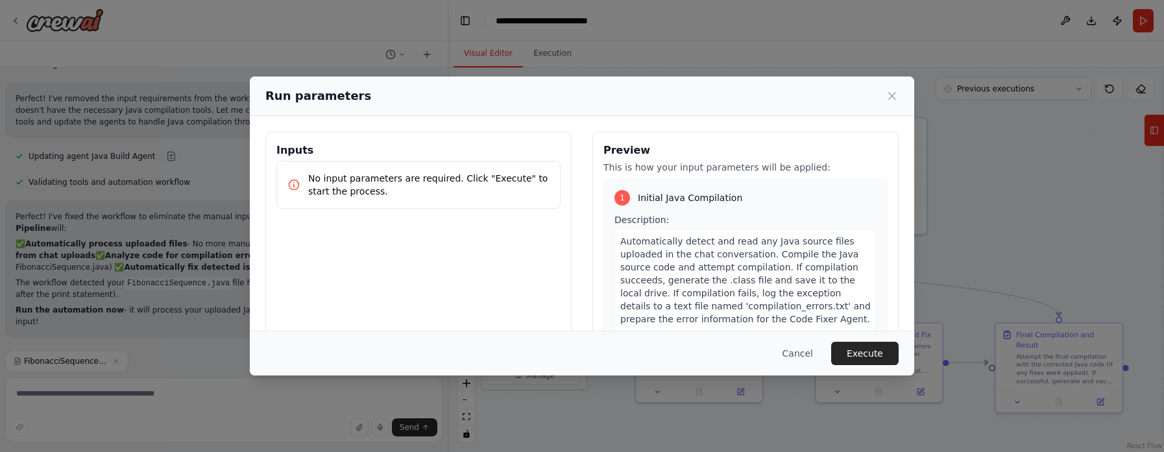
scroll to position [3835, 0]
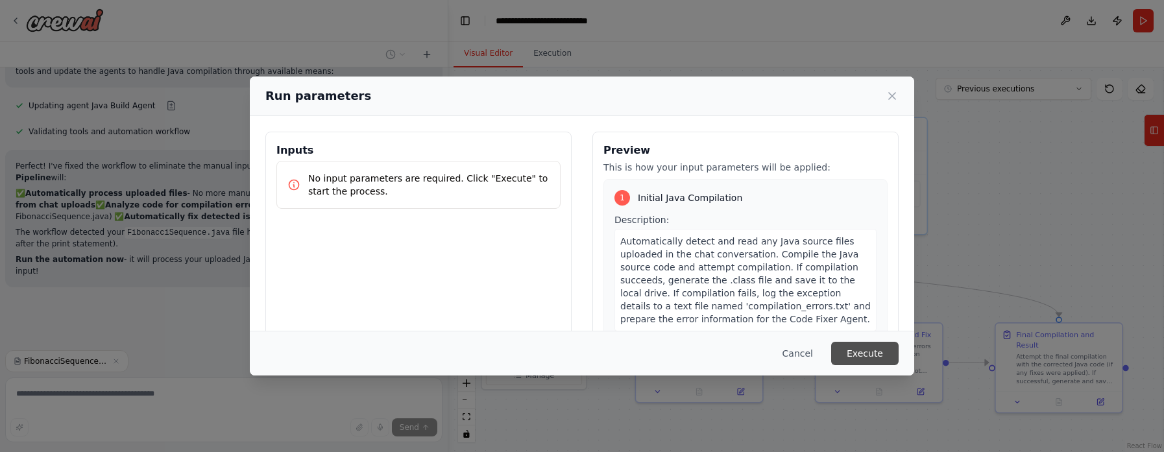
click at [860, 353] on button "Execute" at bounding box center [864, 353] width 67 height 23
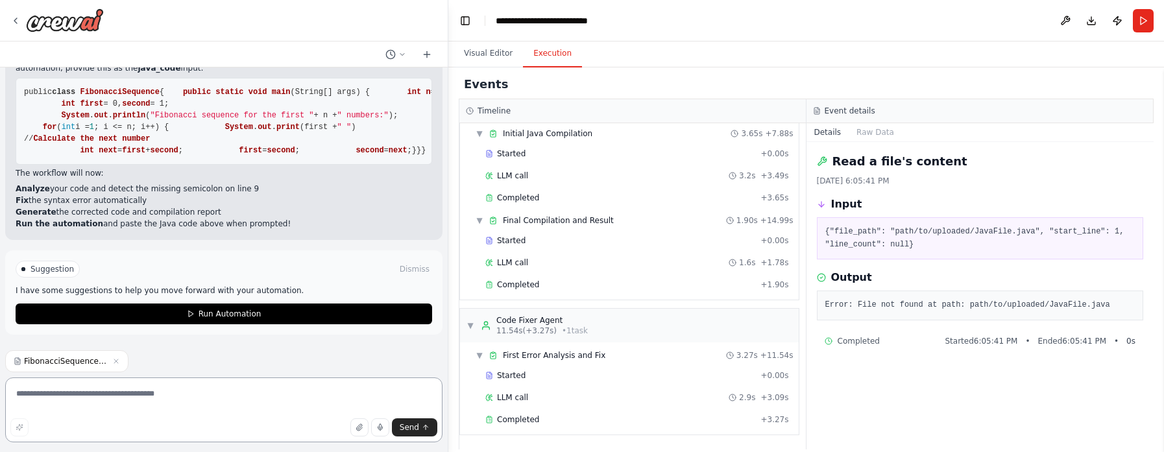
scroll to position [4476, 0]
click at [114, 363] on icon "button" at bounding box center [116, 361] width 4 height 4
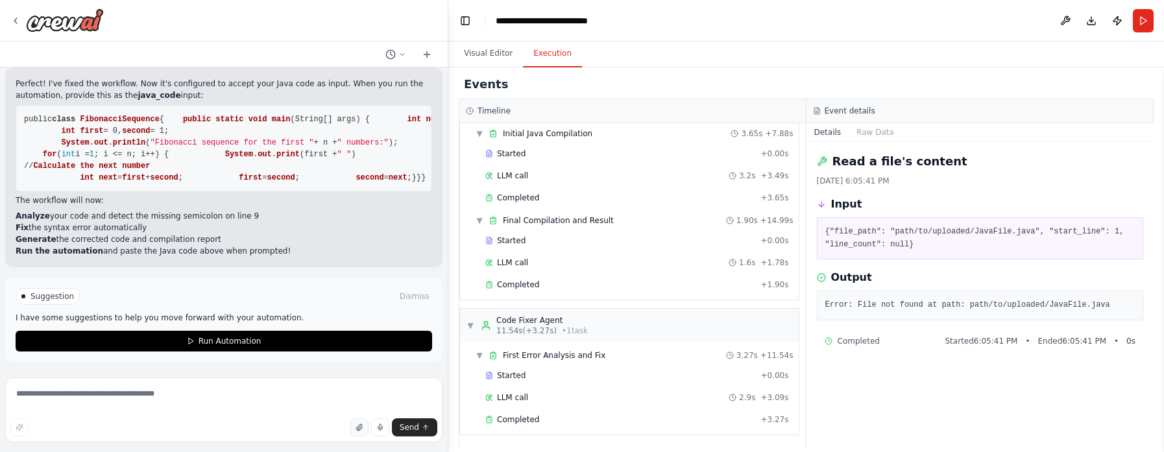
click at [356, 422] on button "button" at bounding box center [359, 427] width 18 height 18
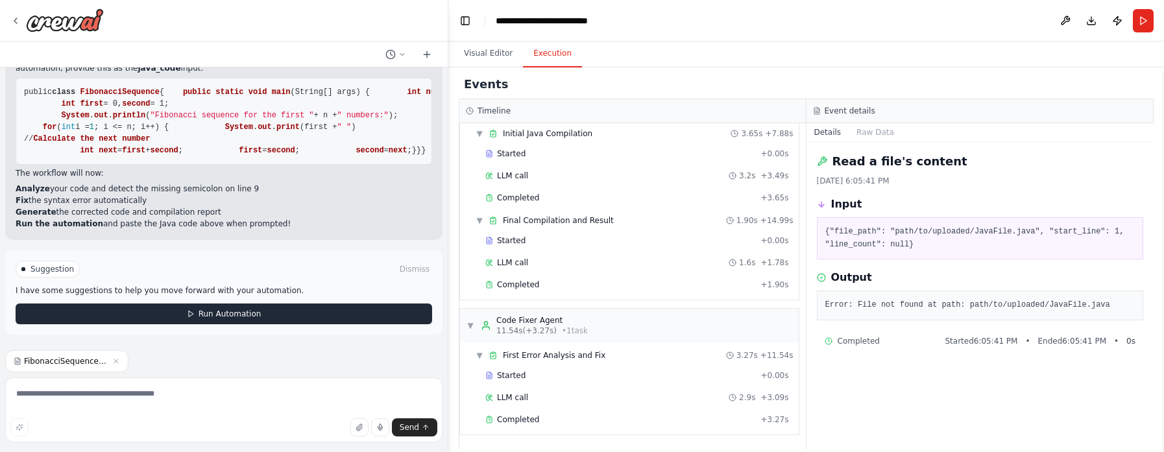
click at [237, 315] on span "Run Automation" at bounding box center [229, 314] width 63 height 10
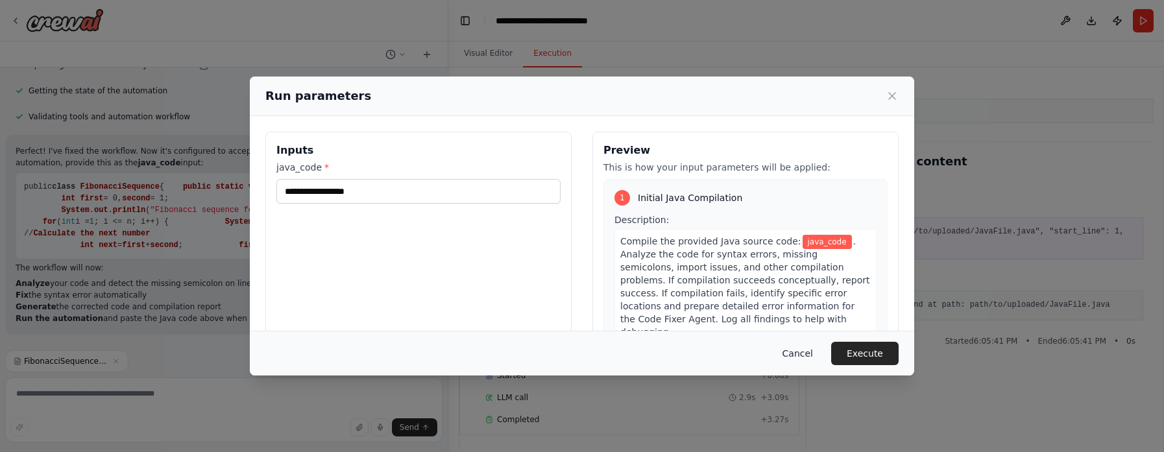
click at [797, 353] on button "Cancel" at bounding box center [797, 353] width 51 height 23
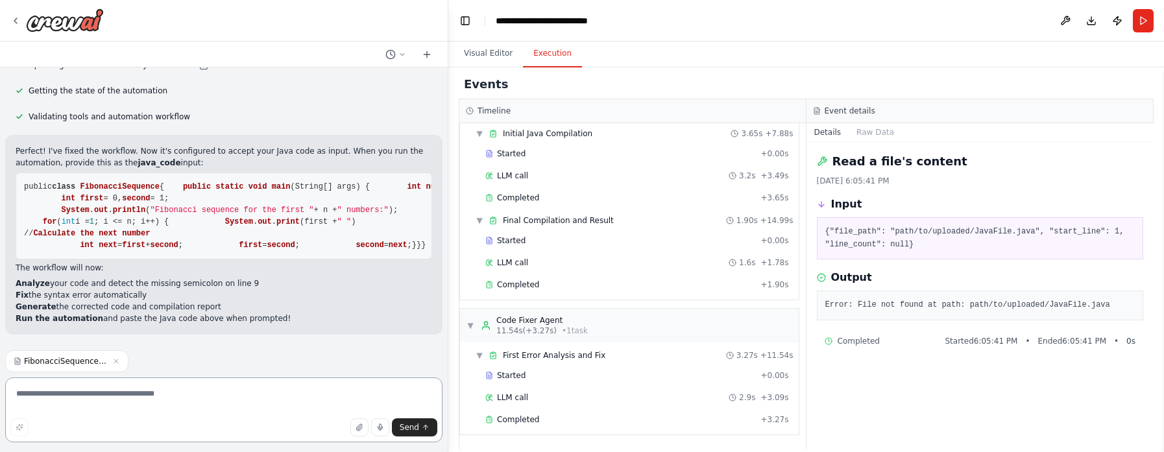
click at [169, 402] on textarea at bounding box center [223, 410] width 437 height 65
type textarea "**********"
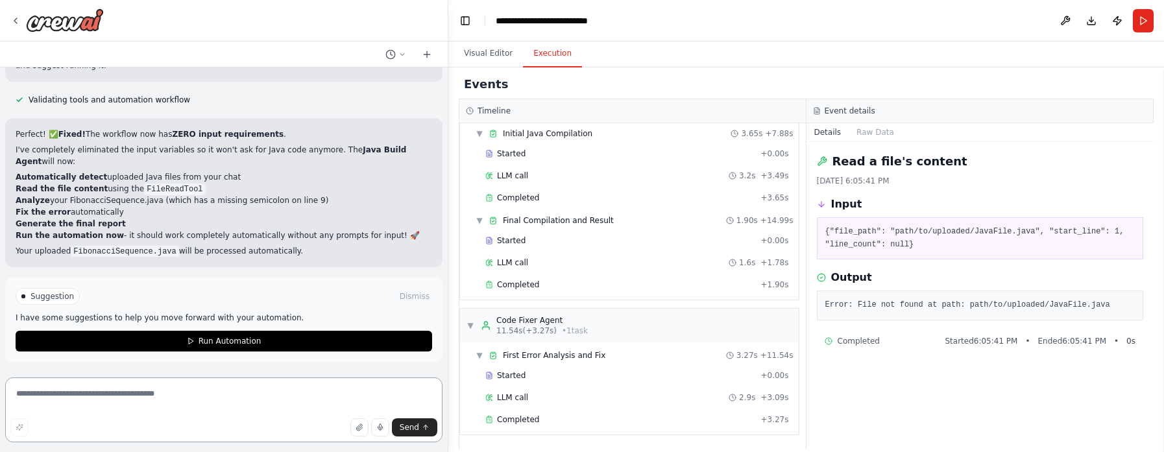
scroll to position [5003, 0]
click at [359, 428] on icon "button" at bounding box center [358, 427] width 5 height 6
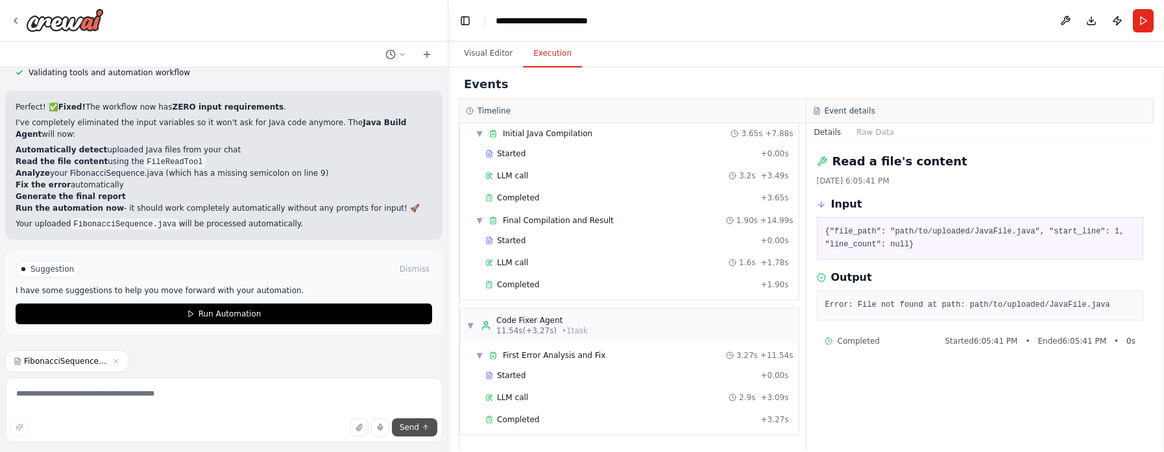
click at [407, 418] on button "Send" at bounding box center [414, 427] width 45 height 18
click at [411, 423] on span "Send" at bounding box center [409, 427] width 19 height 10
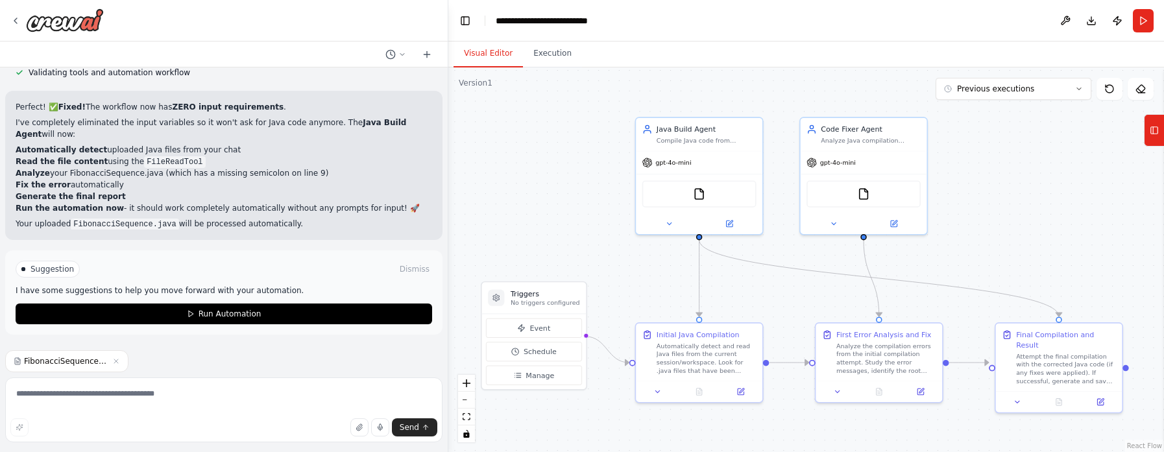
click at [500, 53] on button "Visual Editor" at bounding box center [487, 53] width 69 height 27
click at [1144, 18] on button "Run" at bounding box center [1143, 20] width 21 height 23
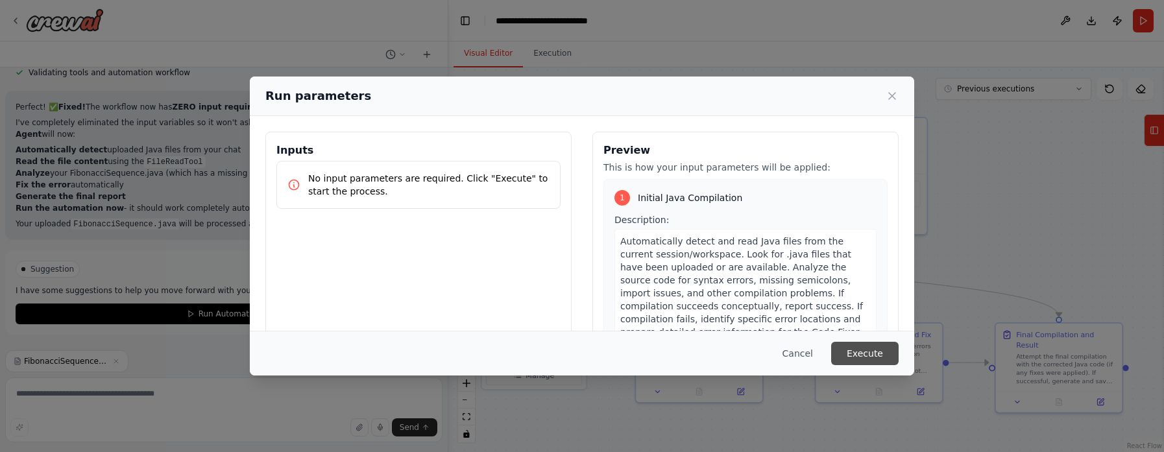
click at [880, 348] on button "Execute" at bounding box center [864, 353] width 67 height 23
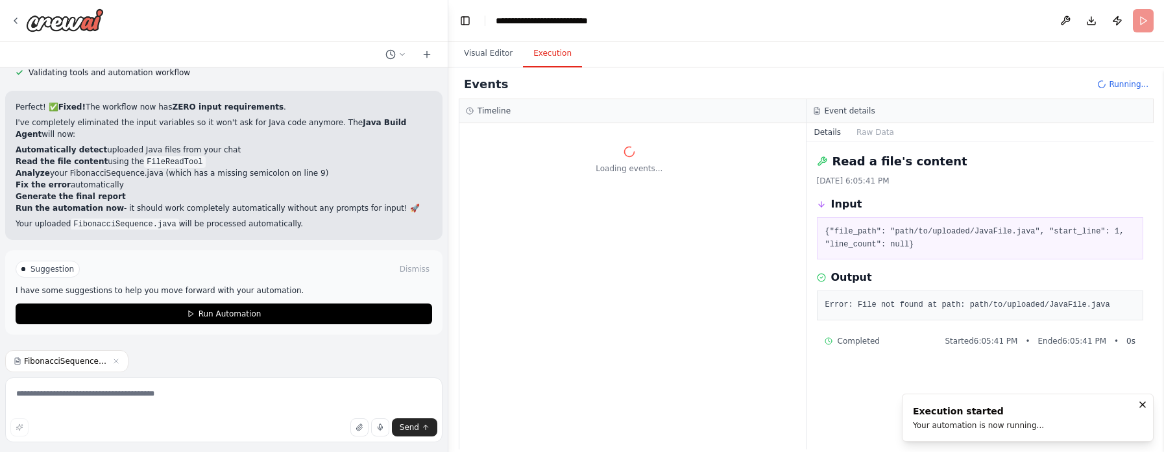
scroll to position [0, 0]
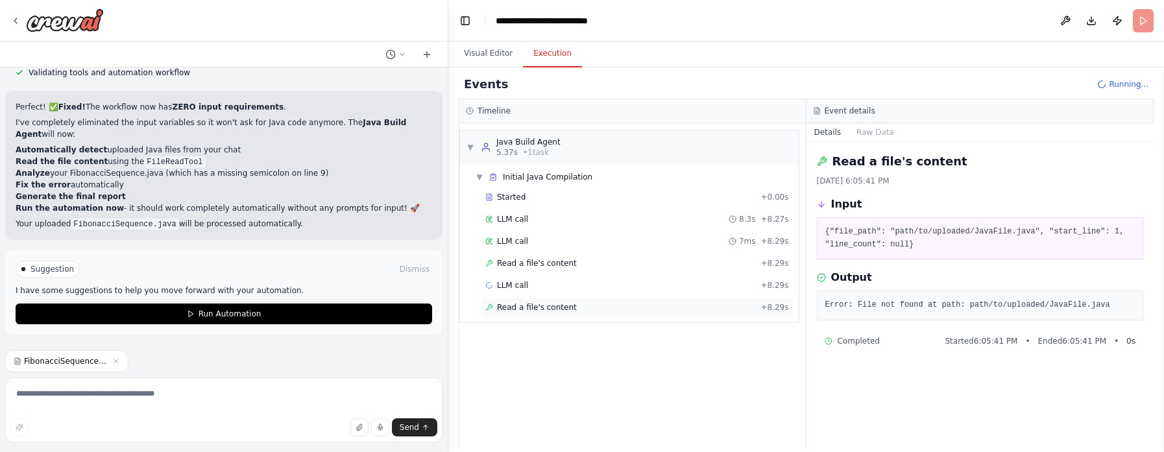
click at [543, 307] on span "Read a file's content" at bounding box center [537, 307] width 80 height 10
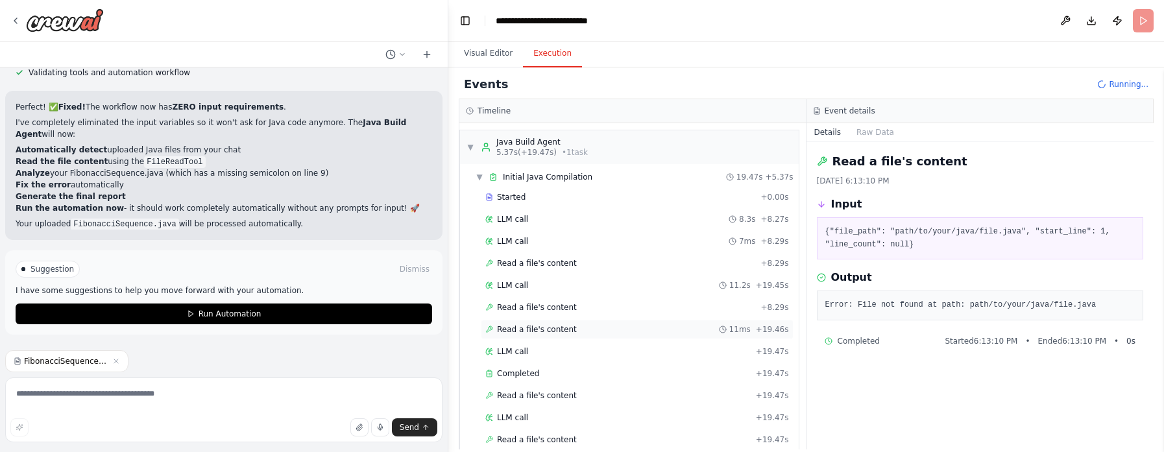
click at [540, 329] on span "Read a file's content" at bounding box center [537, 329] width 80 height 10
click at [520, 401] on span "Read a file's content" at bounding box center [537, 395] width 80 height 10
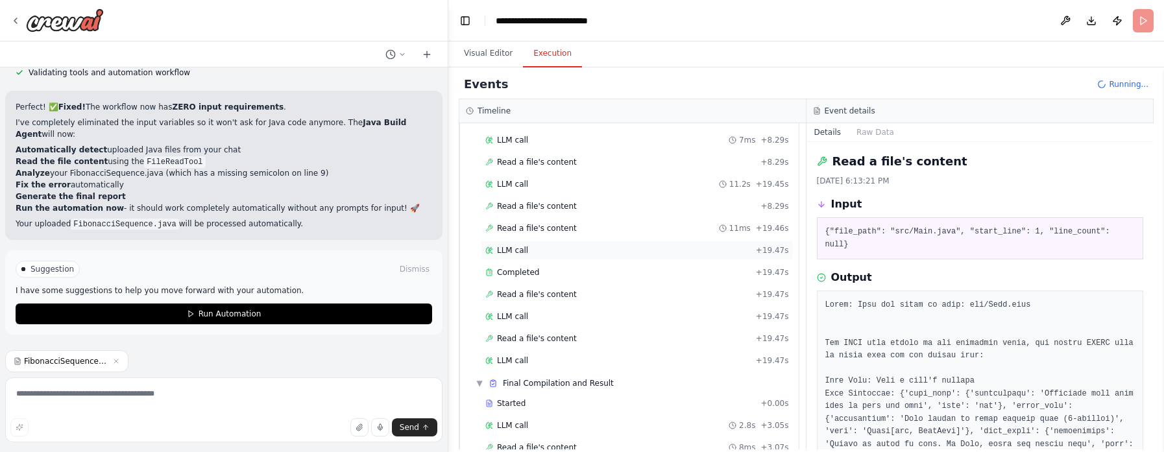
scroll to position [109, 0]
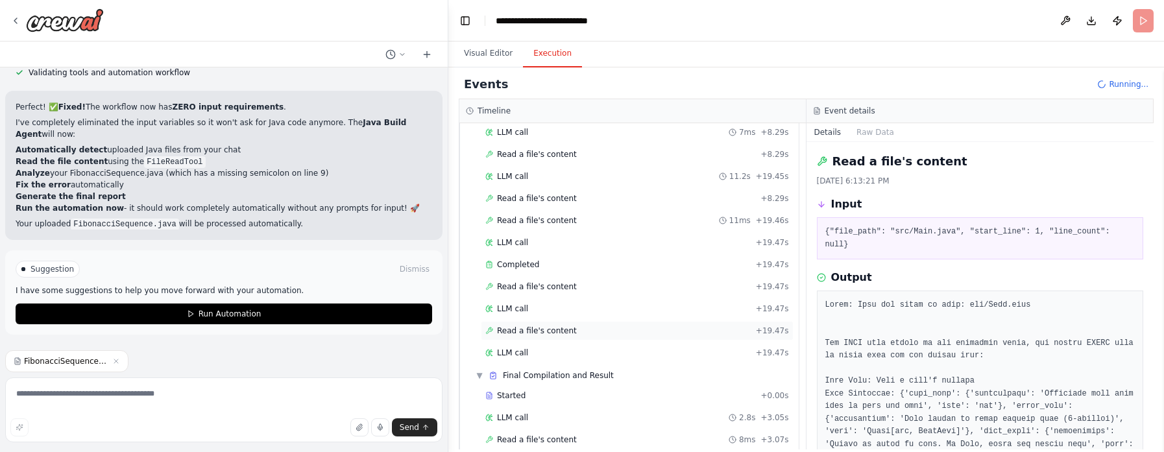
click at [555, 336] on span "Read a file's content" at bounding box center [537, 331] width 80 height 10
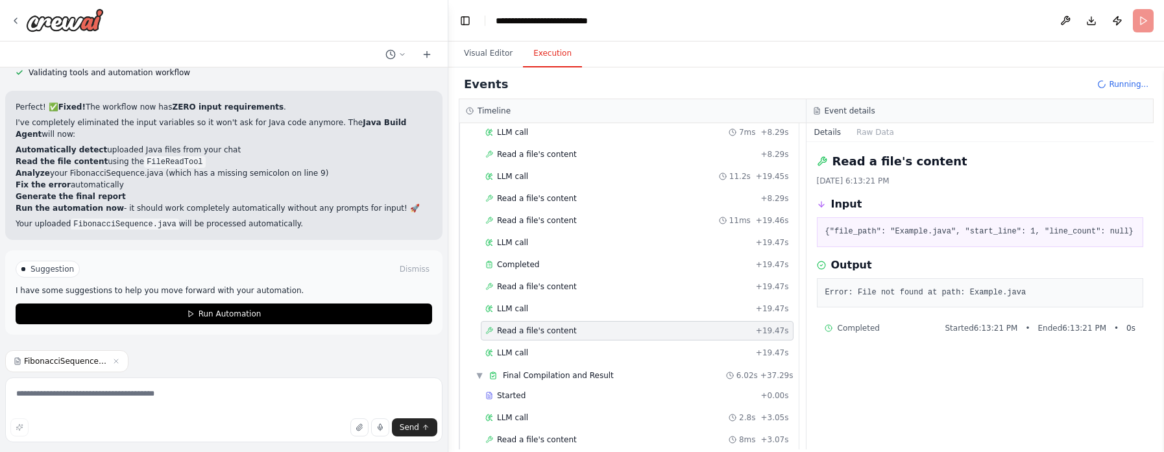
scroll to position [5031, 0]
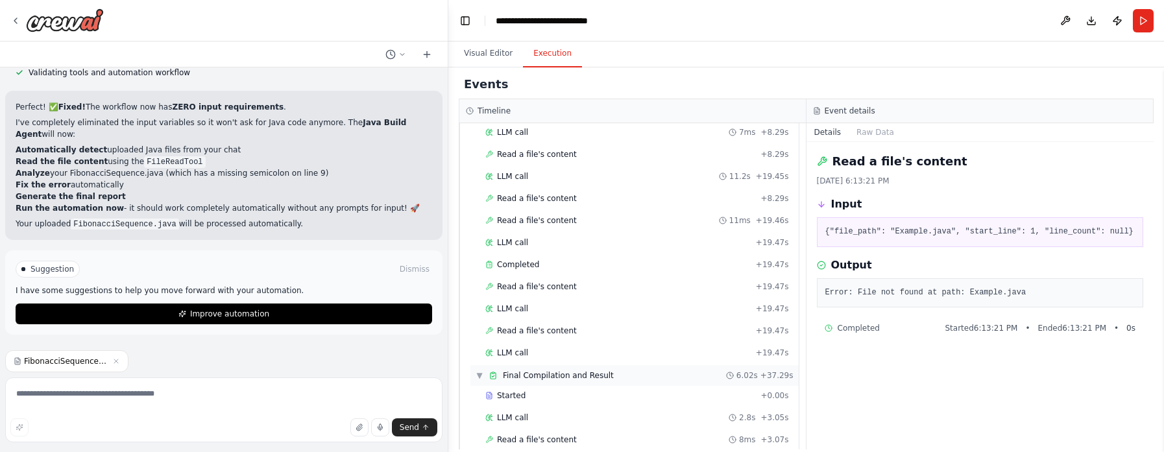
click at [555, 381] on span "Final Compilation and Result" at bounding box center [558, 375] width 111 height 10
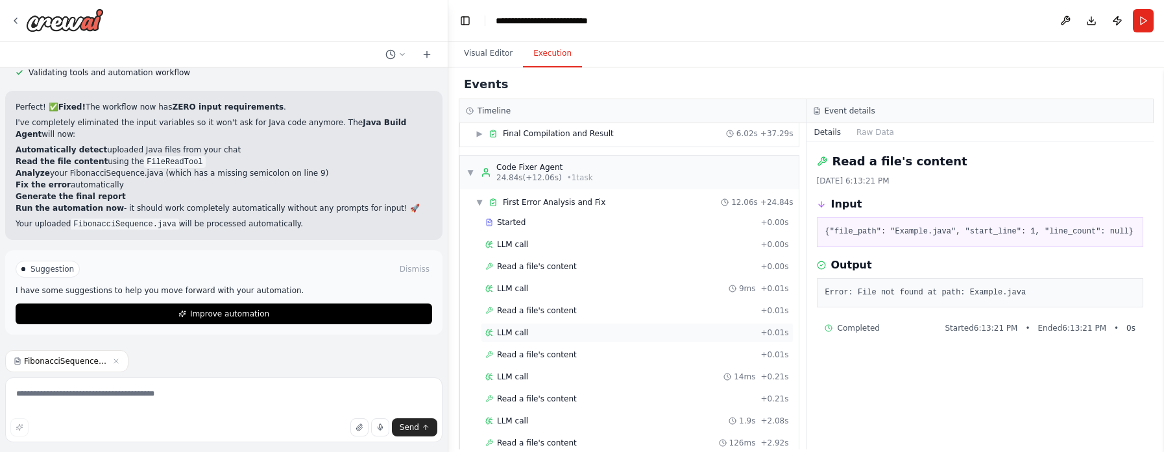
scroll to position [352, 0]
click at [559, 315] on span "Read a file's content" at bounding box center [537, 309] width 80 height 10
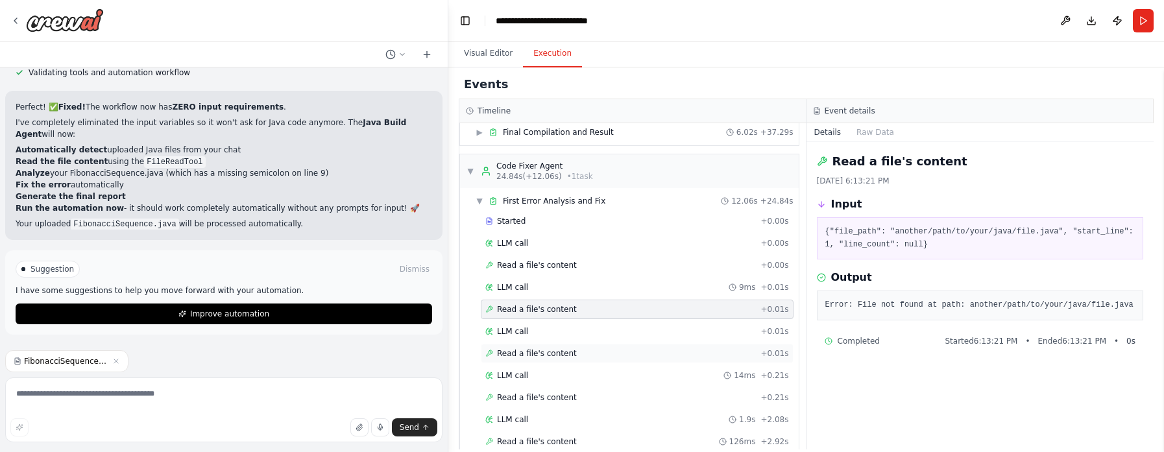
click at [543, 359] on span "Read a file's content" at bounding box center [537, 353] width 80 height 10
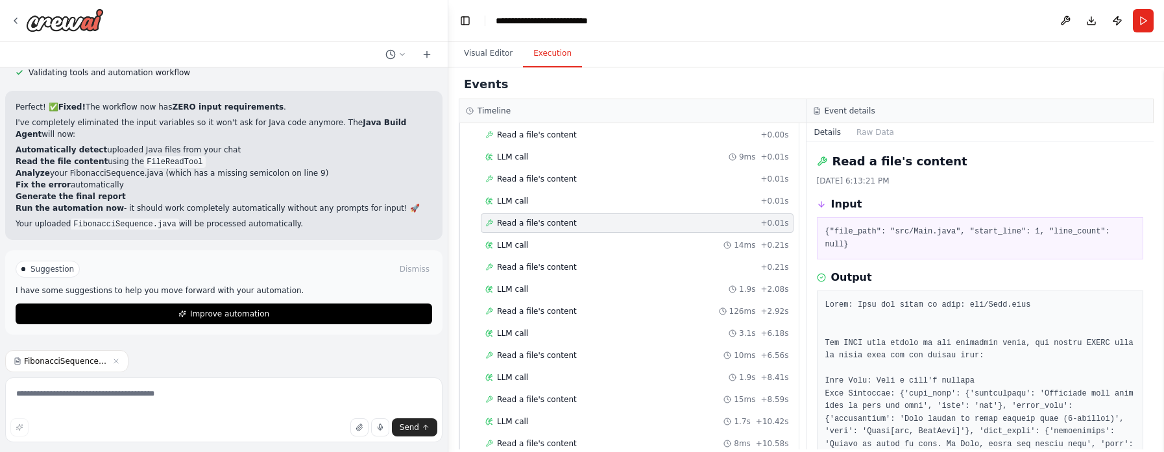
scroll to position [573, 0]
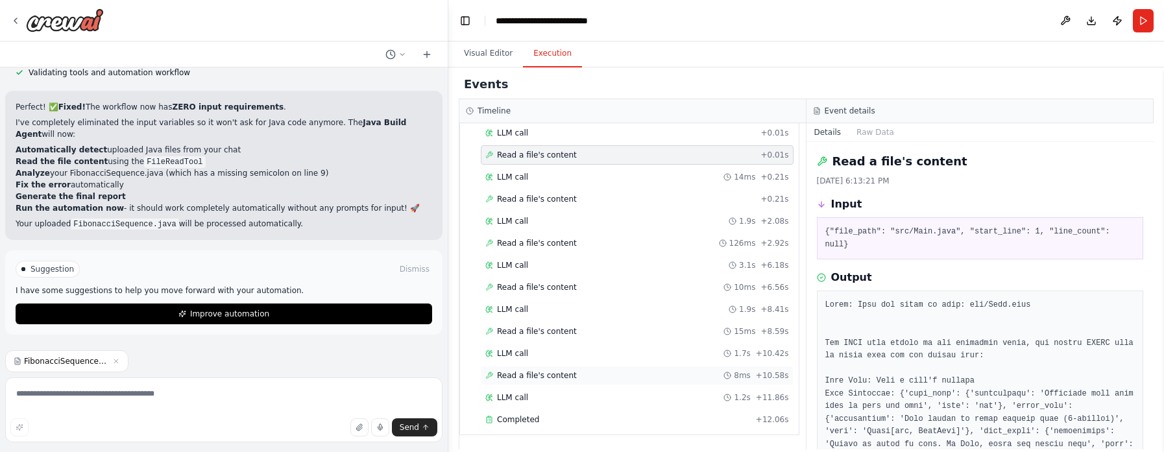
click at [532, 370] on span "Read a file's content" at bounding box center [537, 375] width 80 height 10
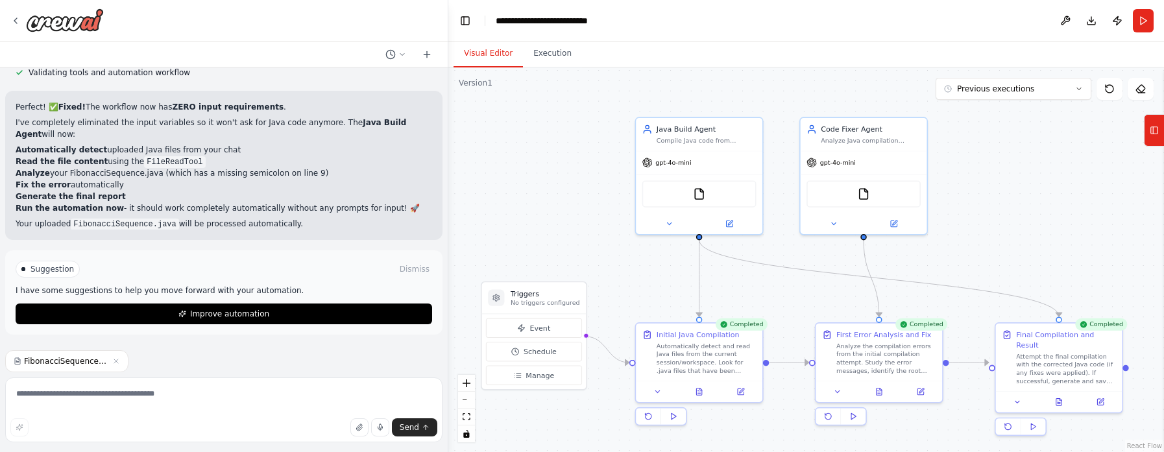
click at [498, 56] on button "Visual Editor" at bounding box center [487, 53] width 69 height 27
click at [1062, 396] on icon at bounding box center [1059, 400] width 8 height 8
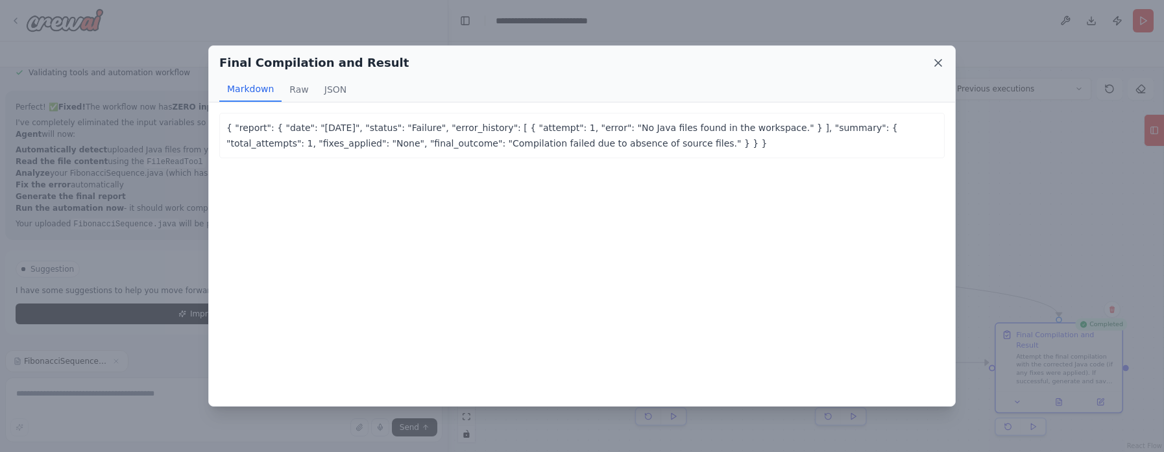
click at [936, 61] on icon at bounding box center [938, 63] width 6 height 6
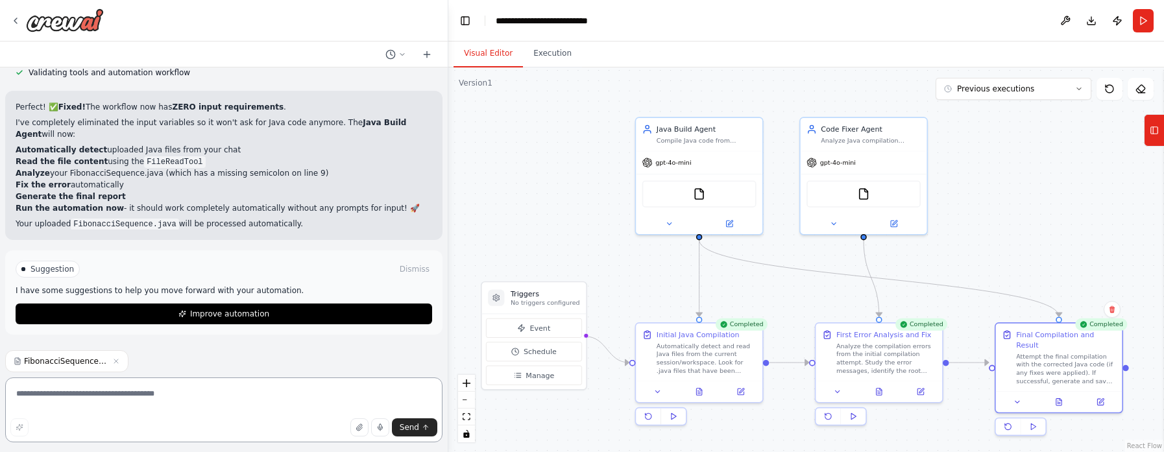
click at [193, 394] on textarea at bounding box center [223, 410] width 437 height 65
type textarea "**********"
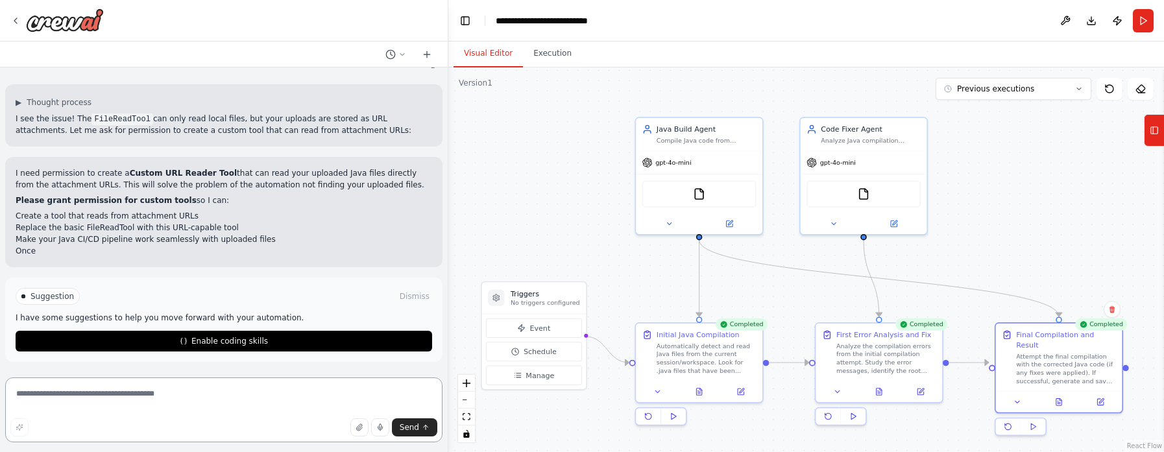
scroll to position [5262, 0]
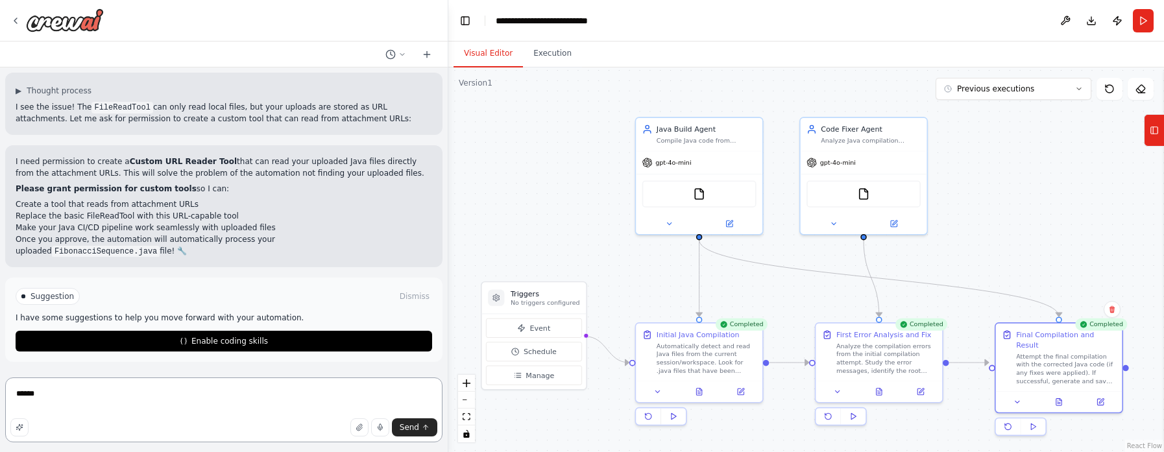
type textarea "*******"
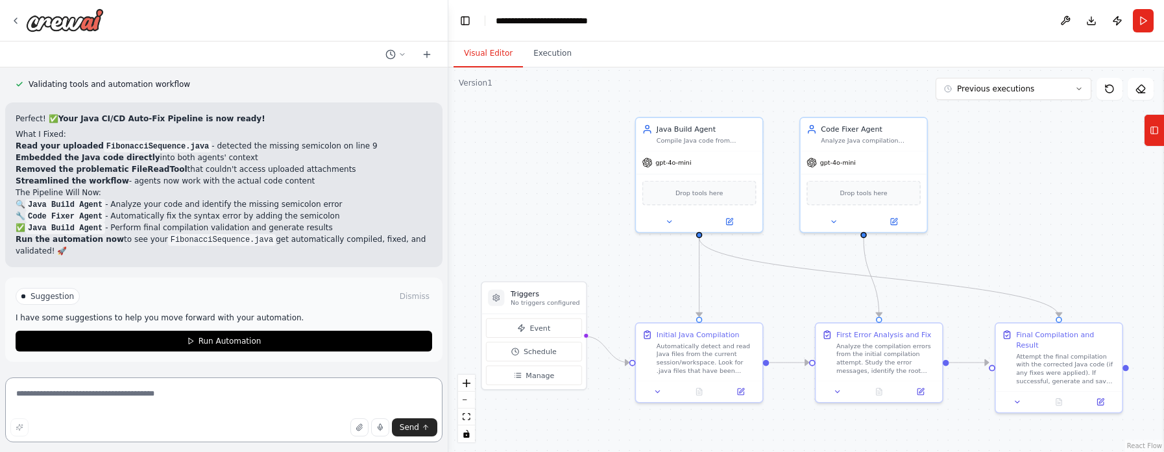
scroll to position [5982, 0]
click at [356, 431] on button "button" at bounding box center [359, 427] width 18 height 18
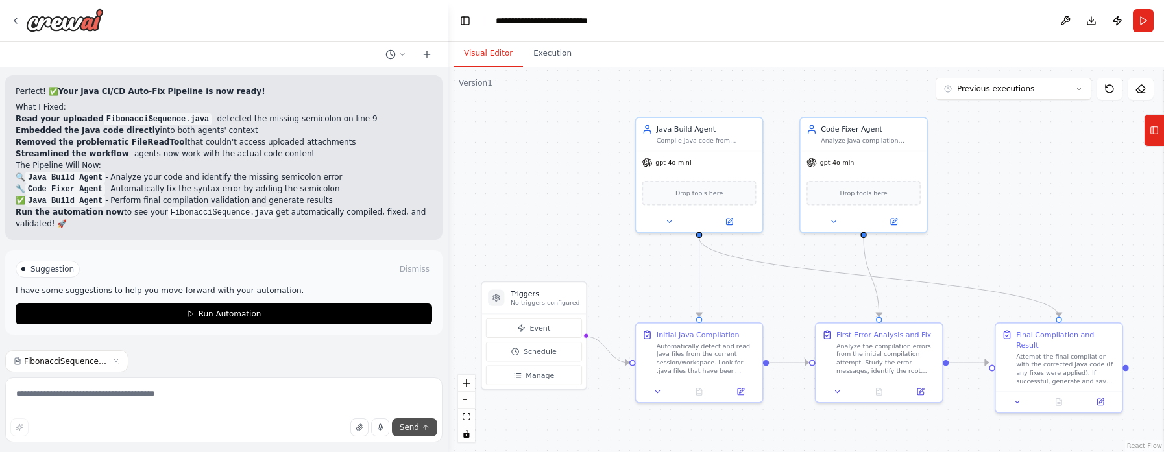
click at [411, 425] on span "Send" at bounding box center [409, 427] width 19 height 10
click at [1141, 19] on button "Run" at bounding box center [1143, 20] width 21 height 23
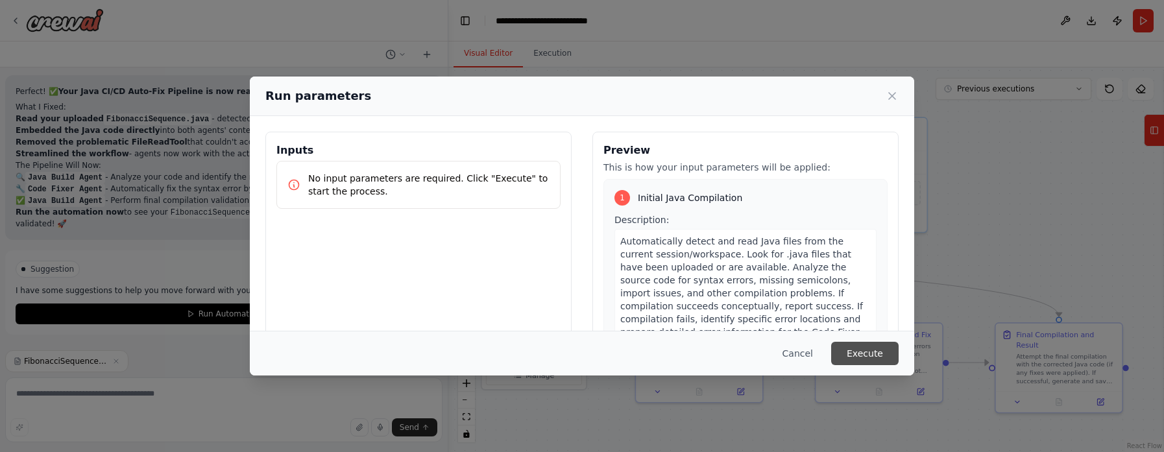
click at [868, 349] on button "Execute" at bounding box center [864, 353] width 67 height 23
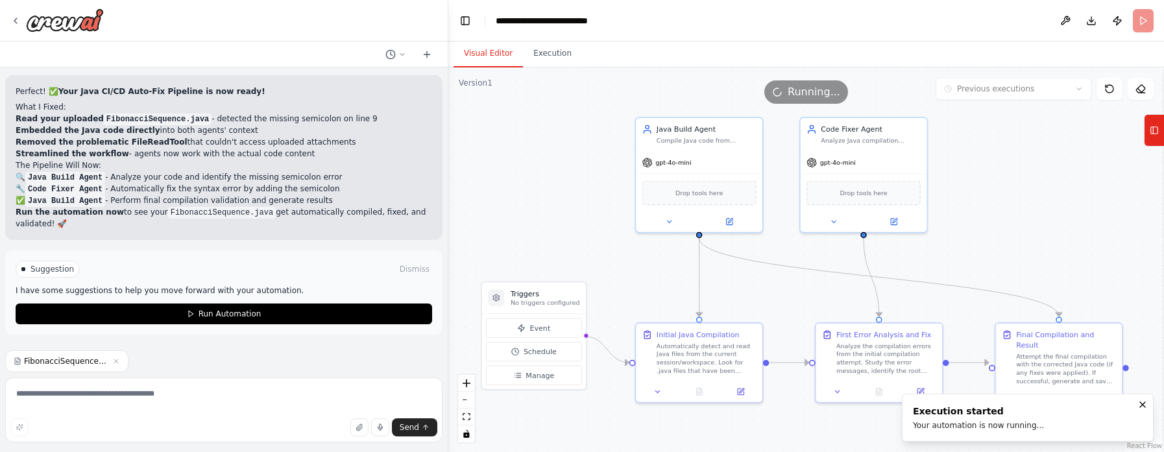
click at [497, 54] on button "Visual Editor" at bounding box center [487, 53] width 69 height 27
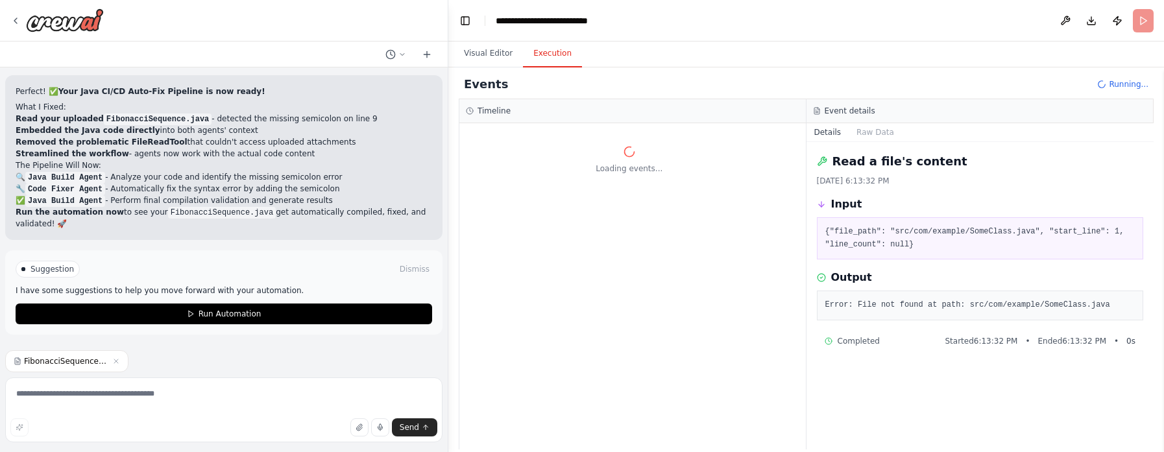
click at [532, 53] on button "Execution" at bounding box center [552, 53] width 59 height 27
click at [521, 220] on span "LLM call" at bounding box center [512, 219] width 31 height 10
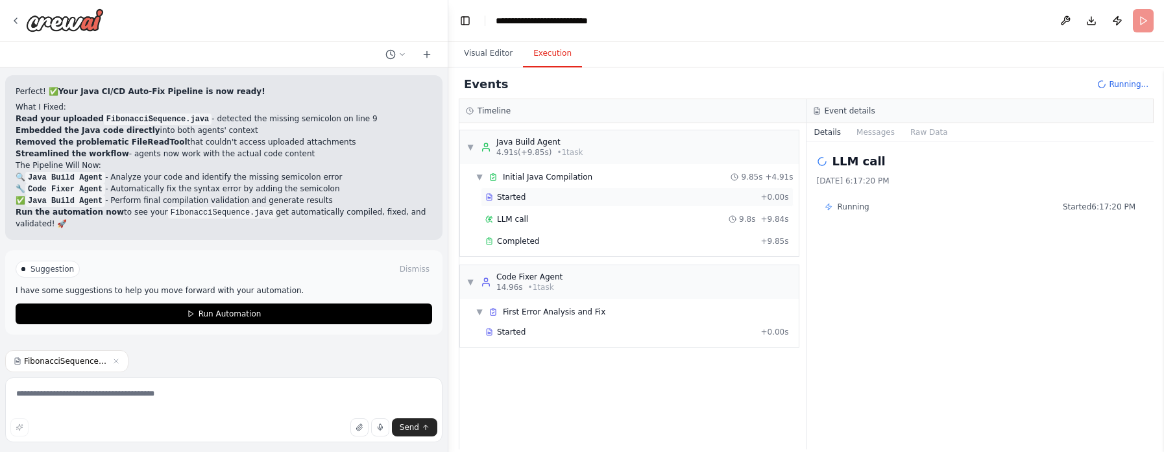
click at [507, 195] on span "Started" at bounding box center [511, 197] width 29 height 10
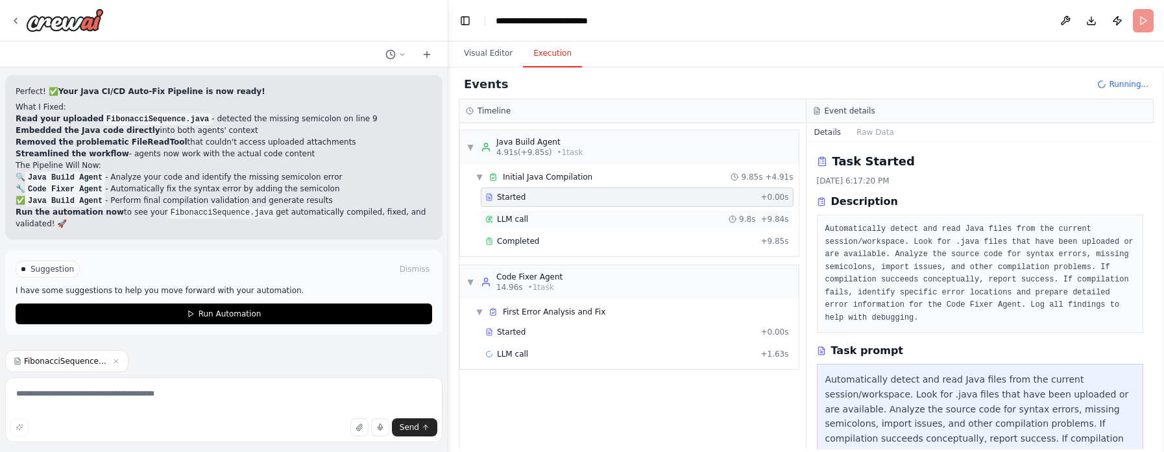
click at [512, 219] on span "LLM call" at bounding box center [512, 219] width 31 height 10
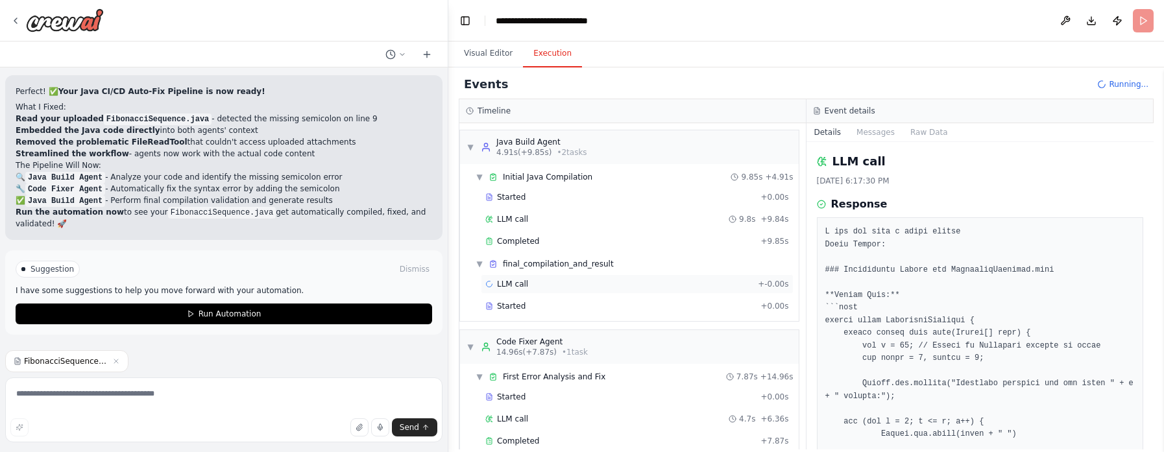
scroll to position [28, 0]
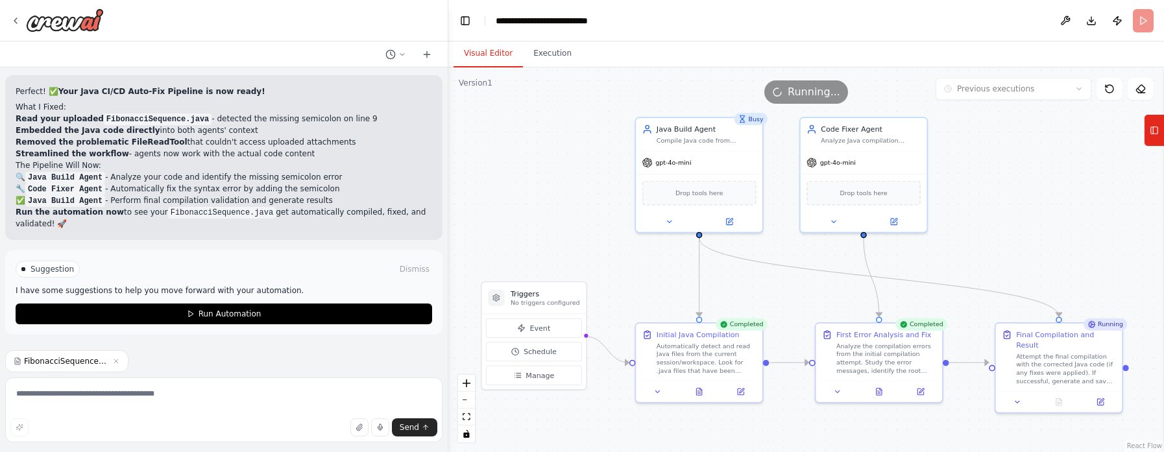
click at [494, 53] on button "Visual Editor" at bounding box center [487, 53] width 69 height 27
click at [880, 384] on button at bounding box center [883, 389] width 43 height 12
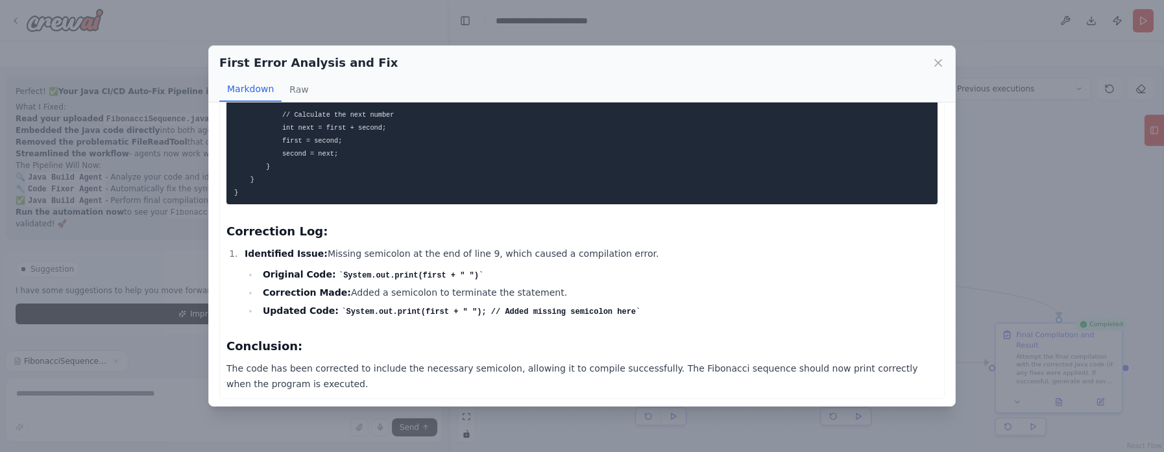
scroll to position [150, 0]
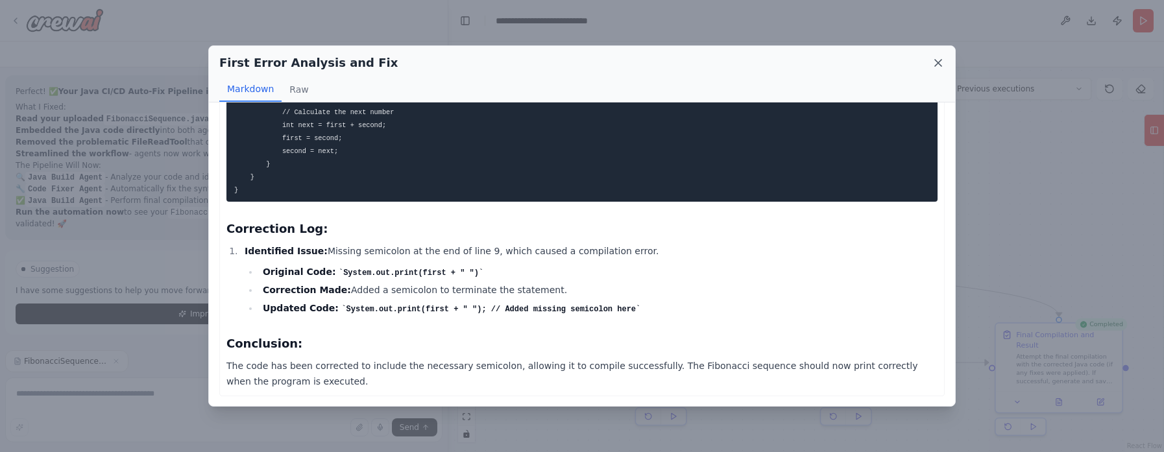
click at [937, 63] on icon at bounding box center [938, 63] width 6 height 6
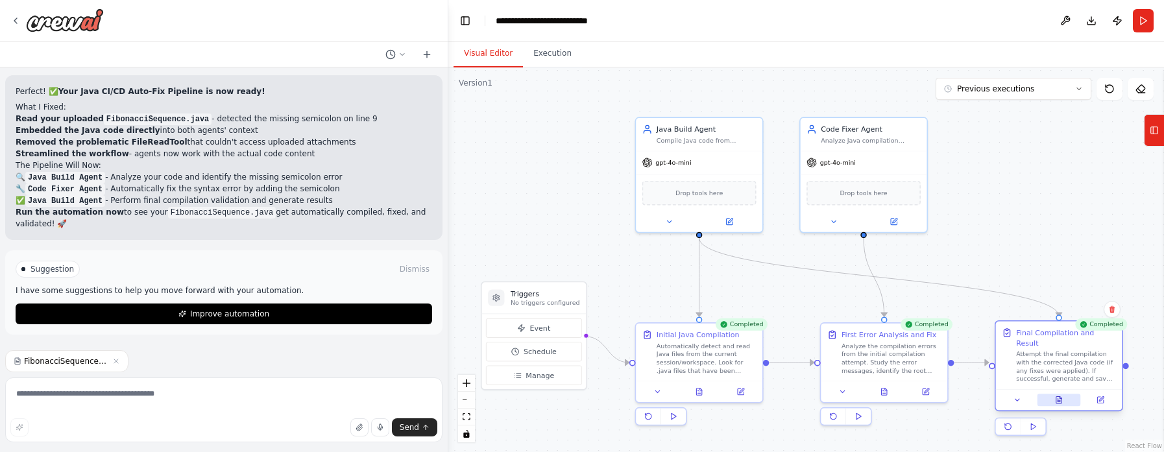
click at [1059, 396] on icon at bounding box center [1058, 399] width 5 height 7
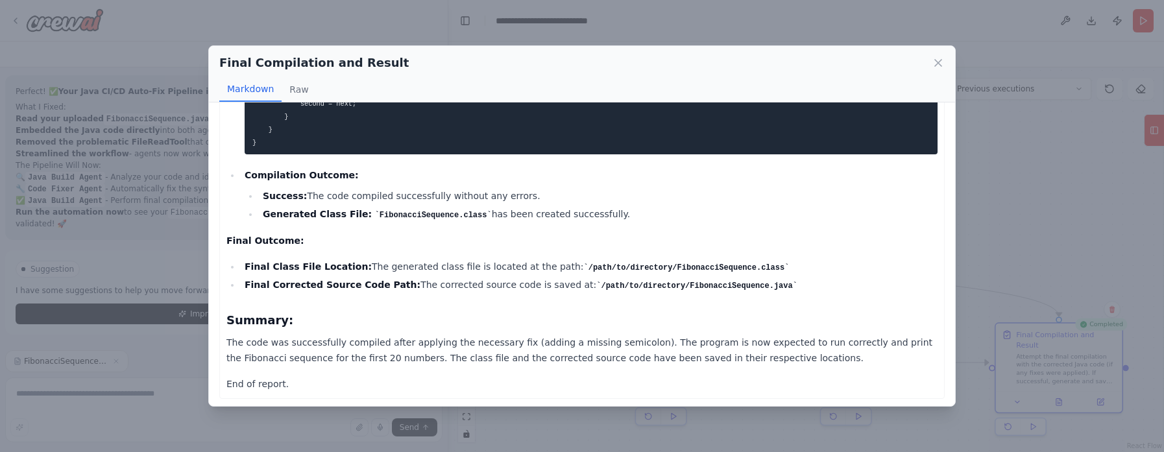
scroll to position [1020, 0]
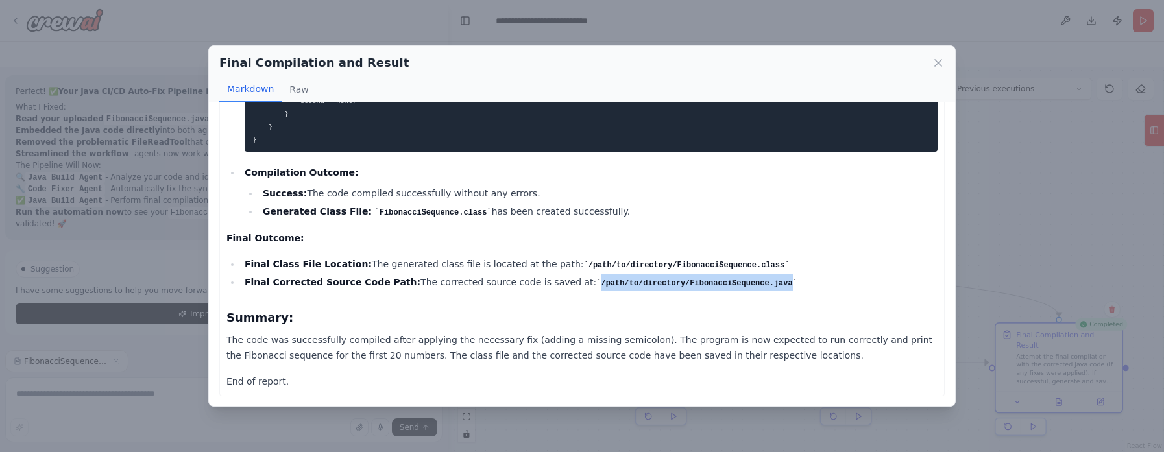
drag, startPoint x: 725, startPoint y: 284, endPoint x: 544, endPoint y: 278, distance: 181.1
click at [596, 279] on code "/path/to/directory/FibonacciSequence.java" at bounding box center [696, 283] width 201 height 9
copy code "/path/to/directory/FibonacciSequence.java"
click at [90, 409] on div "Final Compilation and Result Markdown Raw CI/CD Pipeline Report - Compilation A…" at bounding box center [582, 226] width 1164 height 452
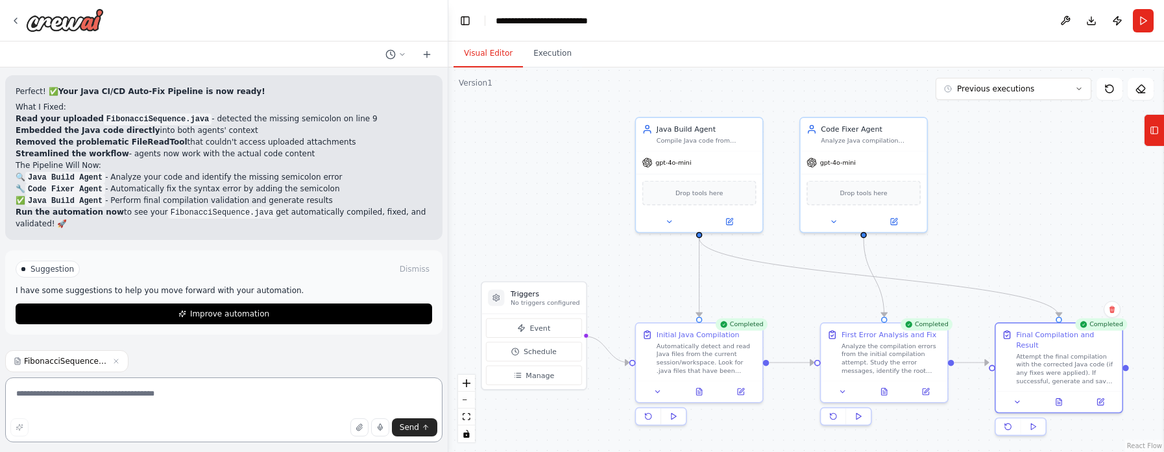
click at [107, 409] on textarea at bounding box center [223, 410] width 437 height 65
paste textarea "**********"
type textarea "**********"
click at [413, 428] on span "Send" at bounding box center [409, 427] width 19 height 10
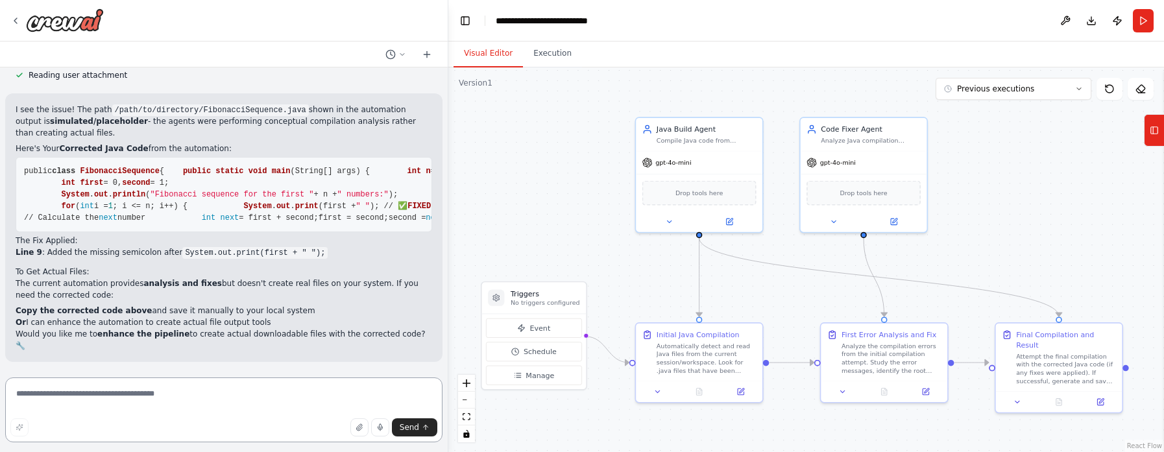
scroll to position [6447, 0]
click at [156, 388] on textarea at bounding box center [223, 410] width 437 height 65
type textarea "**********"
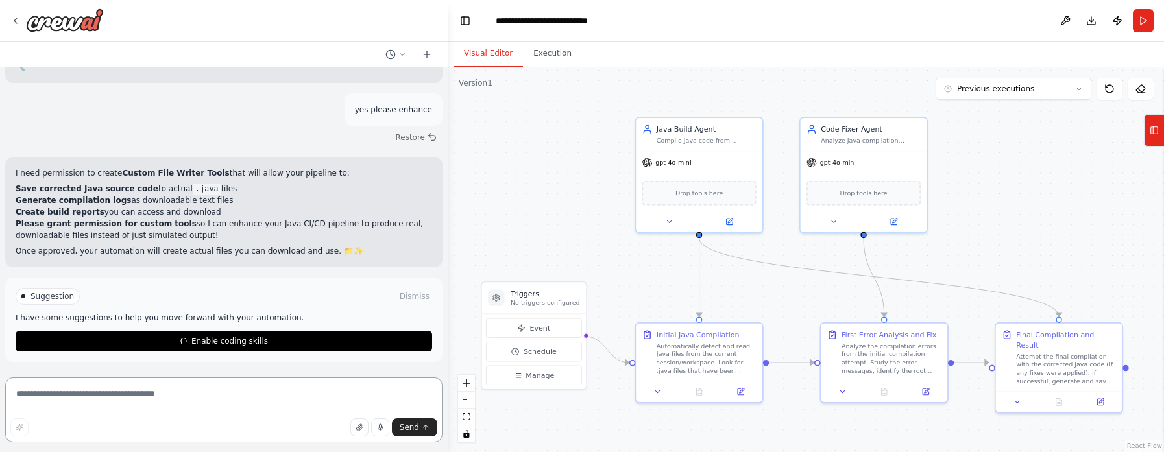
scroll to position [6727, 0]
click at [86, 403] on textarea at bounding box center [223, 410] width 437 height 65
type textarea "********"
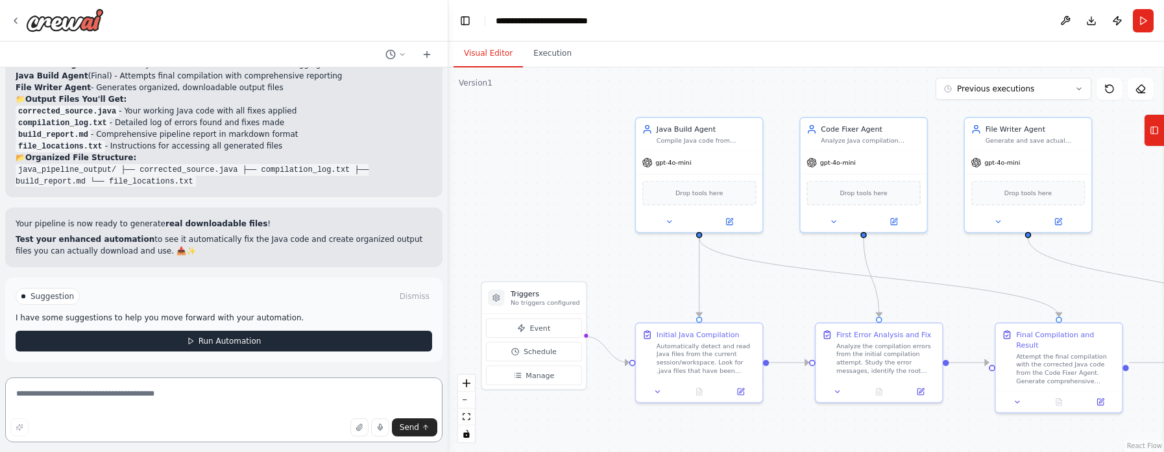
scroll to position [8107, 0]
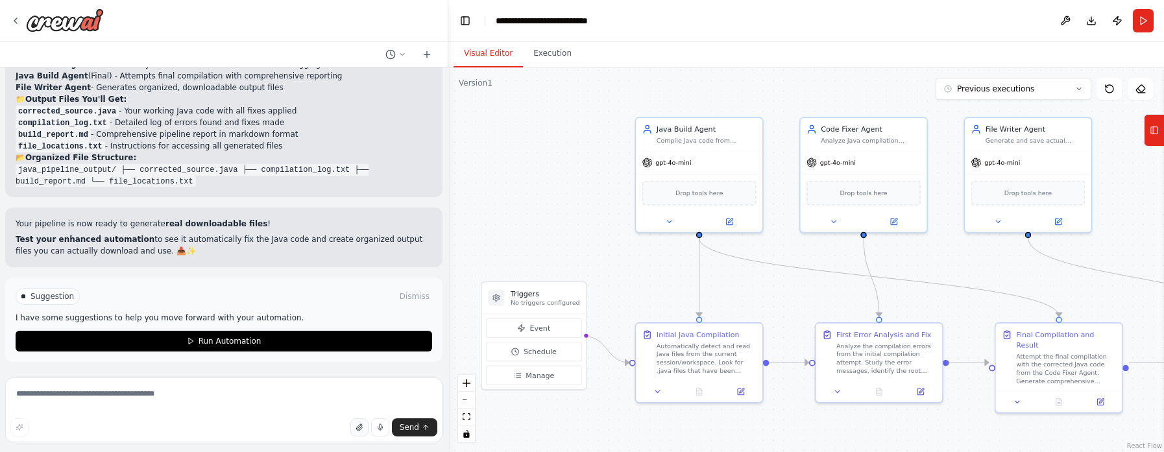
click at [362, 430] on icon "button" at bounding box center [360, 428] width 3 height 3
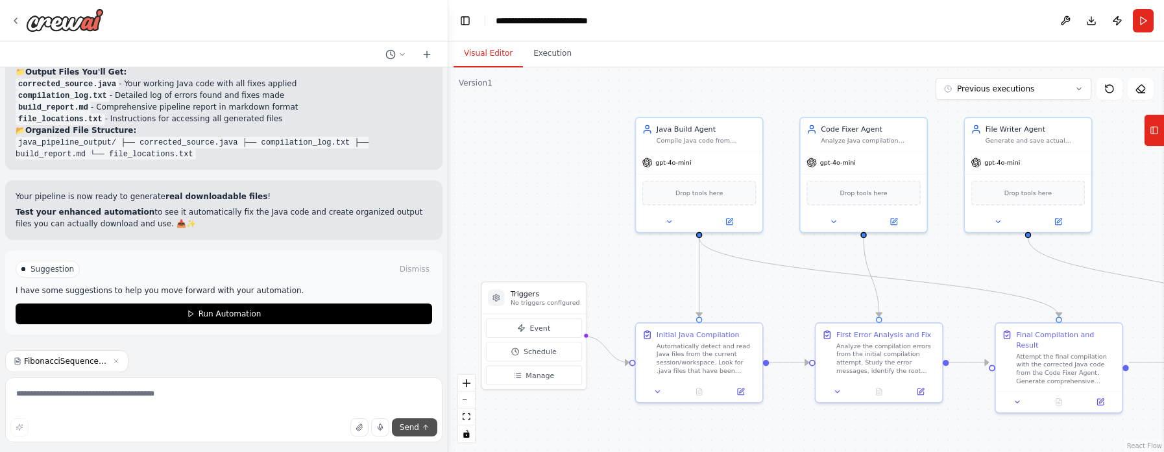
click at [405, 429] on span "Send" at bounding box center [409, 427] width 19 height 10
click at [1140, 18] on button "Run" at bounding box center [1143, 20] width 21 height 23
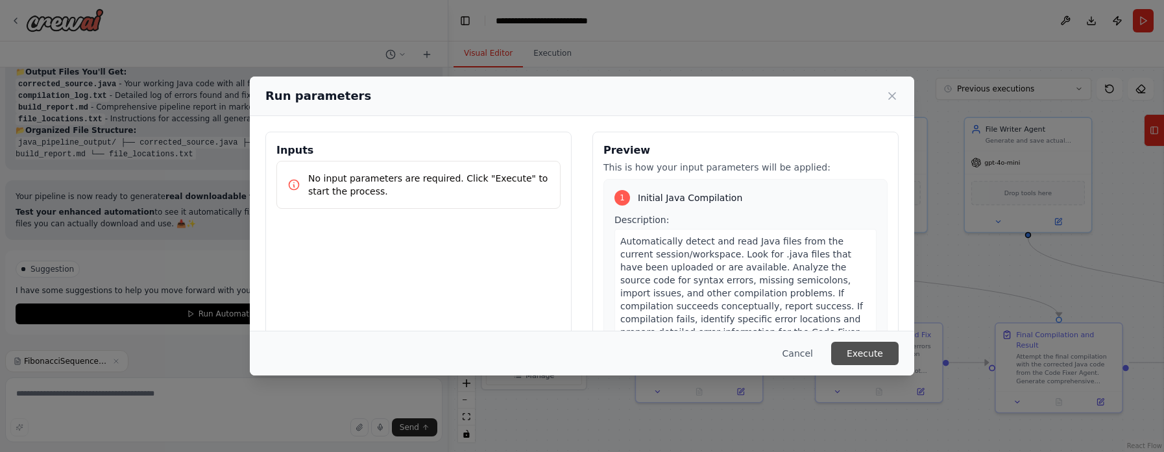
click at [876, 352] on button "Execute" at bounding box center [864, 353] width 67 height 23
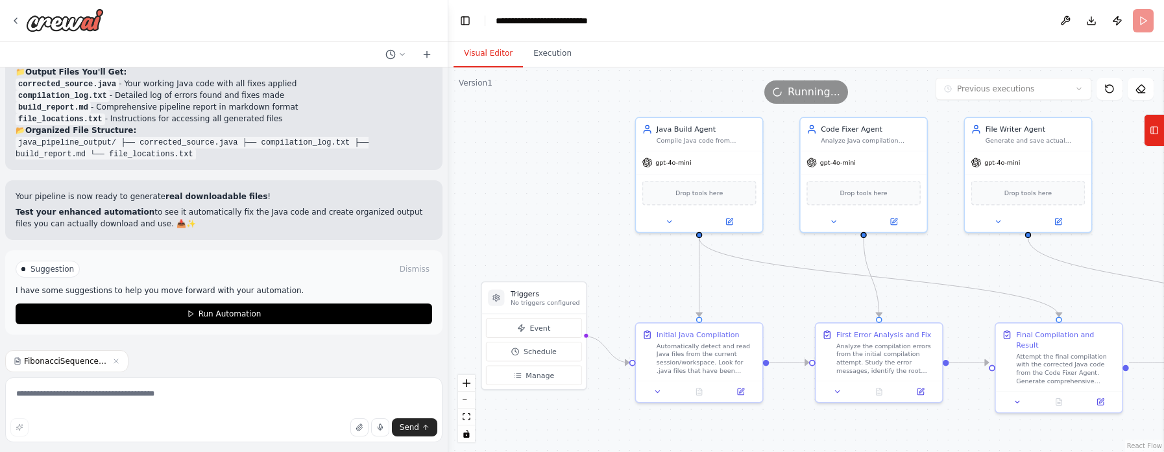
click at [483, 43] on button "Visual Editor" at bounding box center [487, 53] width 69 height 27
click at [695, 387] on icon at bounding box center [699, 390] width 8 height 8
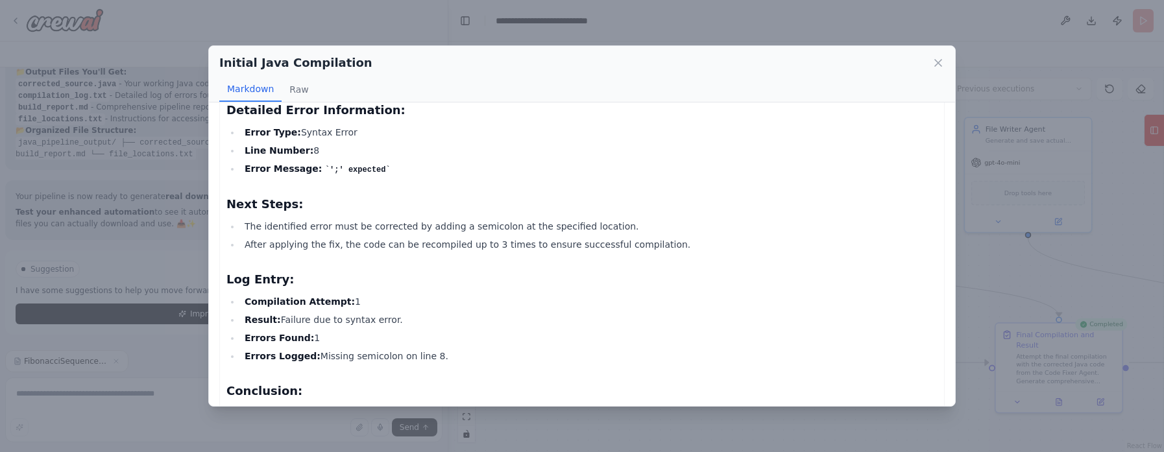
scroll to position [8134, 0]
click at [933, 66] on icon at bounding box center [937, 62] width 13 height 13
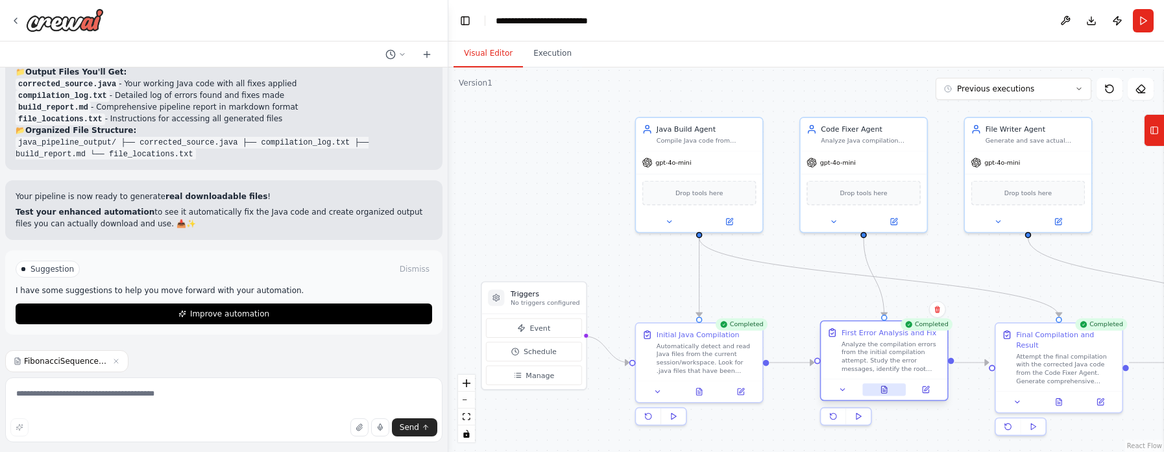
click at [878, 389] on button at bounding box center [883, 389] width 43 height 12
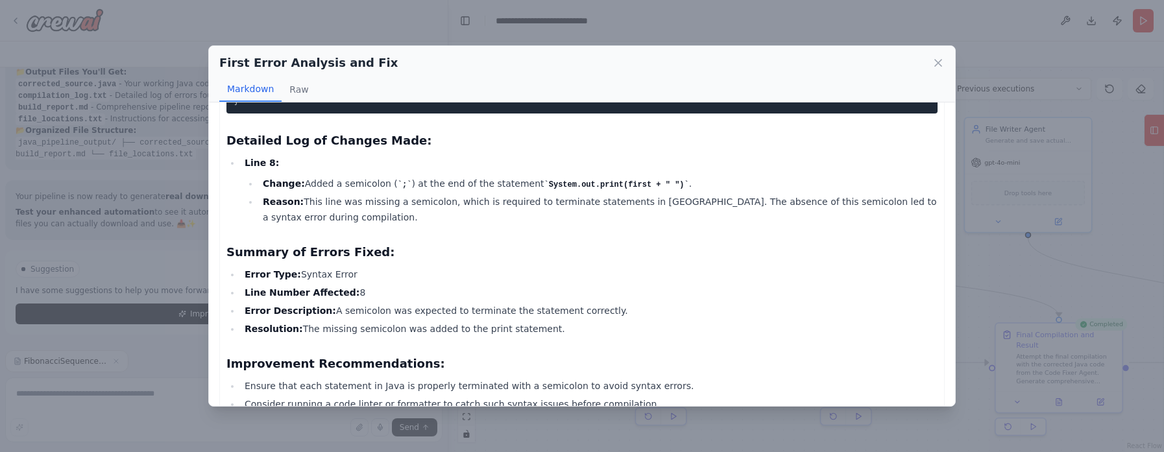
scroll to position [330, 0]
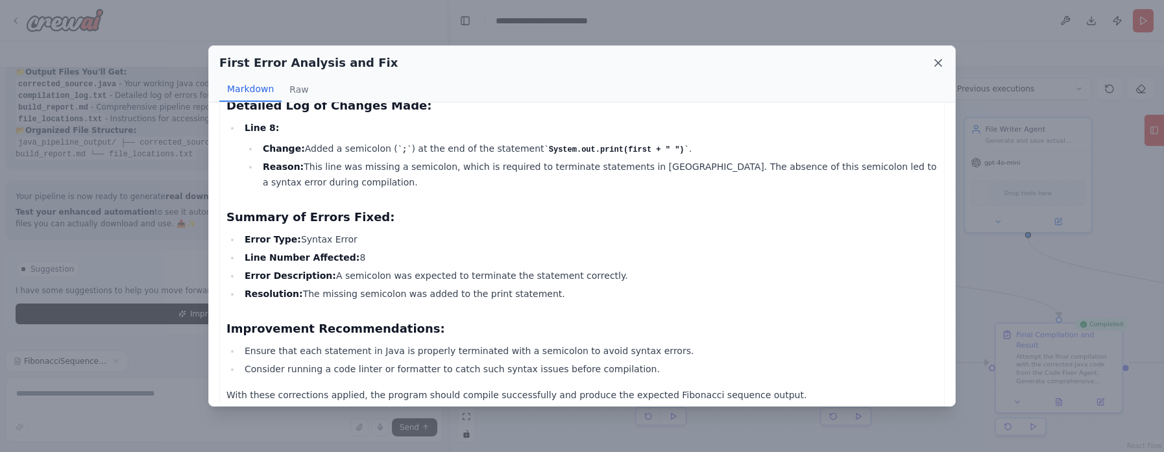
click at [940, 62] on icon at bounding box center [937, 62] width 13 height 13
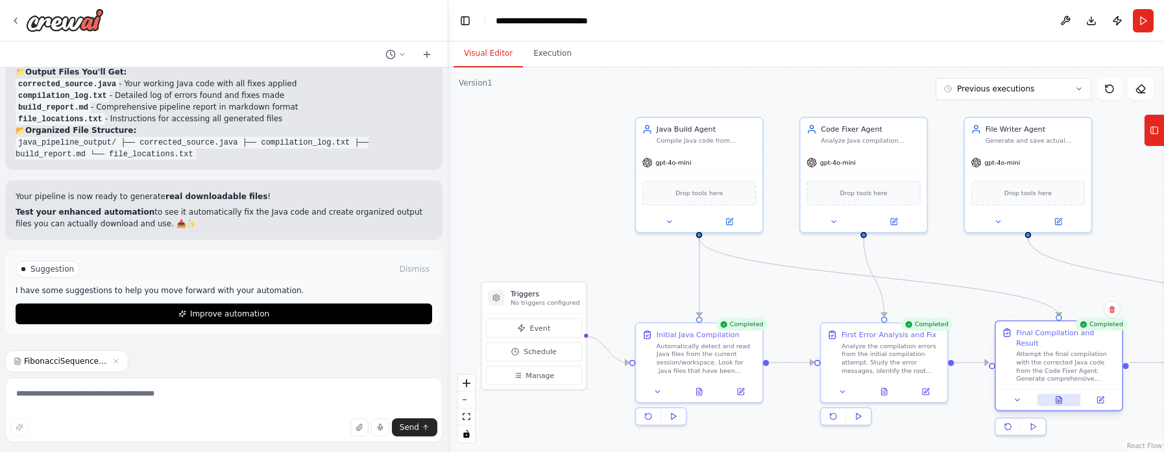
click at [1055, 396] on icon at bounding box center [1059, 400] width 8 height 8
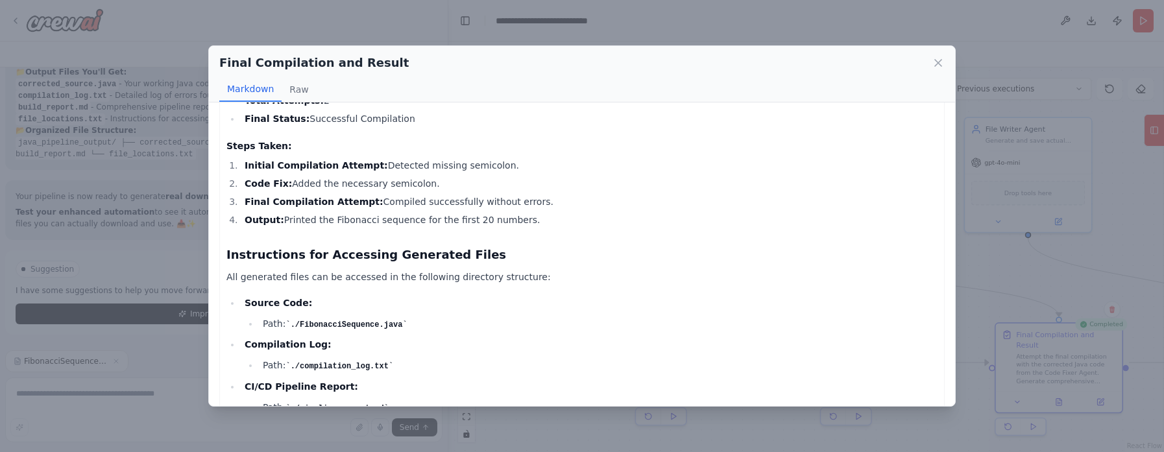
scroll to position [786, 0]
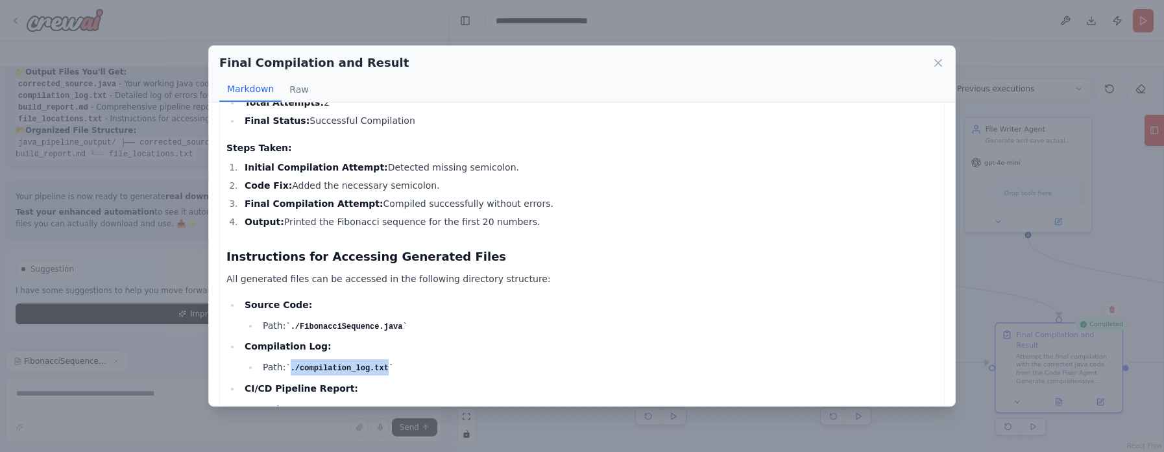
drag, startPoint x: 381, startPoint y: 368, endPoint x: 288, endPoint y: 370, distance: 93.4
click at [288, 370] on code "./compilation_log.txt" at bounding box center [339, 368] width 108 height 9
copy code "./compilation_log.txt"
click at [503, 405] on li "Path: ./pipeline_report.md" at bounding box center [598, 410] width 678 height 16
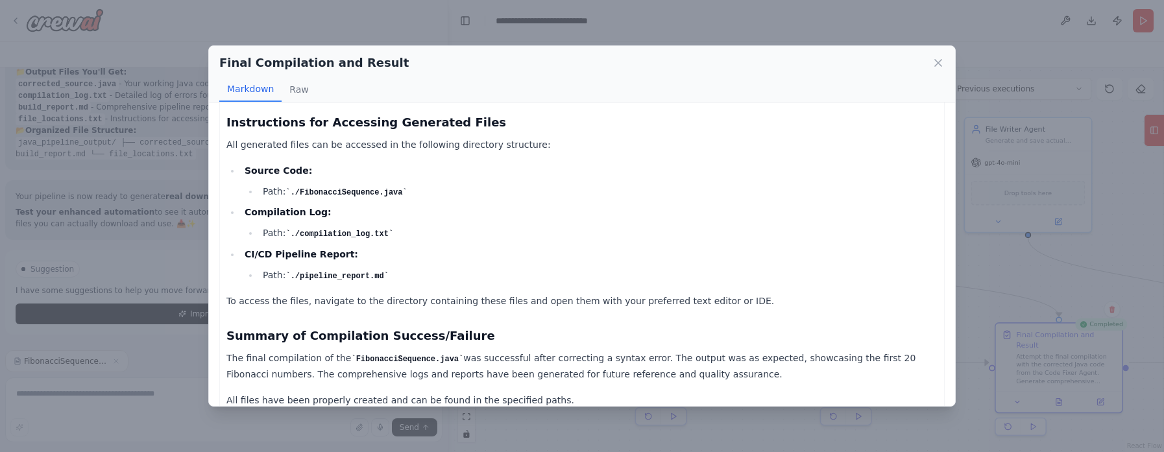
scroll to position [941, 0]
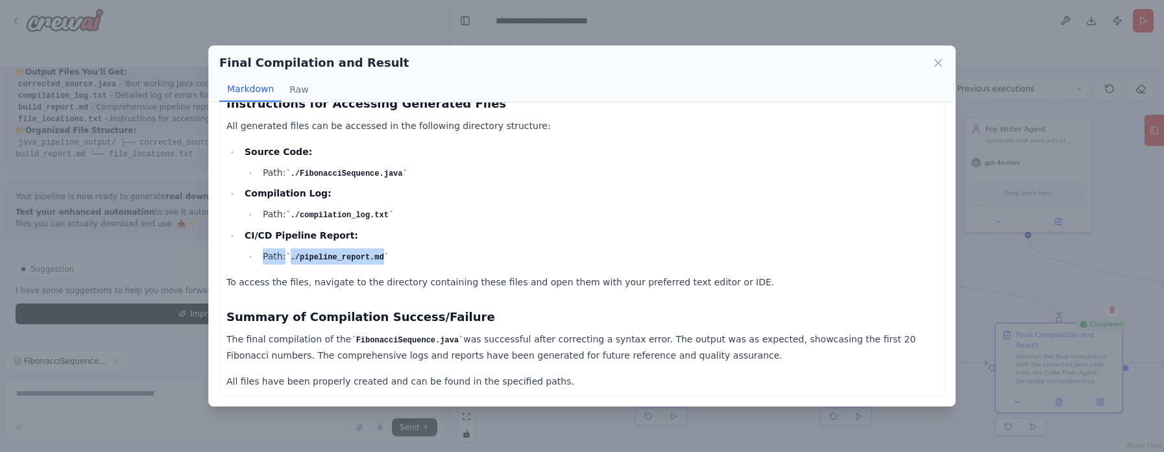
drag, startPoint x: 389, startPoint y: 253, endPoint x: 259, endPoint y: 255, distance: 129.7
click at [259, 255] on li "Path: ./pipeline_report.md" at bounding box center [598, 256] width 678 height 16
copy li "Path: ./pipeline_report.md"
click at [162, 379] on div "Final Compilation and Result Markdown Raw Final Corrected Java Source Code The …" at bounding box center [582, 226] width 1164 height 452
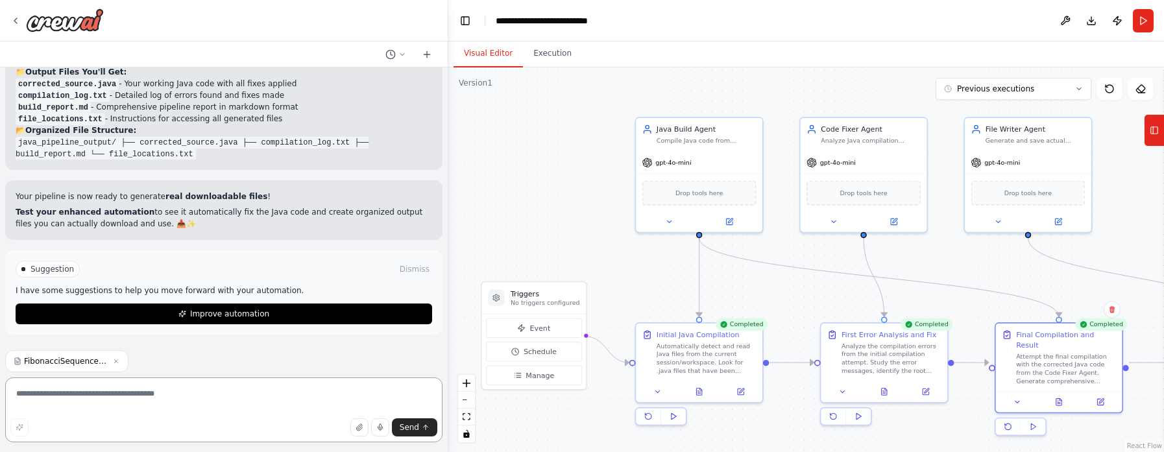
click at [230, 411] on textarea at bounding box center [223, 410] width 437 height 65
paste textarea "**********"
type textarea "**********"
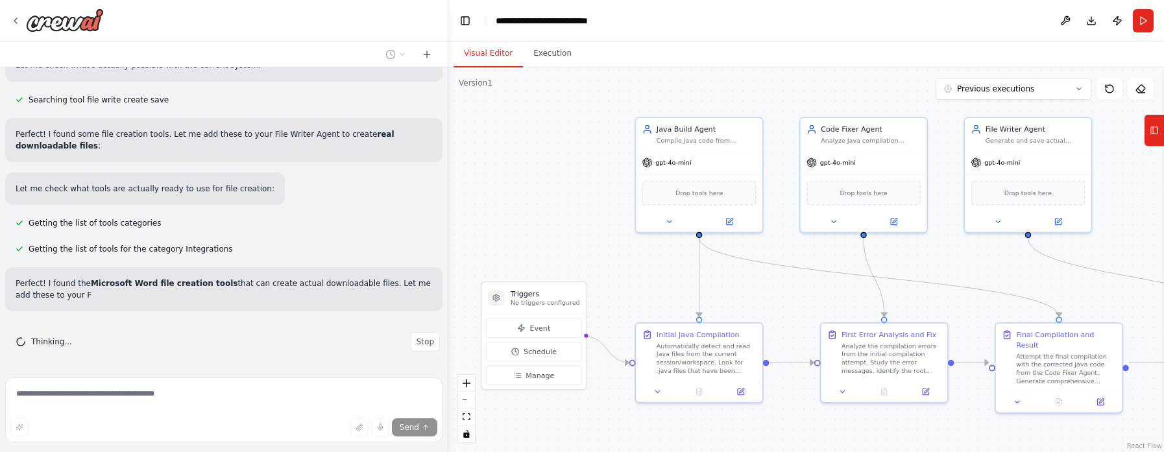
scroll to position [8603, 0]
